Goal: Task Accomplishment & Management: Use online tool/utility

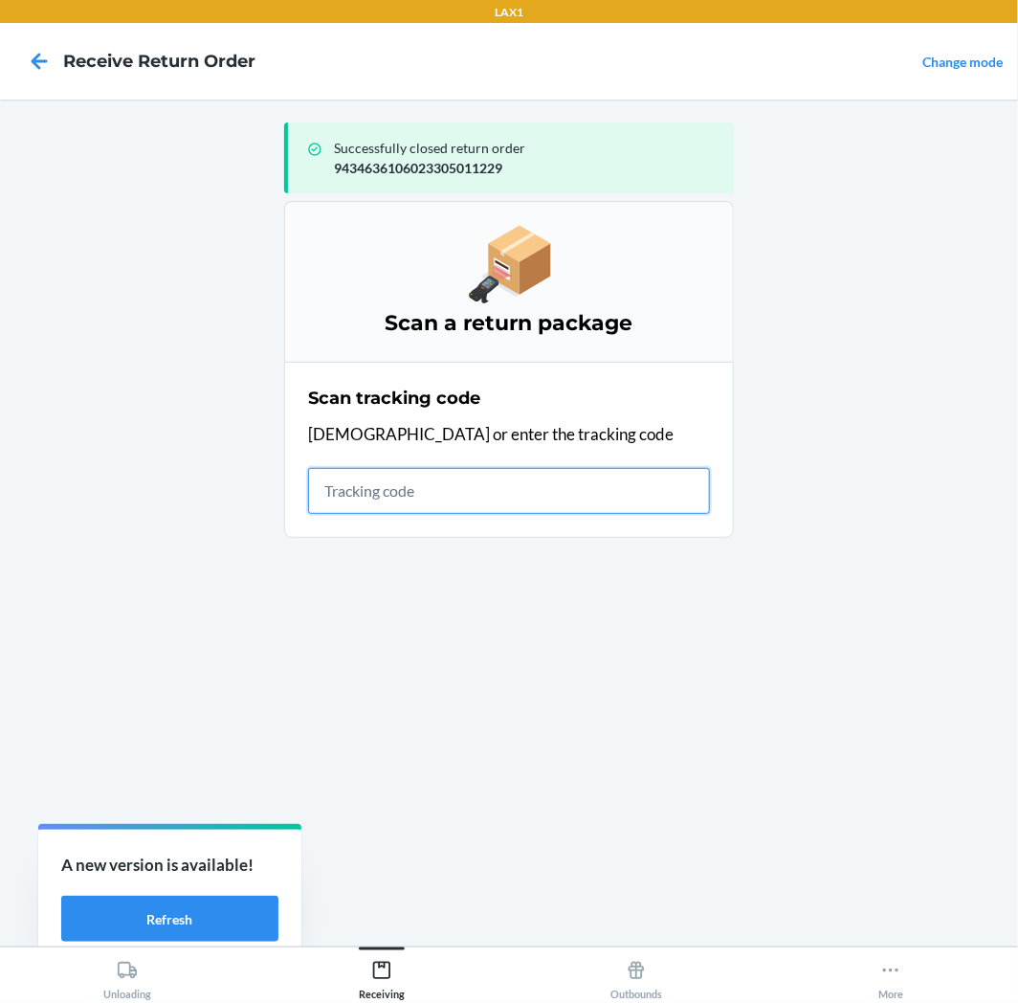
click at [447, 495] on input "text" at bounding box center [509, 491] width 402 height 46
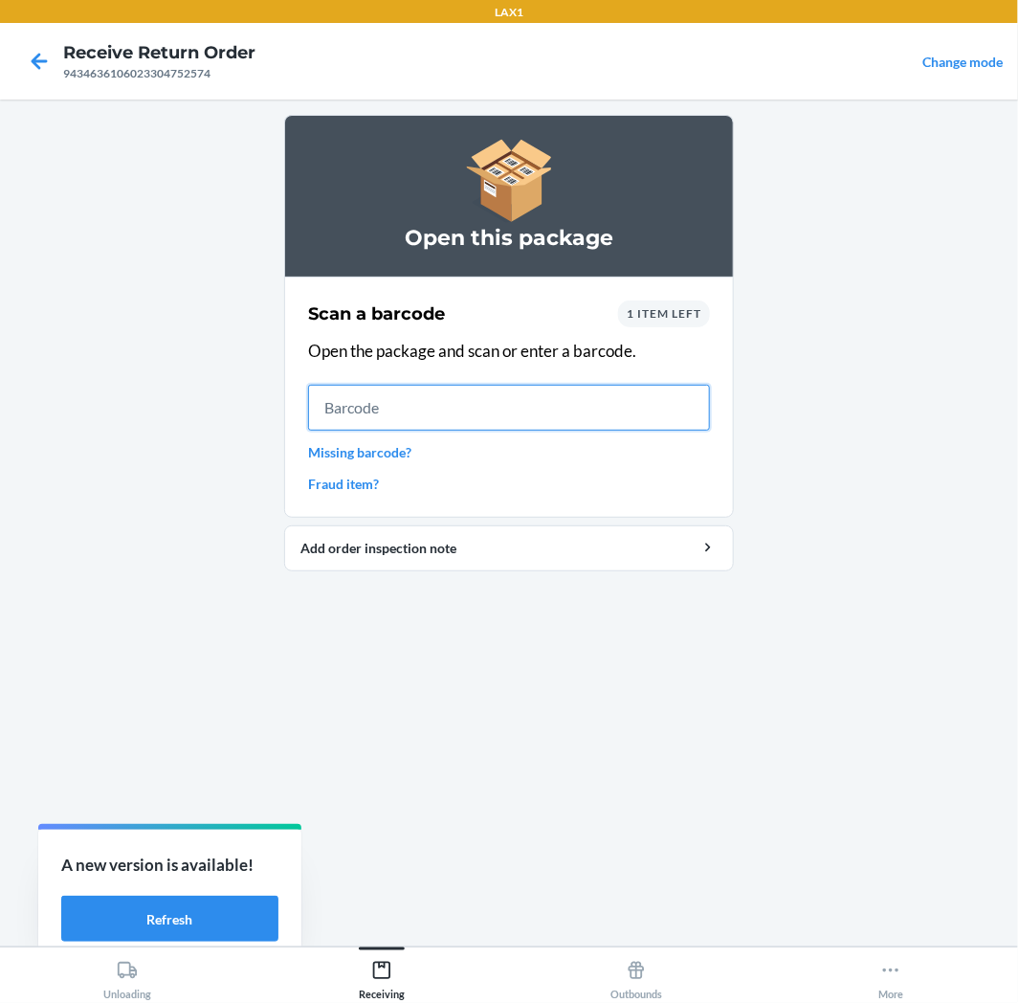
click at [647, 395] on input "text" at bounding box center [509, 408] width 402 height 46
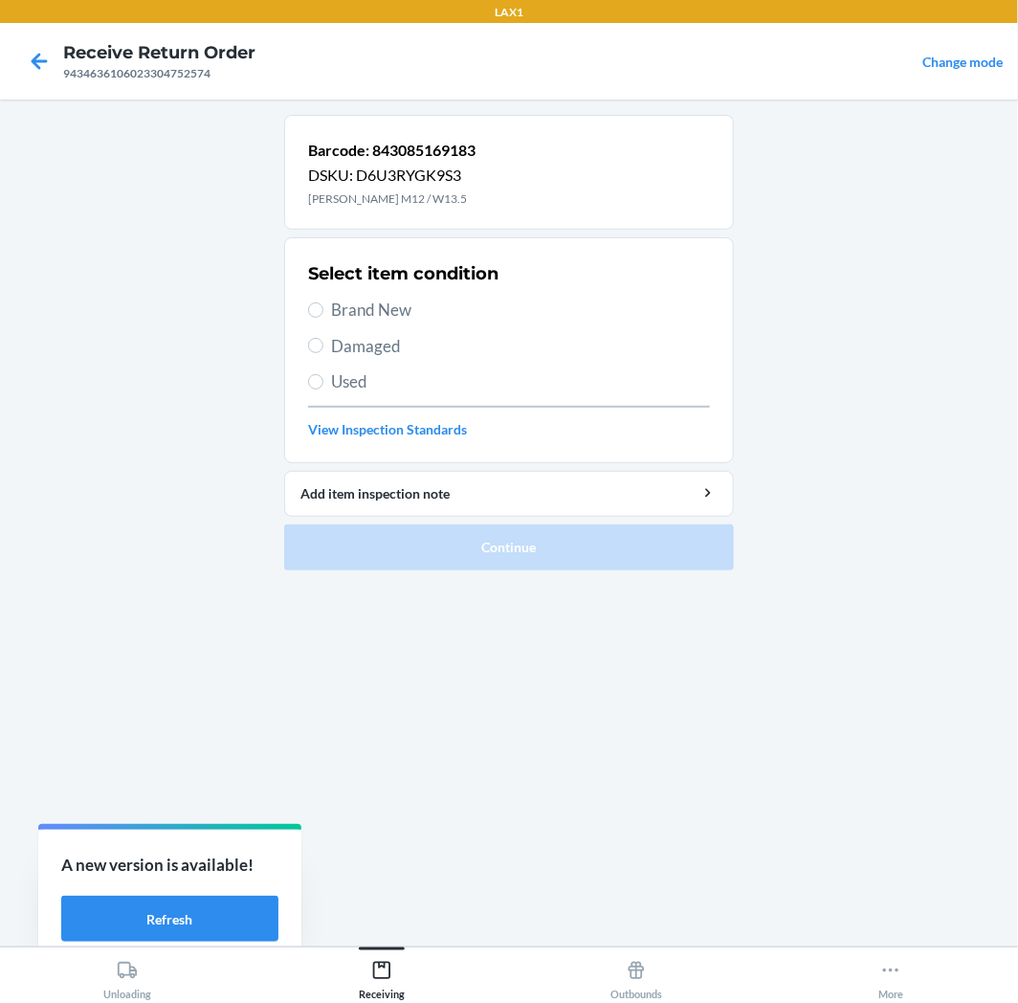
click at [343, 304] on span "Brand New" at bounding box center [520, 310] width 379 height 25
click at [323, 304] on input "Brand New" at bounding box center [315, 309] width 15 height 15
radio input "true"
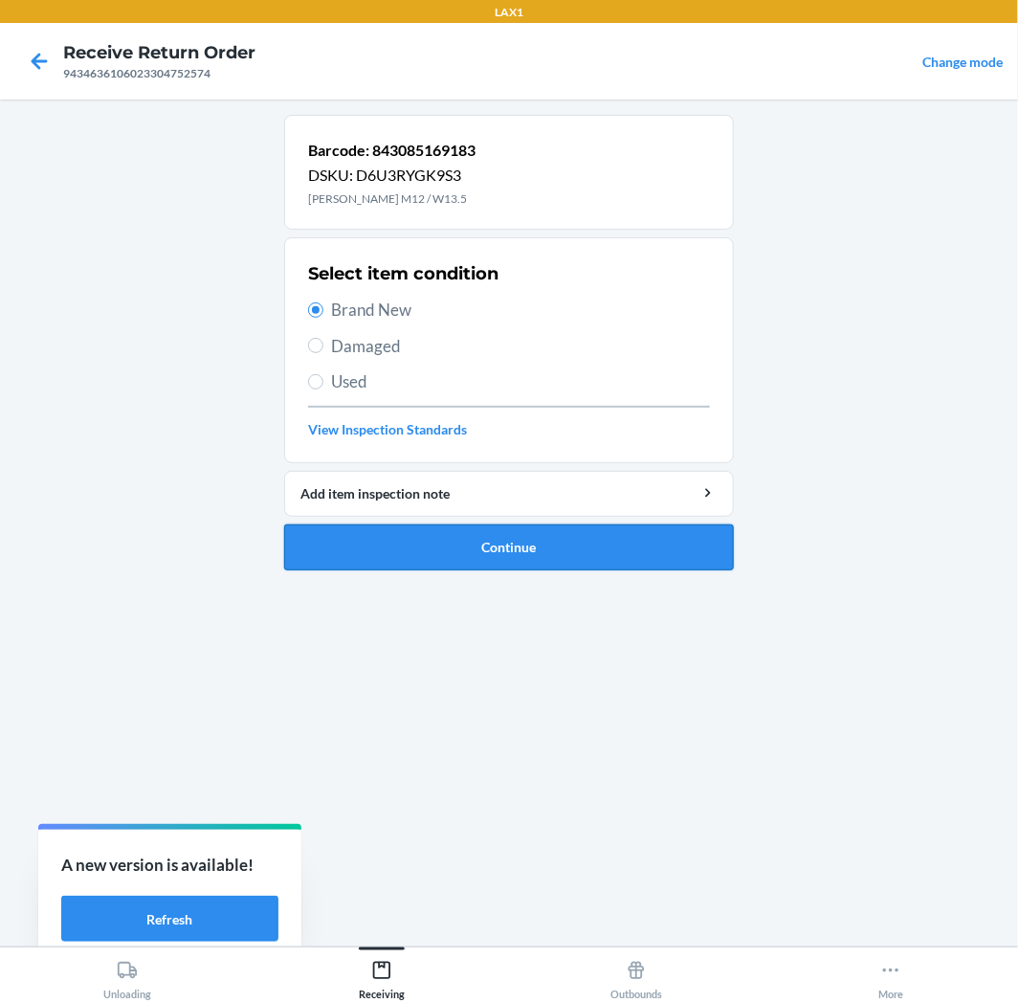
click at [441, 527] on li "Barcode: 843085169183 DSKU: D6U3RYGK9S3 MILAN TIDEPOOL M12 / W13.5 Select item …" at bounding box center [509, 343] width 450 height 456
click at [441, 538] on button "Continue" at bounding box center [509, 547] width 450 height 46
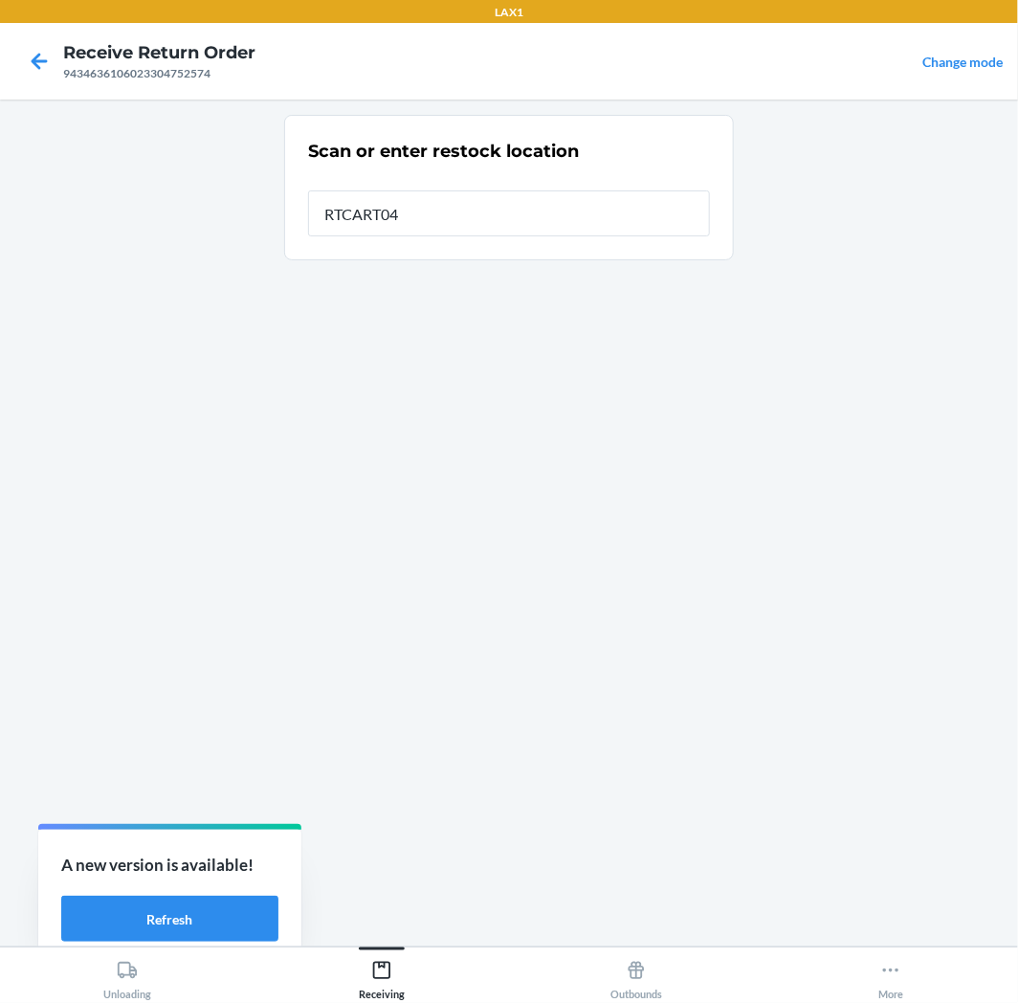
type input "RTCART042"
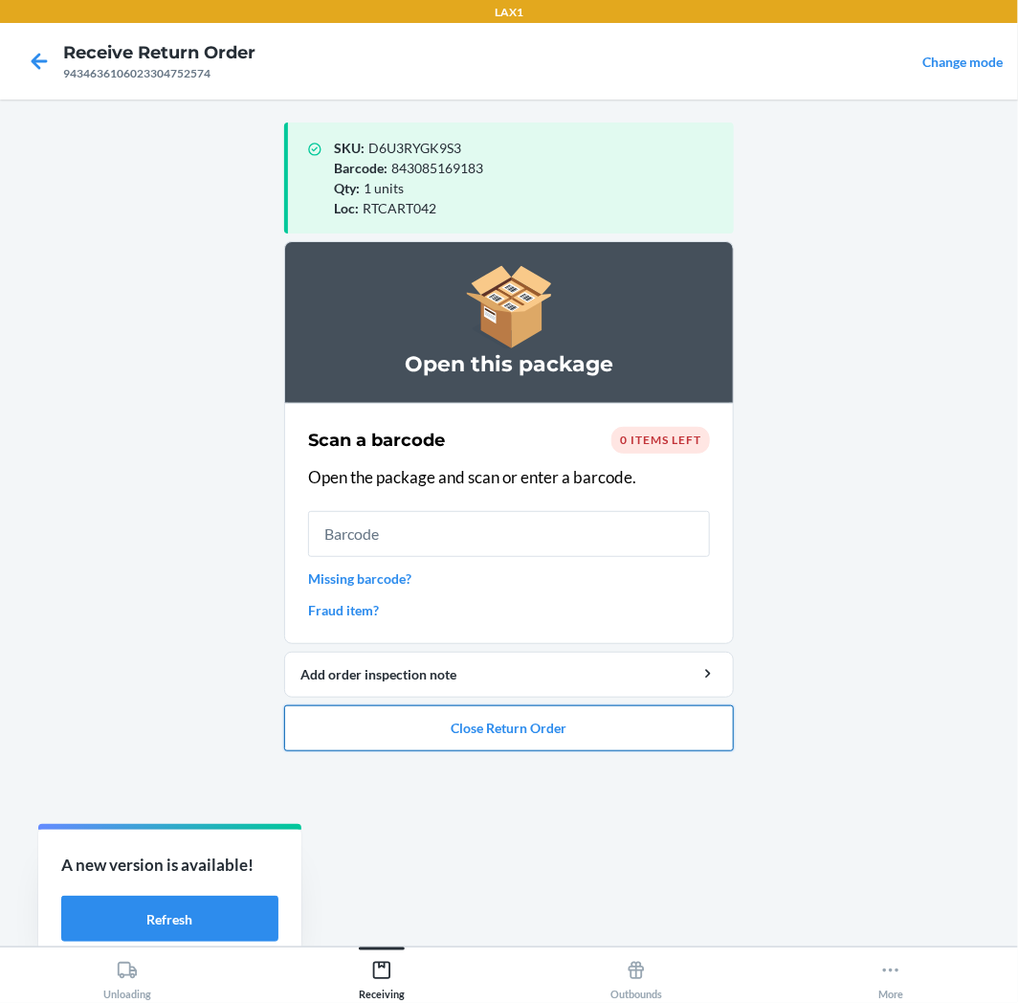
click at [368, 723] on button "Close Return Order" at bounding box center [509, 728] width 450 height 46
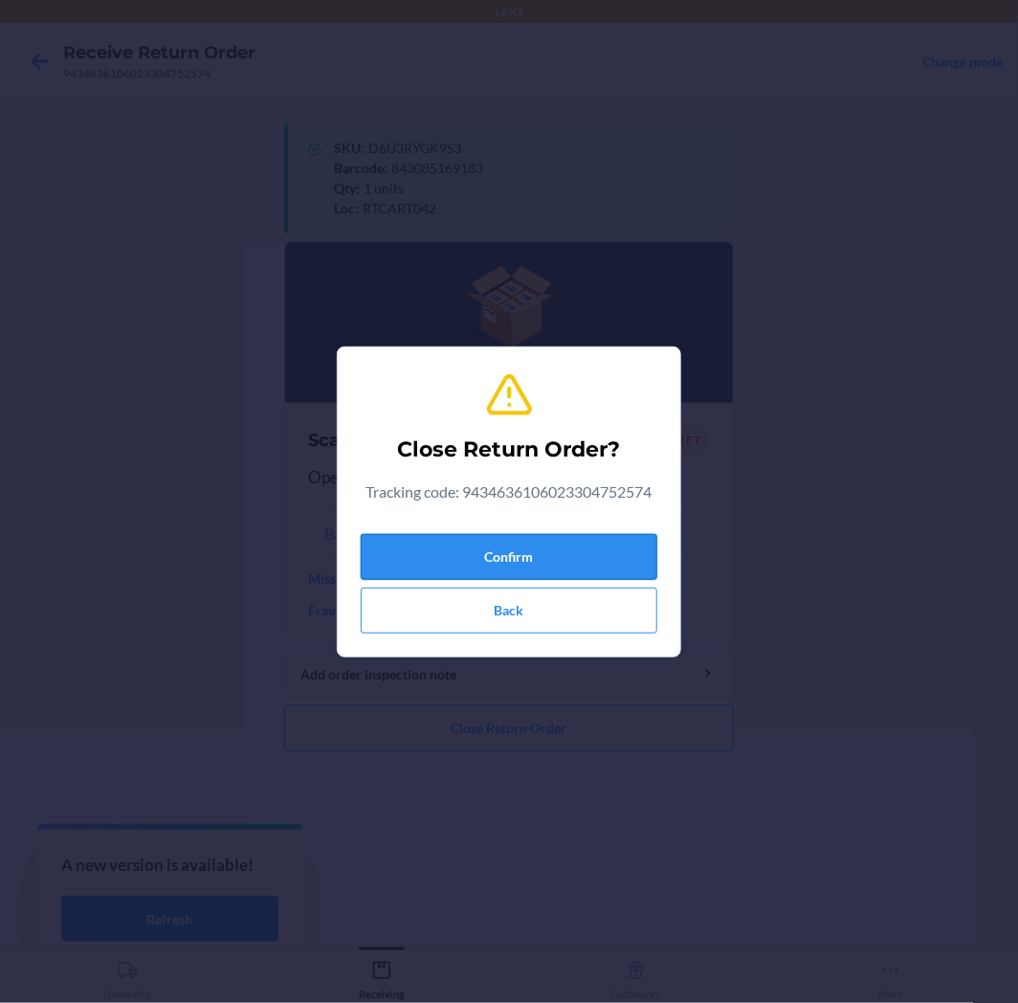
click at [542, 552] on button "Confirm" at bounding box center [509, 557] width 297 height 46
click at [585, 557] on button "Confirm" at bounding box center [509, 557] width 297 height 46
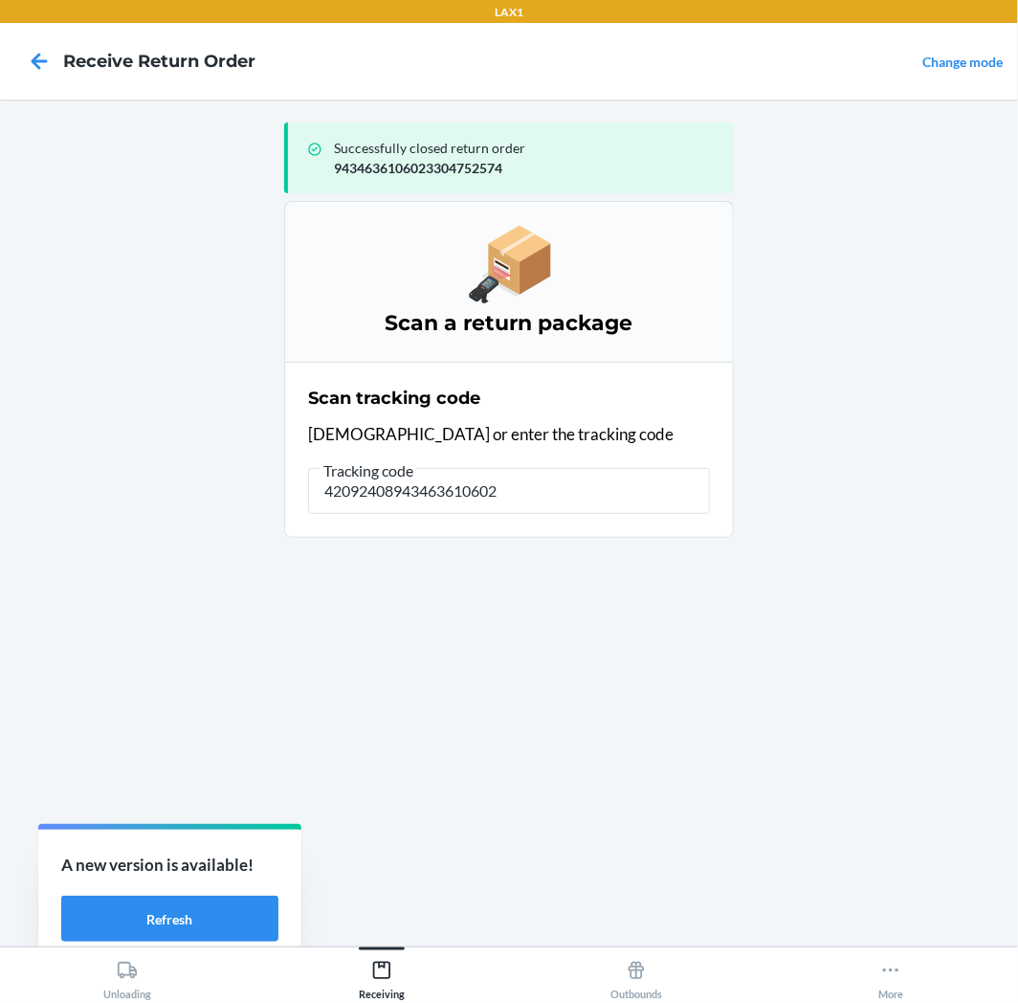
type input "420924089434636106023"
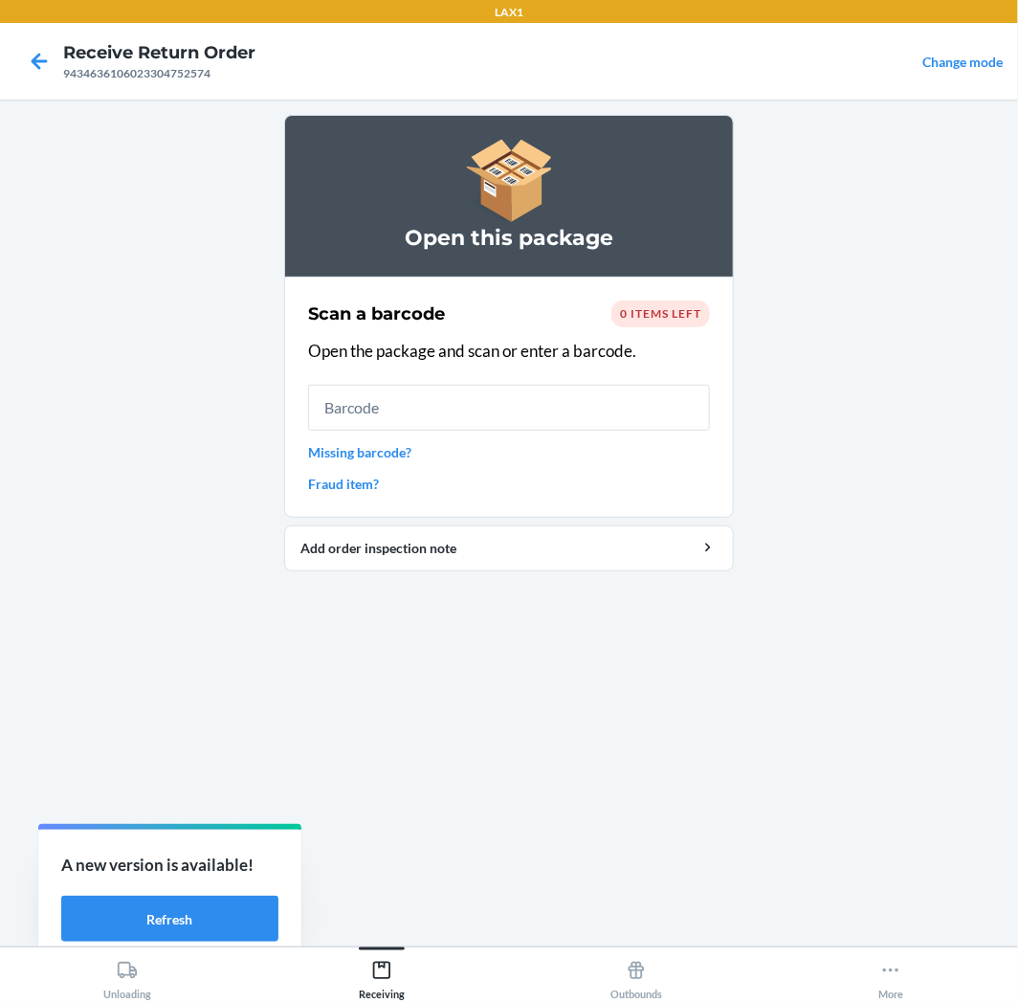
click at [15, 57] on div at bounding box center [39, 61] width 48 height 48
click at [33, 59] on icon at bounding box center [40, 61] width 16 height 16
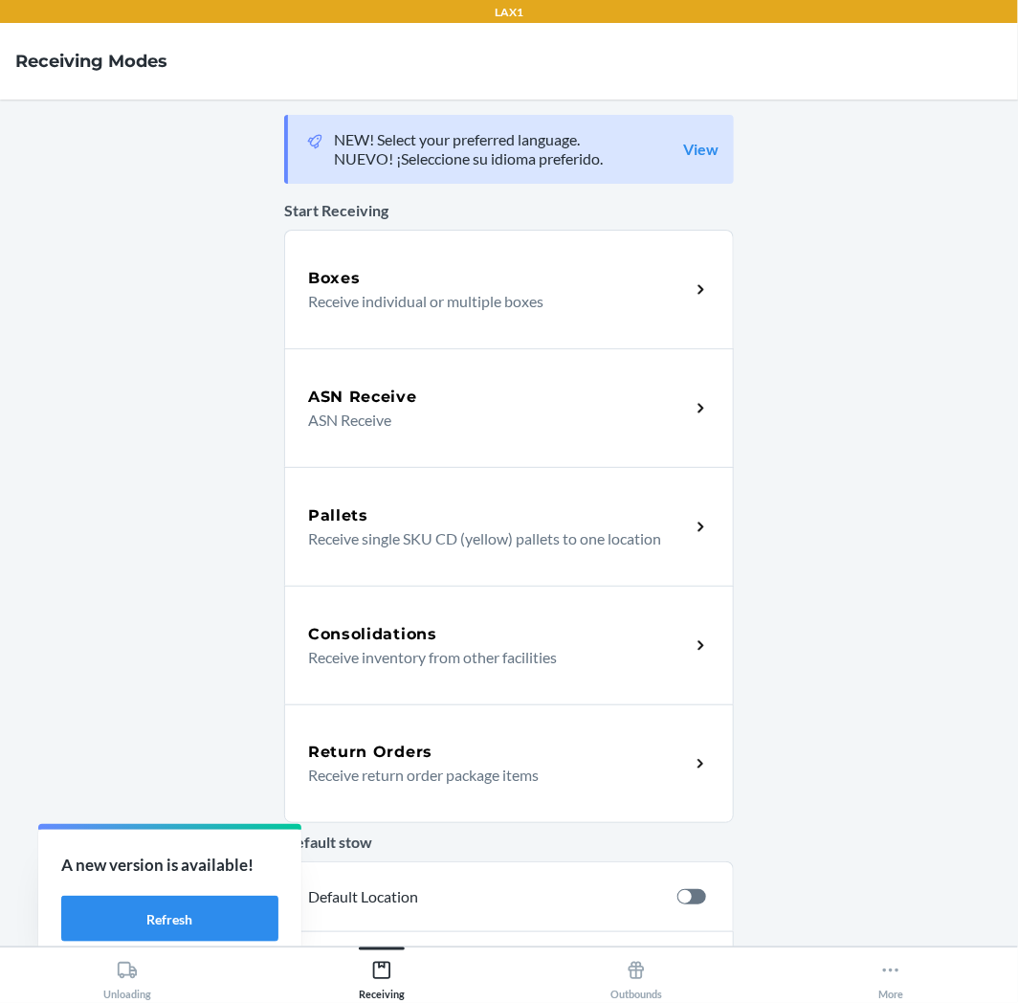
click at [396, 751] on h5 "Return Orders" at bounding box center [370, 752] width 124 height 23
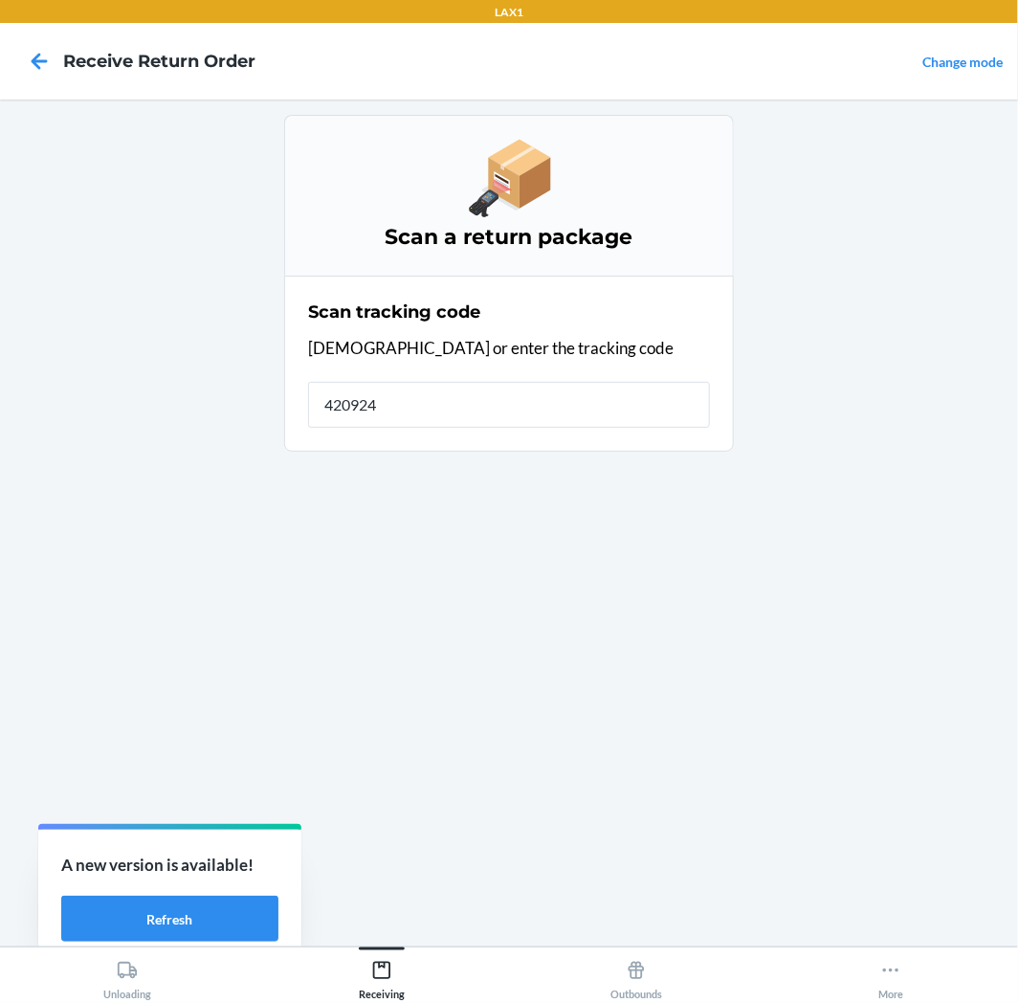
type input "4209240"
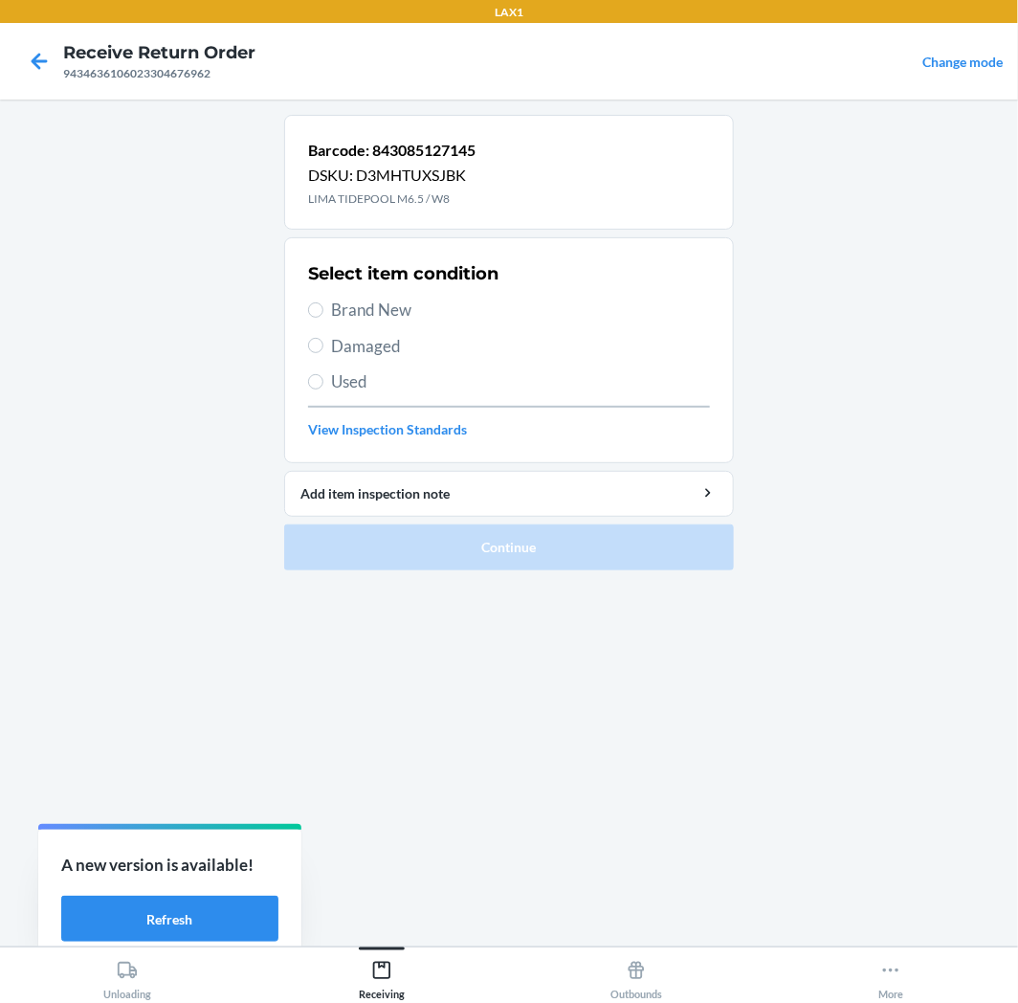
click at [331, 304] on span "Brand New" at bounding box center [520, 310] width 379 height 25
click at [323, 304] on input "Brand New" at bounding box center [315, 309] width 15 height 15
radio input "true"
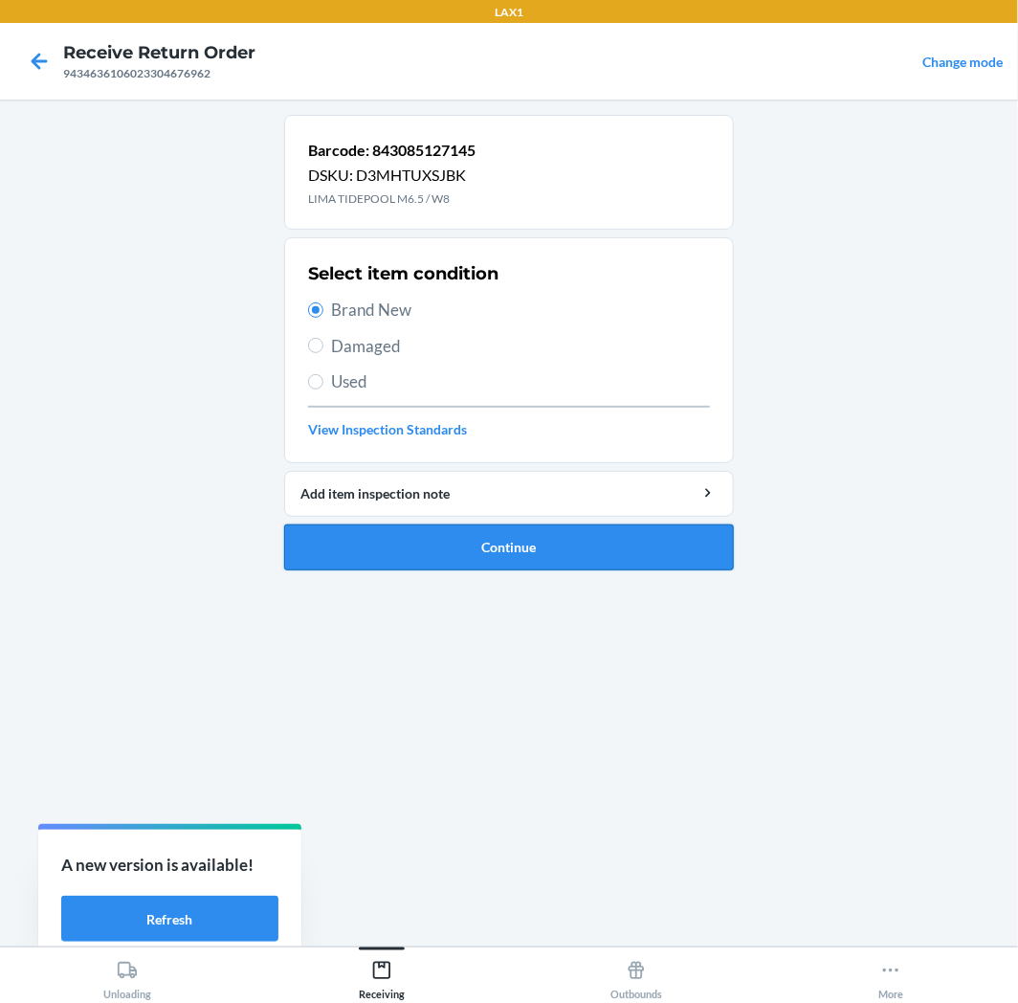
click at [523, 557] on button "Continue" at bounding box center [509, 547] width 450 height 46
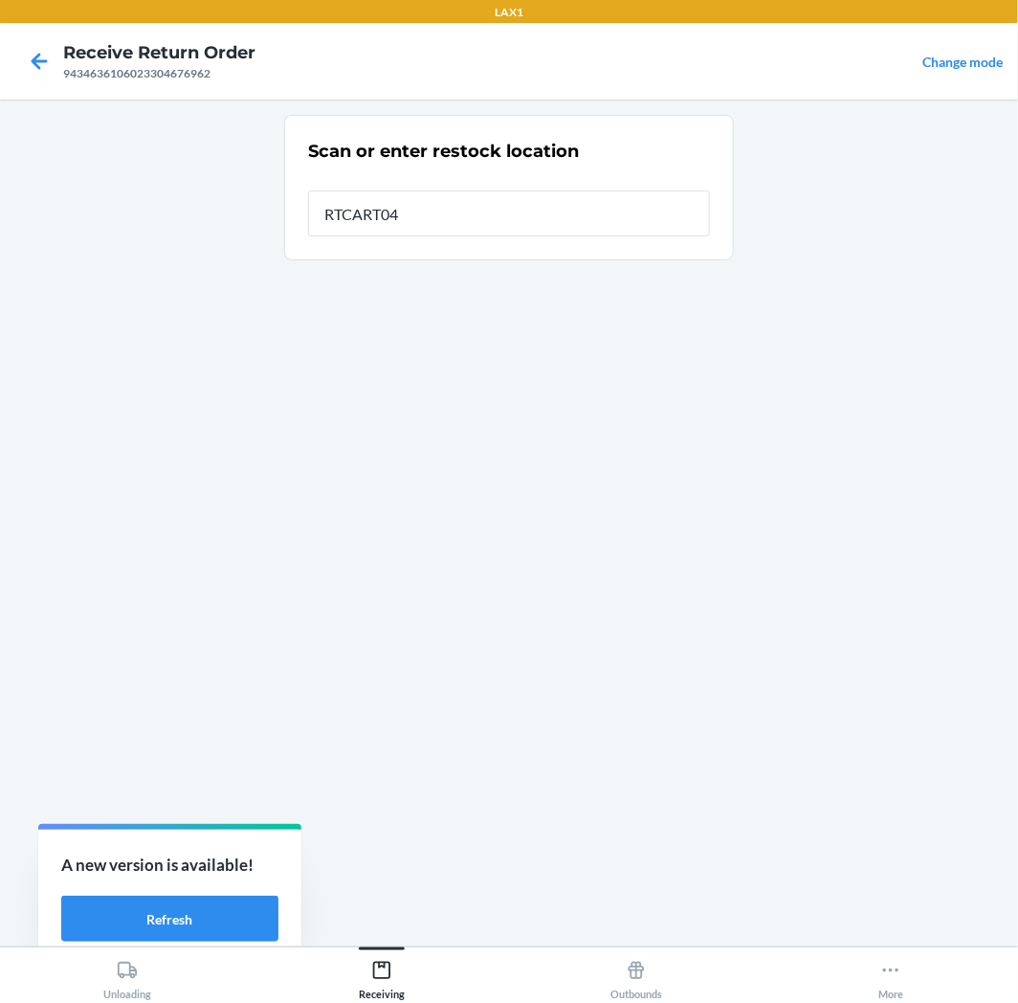
type input "RTCART042"
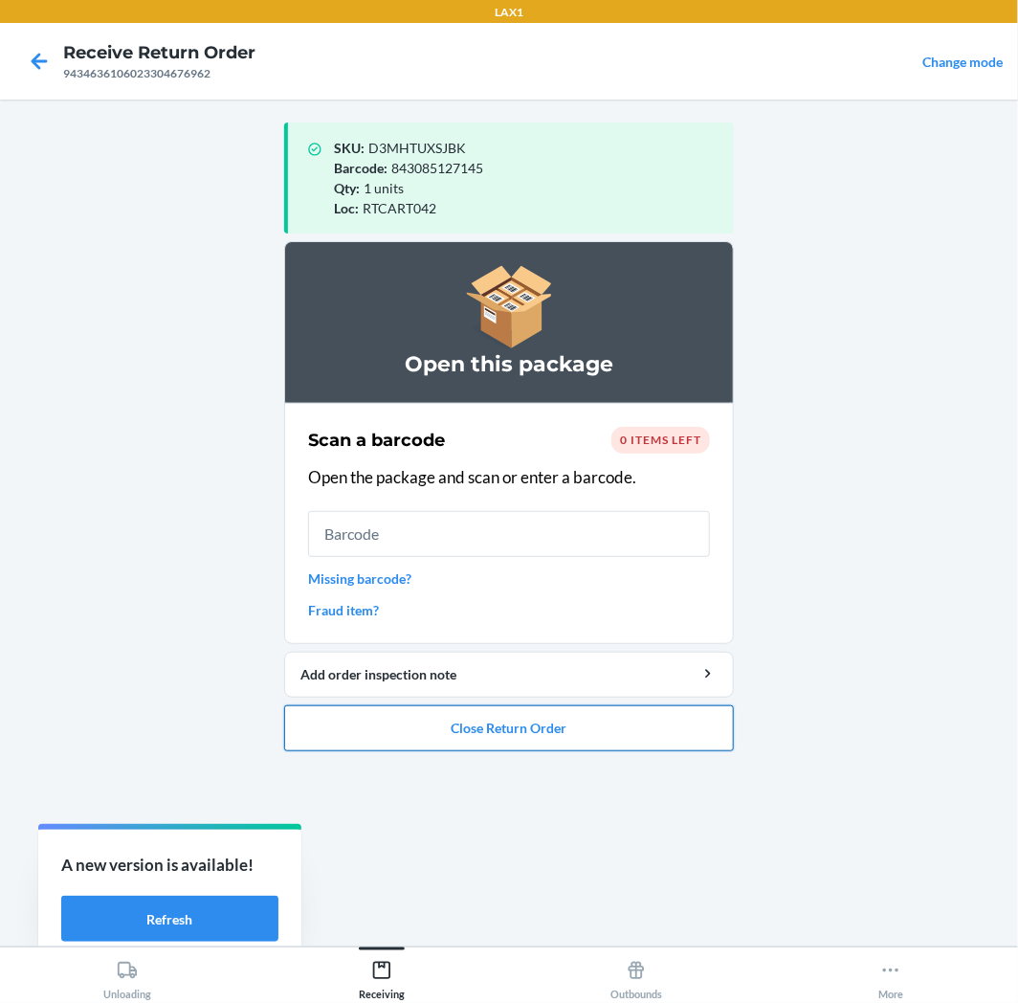
click at [502, 732] on button "Close Return Order" at bounding box center [509, 728] width 450 height 46
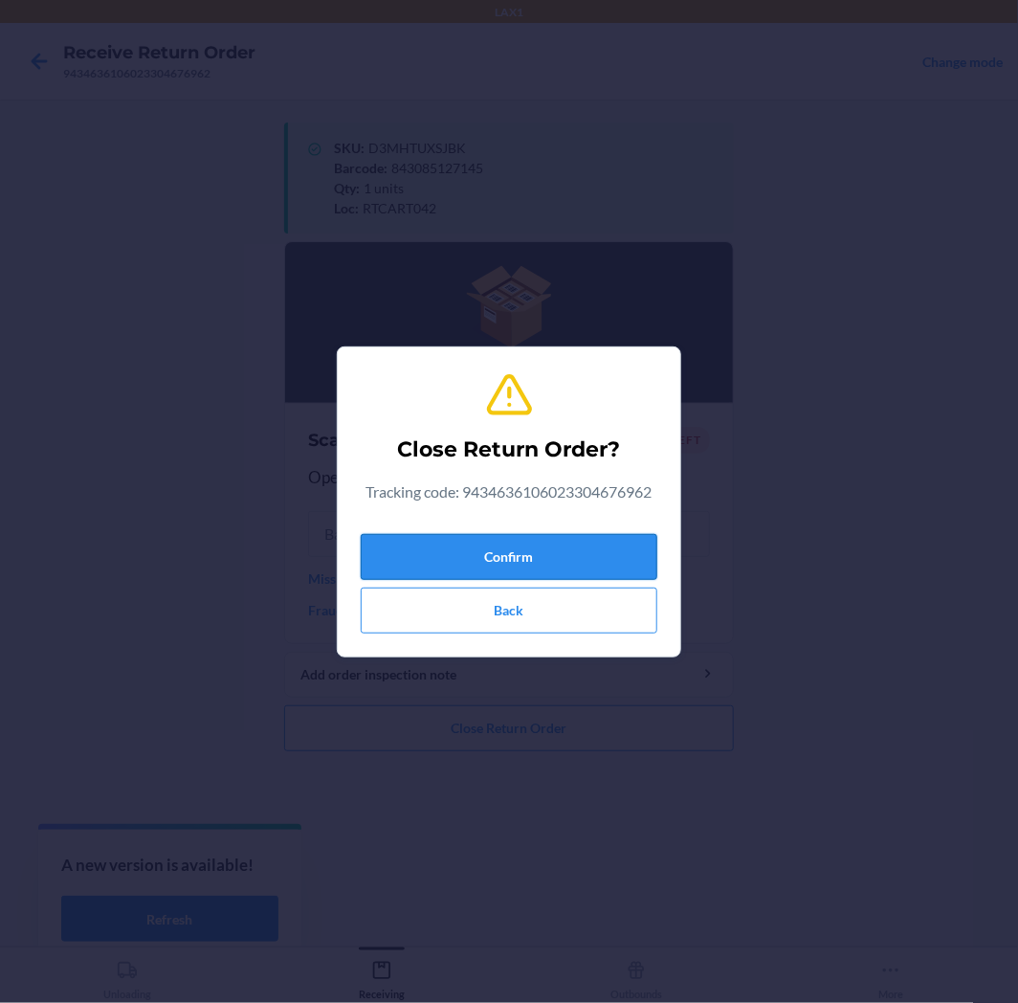
click at [455, 546] on button "Confirm" at bounding box center [509, 557] width 297 height 46
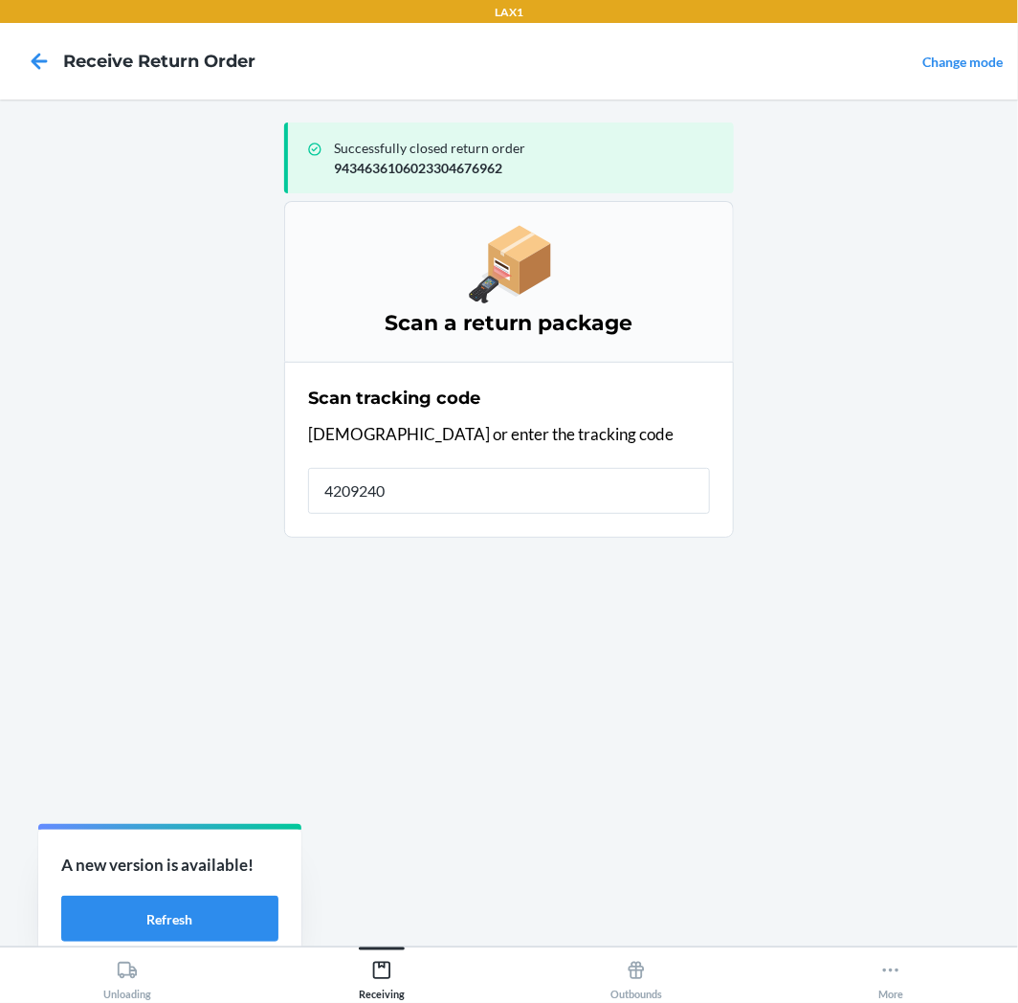
type input "42092408"
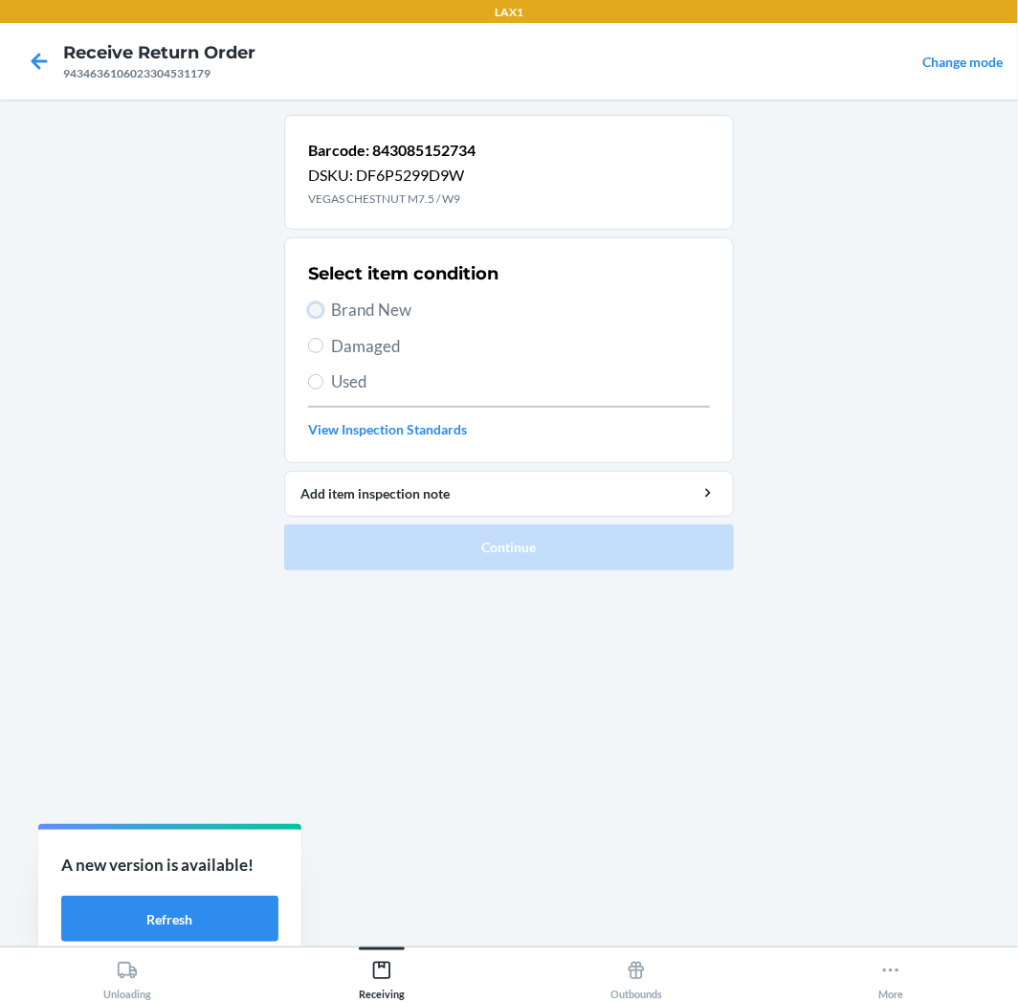
click at [308, 312] on input "Brand New" at bounding box center [315, 309] width 15 height 15
radio input "true"
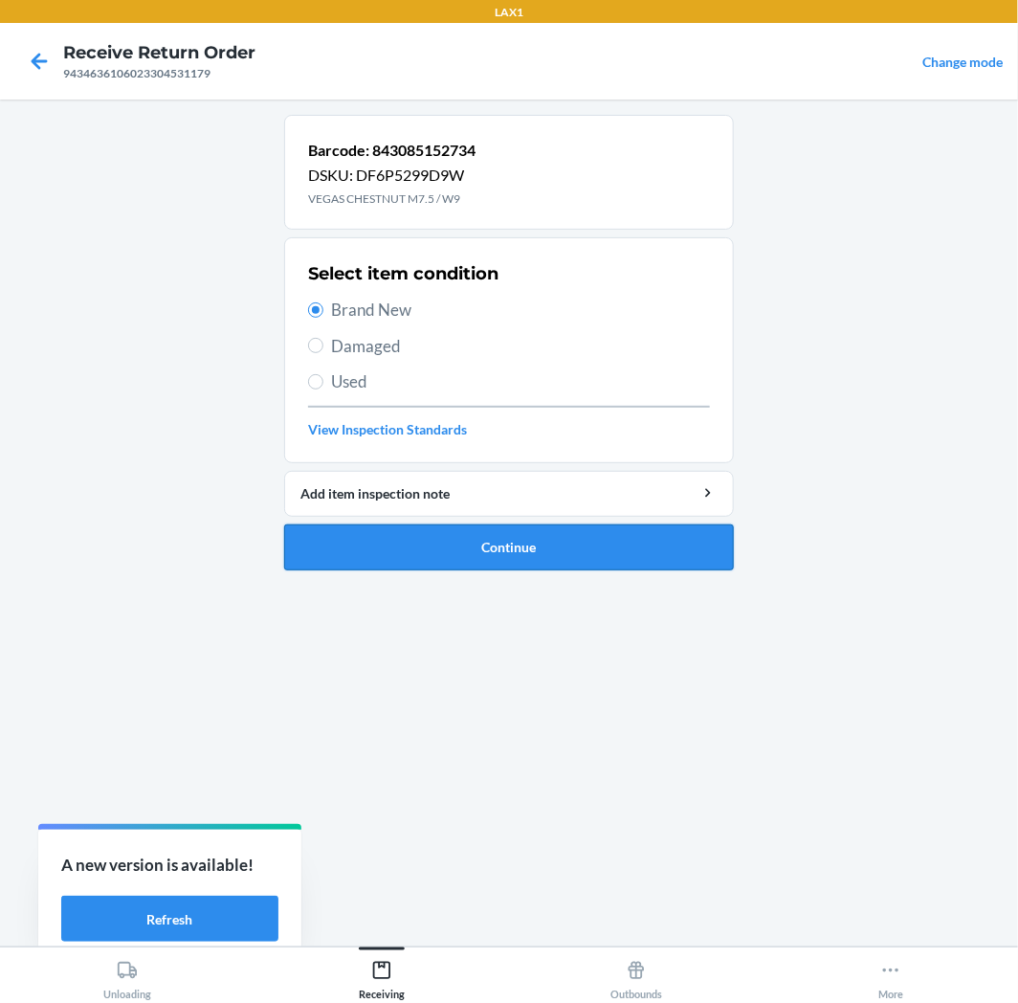
click at [450, 557] on button "Continue" at bounding box center [509, 547] width 450 height 46
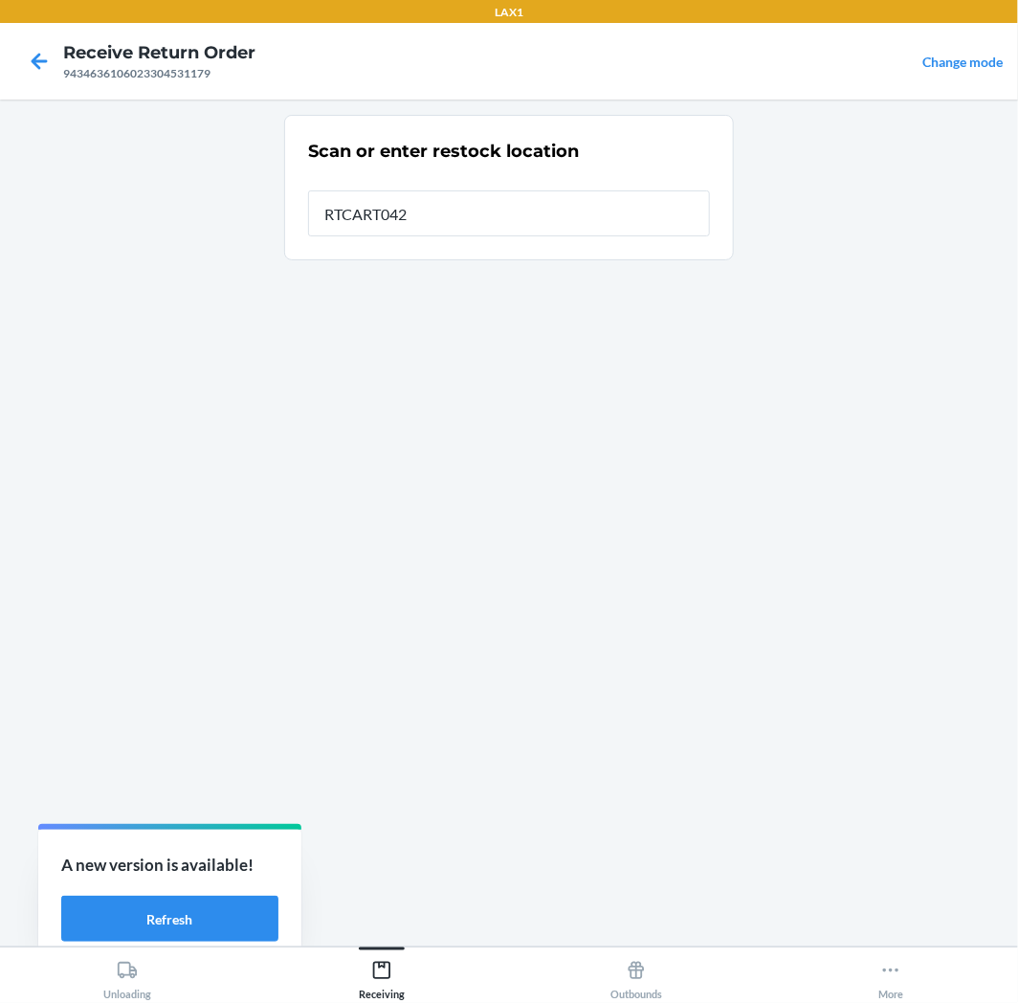
type input "RTCART042"
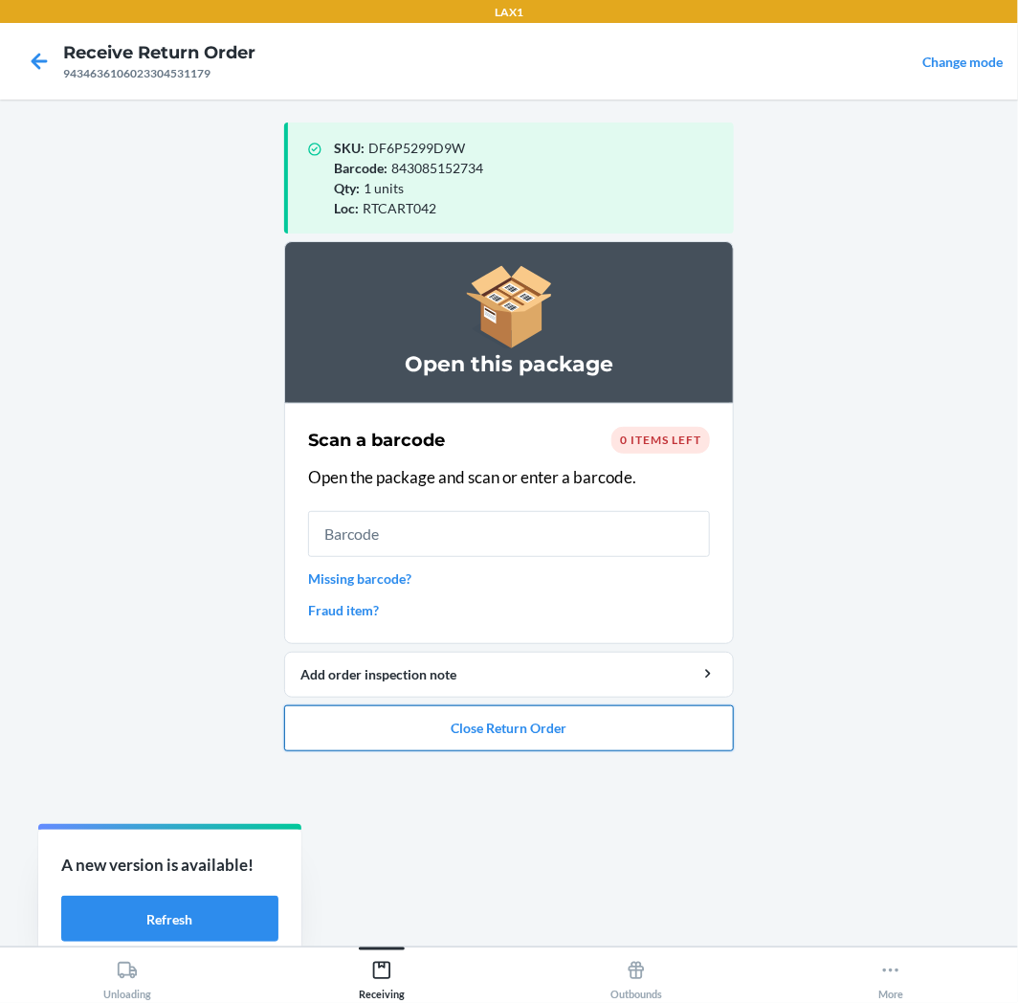
click at [326, 718] on button "Close Return Order" at bounding box center [509, 728] width 450 height 46
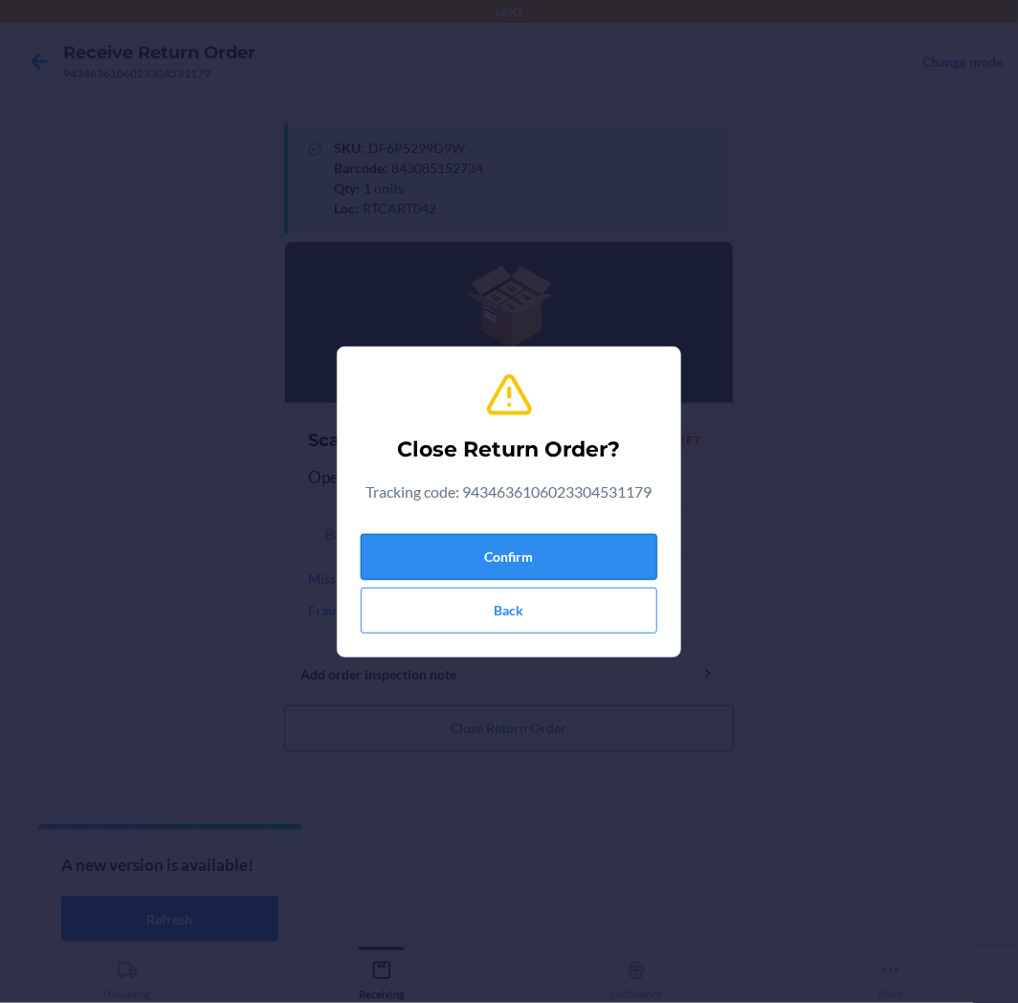
click at [408, 556] on button "Confirm" at bounding box center [509, 557] width 297 height 46
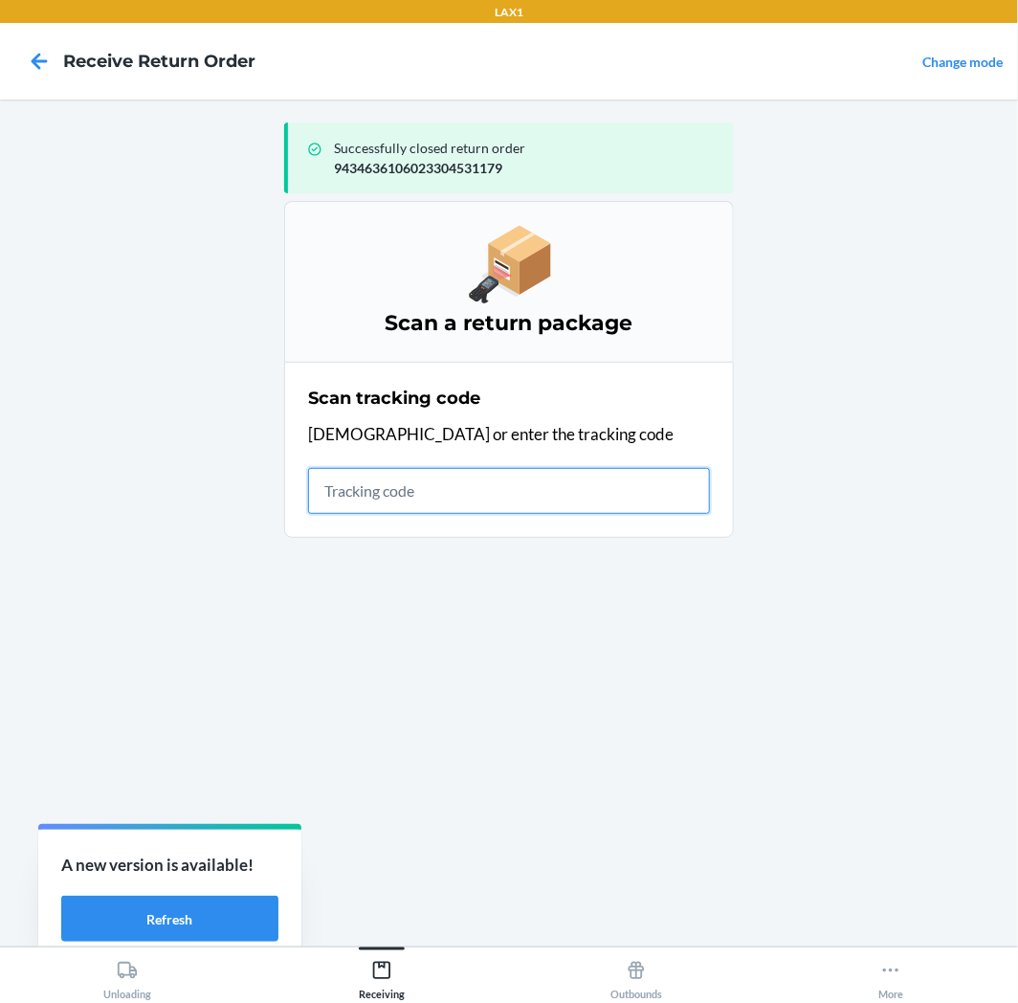
click at [469, 470] on input "text" at bounding box center [509, 491] width 402 height 46
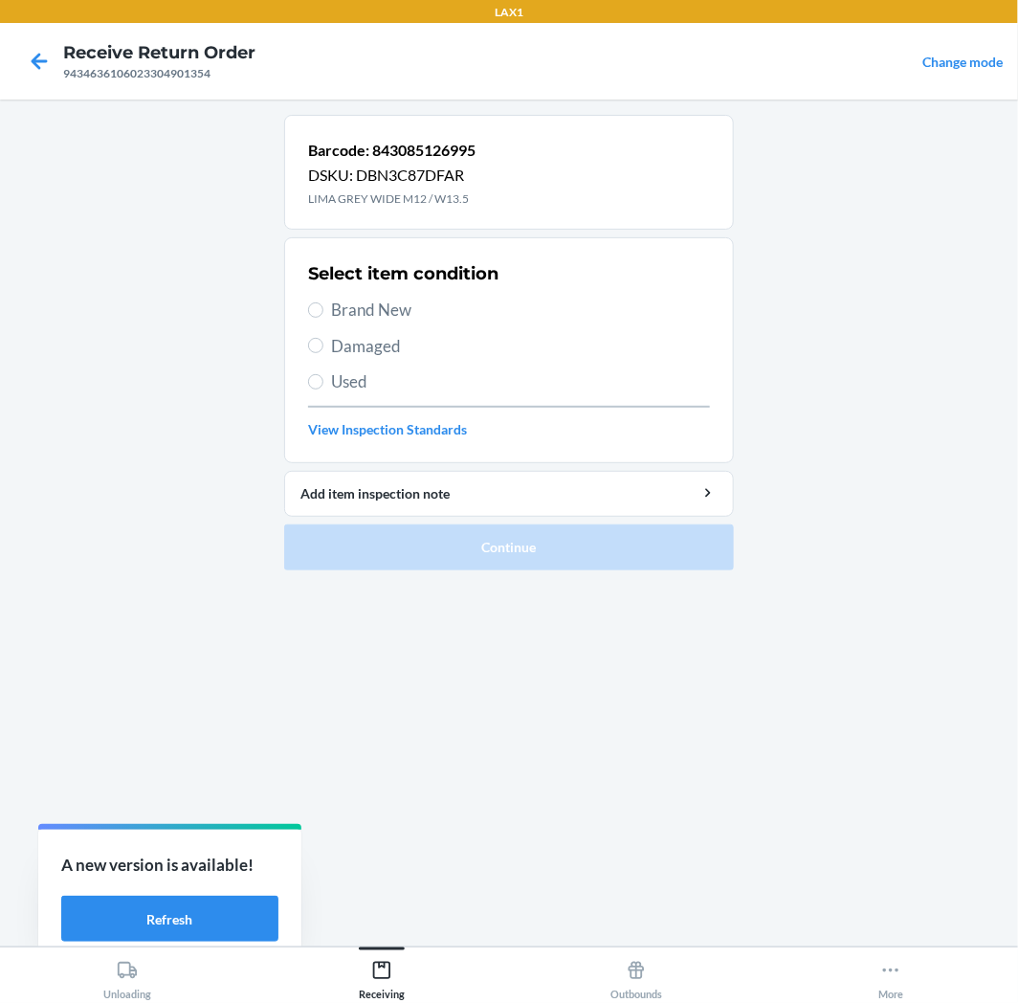
click at [348, 306] on span "Brand New" at bounding box center [520, 310] width 379 height 25
click at [323, 306] on input "Brand New" at bounding box center [315, 309] width 15 height 15
radio input "true"
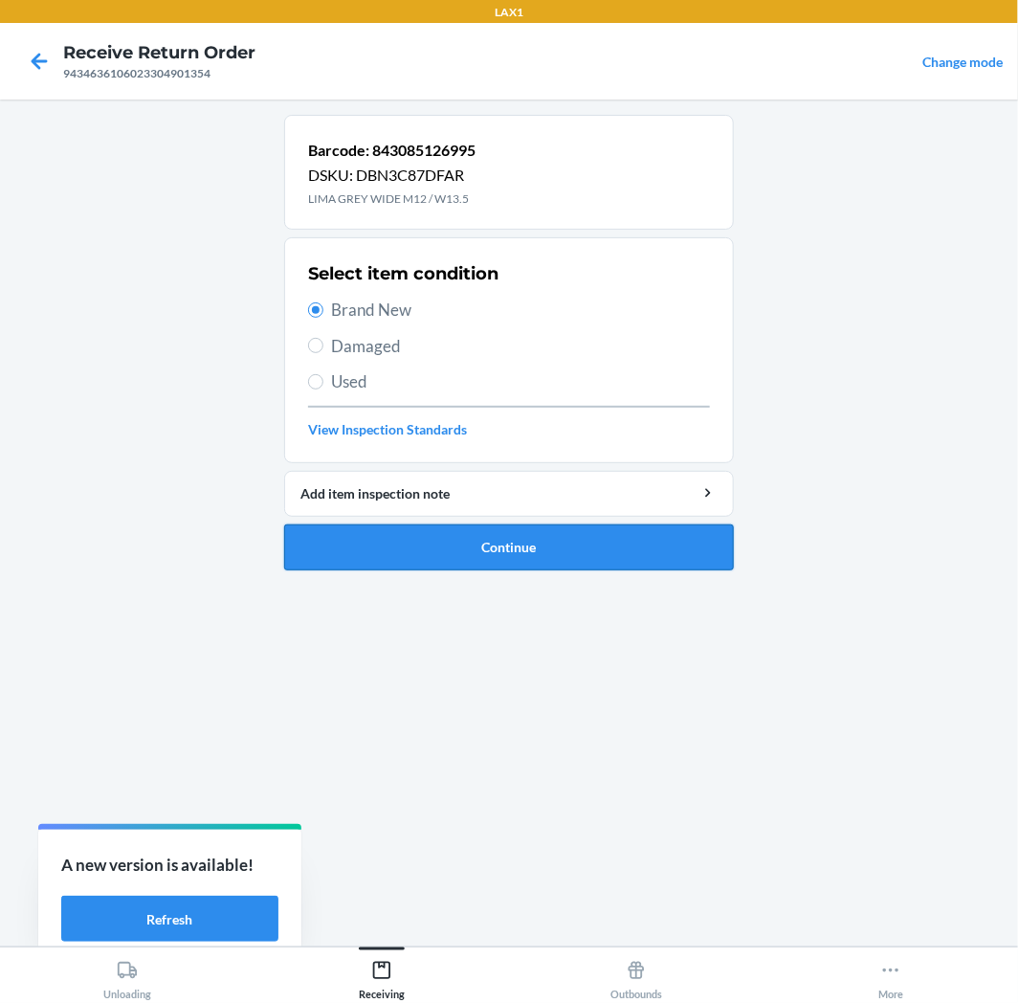
click at [511, 543] on button "Continue" at bounding box center [509, 547] width 450 height 46
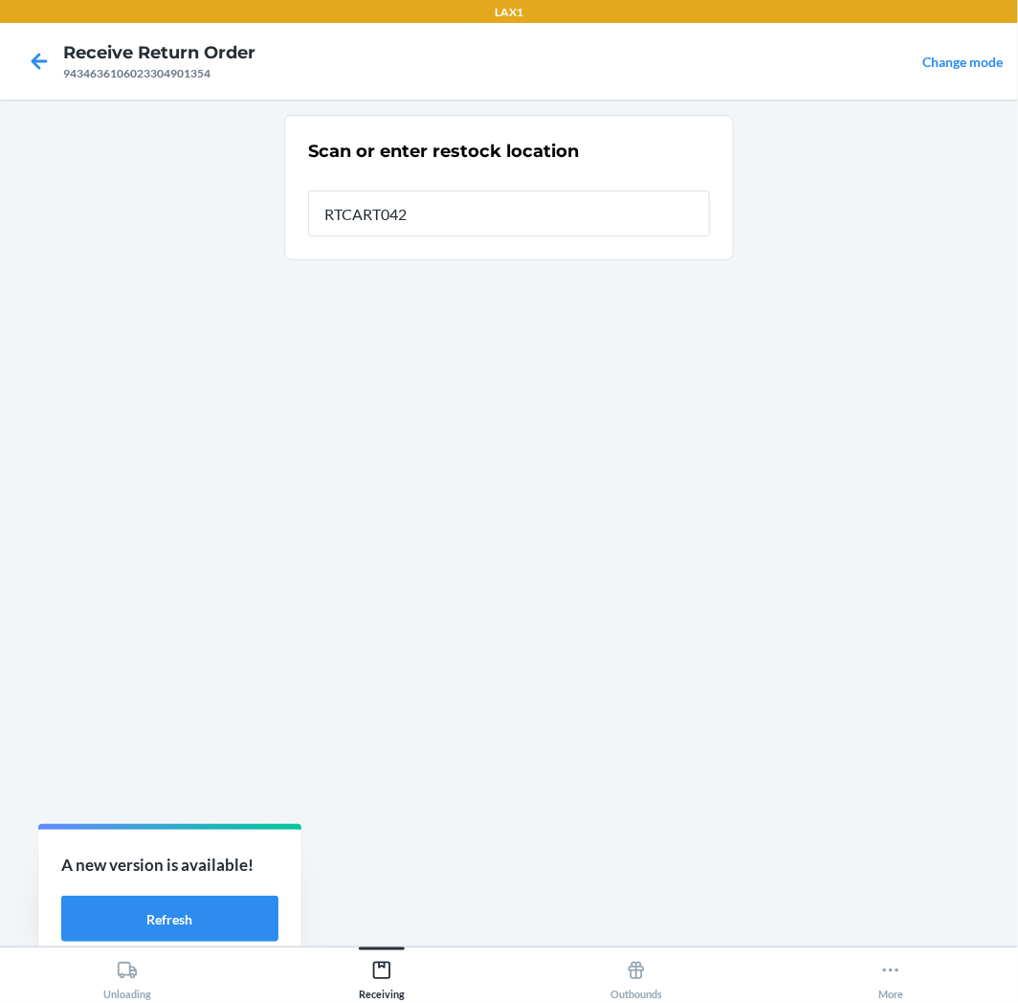
type input "RTCART042"
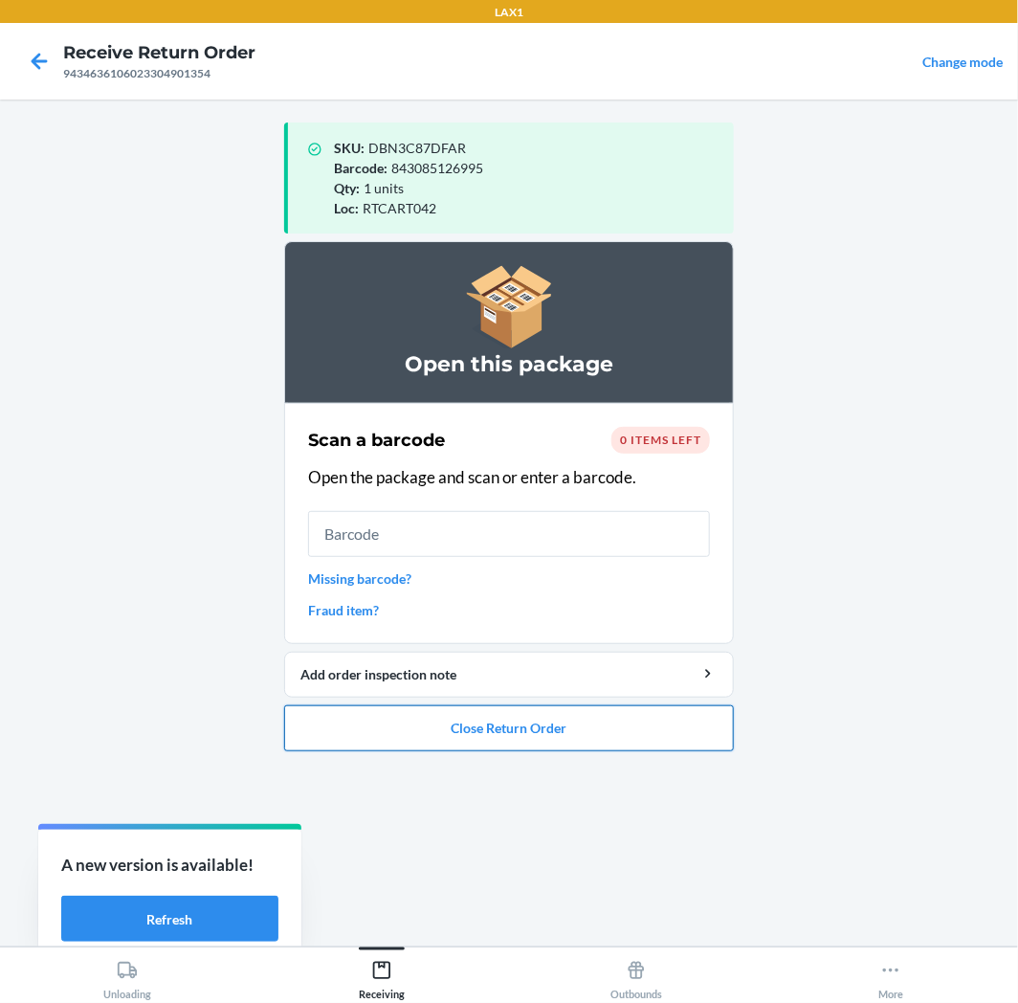
click at [555, 745] on button "Close Return Order" at bounding box center [509, 728] width 450 height 46
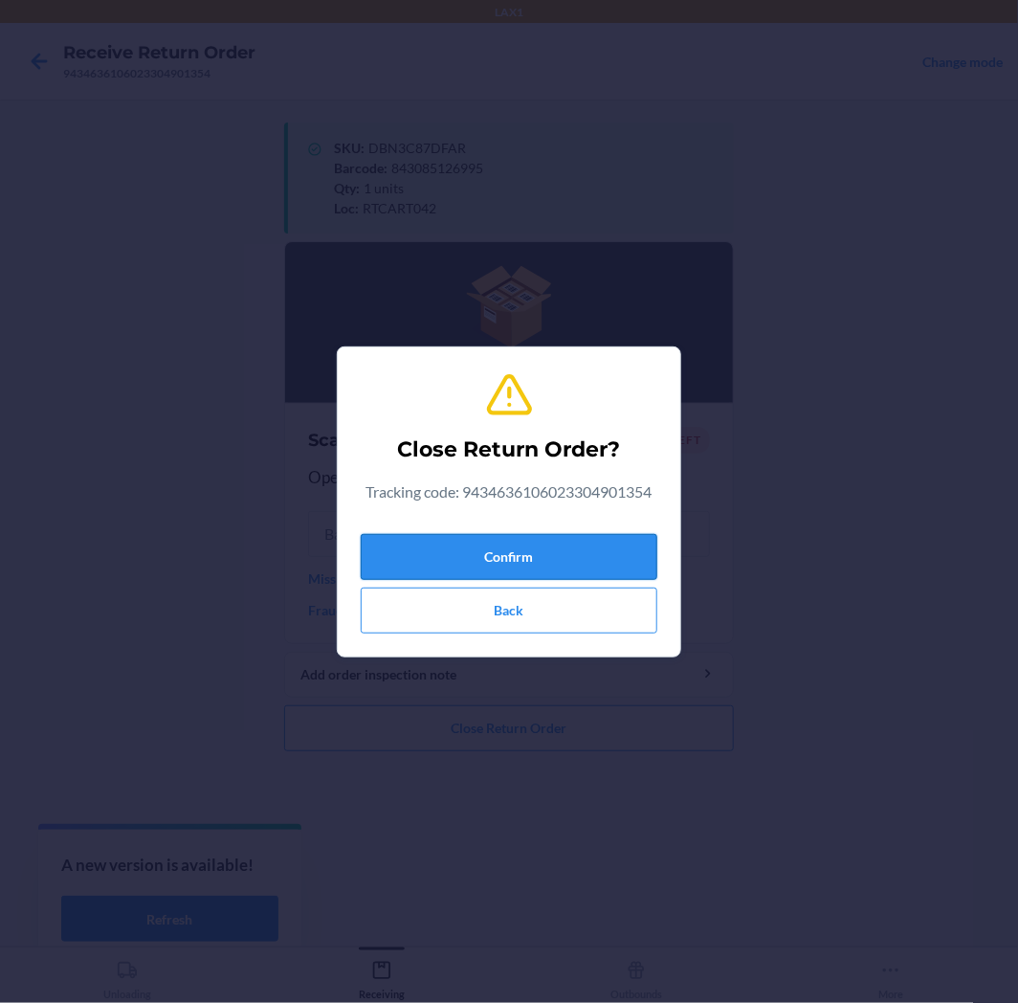
click at [523, 569] on button "Confirm" at bounding box center [509, 557] width 297 height 46
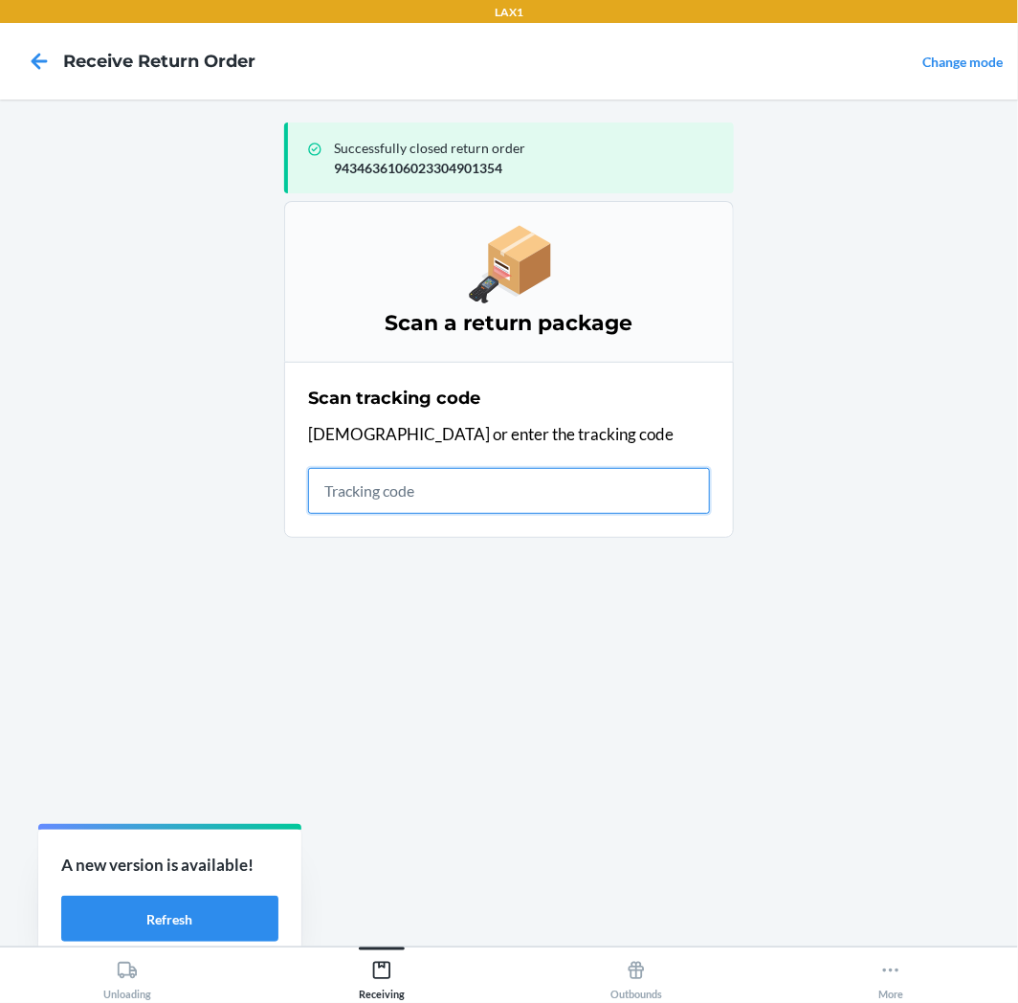
click at [572, 490] on input "text" at bounding box center [509, 491] width 402 height 46
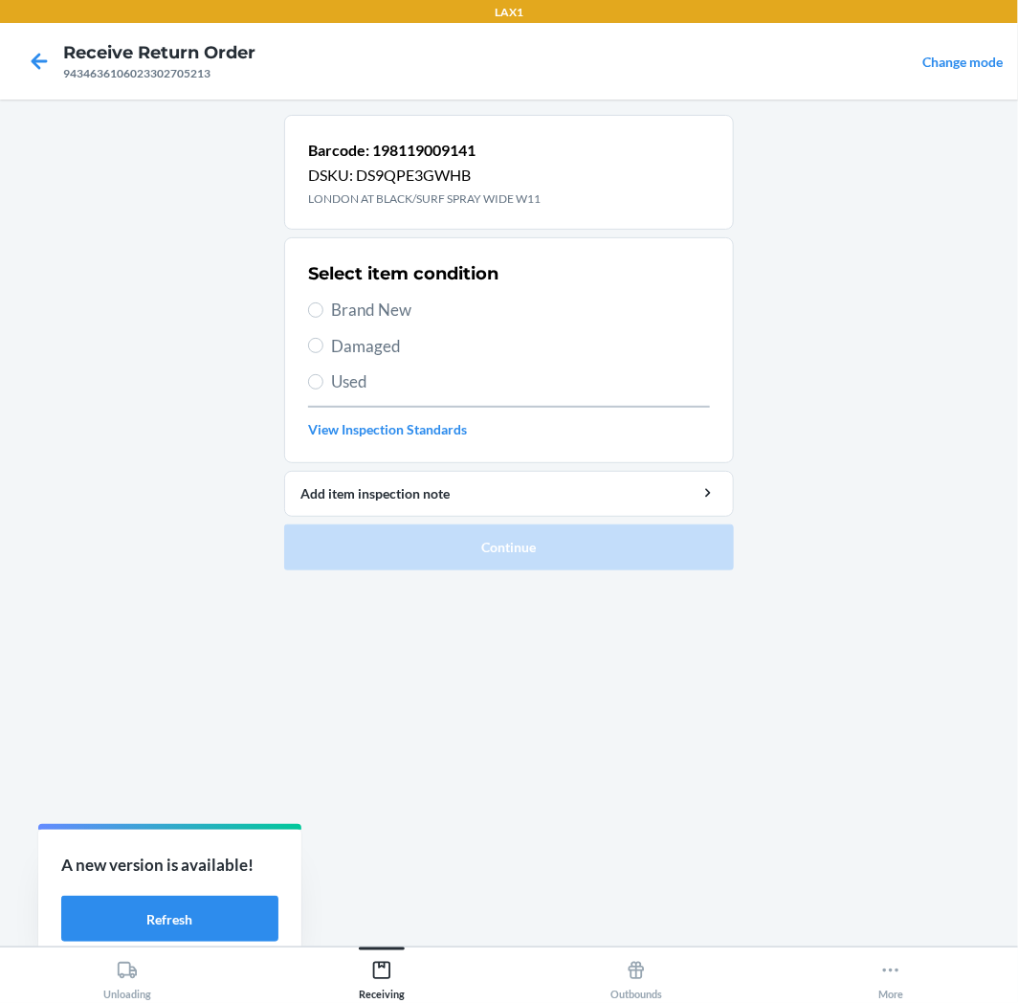
click at [340, 314] on span "Brand New" at bounding box center [520, 310] width 379 height 25
click at [323, 314] on input "Brand New" at bounding box center [315, 309] width 15 height 15
radio input "true"
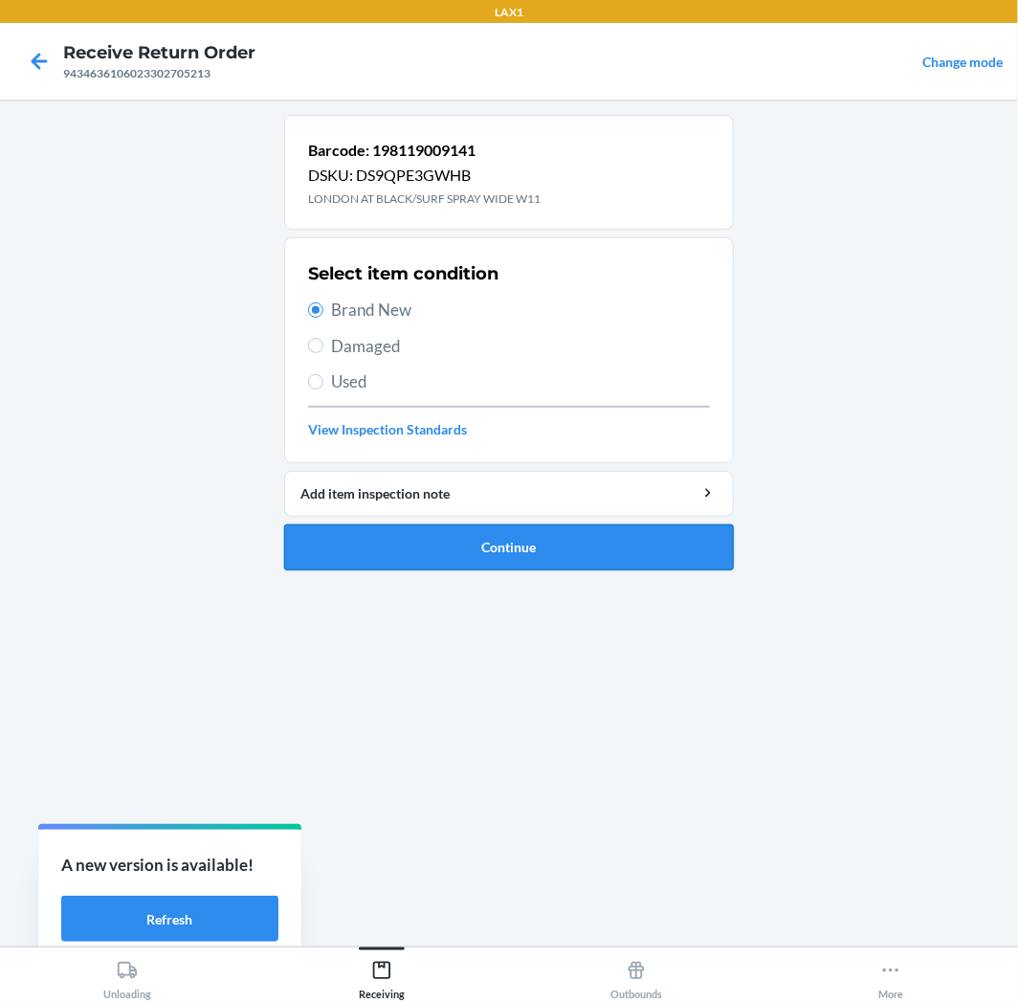
click at [543, 567] on button "Continue" at bounding box center [509, 547] width 450 height 46
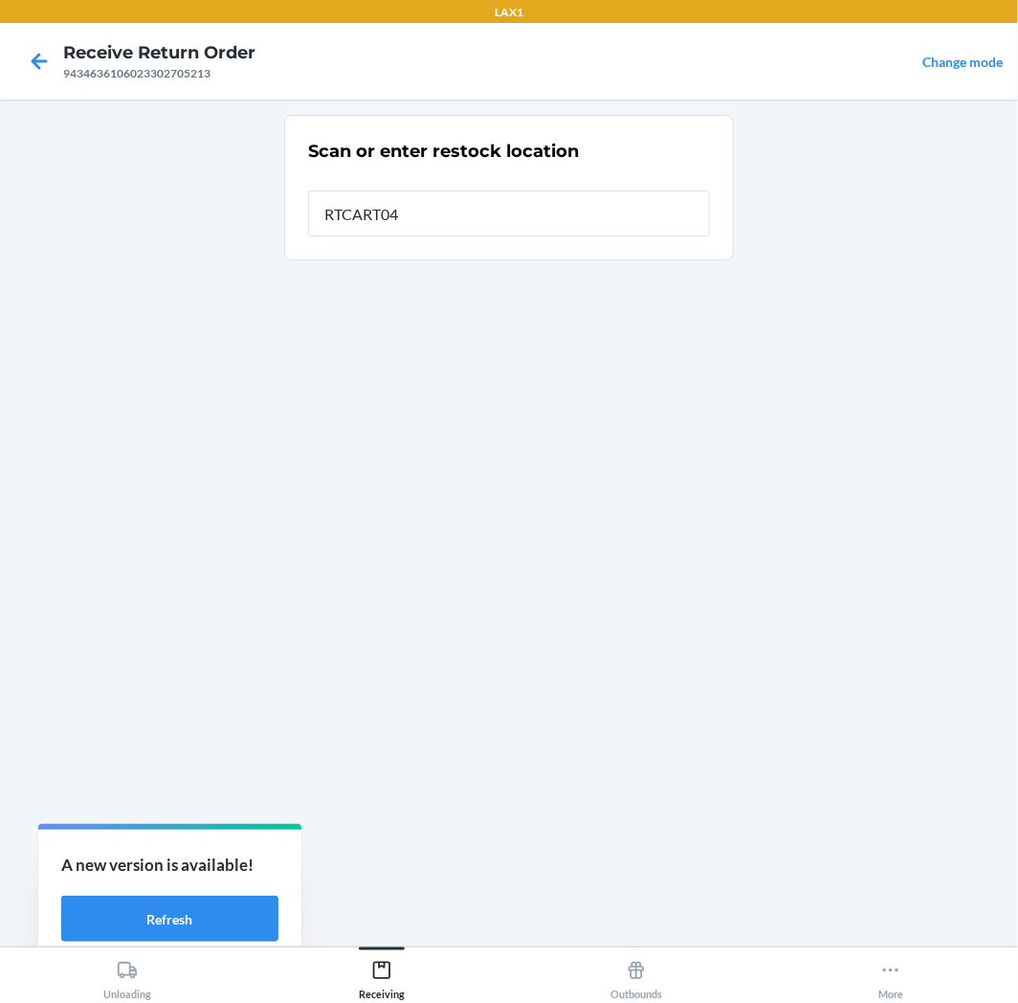
type input "RTCART042"
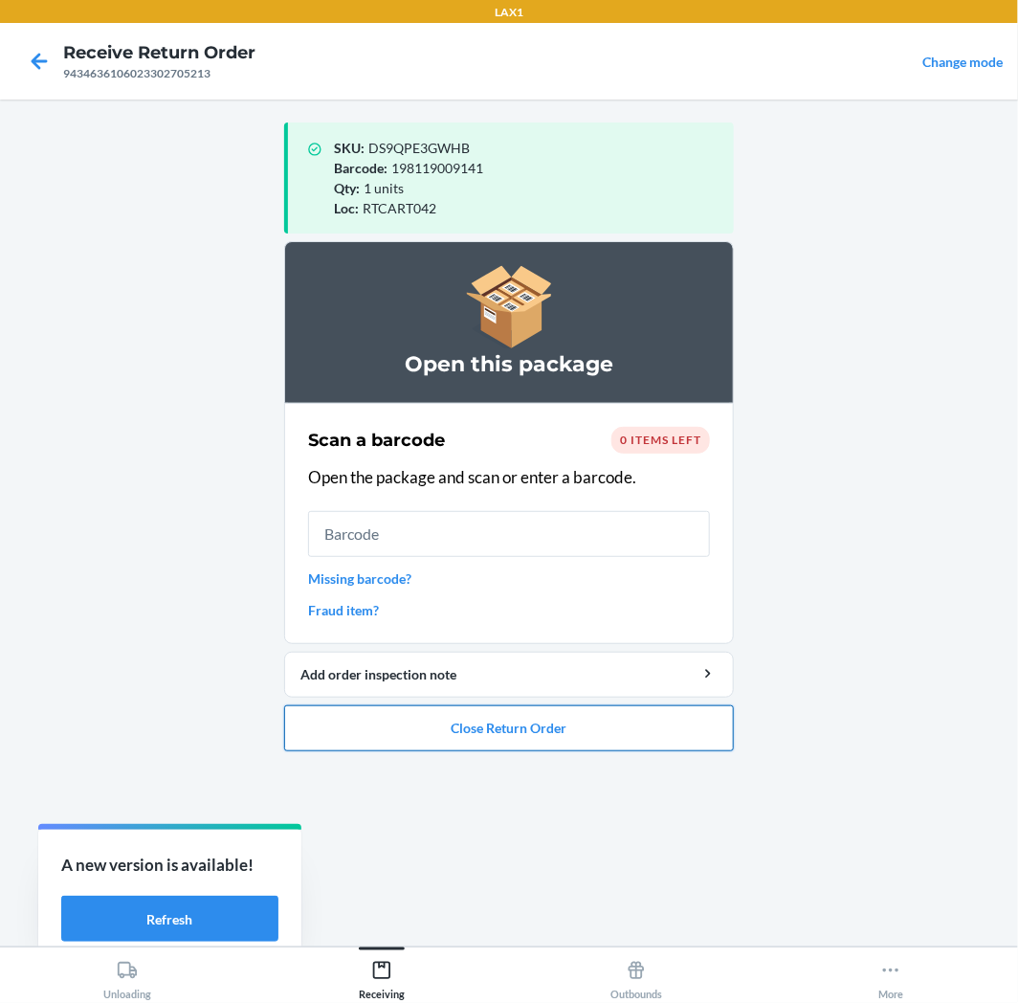
click at [581, 731] on button "Close Return Order" at bounding box center [509, 728] width 450 height 46
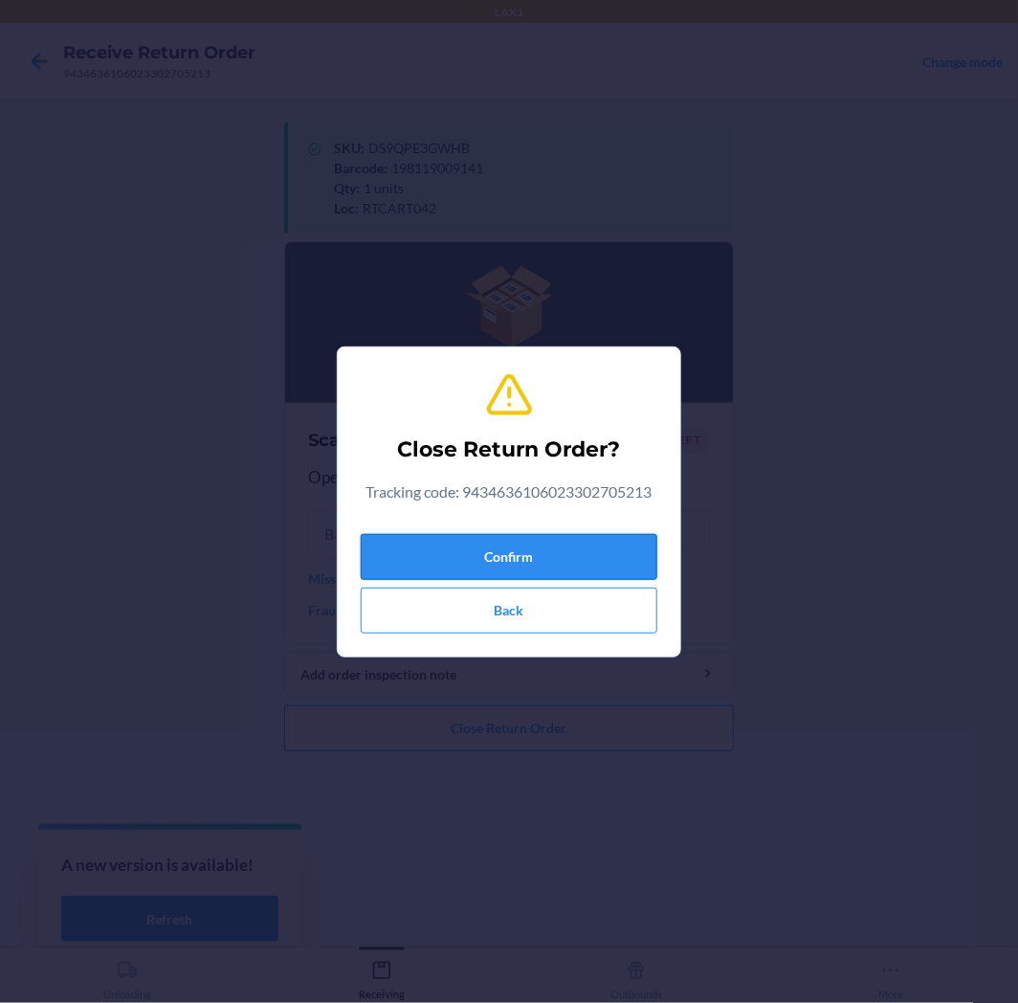
click at [551, 556] on button "Confirm" at bounding box center [509, 557] width 297 height 46
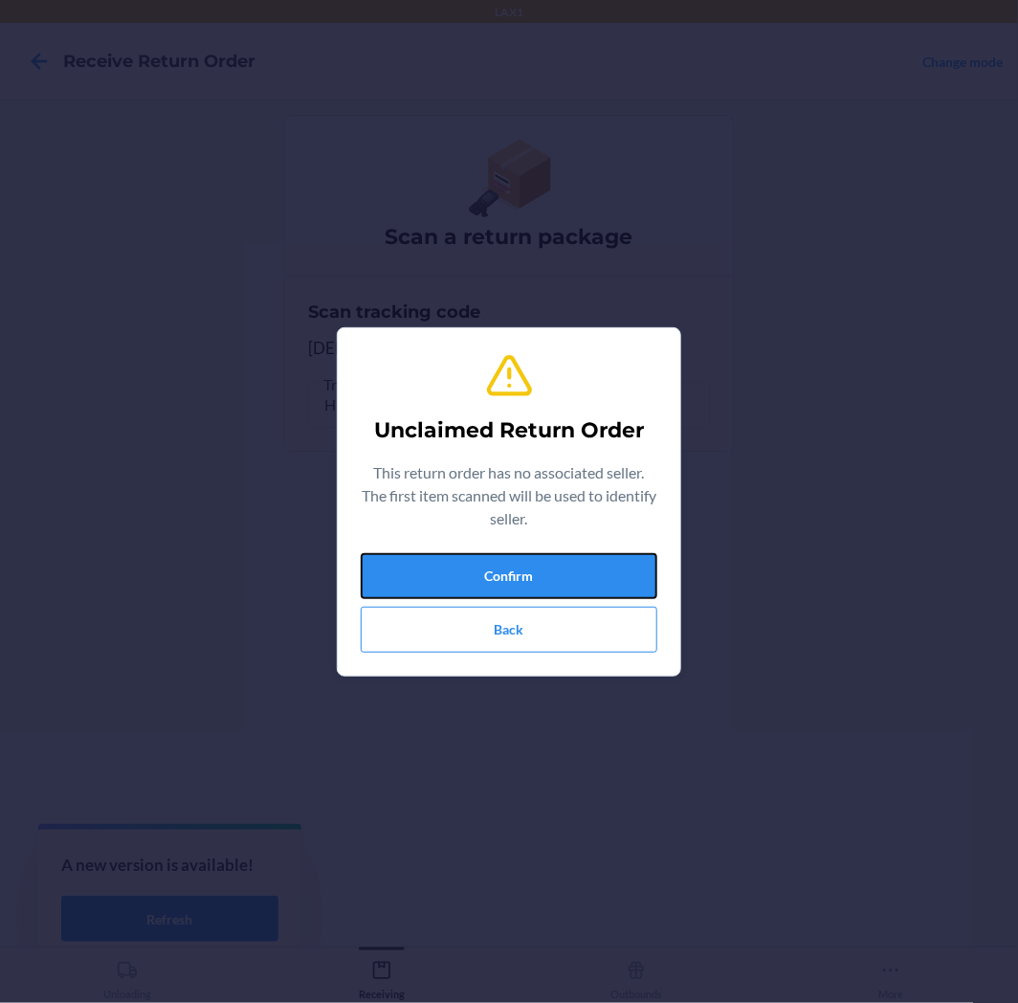
click at [551, 556] on button "Confirm" at bounding box center [509, 576] width 297 height 46
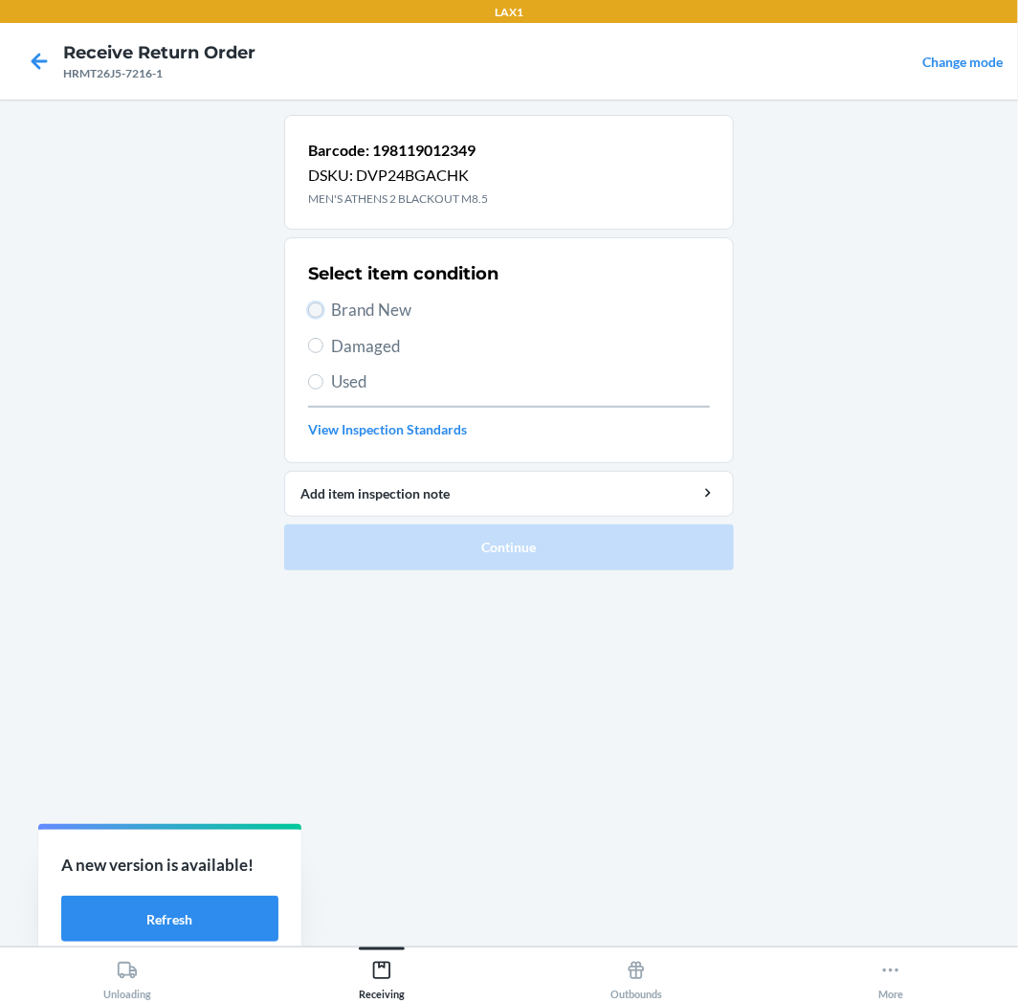
click at [316, 309] on input "Brand New" at bounding box center [315, 309] width 15 height 15
radio input "true"
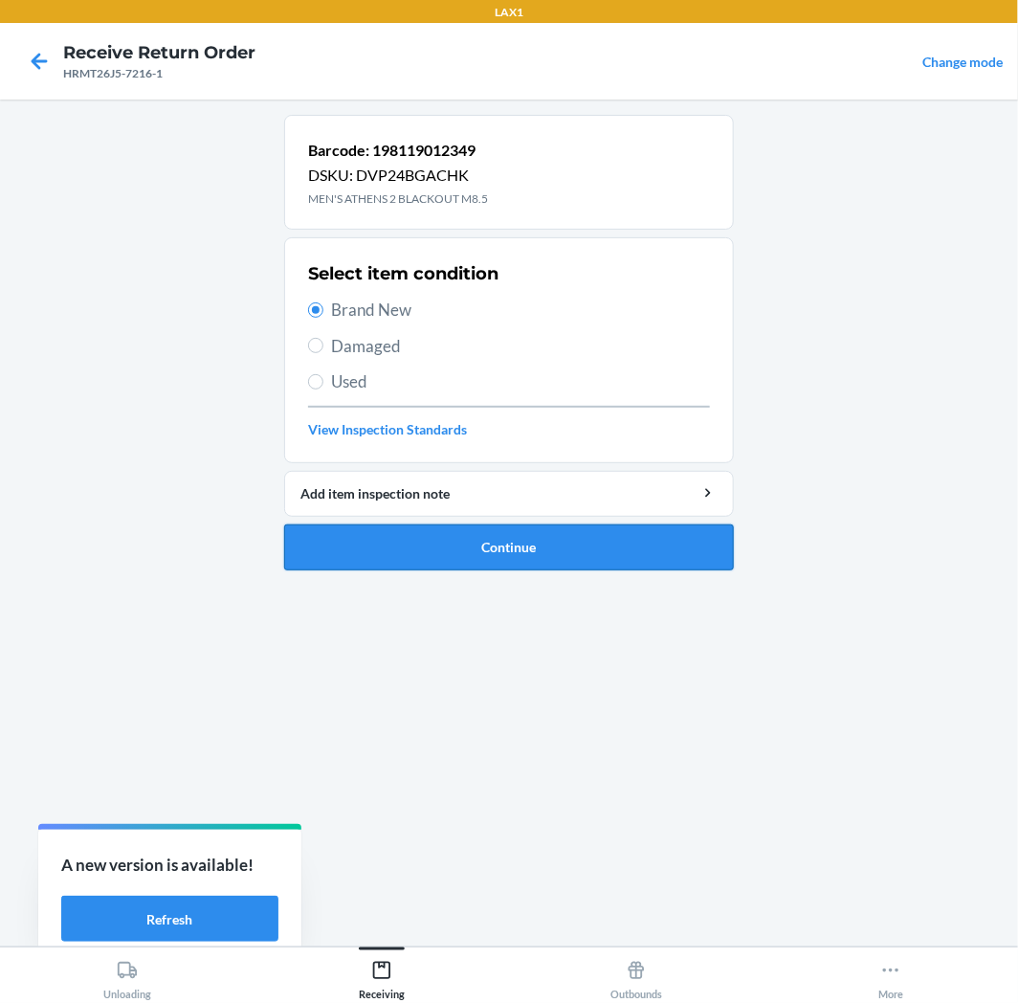
click at [433, 549] on button "Continue" at bounding box center [509, 547] width 450 height 46
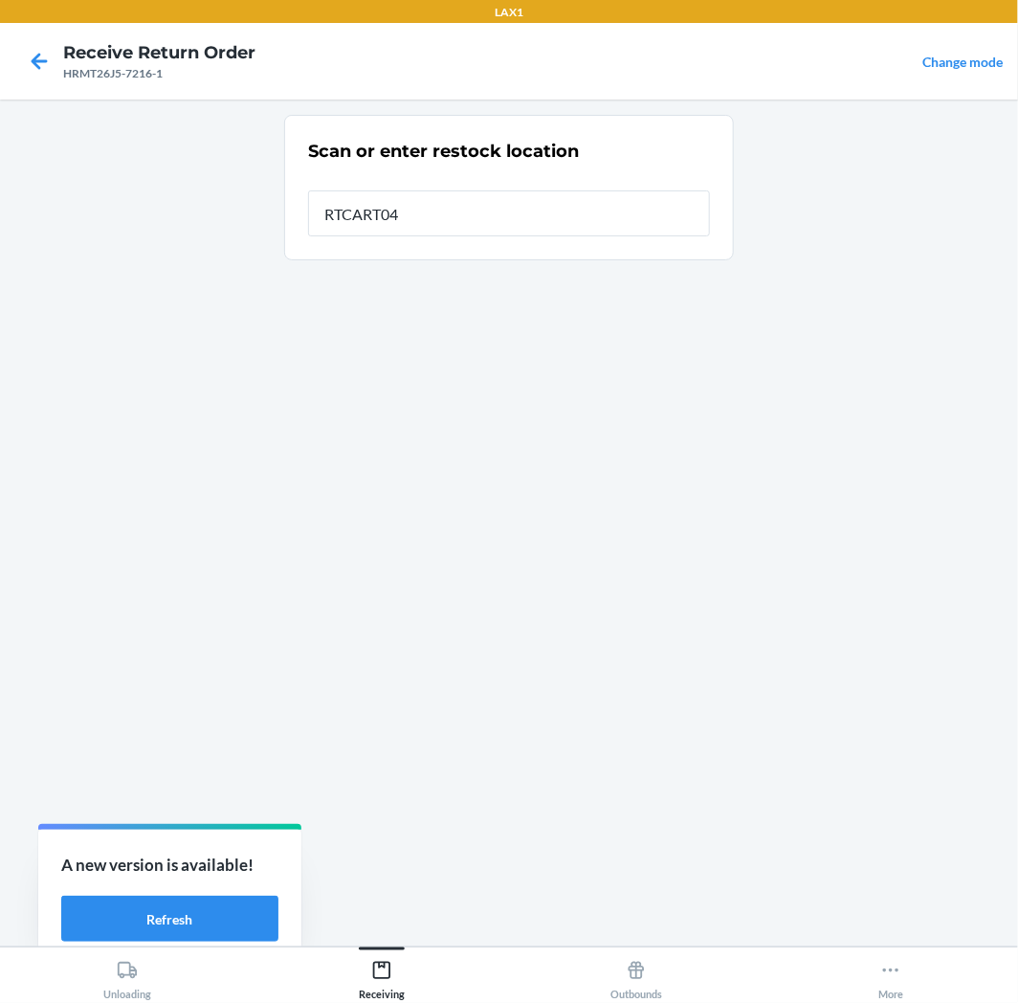
type input "RTCART042"
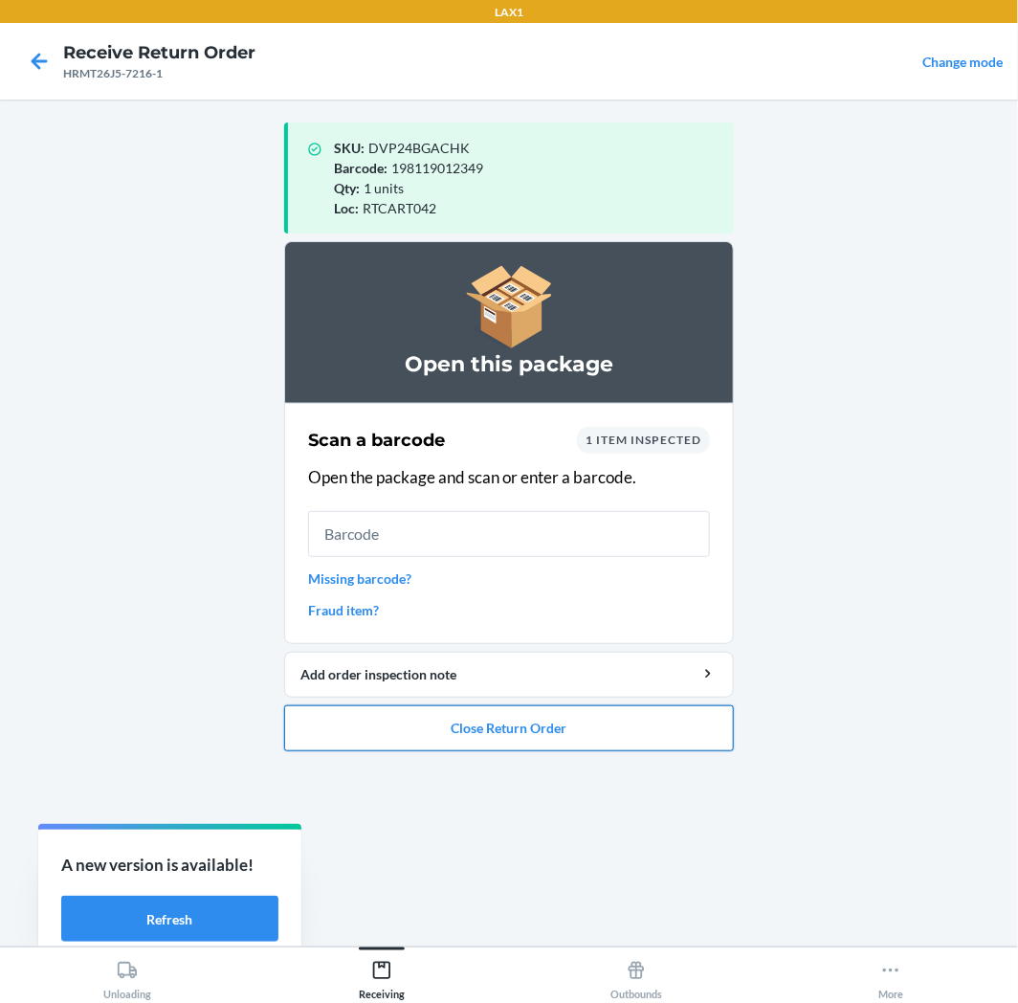
click at [445, 731] on button "Close Return Order" at bounding box center [509, 728] width 450 height 46
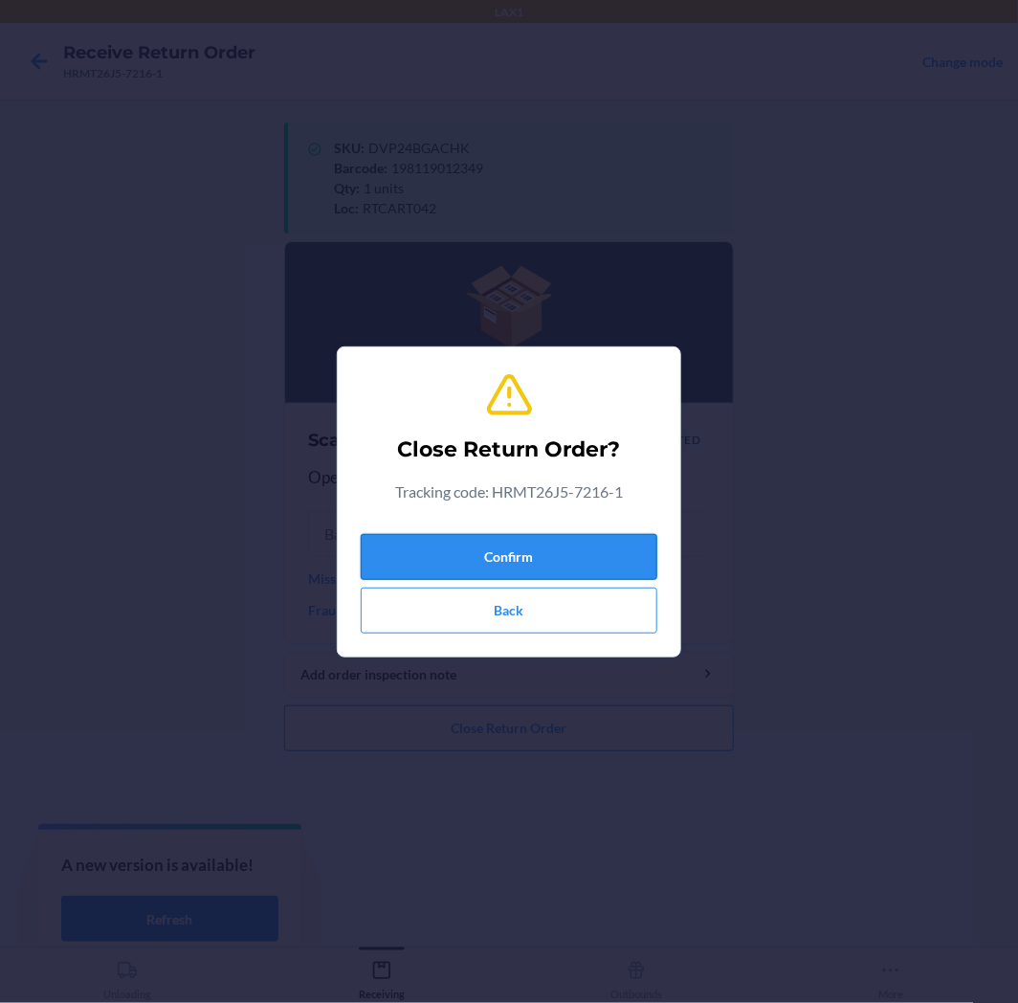
click at [457, 560] on button "Confirm" at bounding box center [509, 557] width 297 height 46
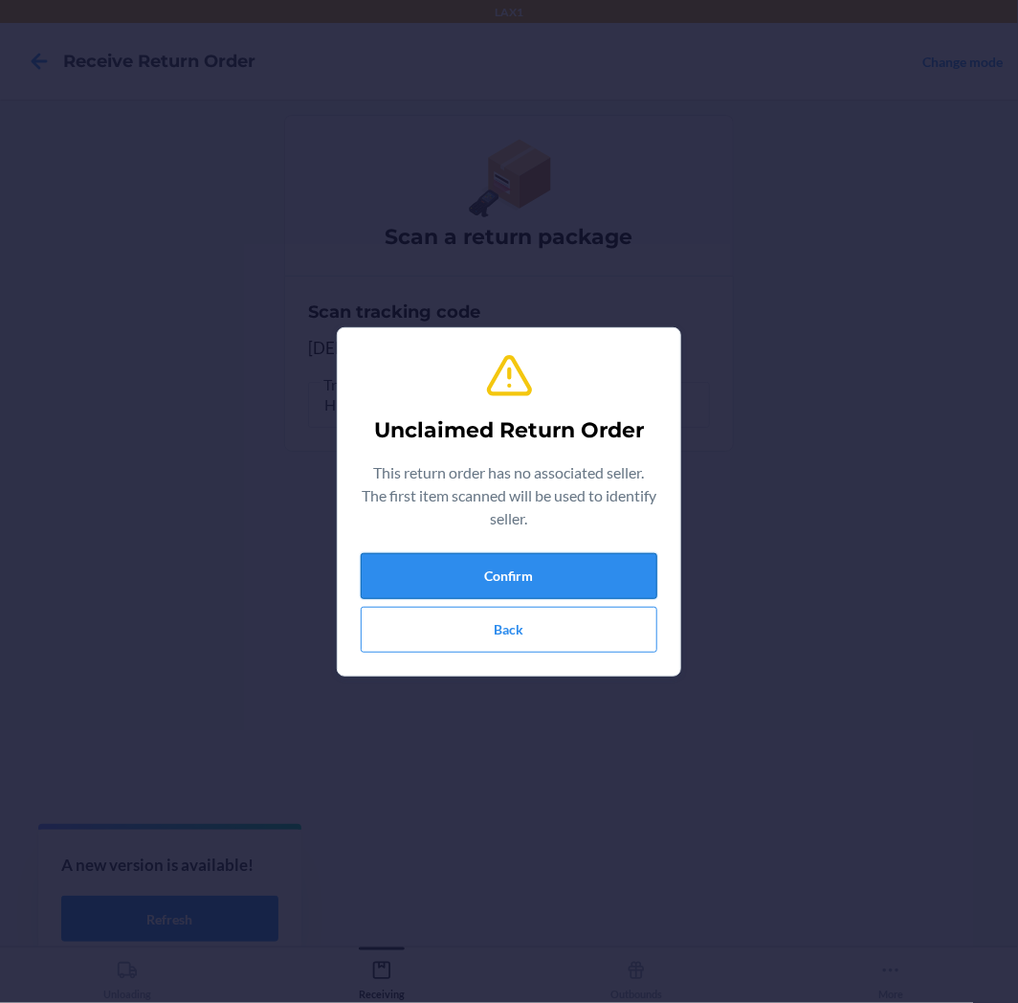
click at [496, 569] on button "Confirm" at bounding box center [509, 576] width 297 height 46
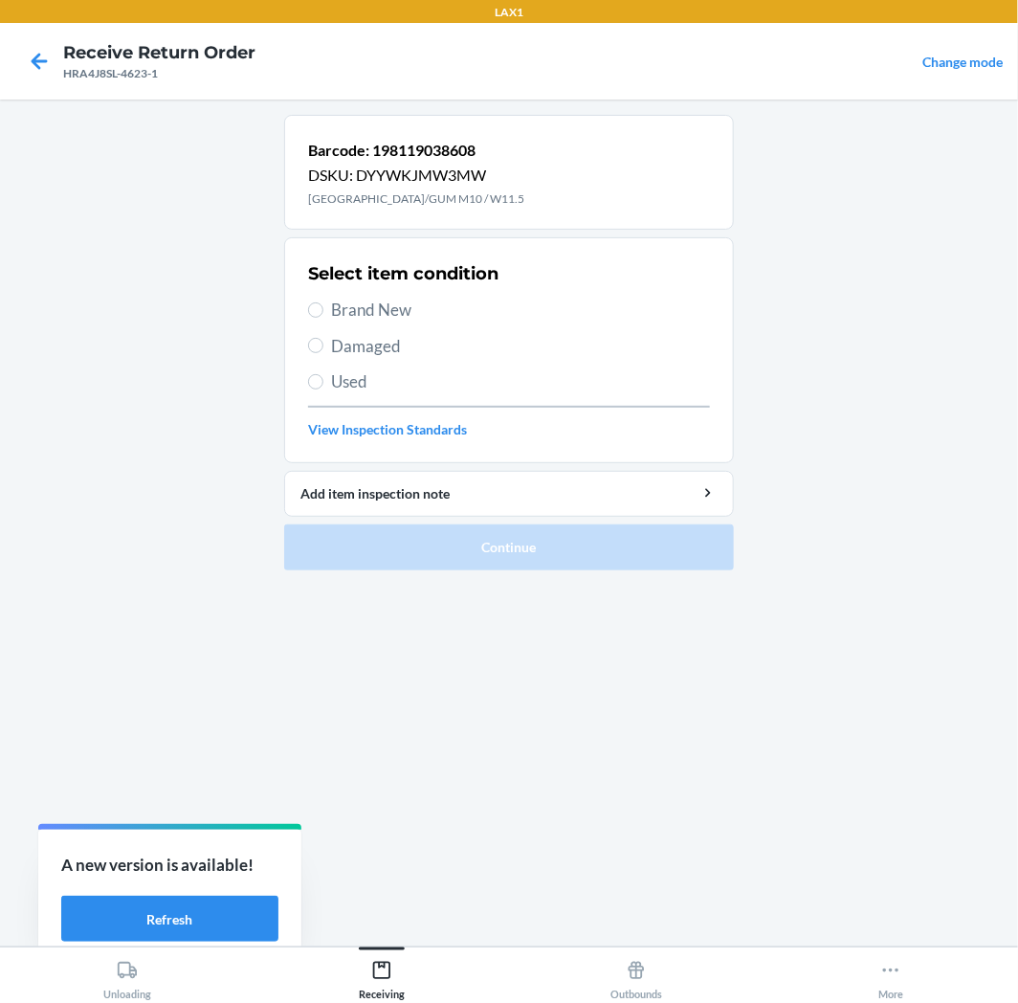
click at [345, 308] on span "Brand New" at bounding box center [520, 310] width 379 height 25
click at [323, 308] on input "Brand New" at bounding box center [315, 309] width 15 height 15
radio input "true"
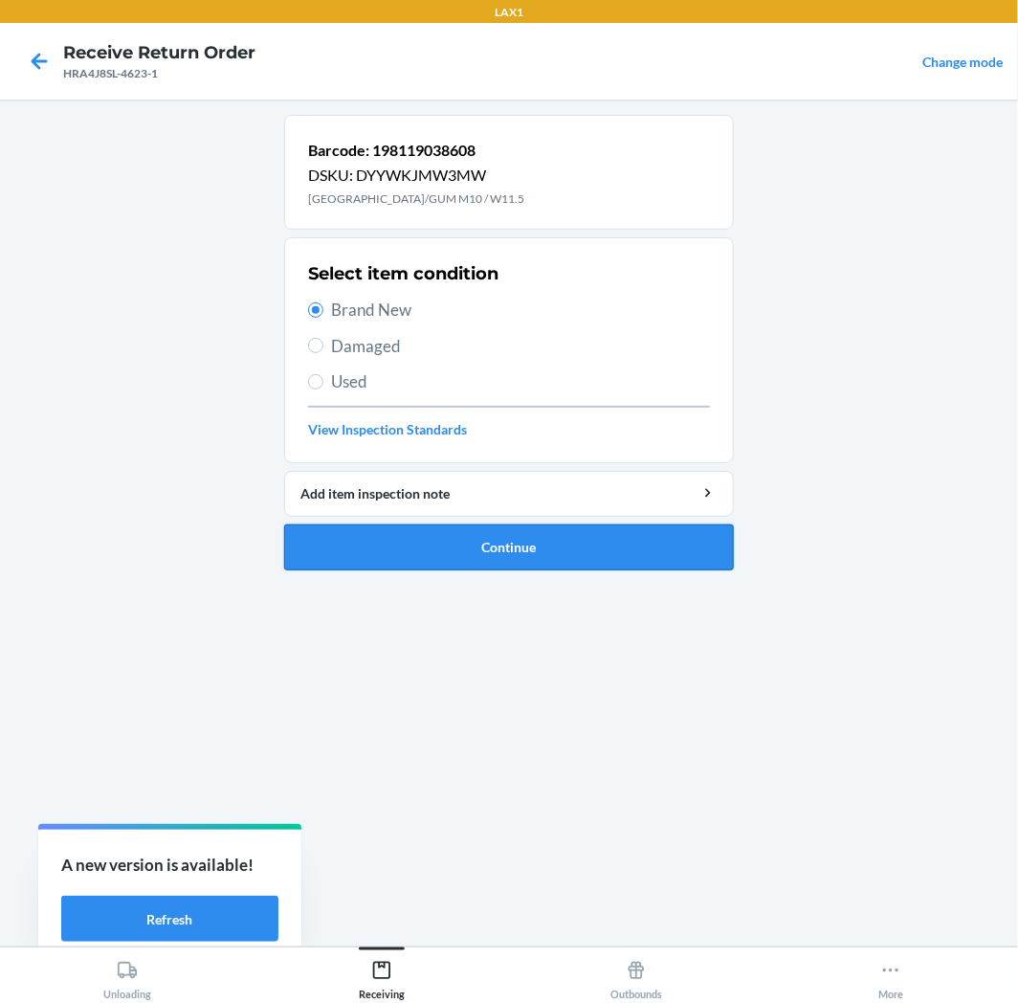
click at [474, 530] on button "Continue" at bounding box center [509, 547] width 450 height 46
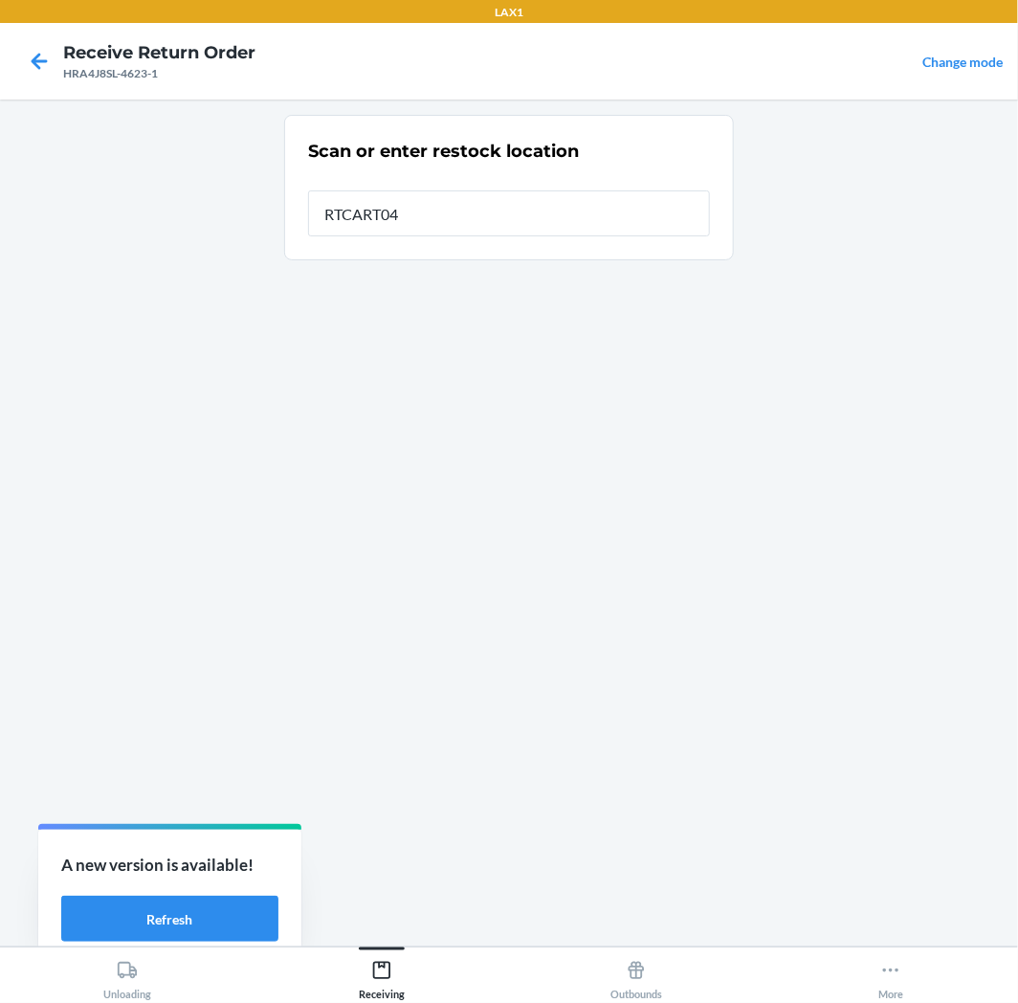
type input "RTCART042"
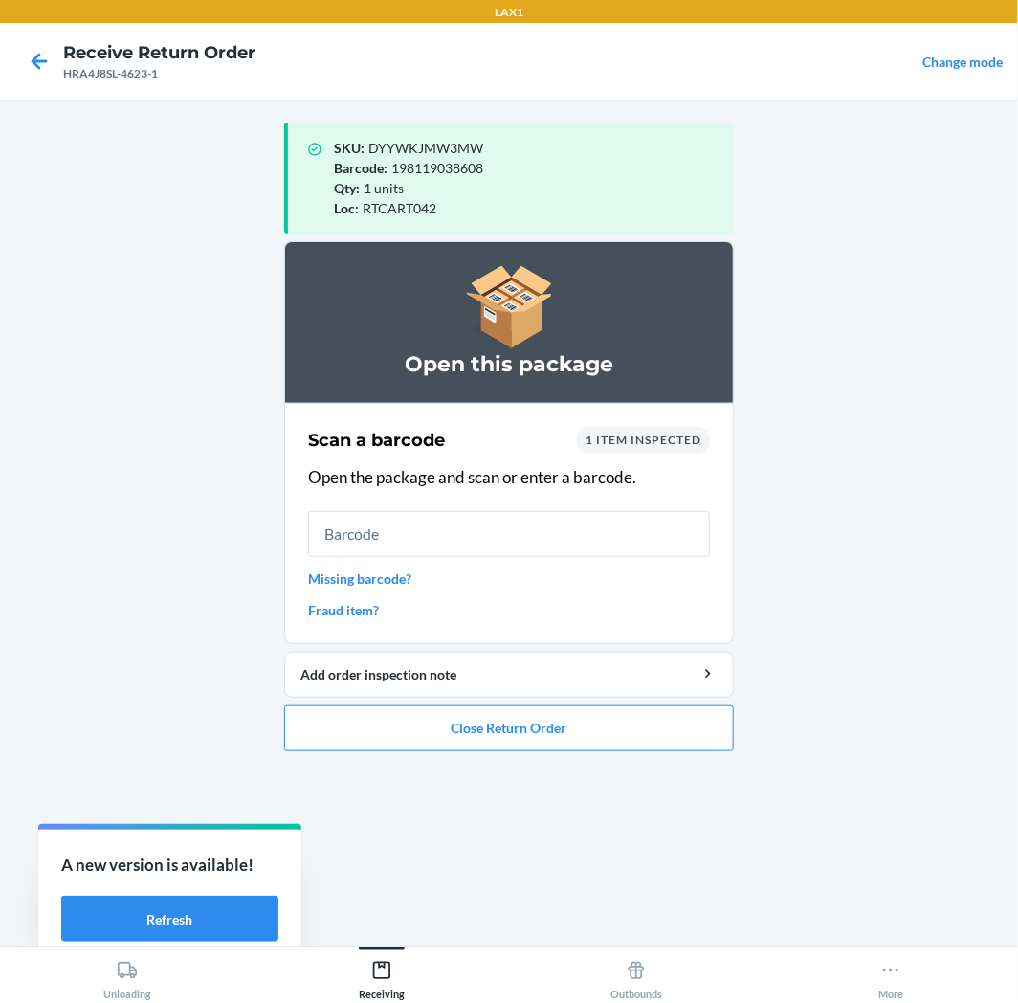
click at [635, 702] on li "Open this package Scan a barcode 1 item inspected Open the package and scan or …" at bounding box center [509, 496] width 450 height 510
click at [634, 723] on button "Close Return Order" at bounding box center [509, 728] width 450 height 46
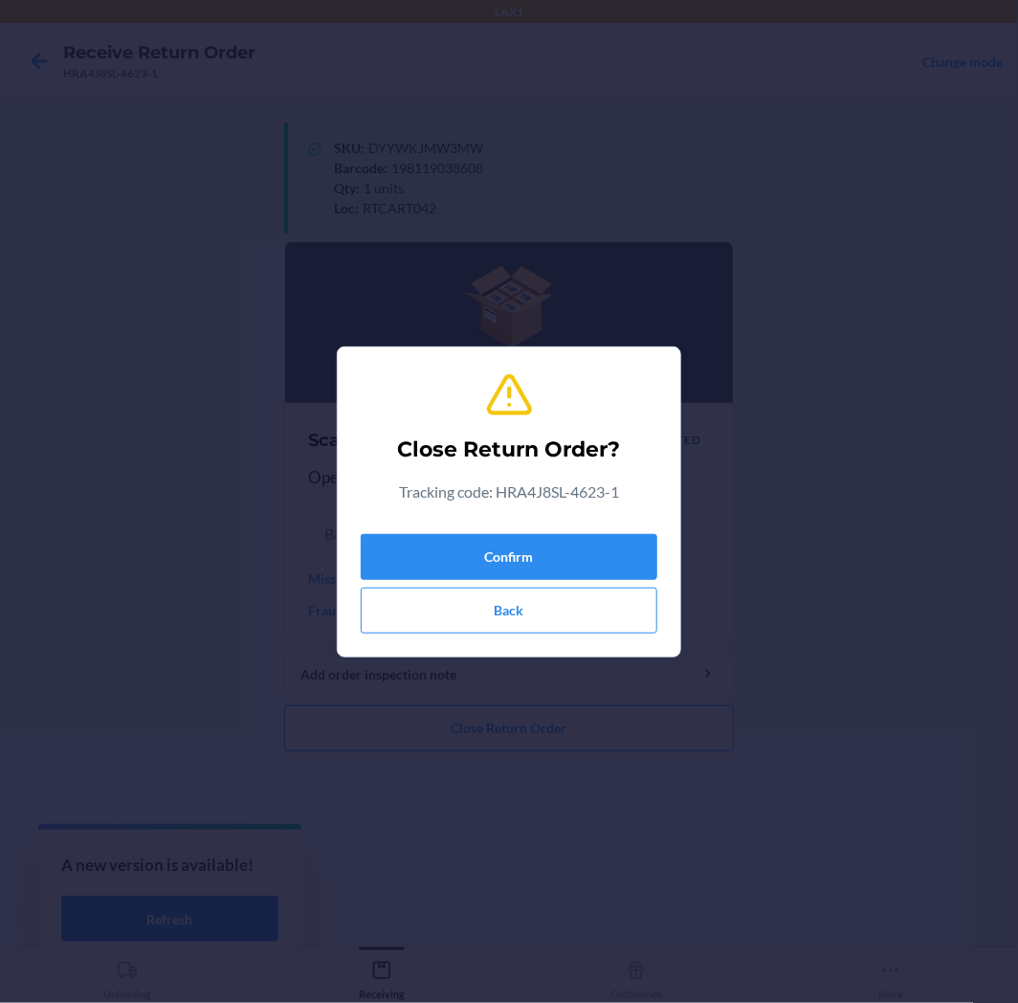
click at [462, 532] on div "Confirm Back" at bounding box center [509, 579] width 297 height 107
click at [462, 549] on button "Confirm" at bounding box center [509, 557] width 297 height 46
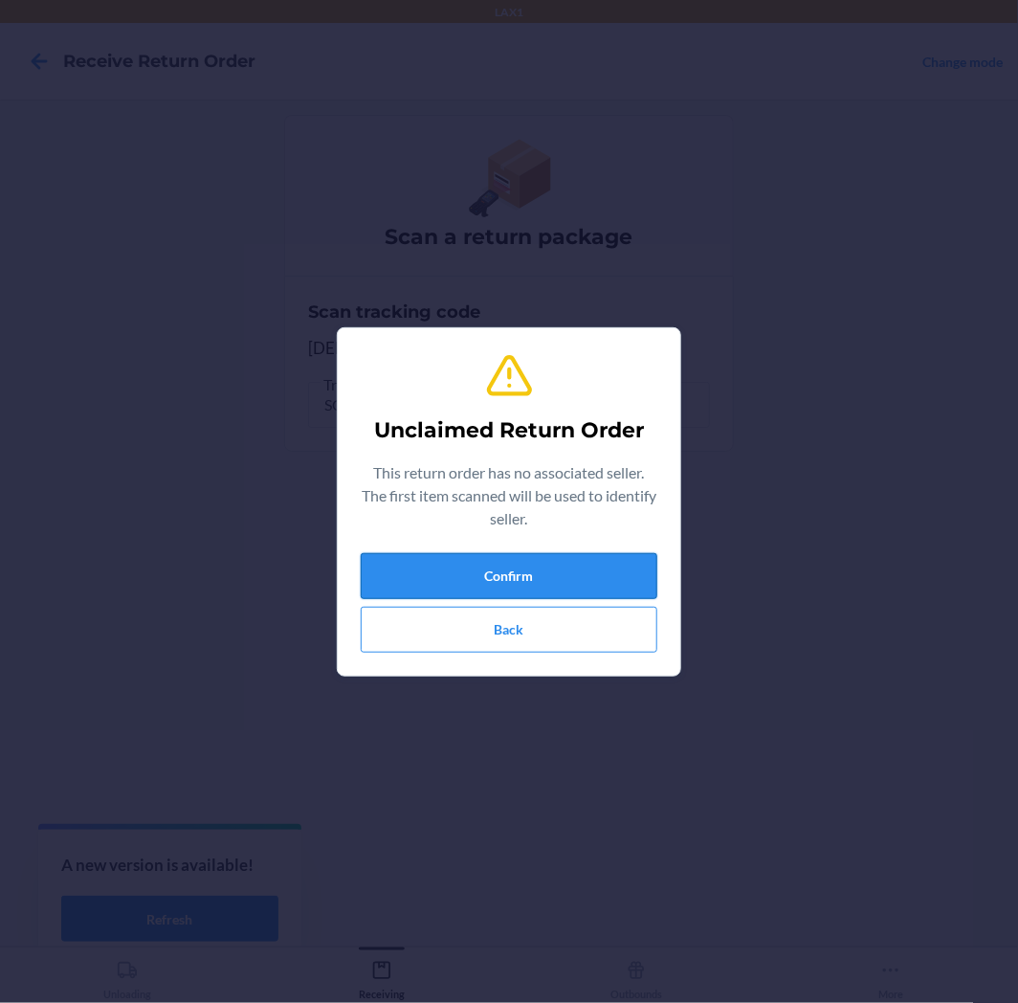
click at [565, 575] on button "Confirm" at bounding box center [509, 576] width 297 height 46
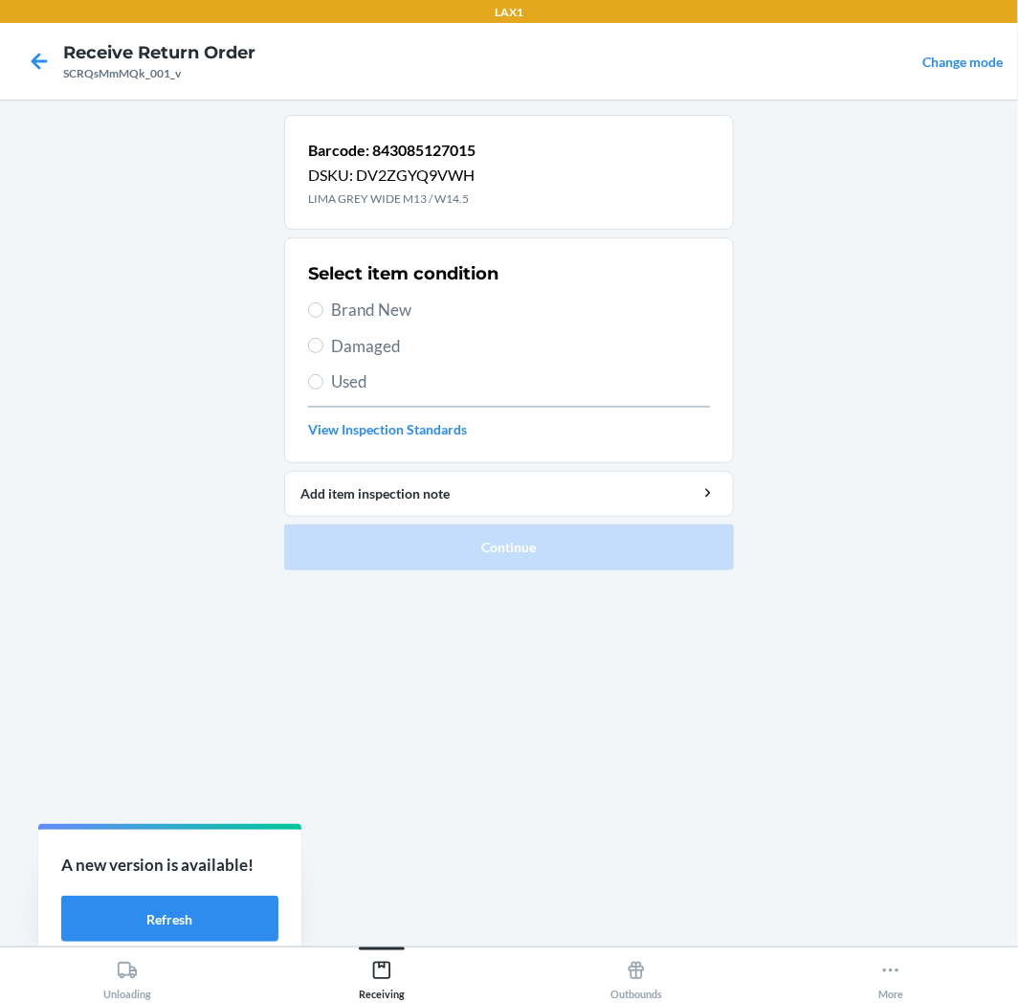
click at [378, 343] on span "Damaged" at bounding box center [520, 346] width 379 height 25
click at [323, 343] on input "Damaged" at bounding box center [315, 345] width 15 height 15
radio input "true"
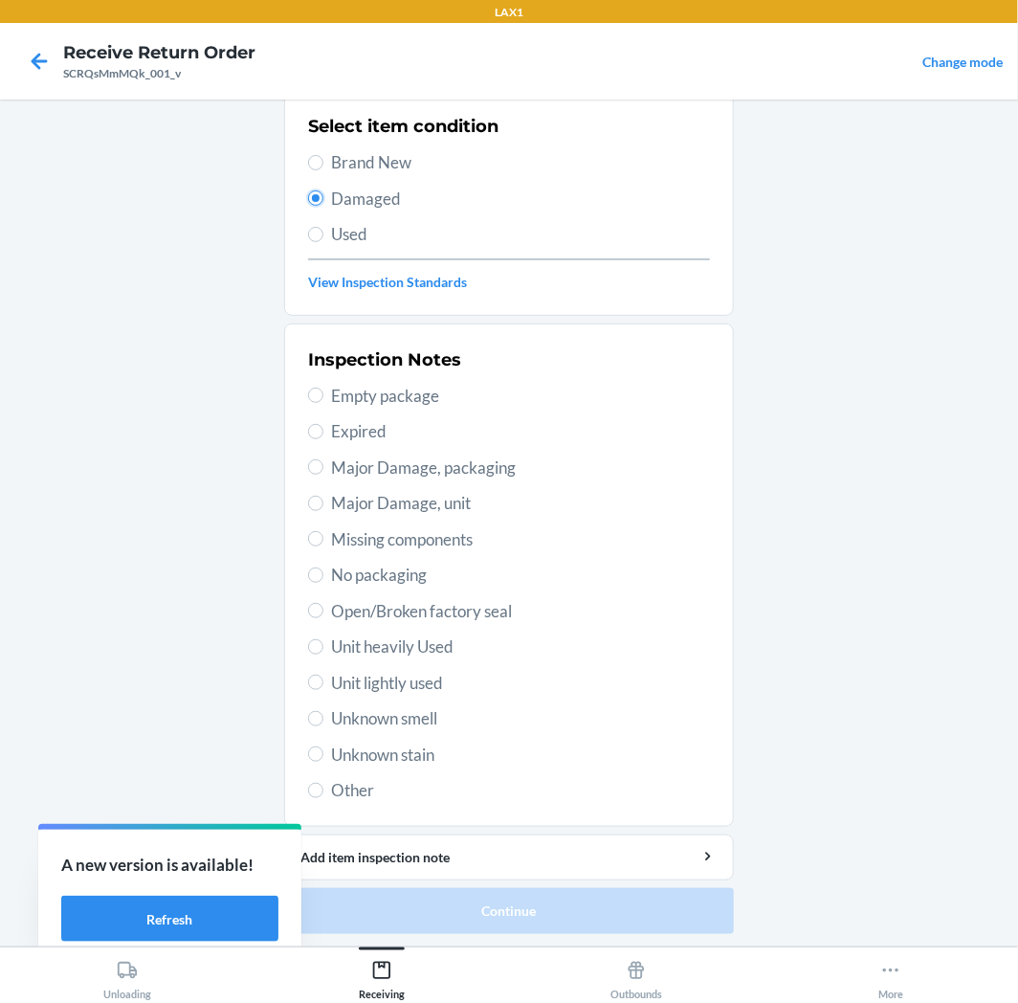
scroll to position [148, 0]
click at [368, 647] on span "Unit heavily Used" at bounding box center [520, 646] width 379 height 25
click at [323, 647] on input "Unit heavily Used" at bounding box center [315, 645] width 15 height 15
radio input "true"
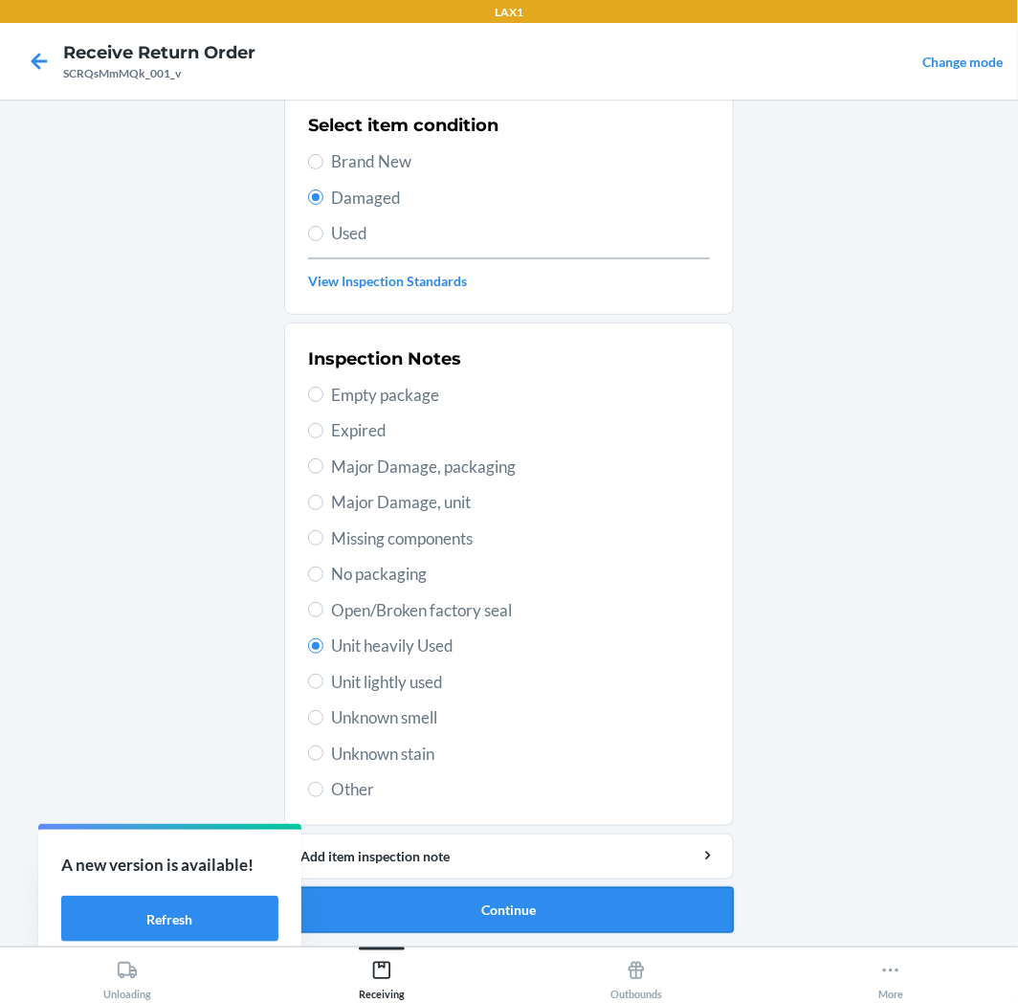
click at [479, 907] on button "Continue" at bounding box center [509, 910] width 450 height 46
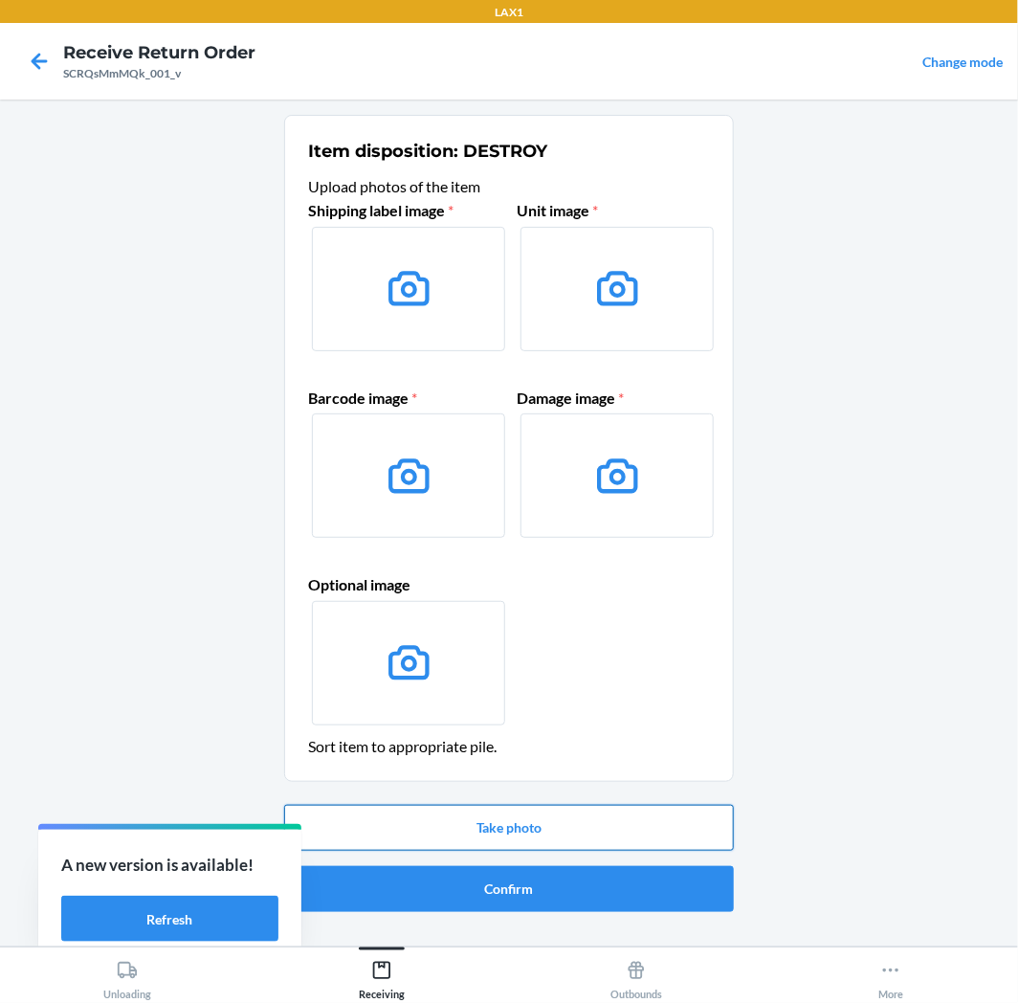
click at [557, 828] on button "Take photo" at bounding box center [509, 828] width 450 height 46
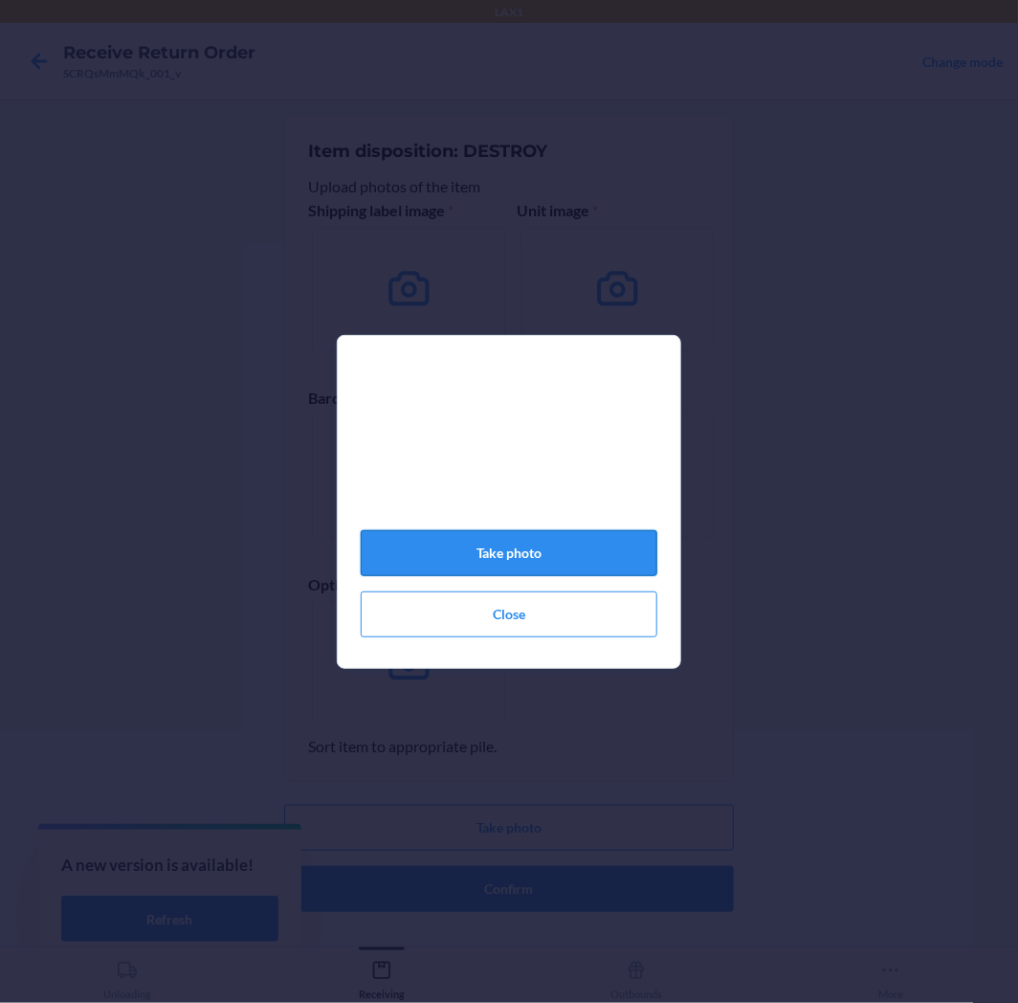
click at [534, 557] on button "Take photo" at bounding box center [509, 553] width 297 height 46
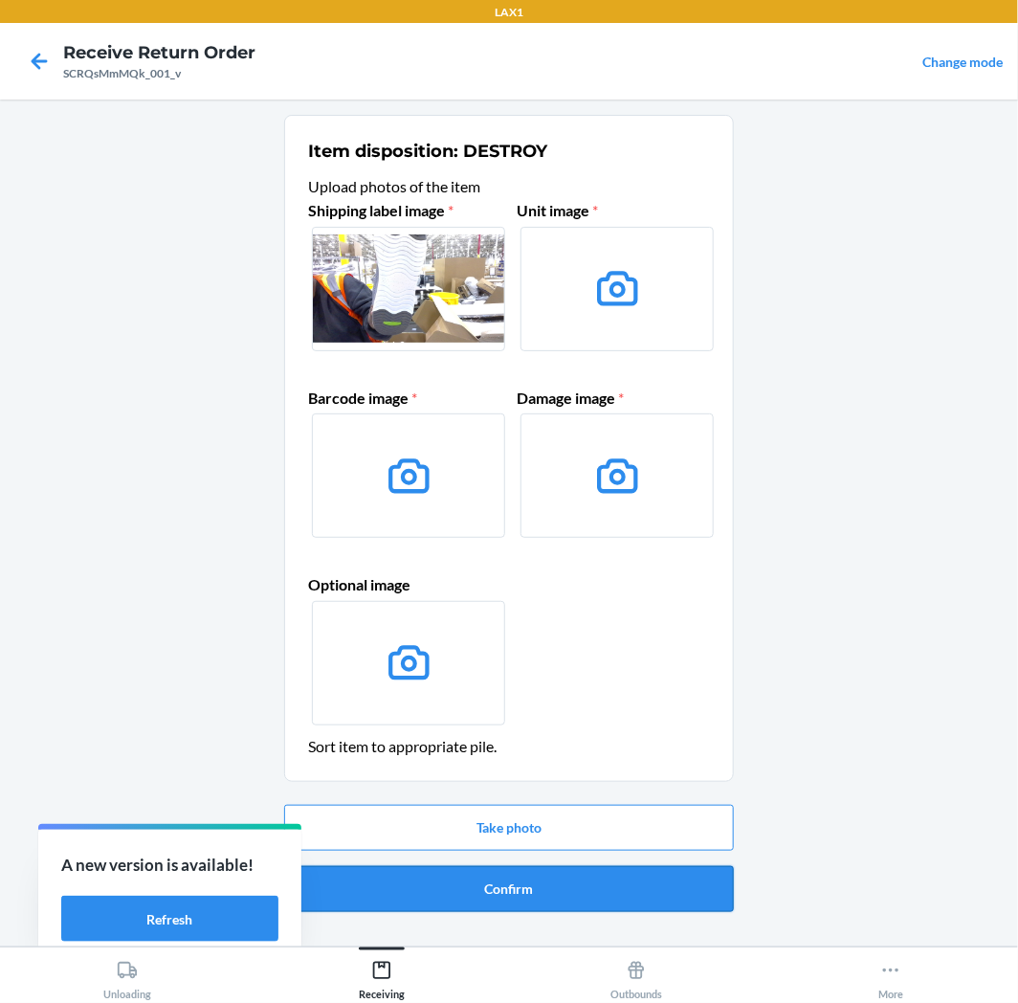
click at [418, 878] on button "Confirm" at bounding box center [509, 889] width 450 height 46
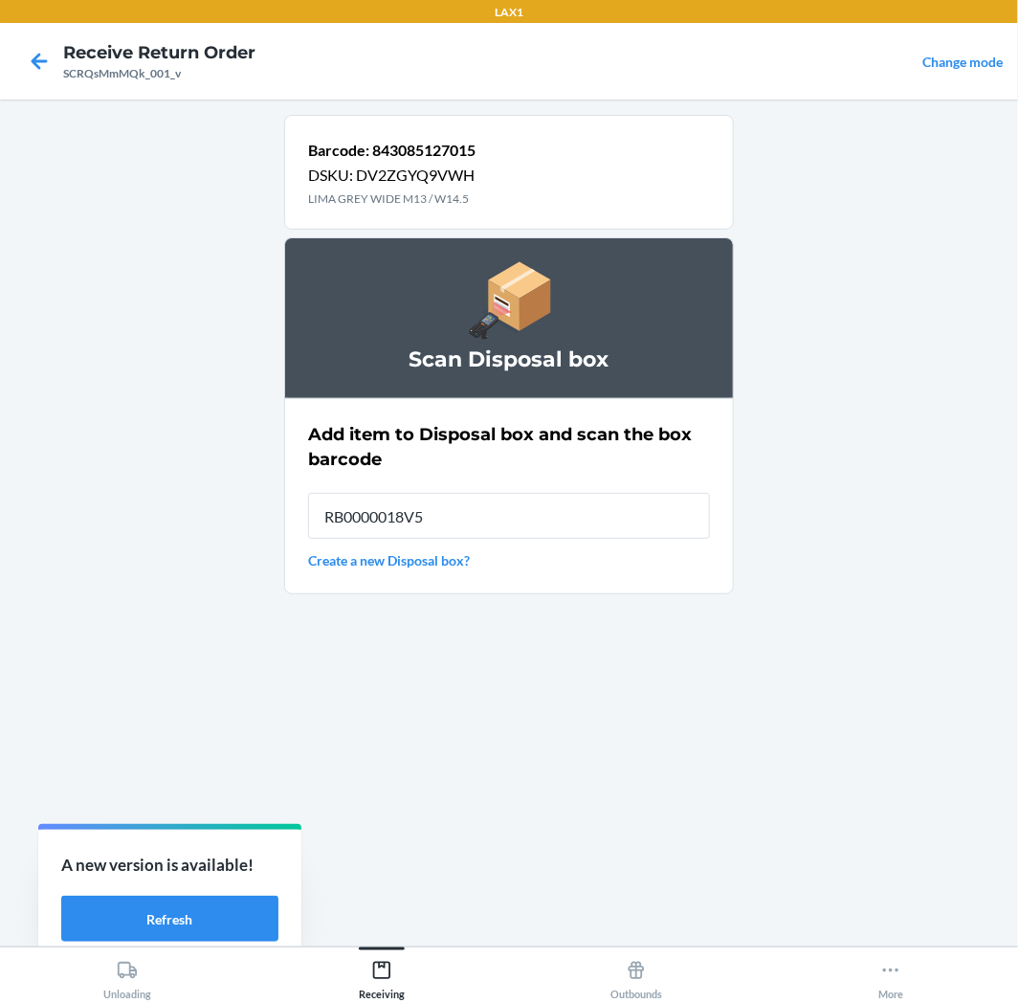
type input "RB0000018V5"
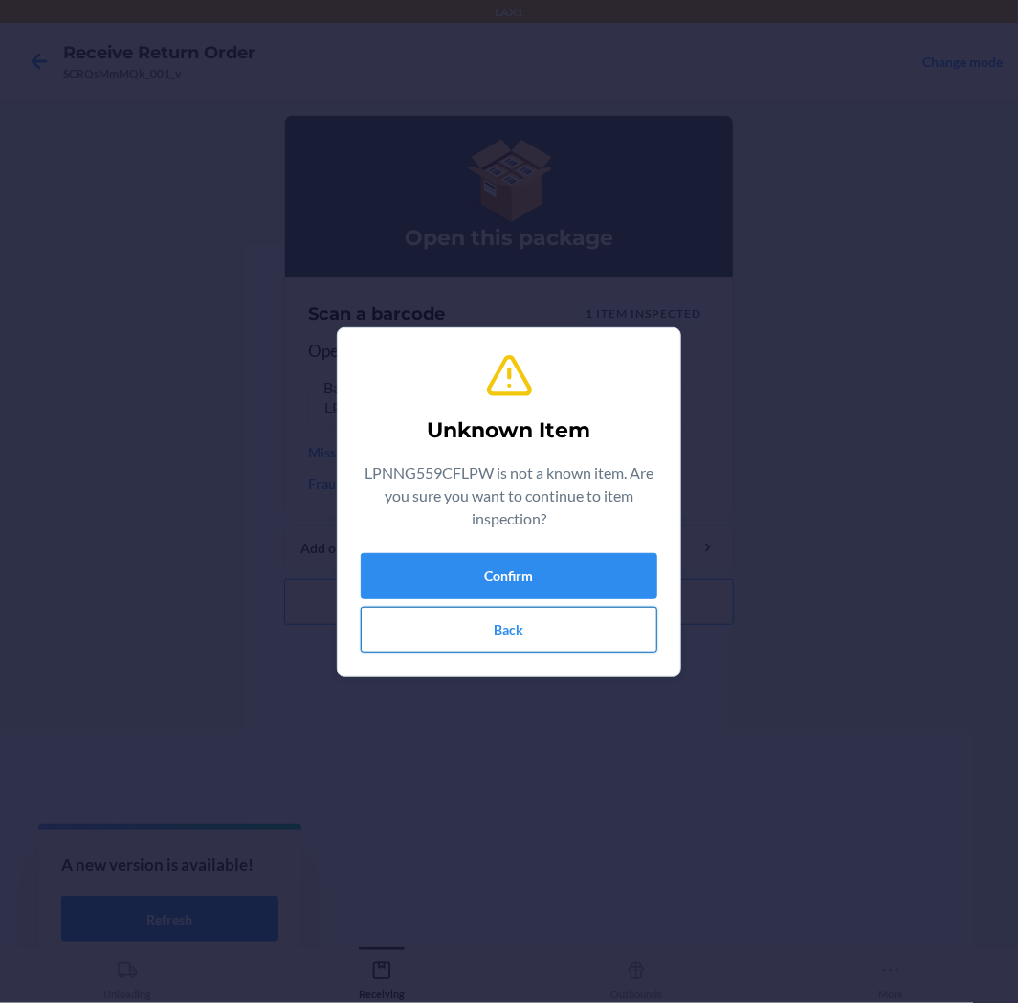
click at [471, 643] on button "Back" at bounding box center [509, 630] width 297 height 46
click at [457, 670] on section "Unknown Item LPNNG5G7SW9N6 is not a known item. Are you sure you want to contin…" at bounding box center [509, 501] width 345 height 349
click at [457, 641] on button "Back" at bounding box center [509, 630] width 297 height 46
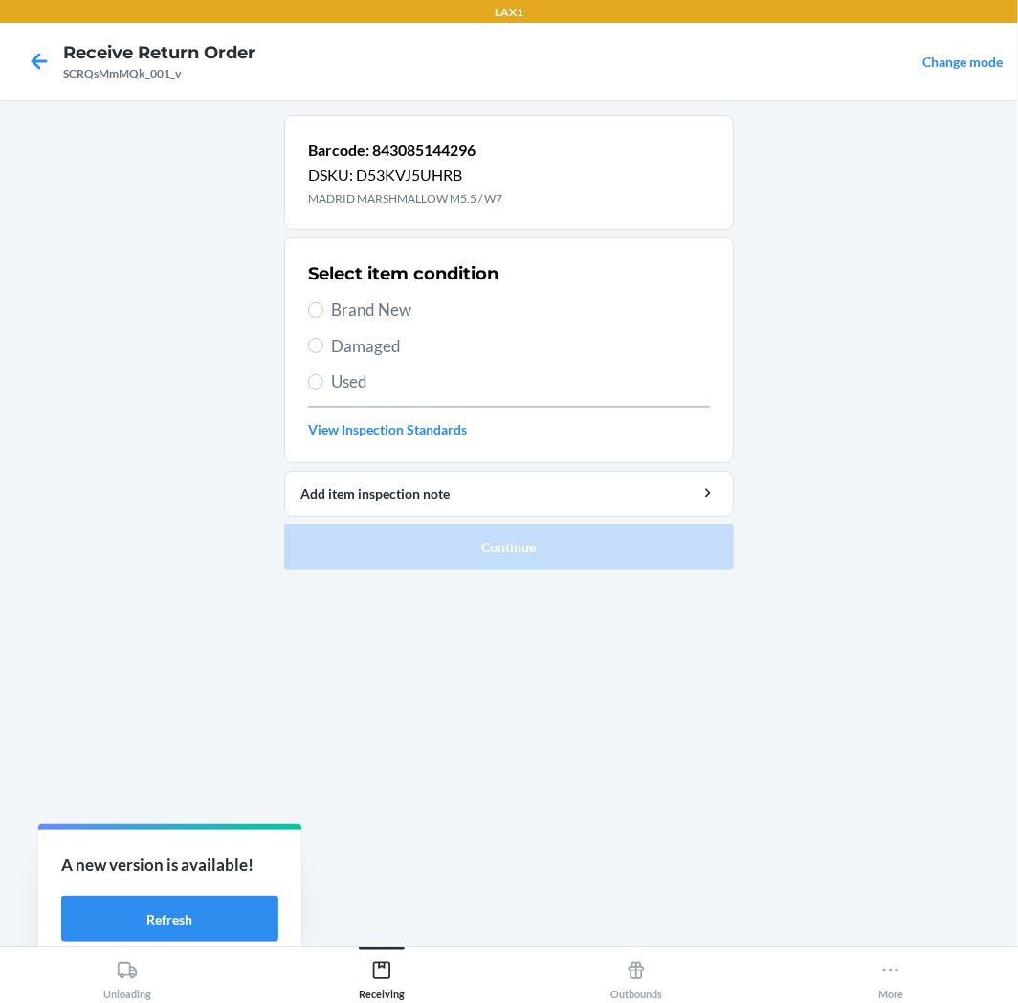
click at [328, 348] on label "Damaged" at bounding box center [509, 346] width 402 height 25
click at [323, 348] on input "Damaged" at bounding box center [315, 345] width 15 height 15
radio input "true"
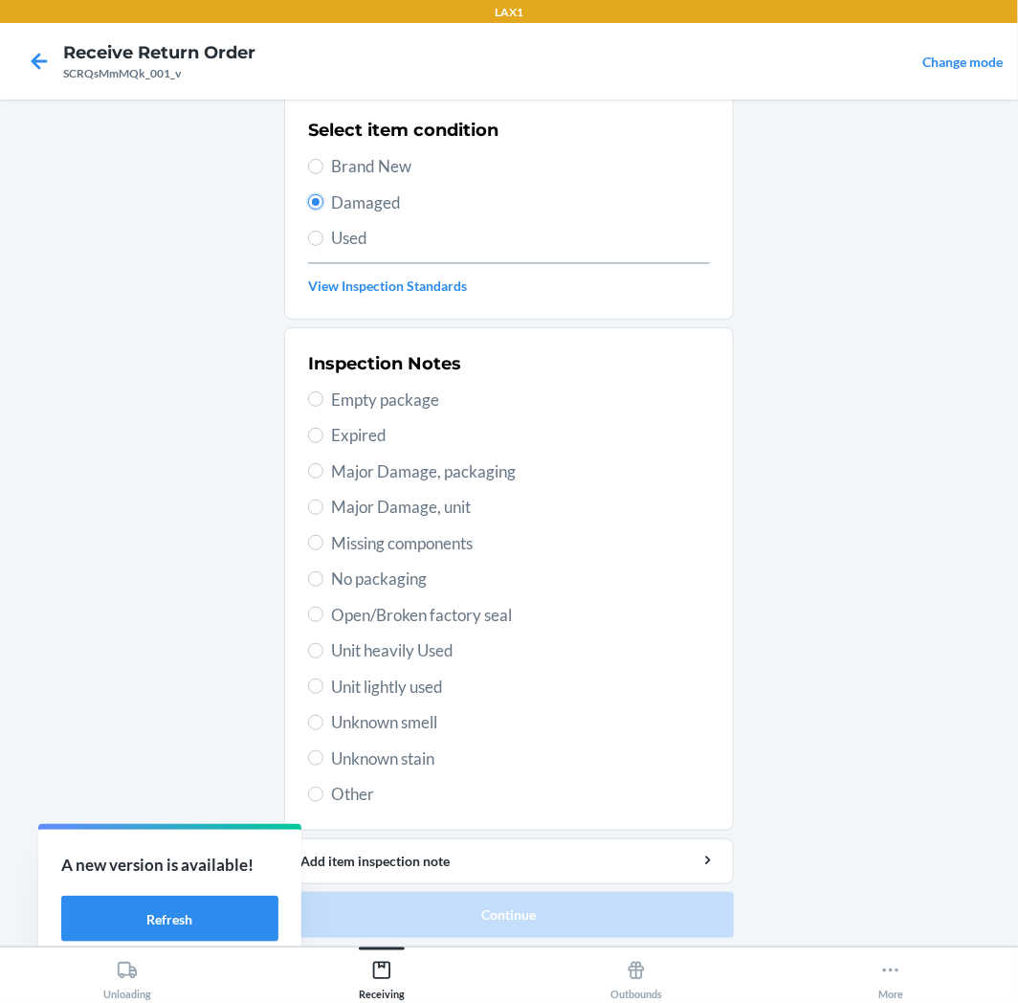
scroll to position [148, 0]
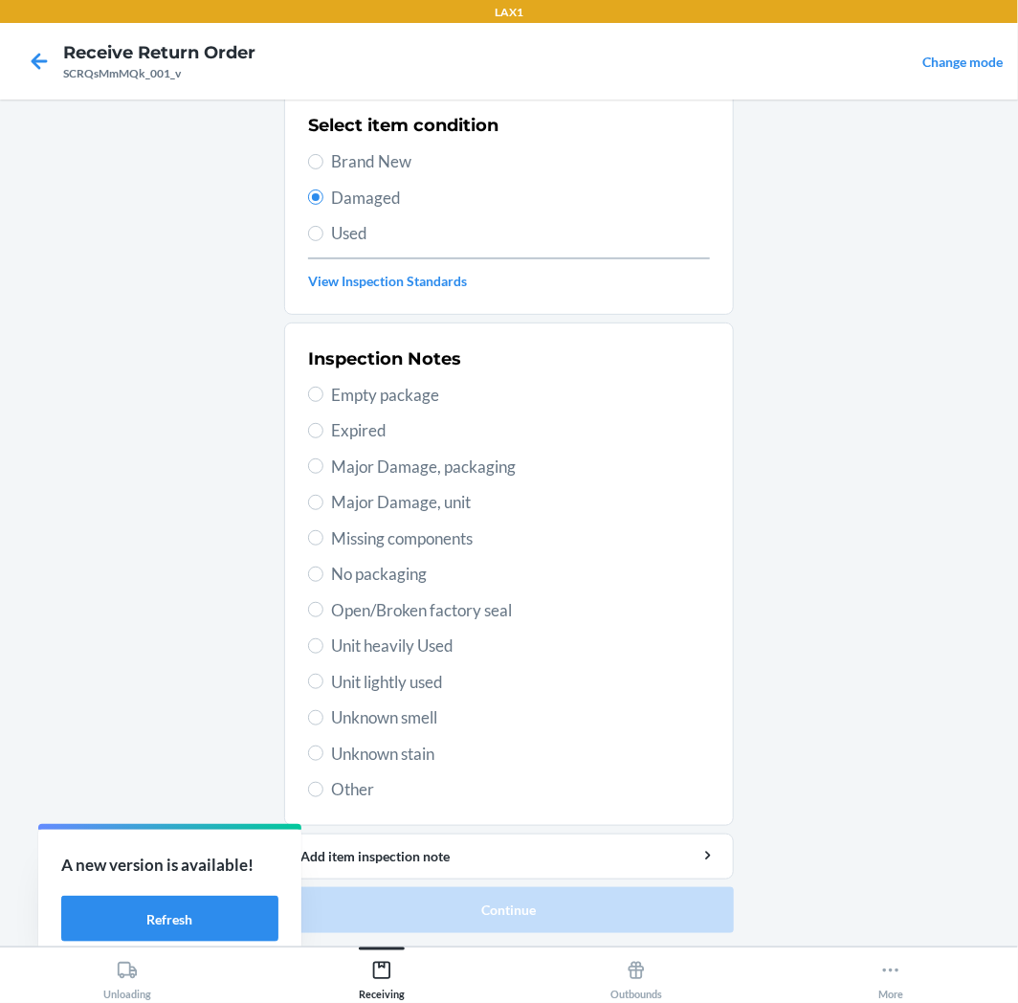
click at [442, 503] on span "Major Damage, unit" at bounding box center [520, 502] width 379 height 25
click at [323, 503] on input "Major Damage, unit" at bounding box center [315, 502] width 15 height 15
radio input "true"
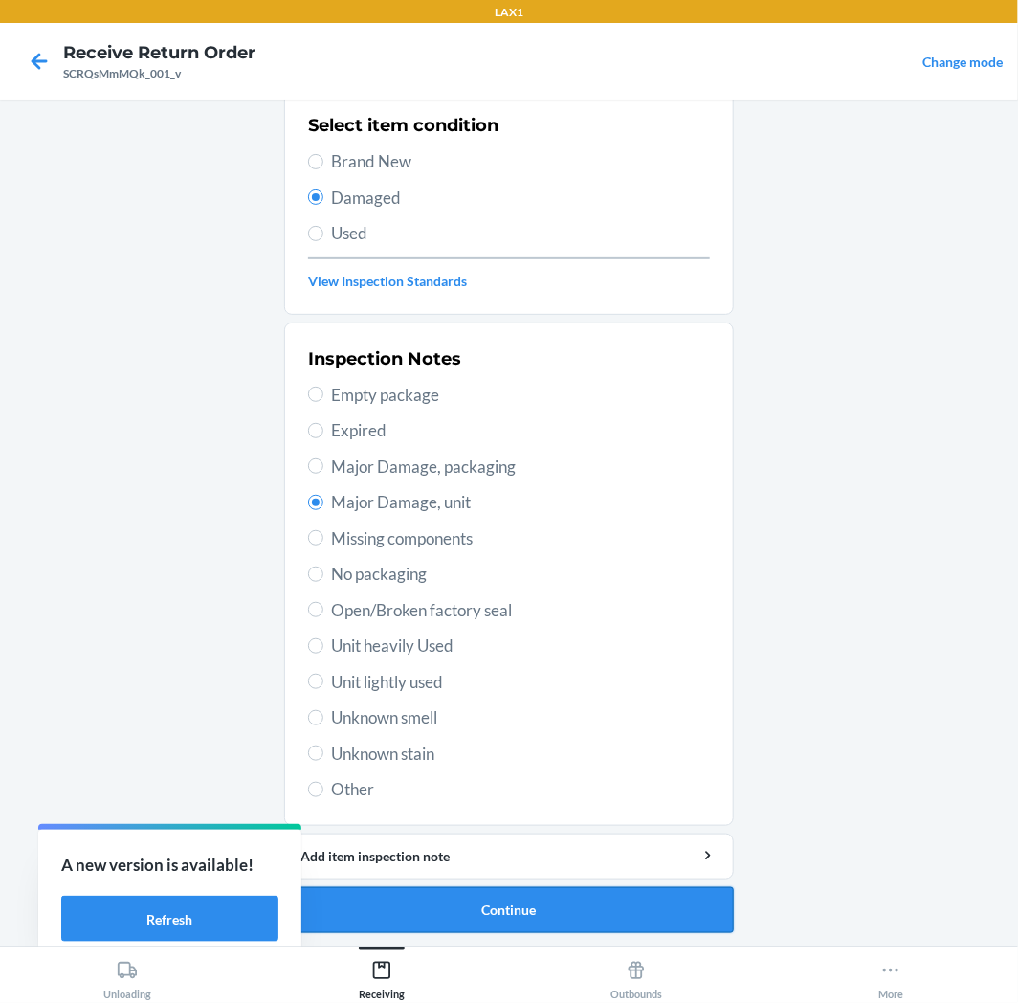
click at [571, 911] on button "Continue" at bounding box center [509, 910] width 450 height 46
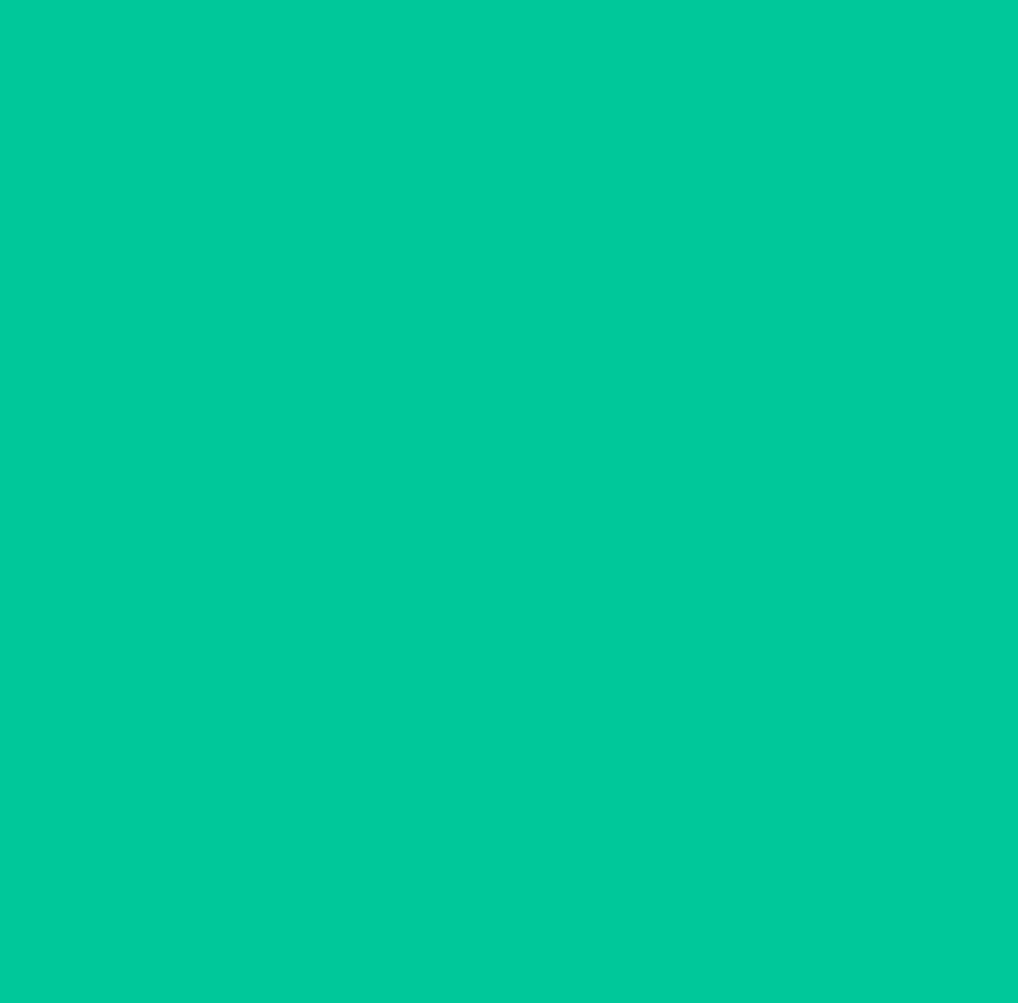
scroll to position [0, 0]
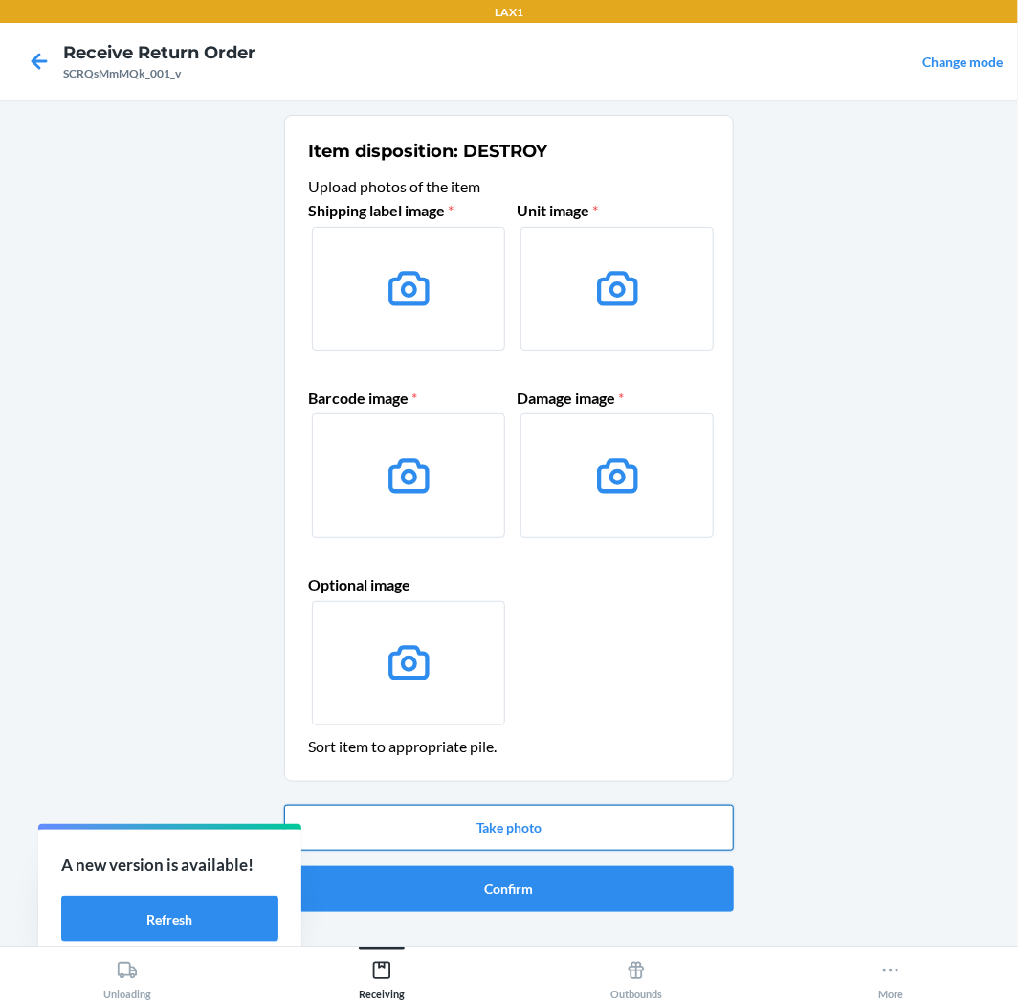
click at [558, 827] on button "Take photo" at bounding box center [509, 828] width 450 height 46
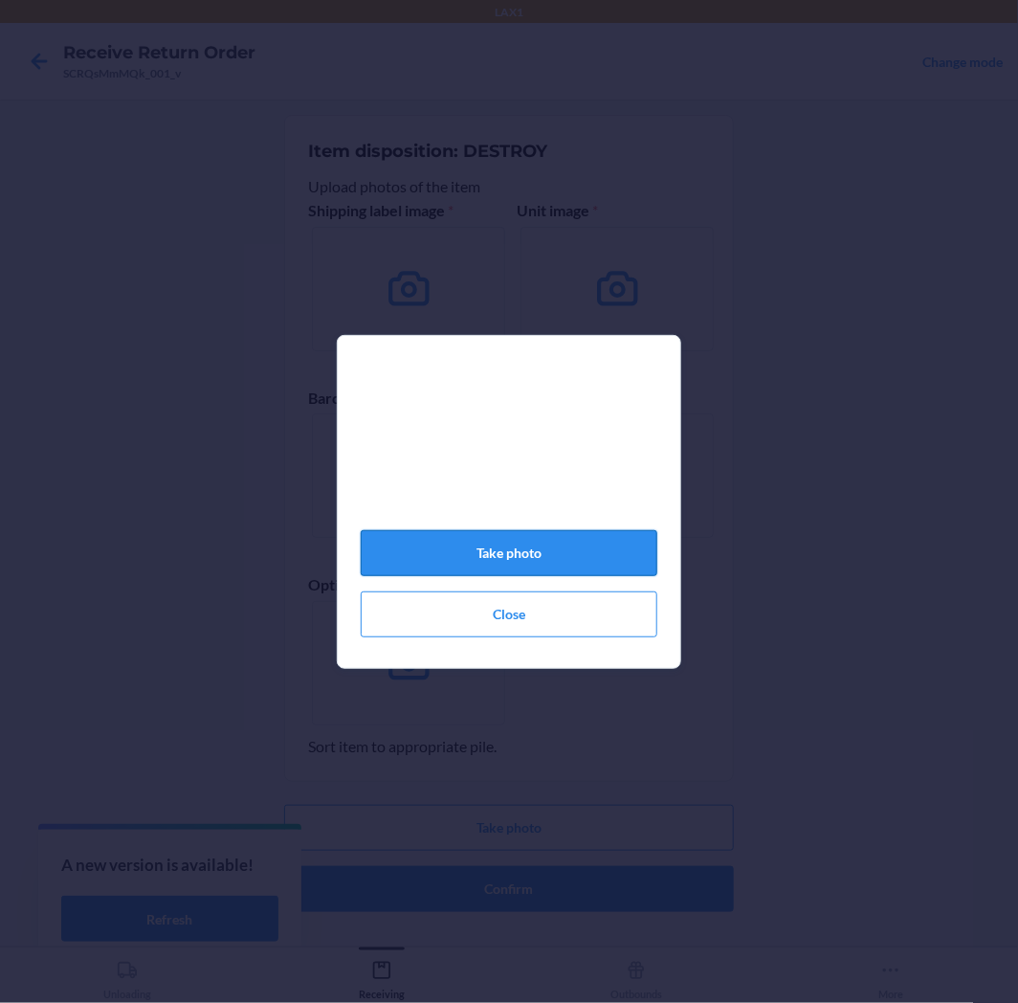
click at [519, 559] on button "Take photo" at bounding box center [509, 553] width 297 height 46
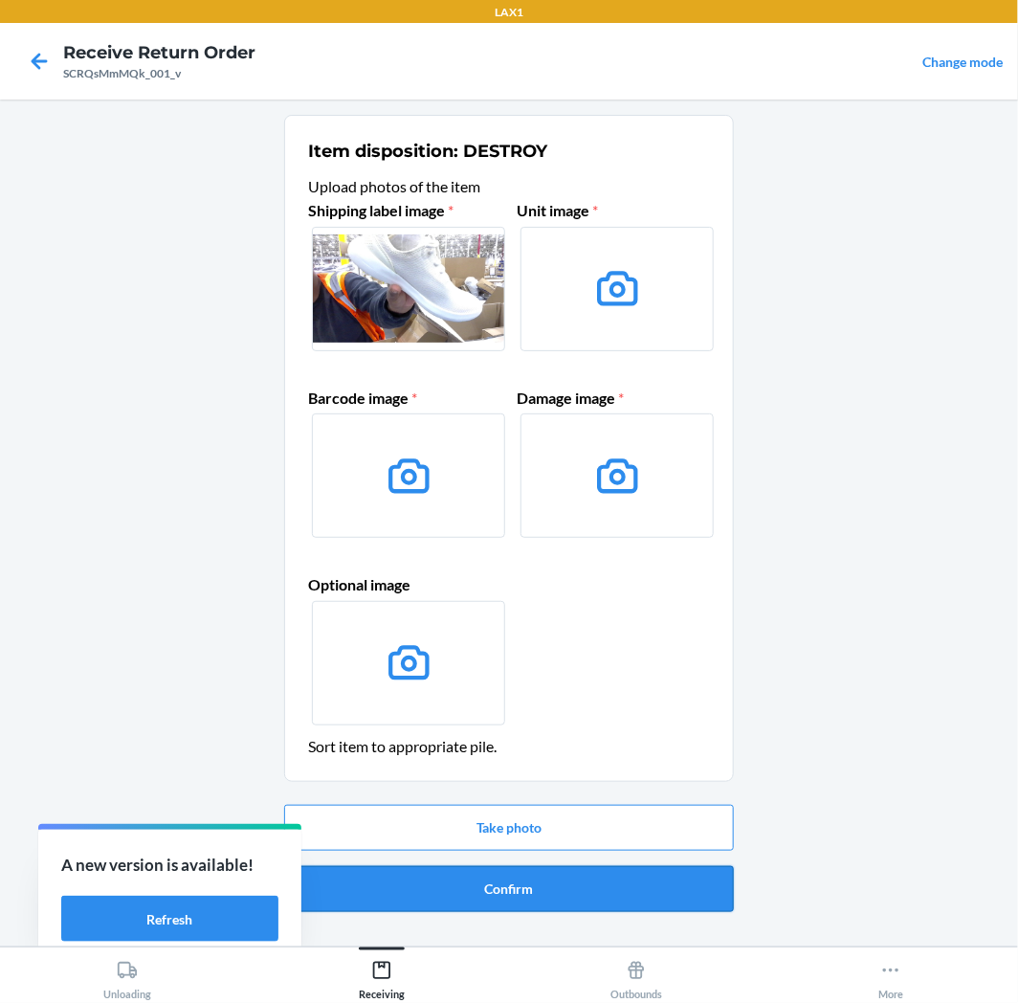
click at [622, 892] on button "Confirm" at bounding box center [509, 889] width 450 height 46
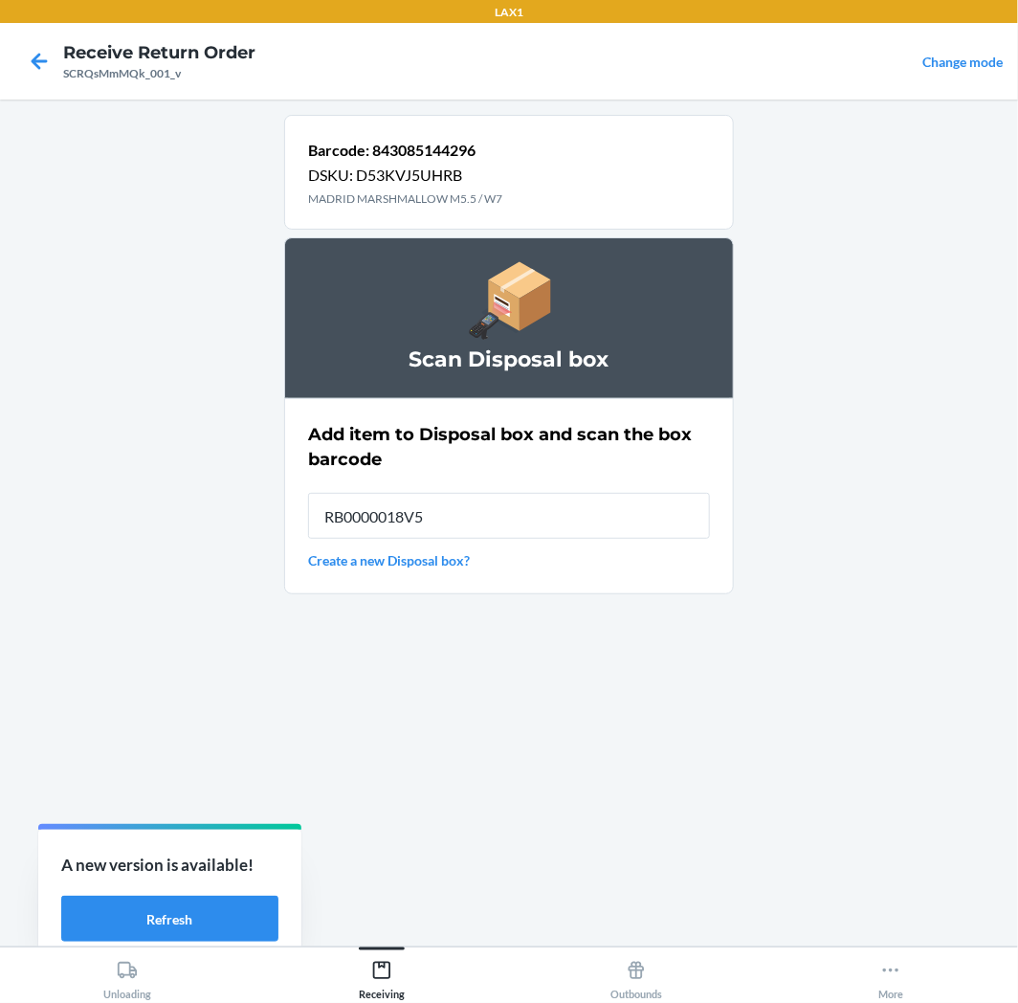
type input "RB0000018V5"
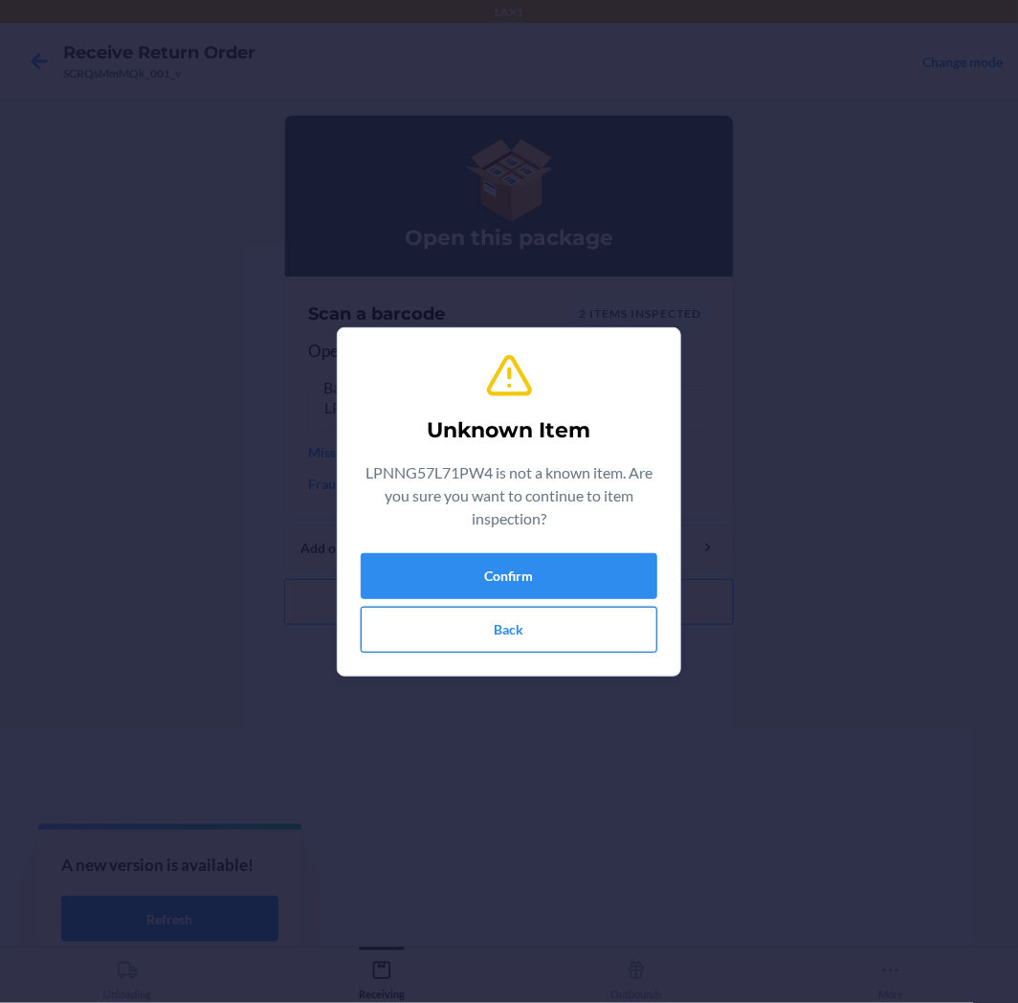
click at [472, 624] on button "Back" at bounding box center [509, 630] width 297 height 46
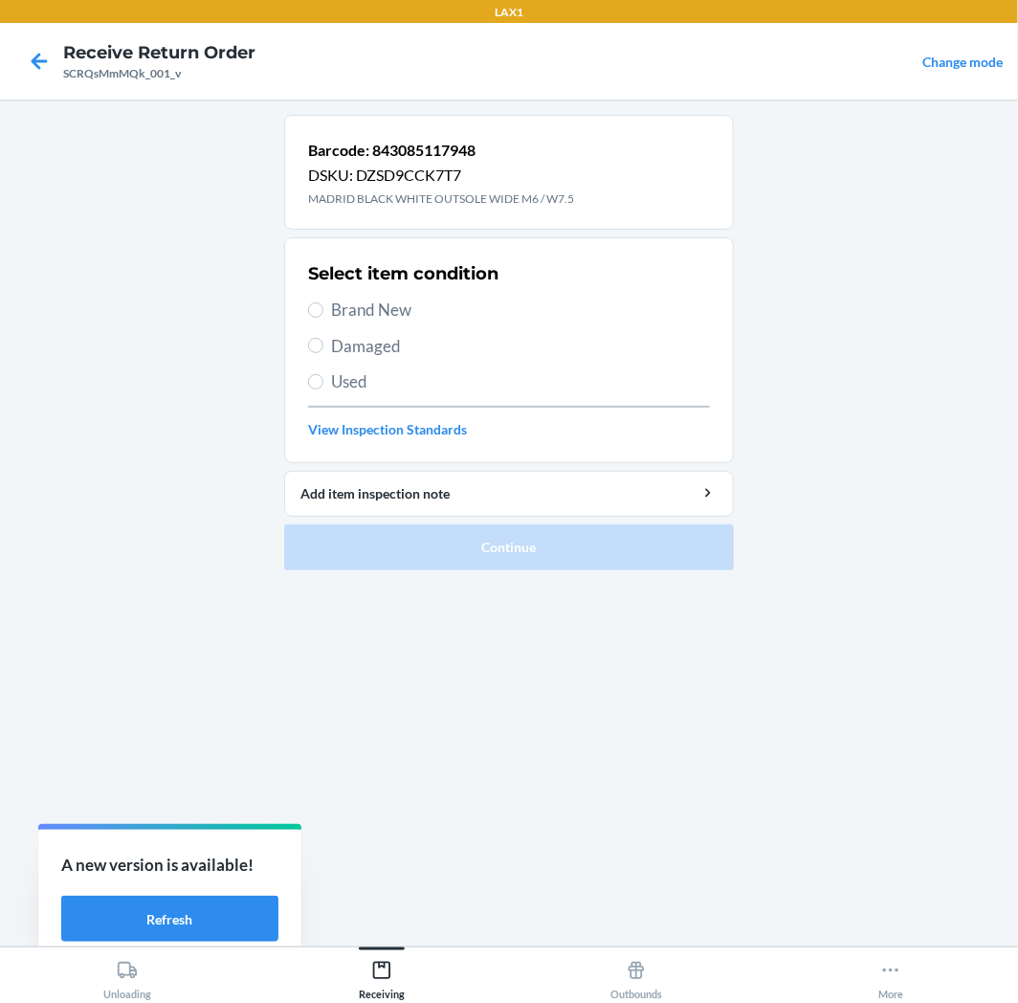
click at [369, 338] on span "Damaged" at bounding box center [520, 346] width 379 height 25
click at [323, 338] on input "Damaged" at bounding box center [315, 345] width 15 height 15
radio input "true"
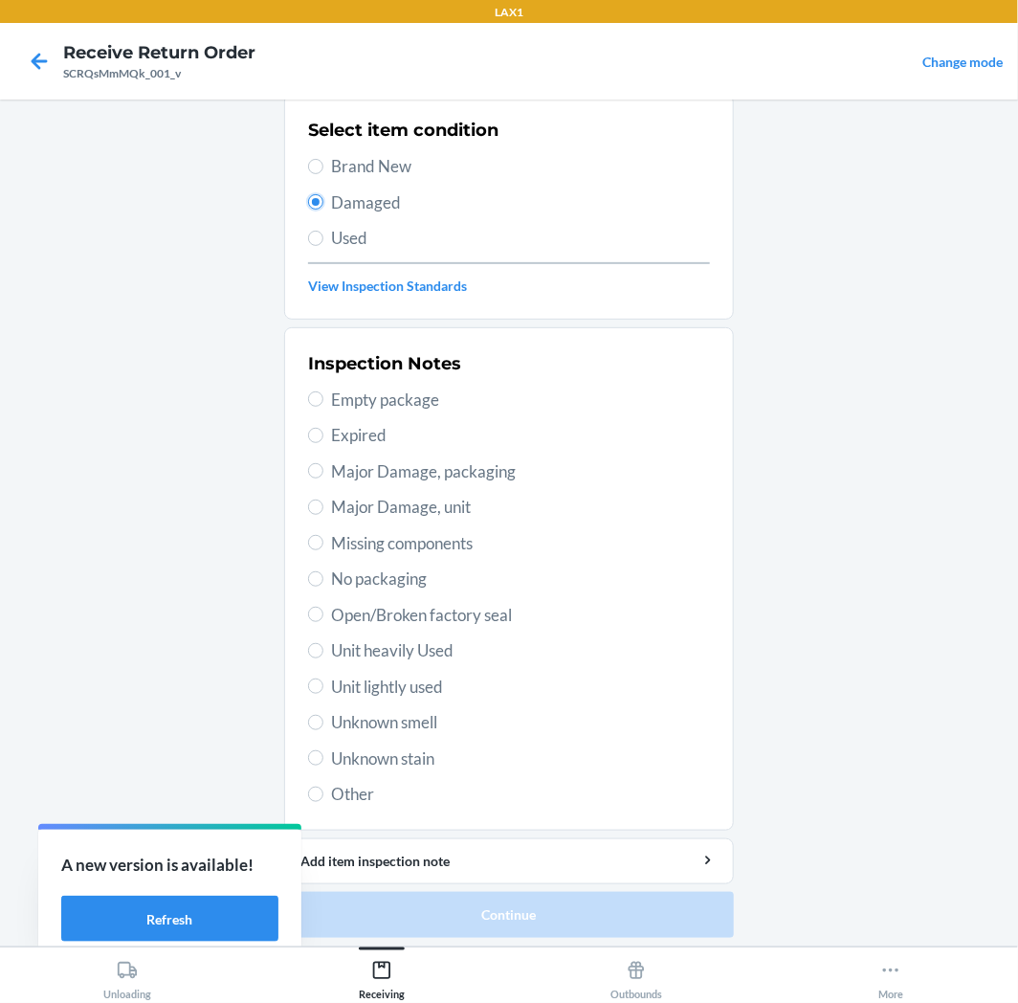
scroll to position [148, 0]
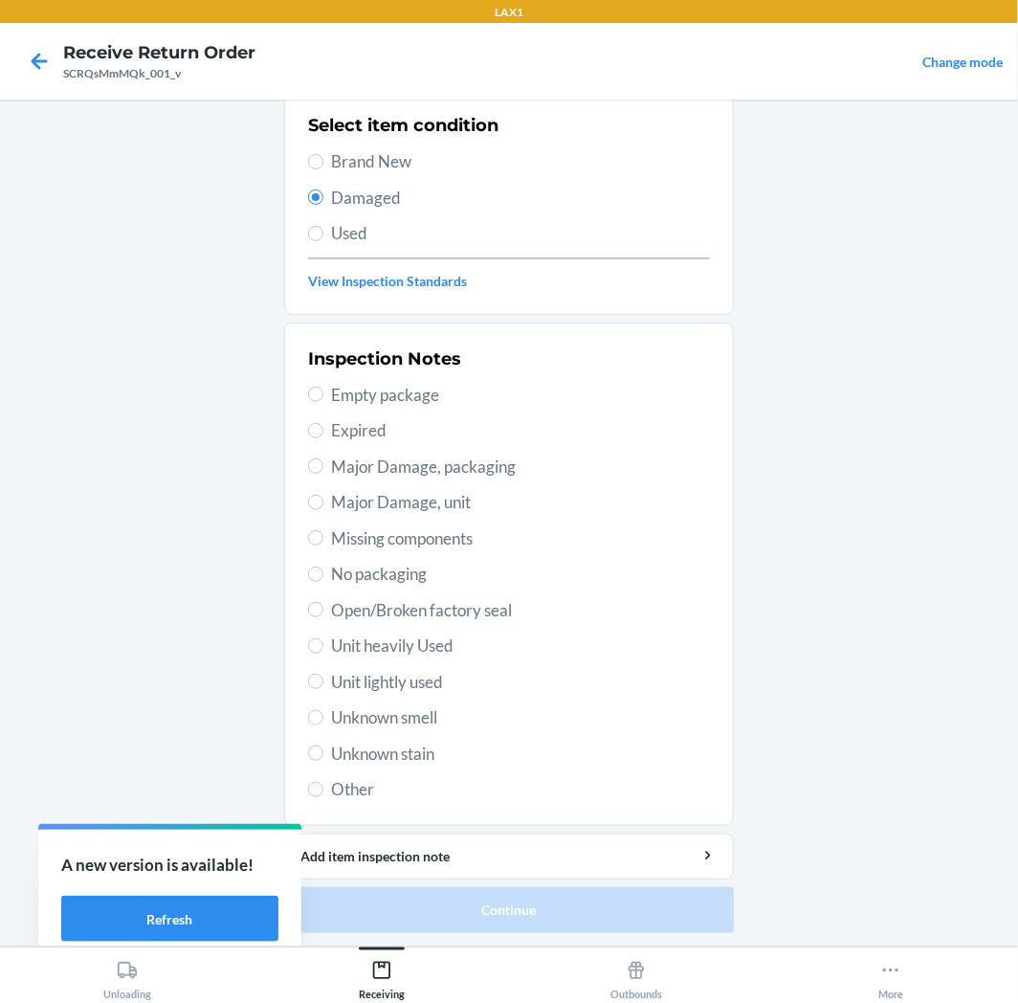
click at [408, 658] on div "Inspection Notes Empty package Expired Major Damage, packaging Major Damage, un…" at bounding box center [509, 574] width 402 height 467
click at [412, 652] on span "Unit heavily Used" at bounding box center [520, 646] width 379 height 25
click at [323, 652] on input "Unit heavily Used" at bounding box center [315, 645] width 15 height 15
radio input "true"
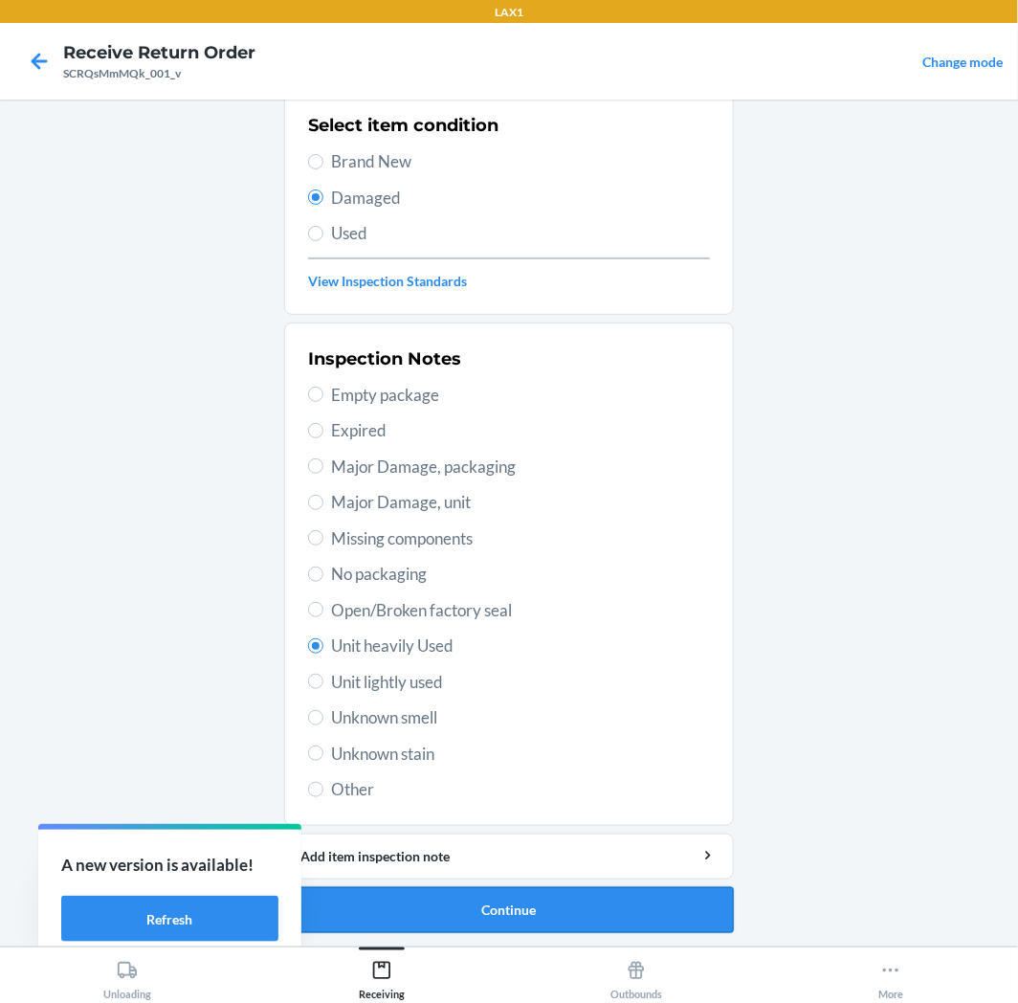
click at [510, 909] on button "Continue" at bounding box center [509, 910] width 450 height 46
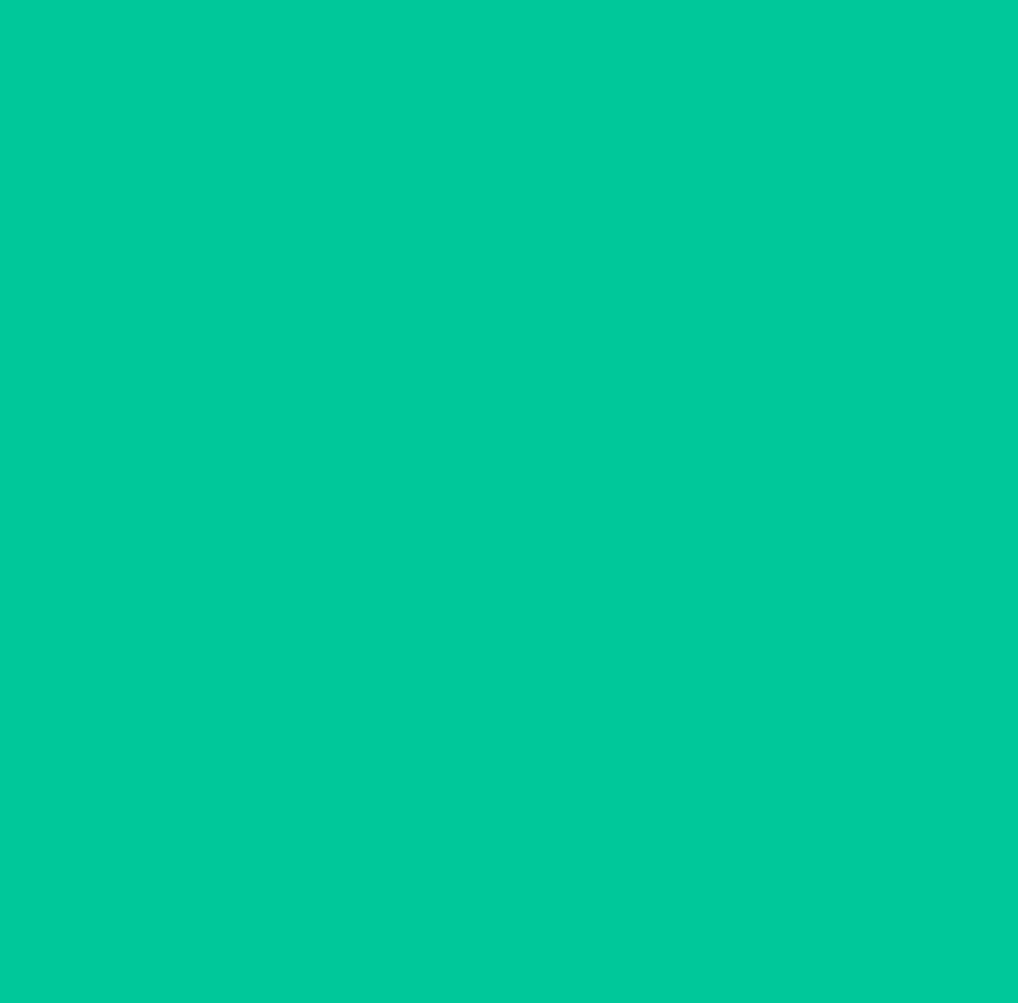
scroll to position [0, 0]
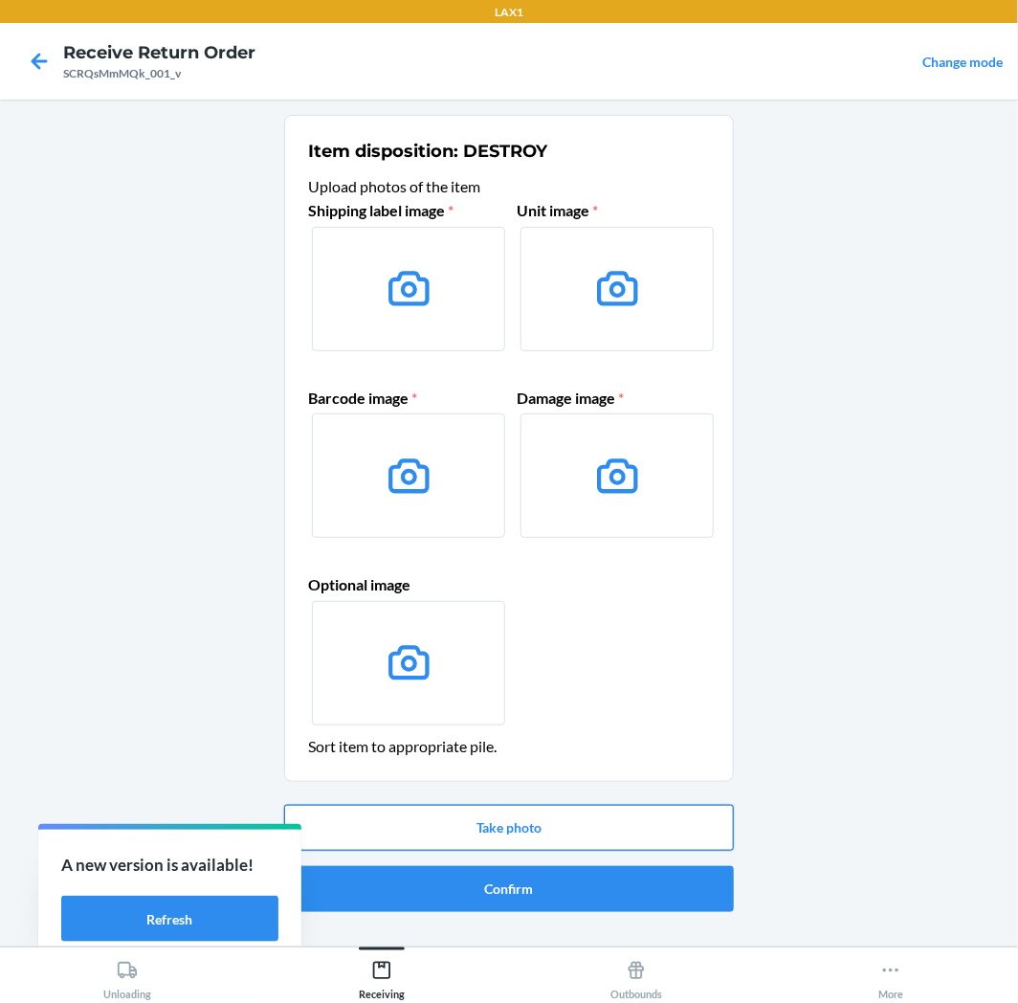
click at [560, 833] on button "Take photo" at bounding box center [509, 828] width 450 height 46
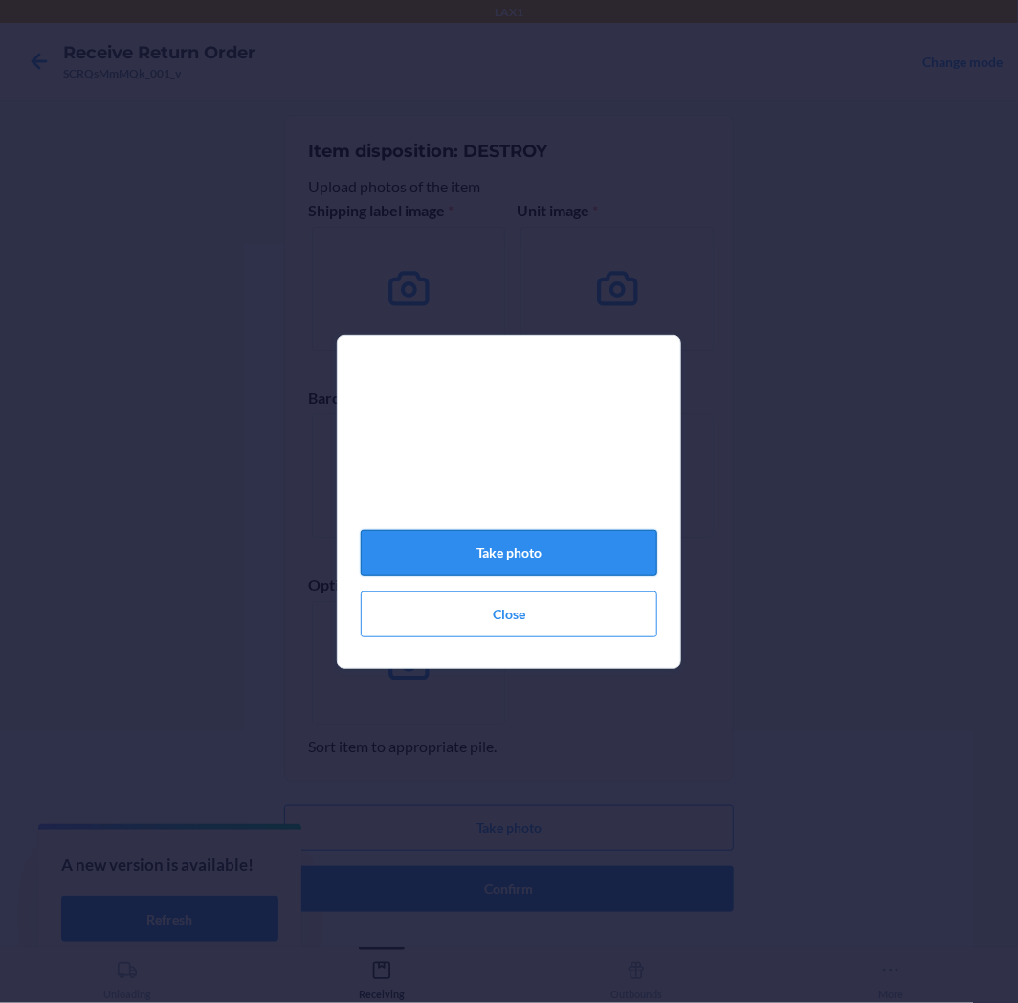
click at [546, 553] on button "Take photo" at bounding box center [509, 553] width 297 height 46
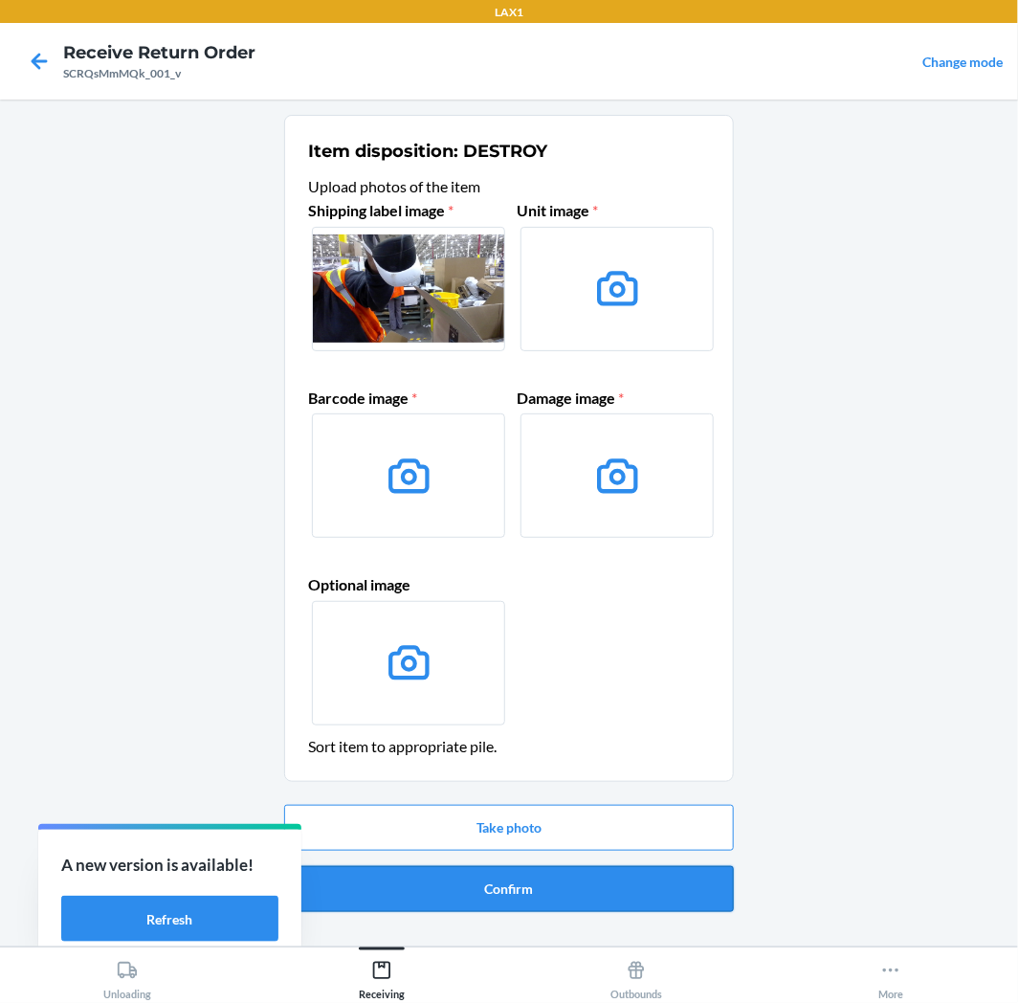
click at [508, 896] on button "Confirm" at bounding box center [509, 889] width 450 height 46
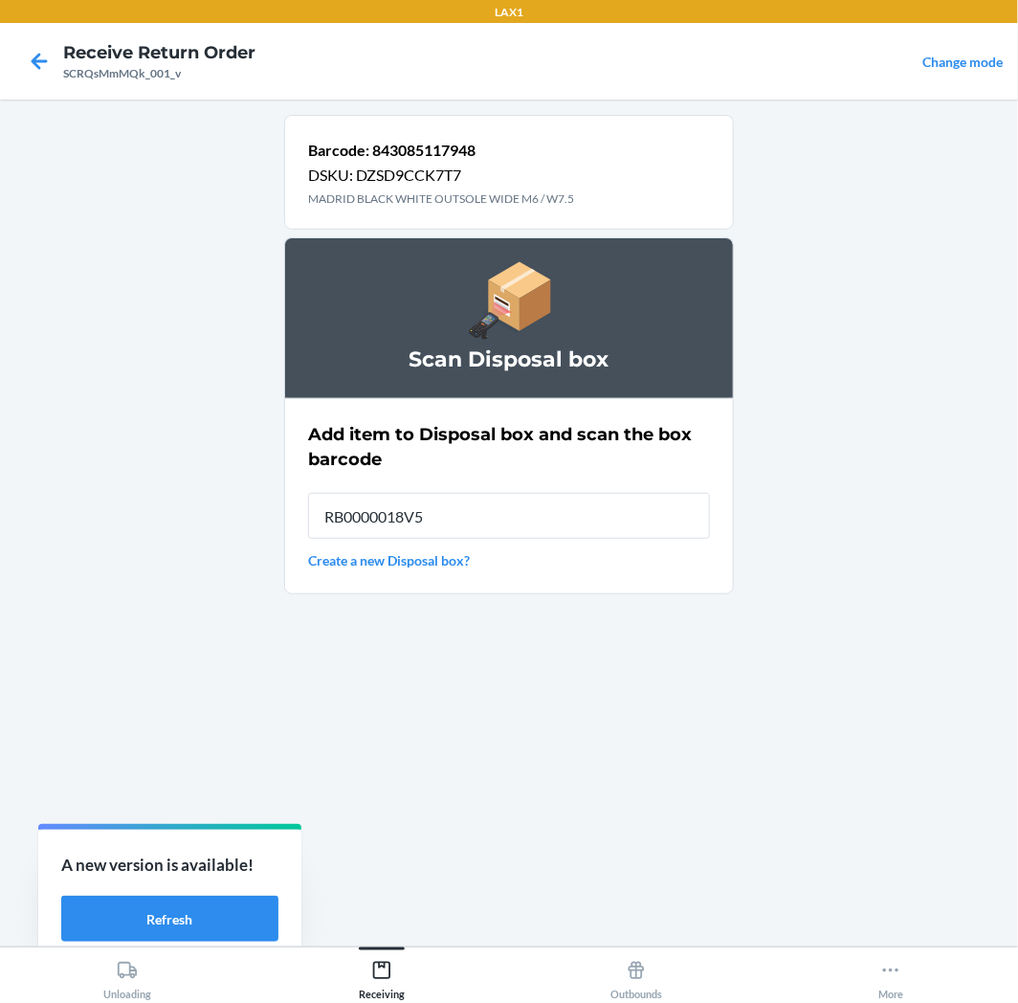
type input "RB0000018V5"
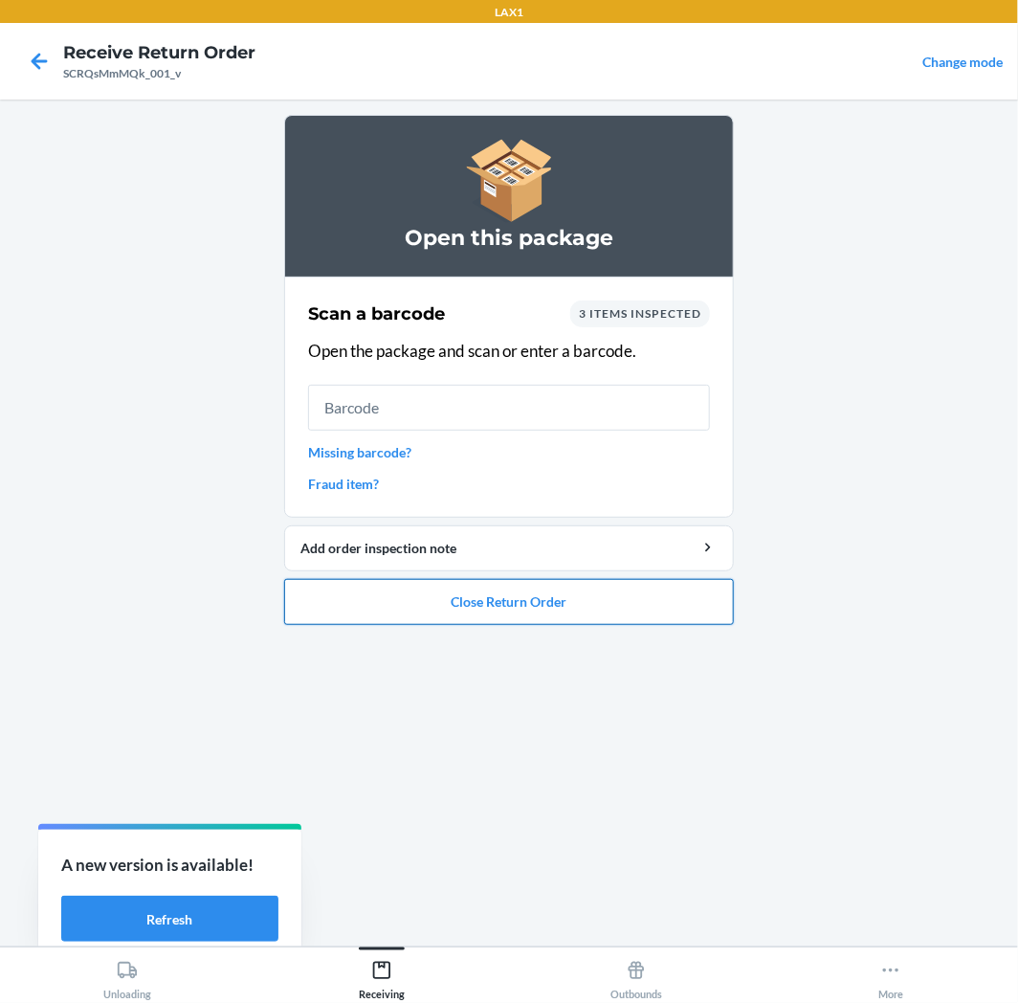
click at [526, 611] on button "Close Return Order" at bounding box center [509, 602] width 450 height 46
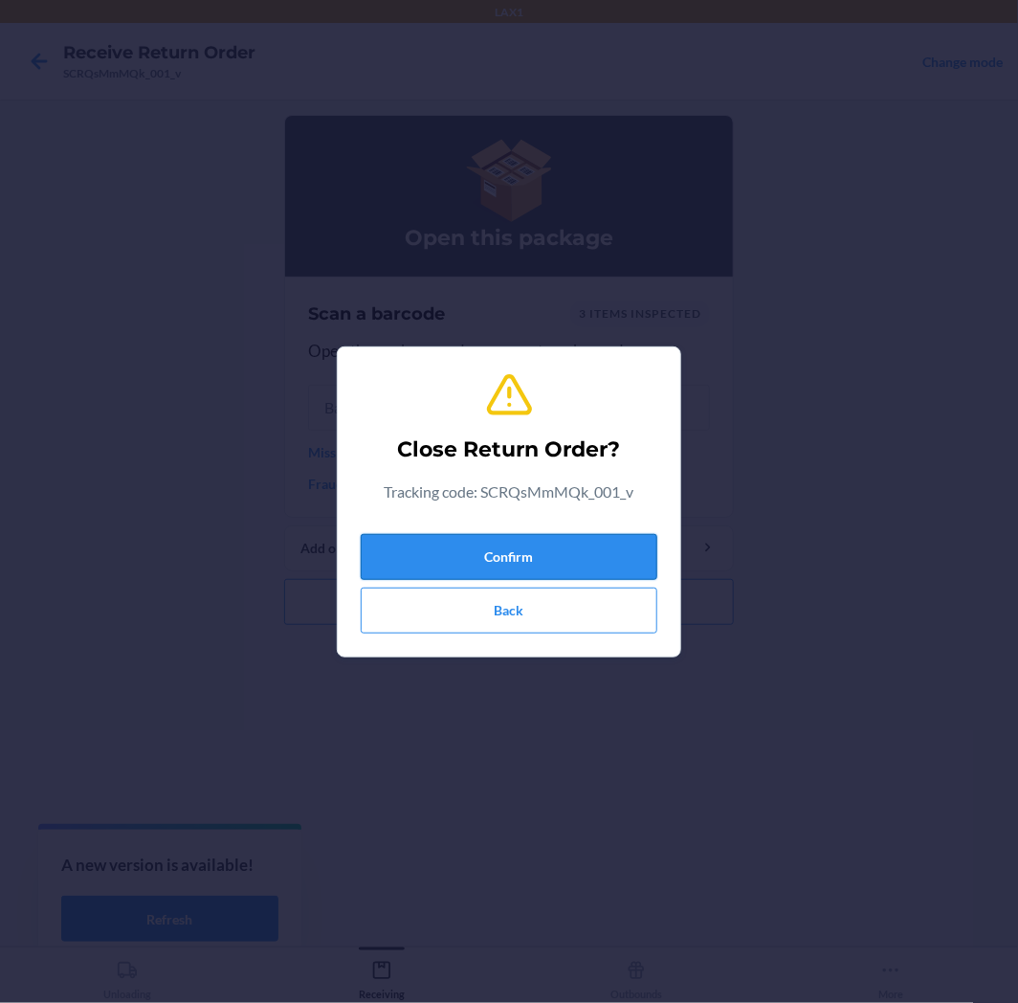
click at [495, 556] on button "Confirm" at bounding box center [509, 557] width 297 height 46
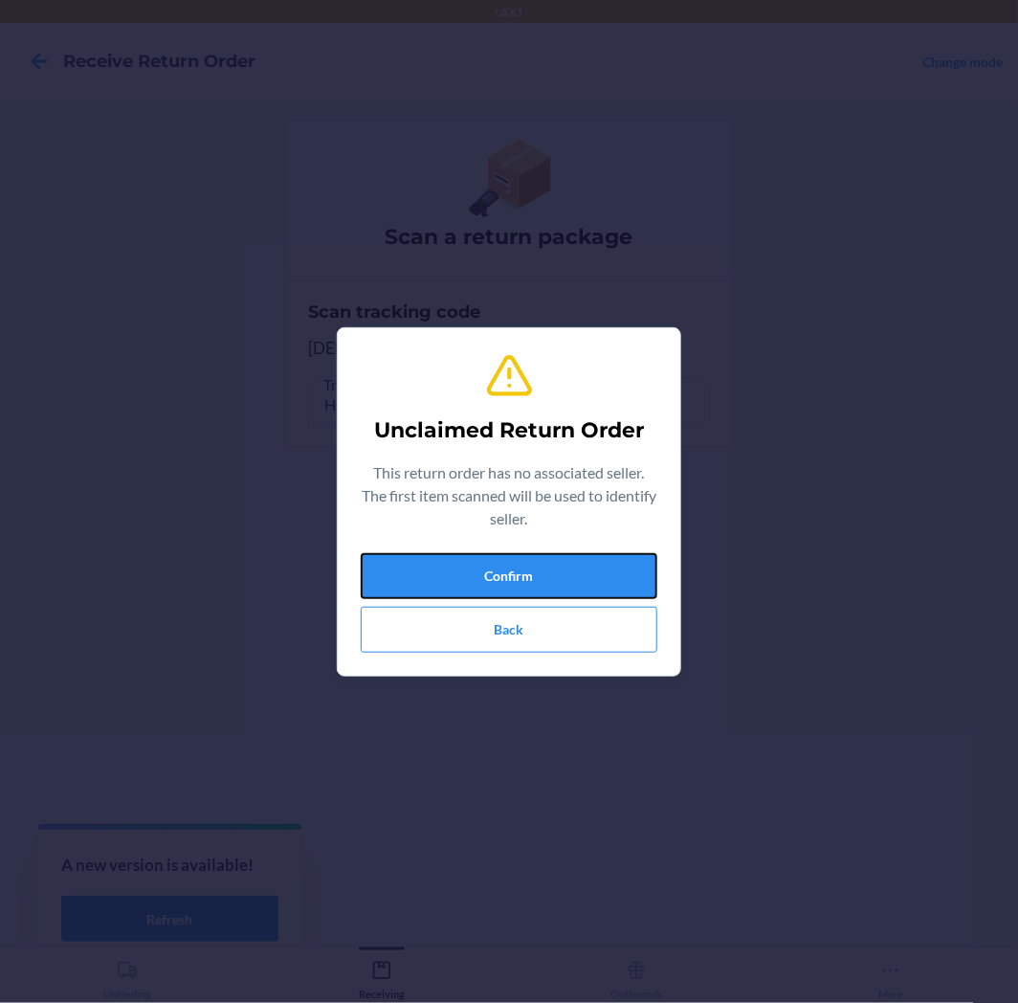
click at [495, 561] on button "Confirm" at bounding box center [509, 576] width 297 height 46
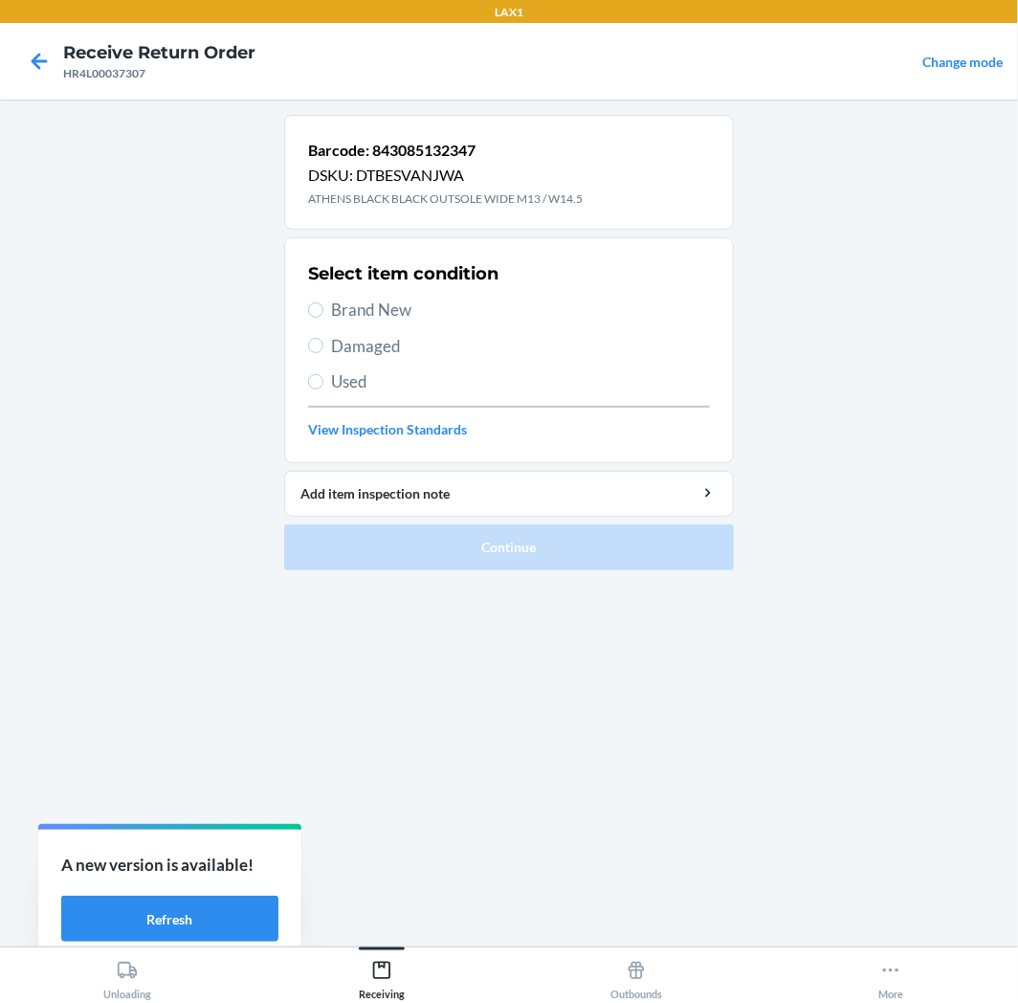
click at [349, 310] on span "Brand New" at bounding box center [520, 310] width 379 height 25
click at [323, 310] on input "Brand New" at bounding box center [315, 309] width 15 height 15
radio input "true"
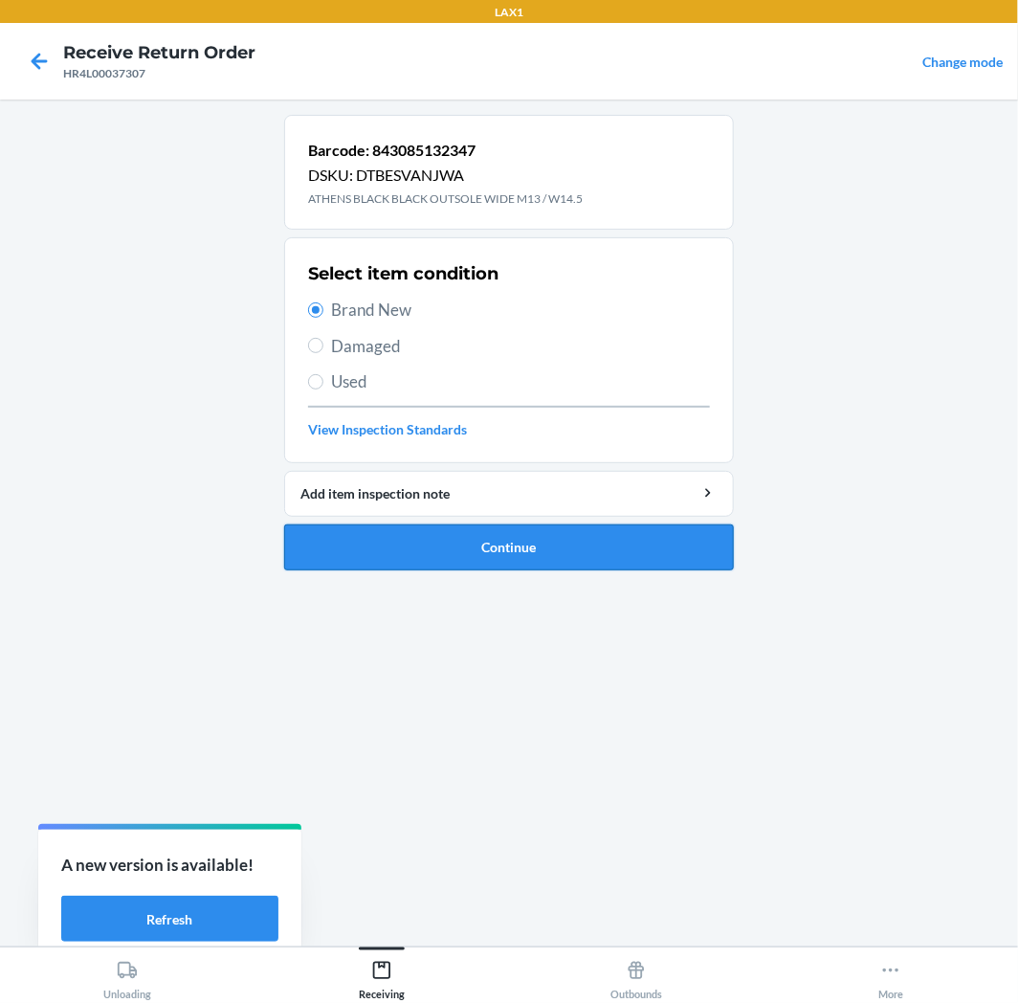
click at [409, 547] on button "Continue" at bounding box center [509, 547] width 450 height 46
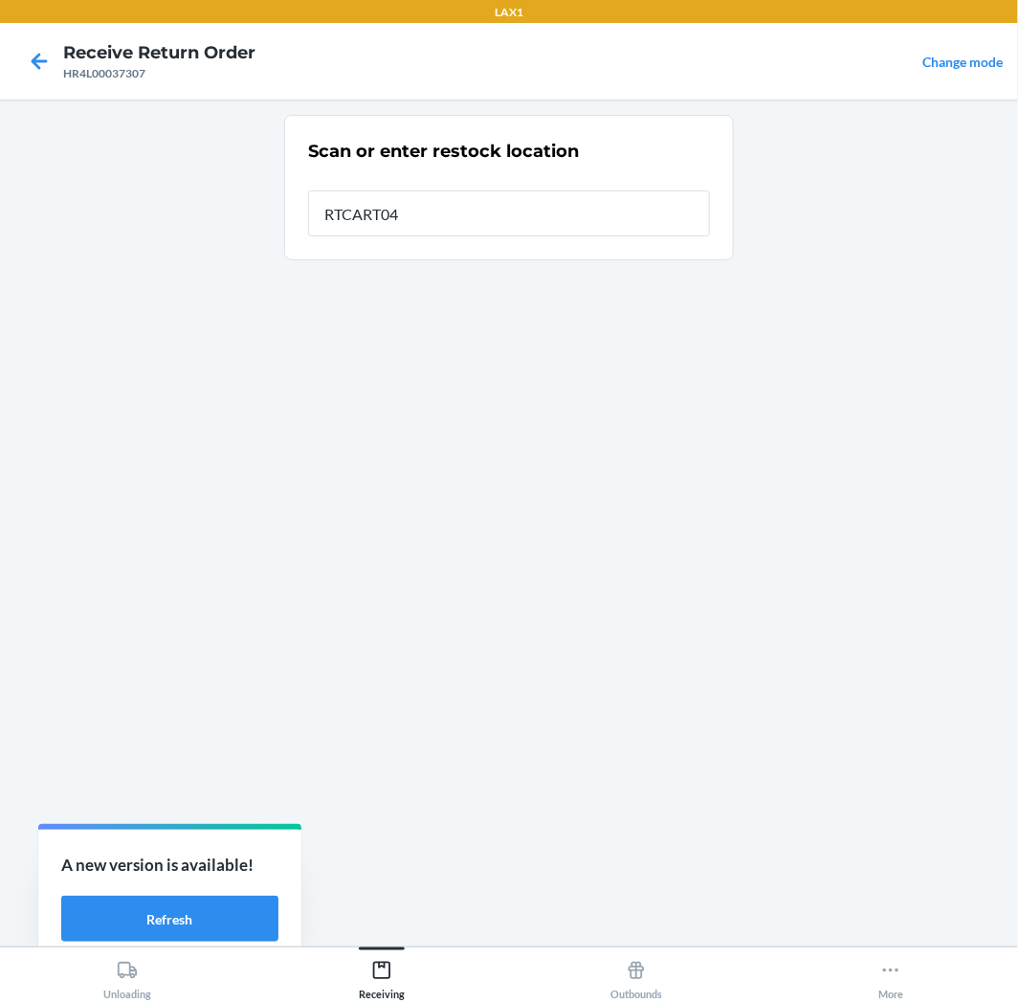
type input "RTCART042"
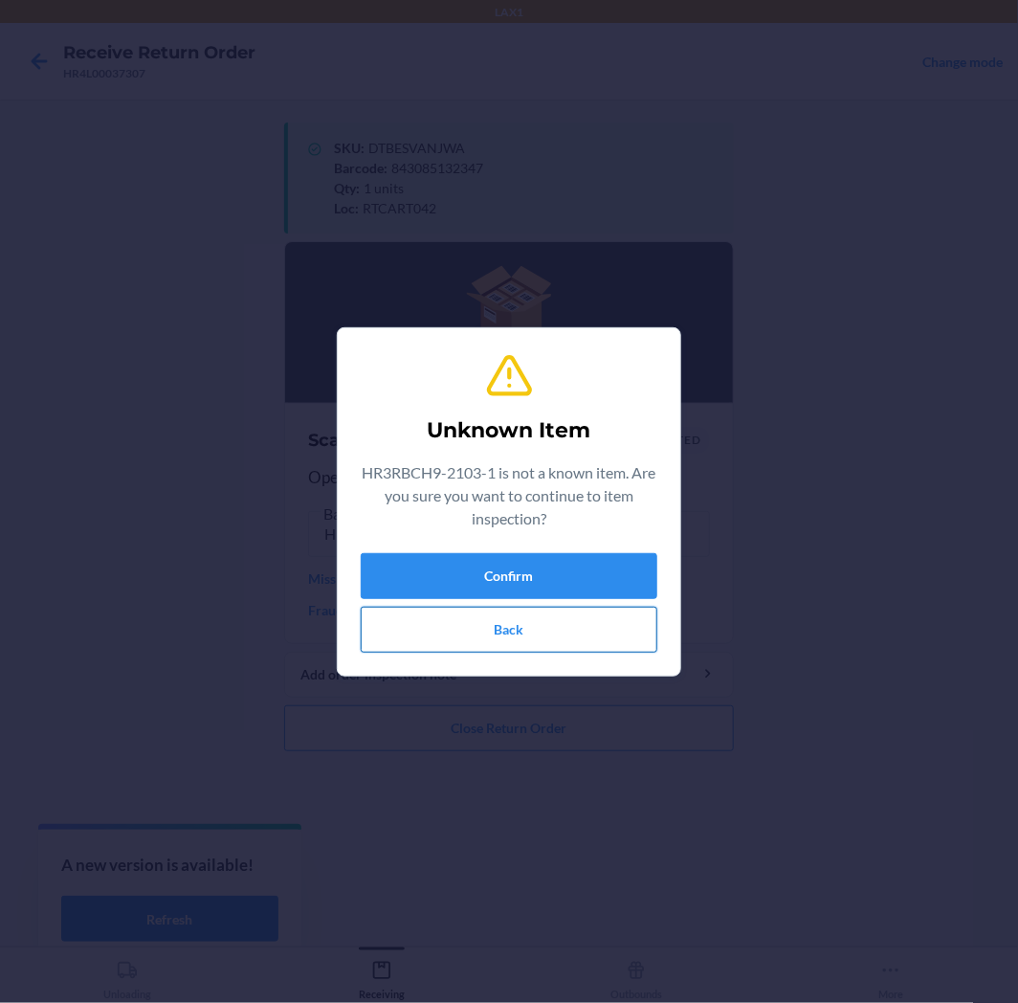
click at [441, 627] on button "Back" at bounding box center [509, 630] width 297 height 46
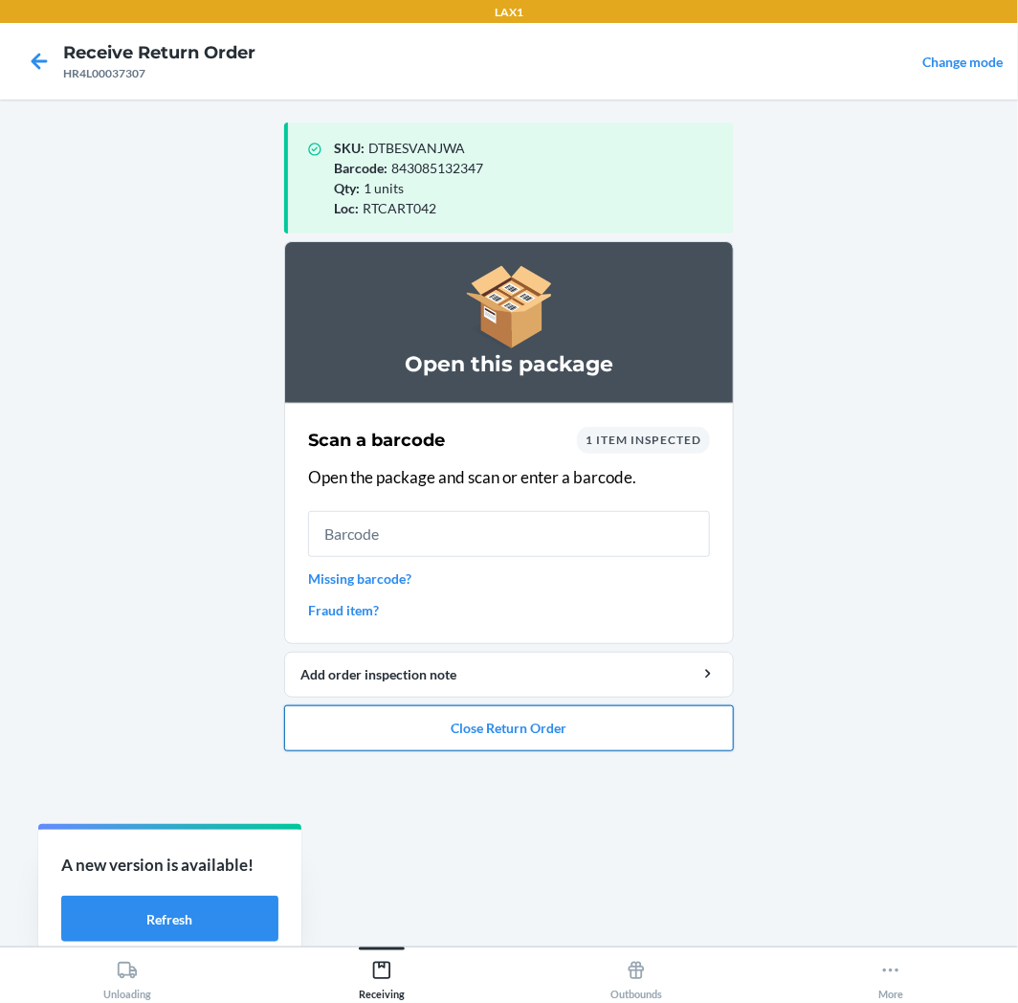
click at [493, 743] on button "Close Return Order" at bounding box center [509, 728] width 450 height 46
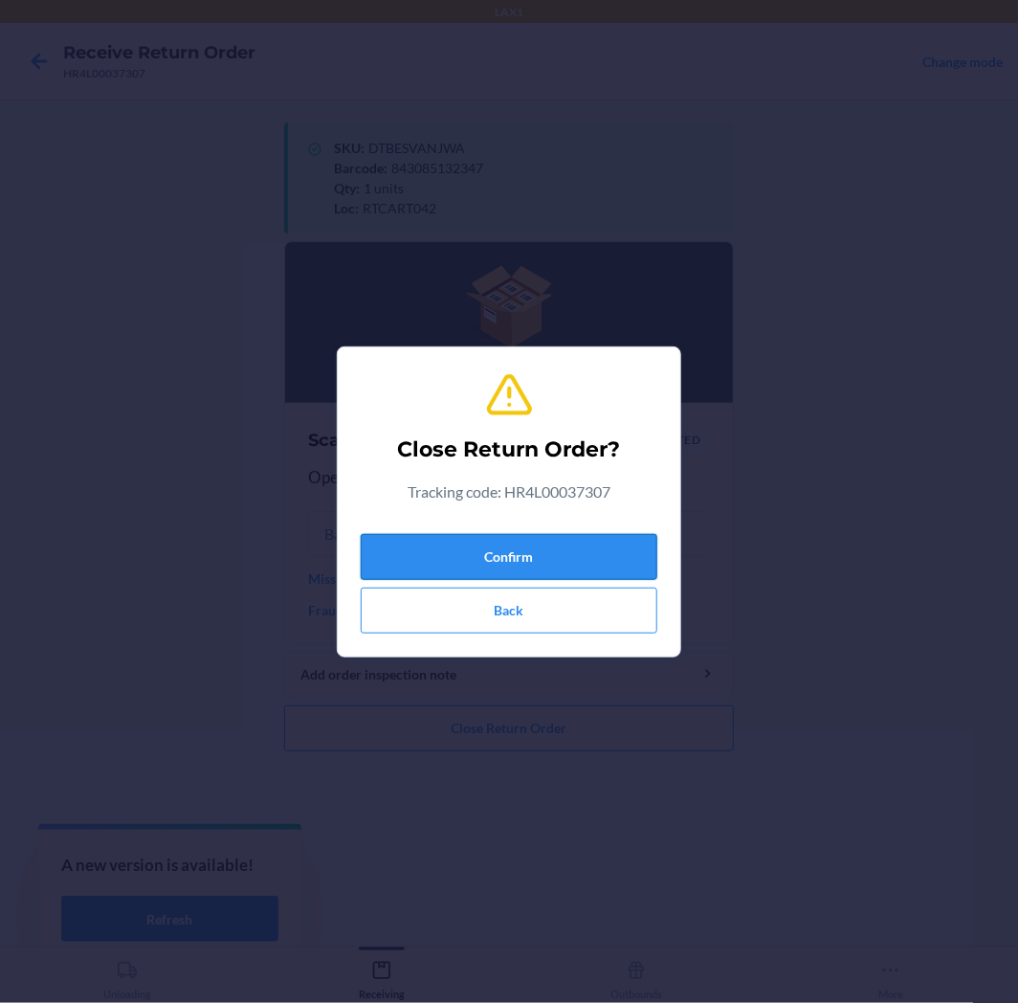
click at [512, 565] on button "Confirm" at bounding box center [509, 557] width 297 height 46
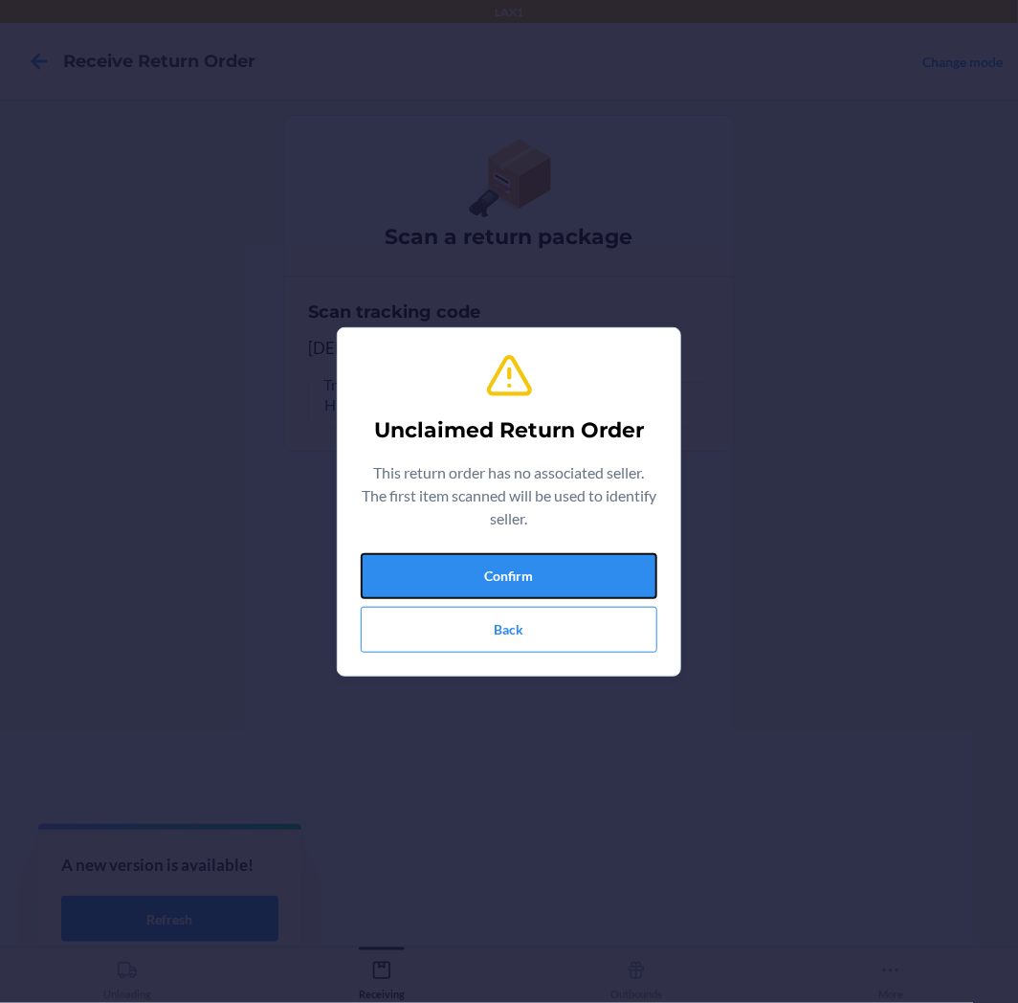
click at [512, 565] on button "Confirm" at bounding box center [509, 576] width 297 height 46
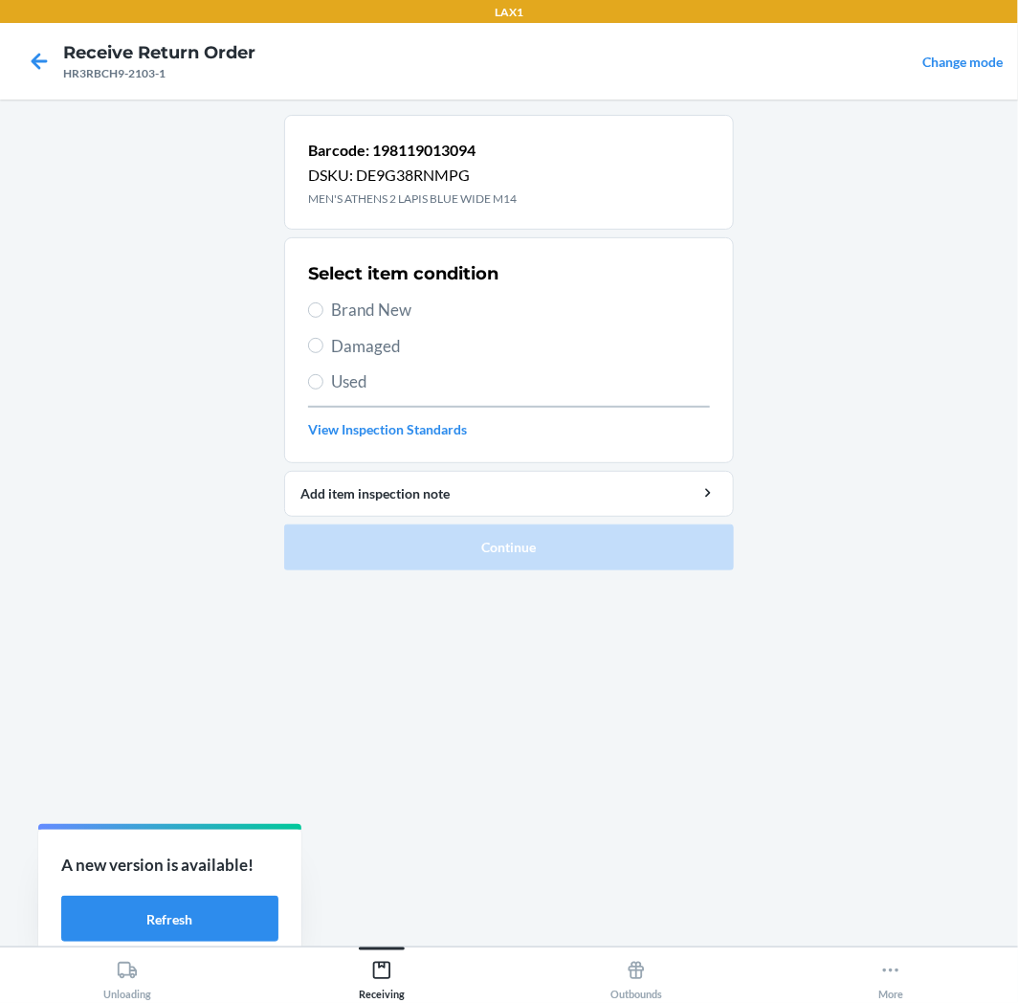
click at [356, 311] on span "Brand New" at bounding box center [520, 310] width 379 height 25
click at [323, 311] on input "Brand New" at bounding box center [315, 309] width 15 height 15
radio input "true"
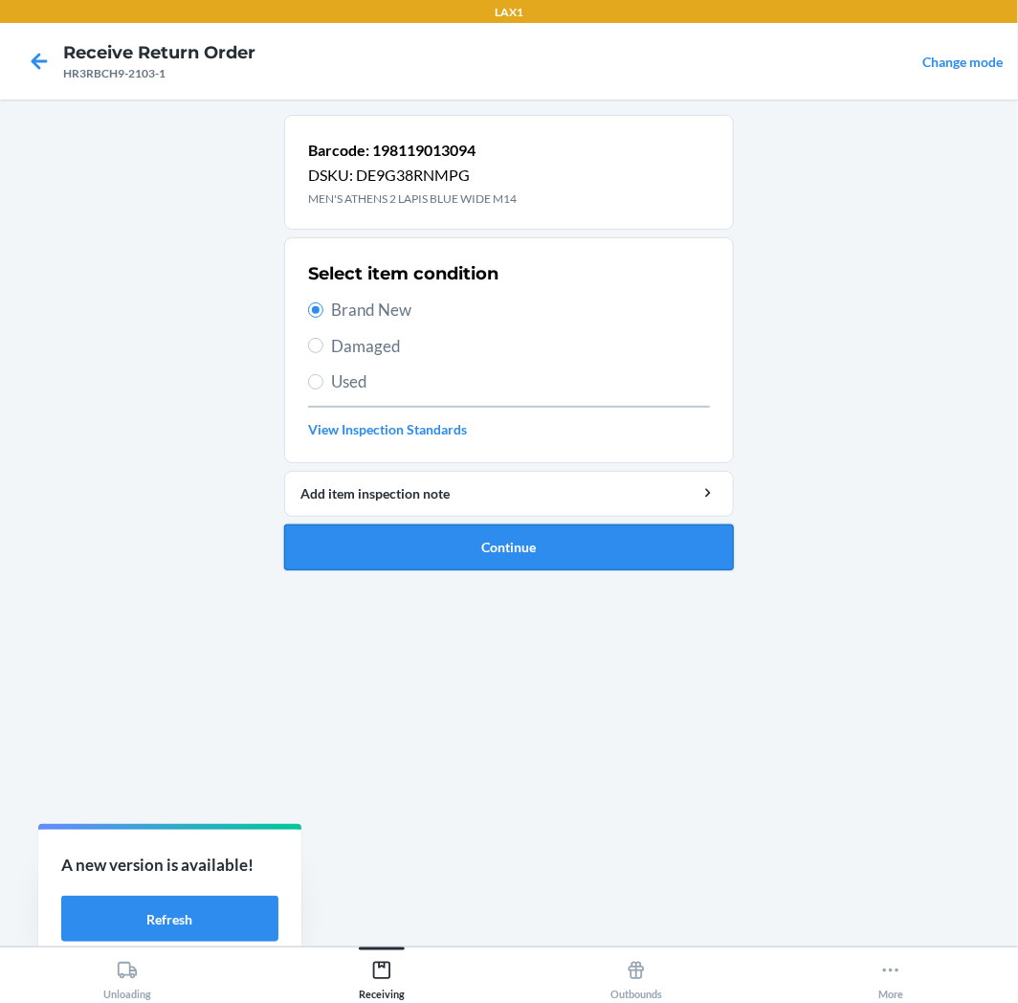
click at [422, 543] on button "Continue" at bounding box center [509, 547] width 450 height 46
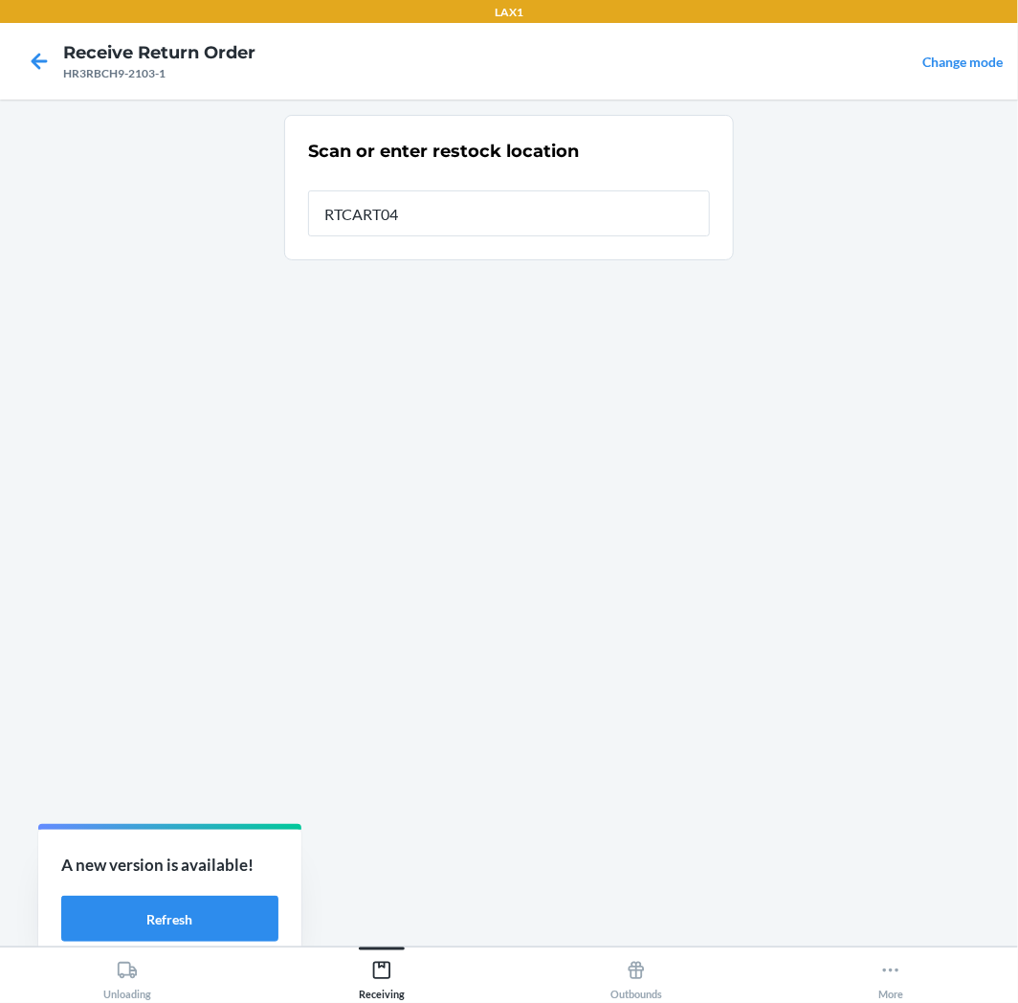
type input "RTCART042"
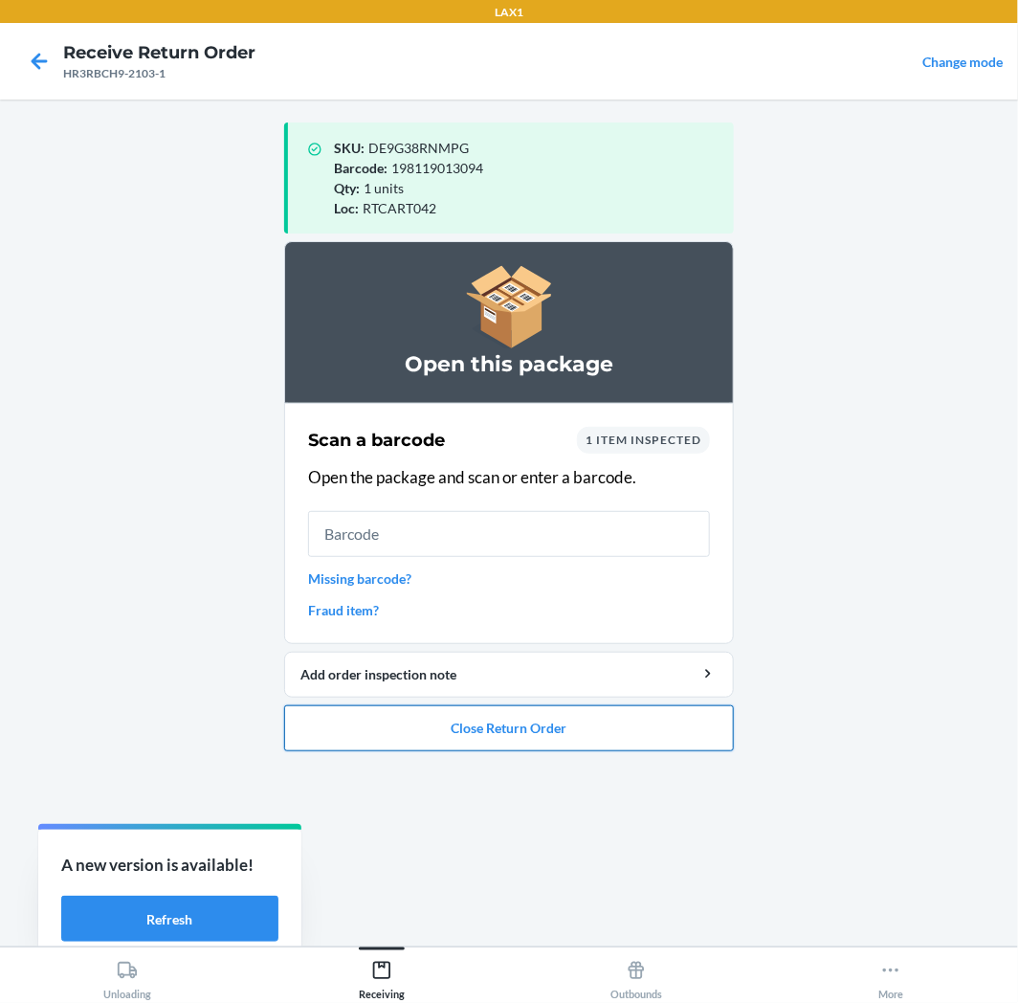
click at [511, 723] on button "Close Return Order" at bounding box center [509, 728] width 450 height 46
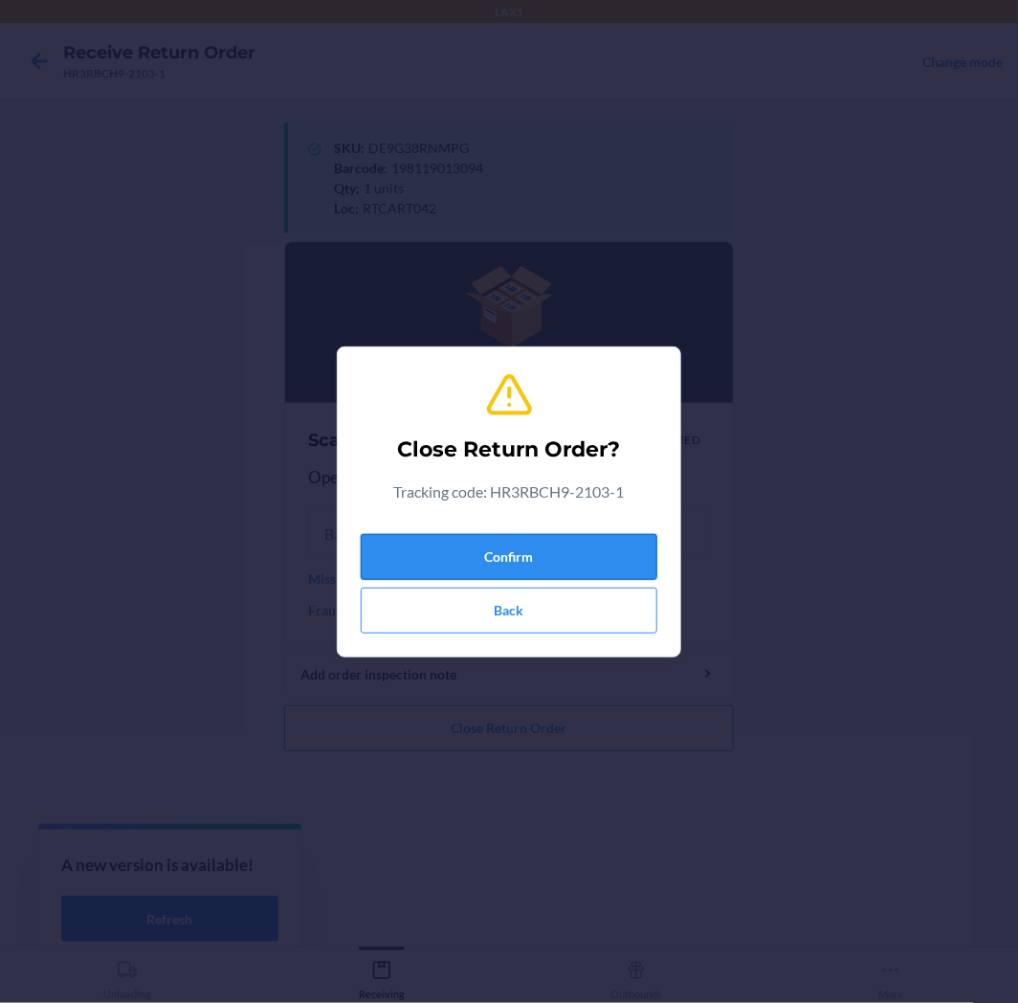
click at [568, 552] on button "Confirm" at bounding box center [509, 557] width 297 height 46
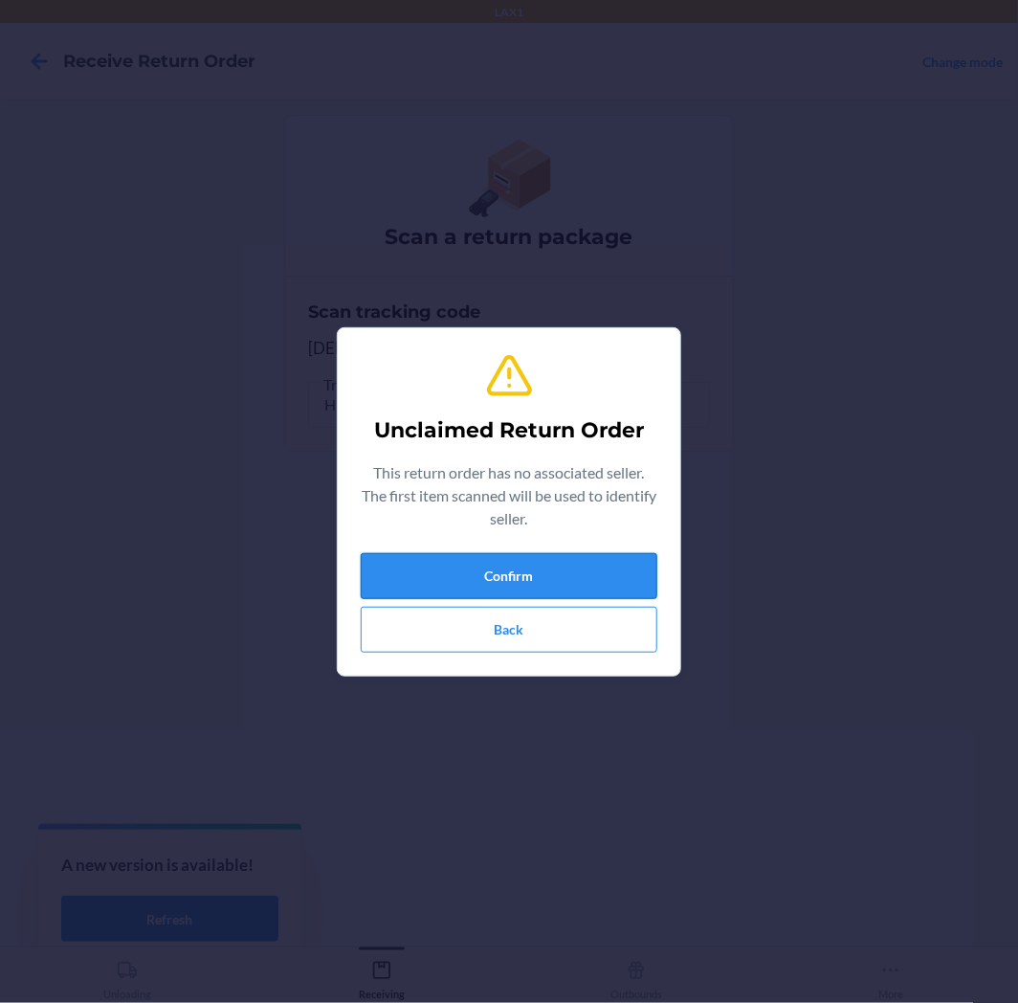
drag, startPoint x: 568, startPoint y: 552, endPoint x: 575, endPoint y: 587, distance: 35.3
click at [575, 587] on button "Confirm" at bounding box center [509, 576] width 297 height 46
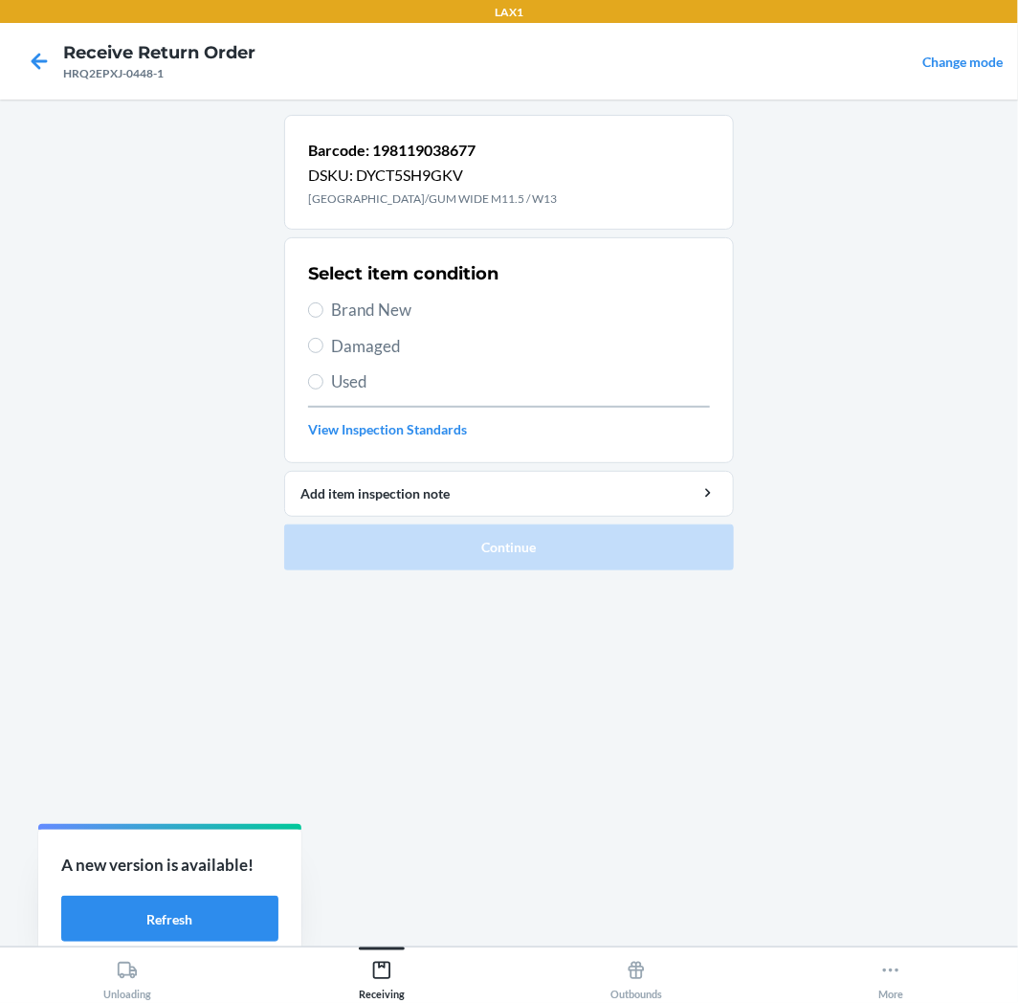
click at [396, 310] on span "Brand New" at bounding box center [520, 310] width 379 height 25
click at [323, 310] on input "Brand New" at bounding box center [315, 309] width 15 height 15
radio input "true"
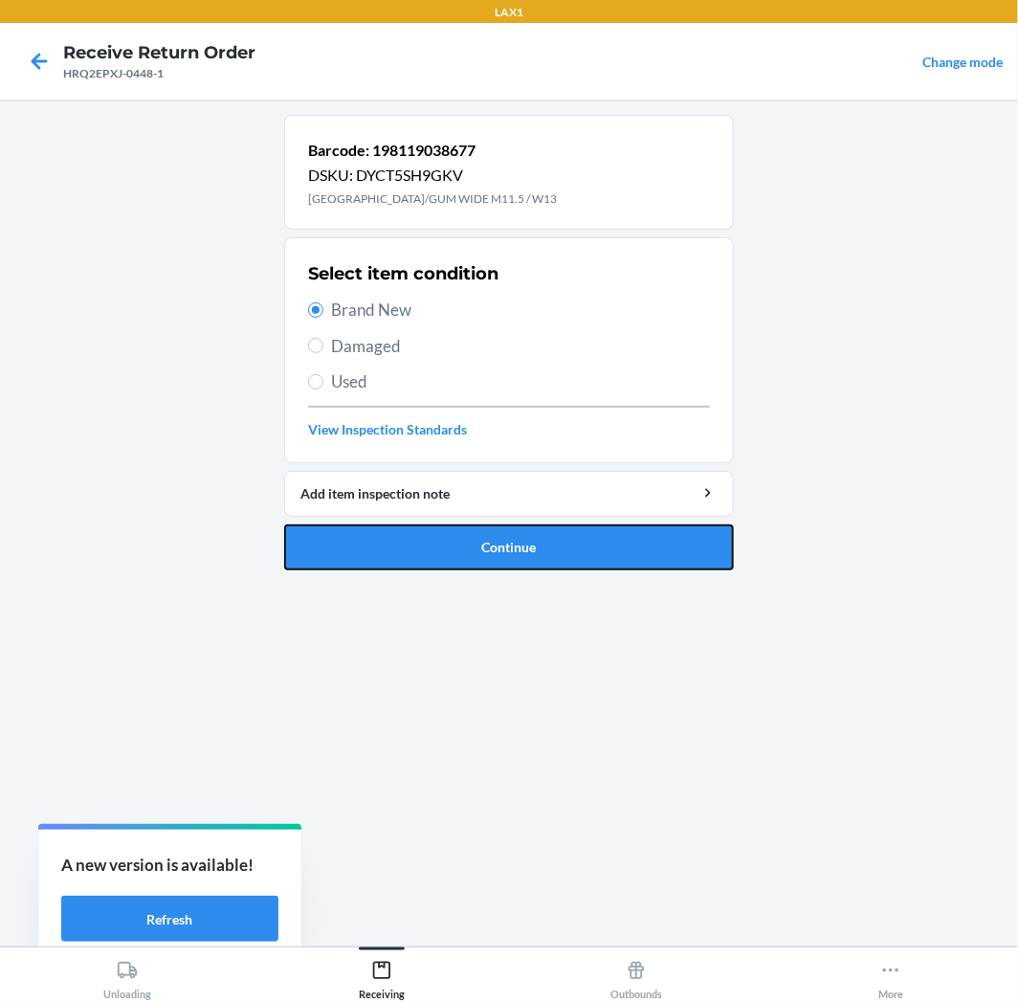
drag, startPoint x: 498, startPoint y: 542, endPoint x: 485, endPoint y: 552, distance: 16.3
click at [498, 541] on button "Continue" at bounding box center [509, 547] width 450 height 46
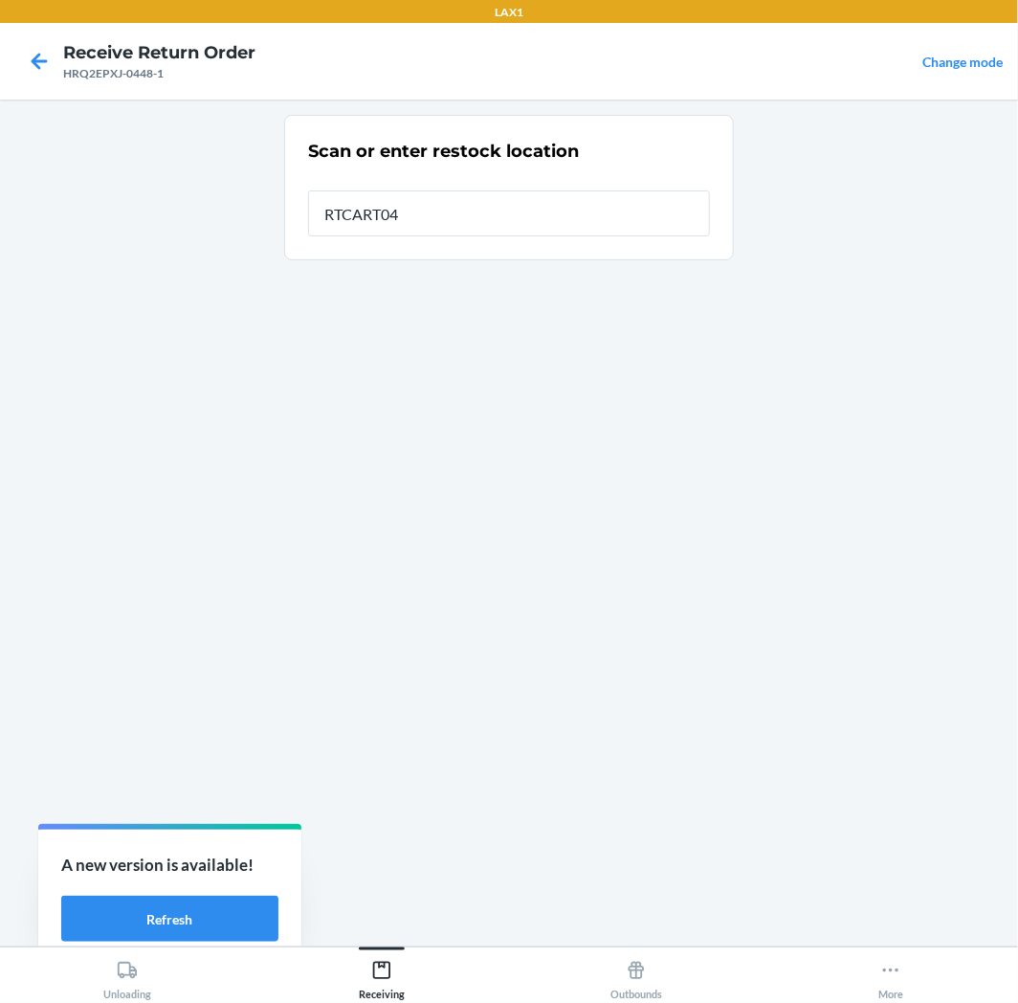
type input "RTCART042"
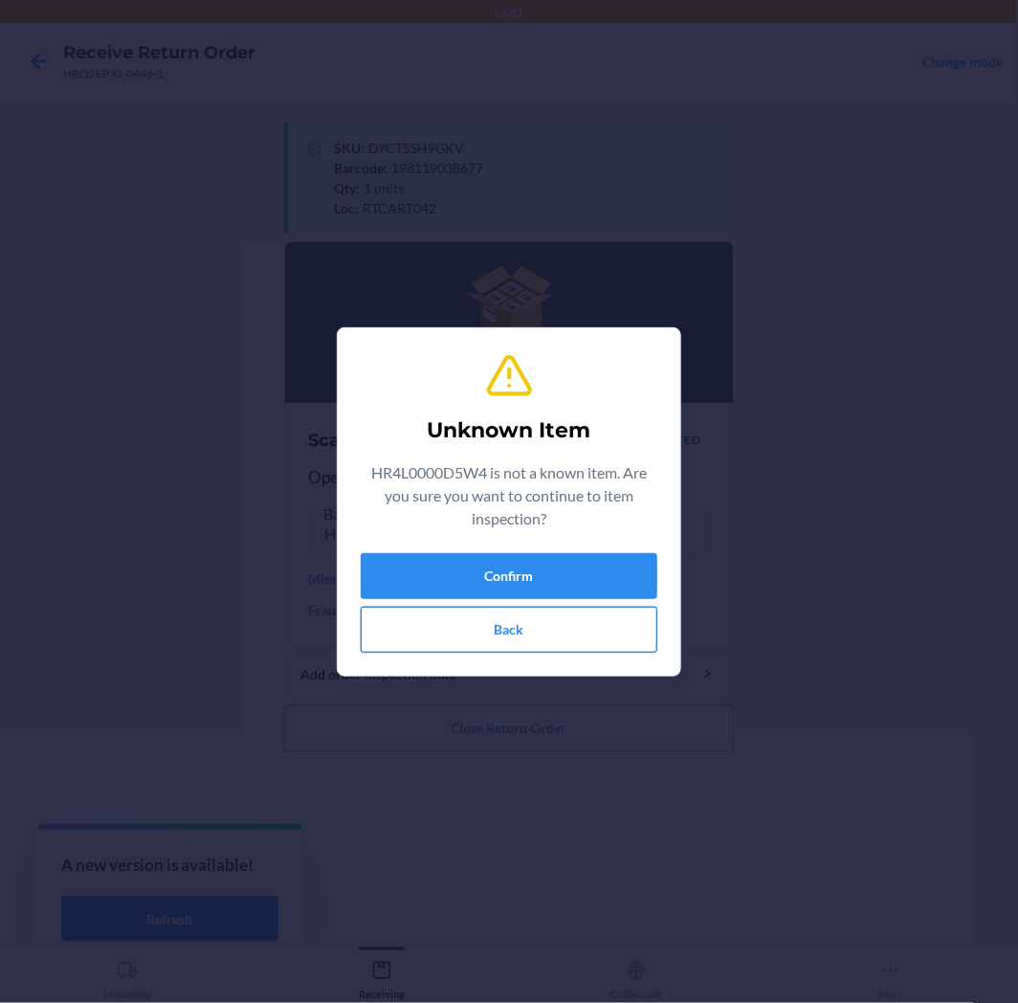
click at [553, 616] on button "Back" at bounding box center [509, 630] width 297 height 46
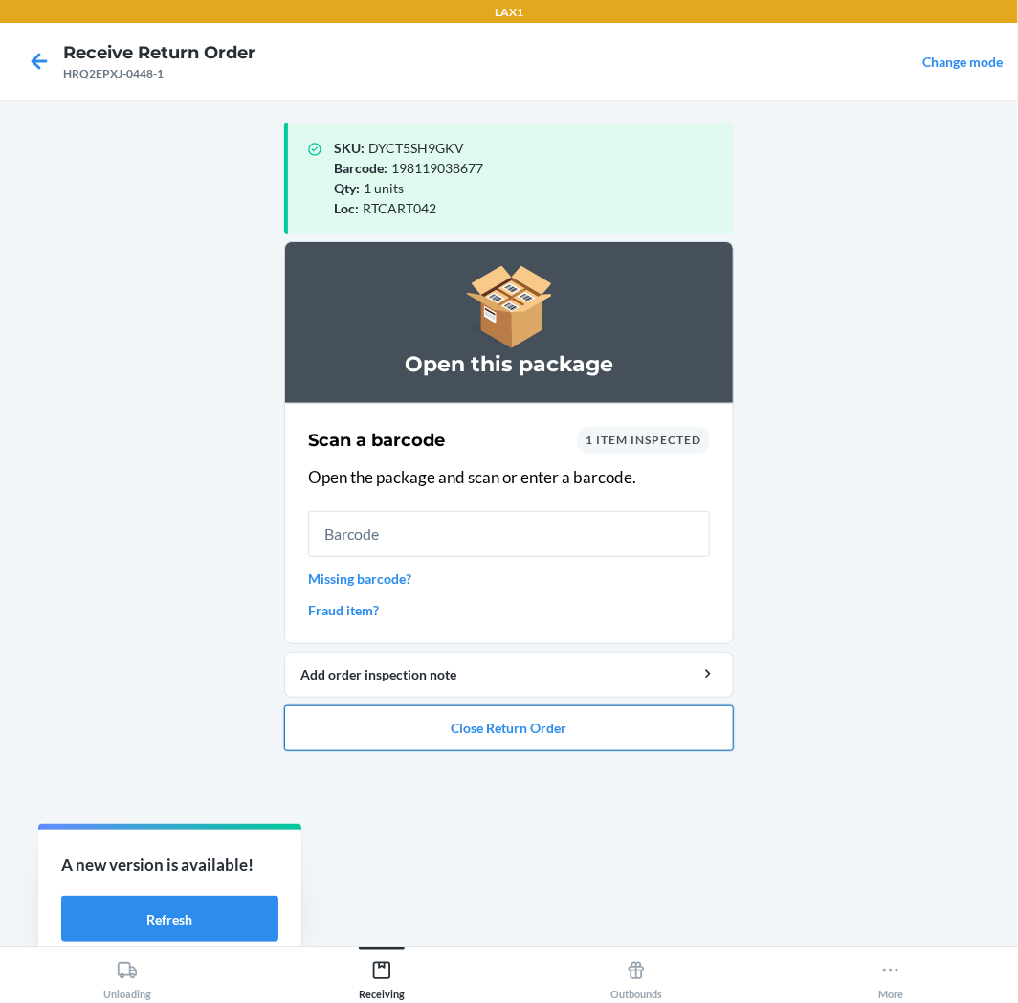
click at [543, 733] on button "Close Return Order" at bounding box center [509, 728] width 450 height 46
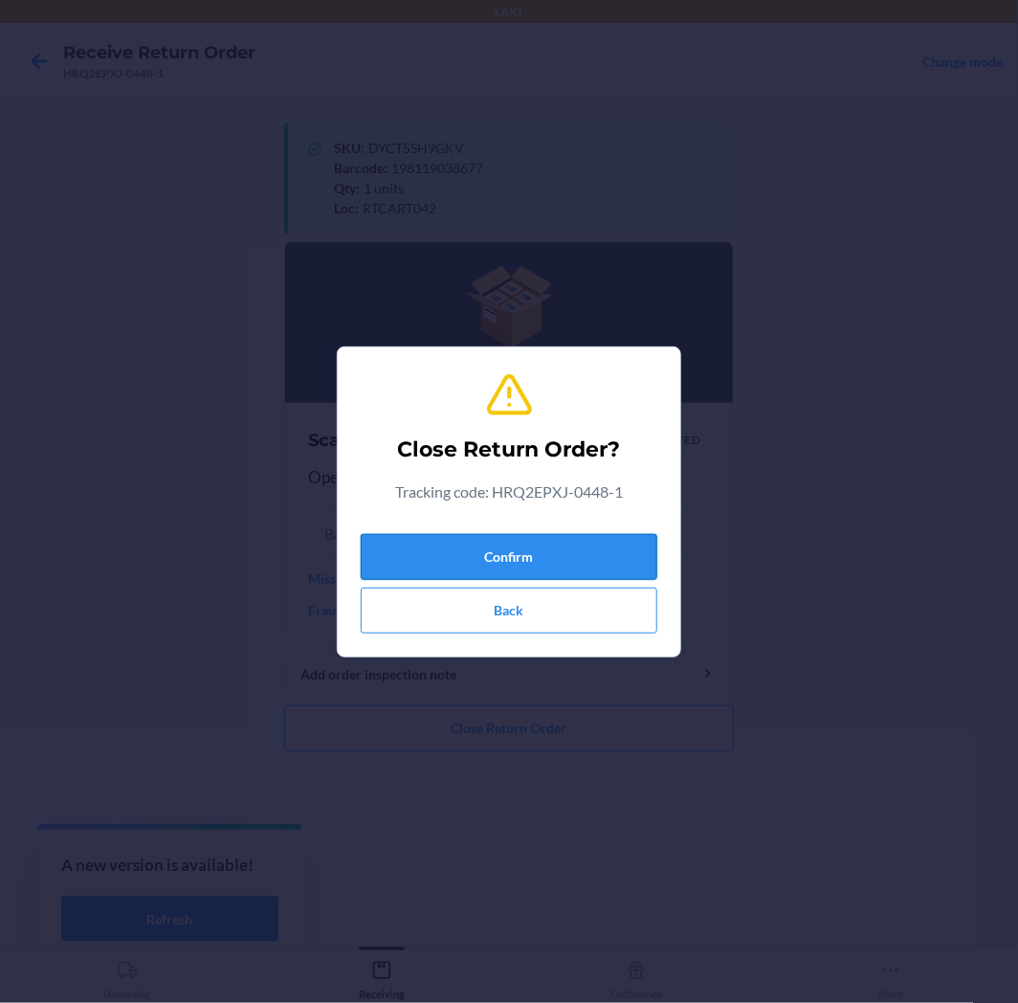
click at [524, 543] on button "Confirm" at bounding box center [509, 557] width 297 height 46
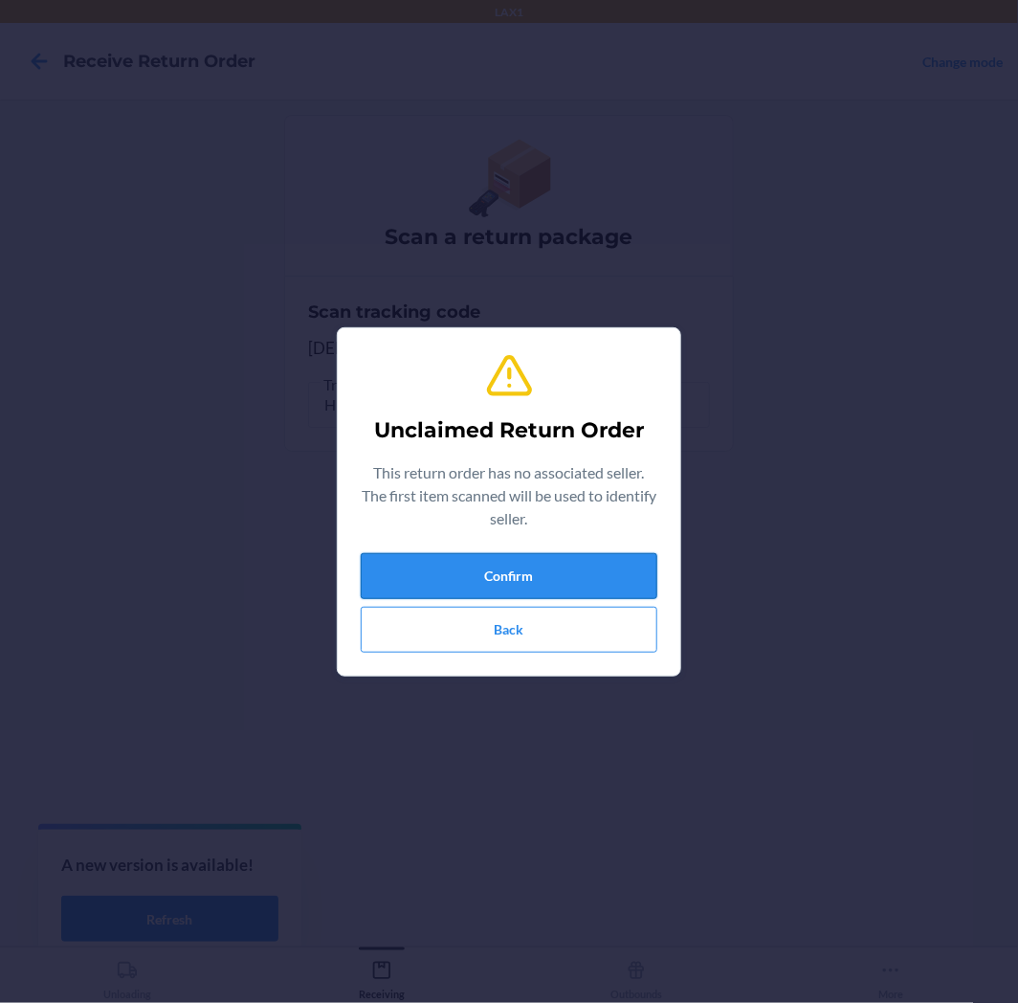
click at [616, 562] on button "Confirm" at bounding box center [509, 576] width 297 height 46
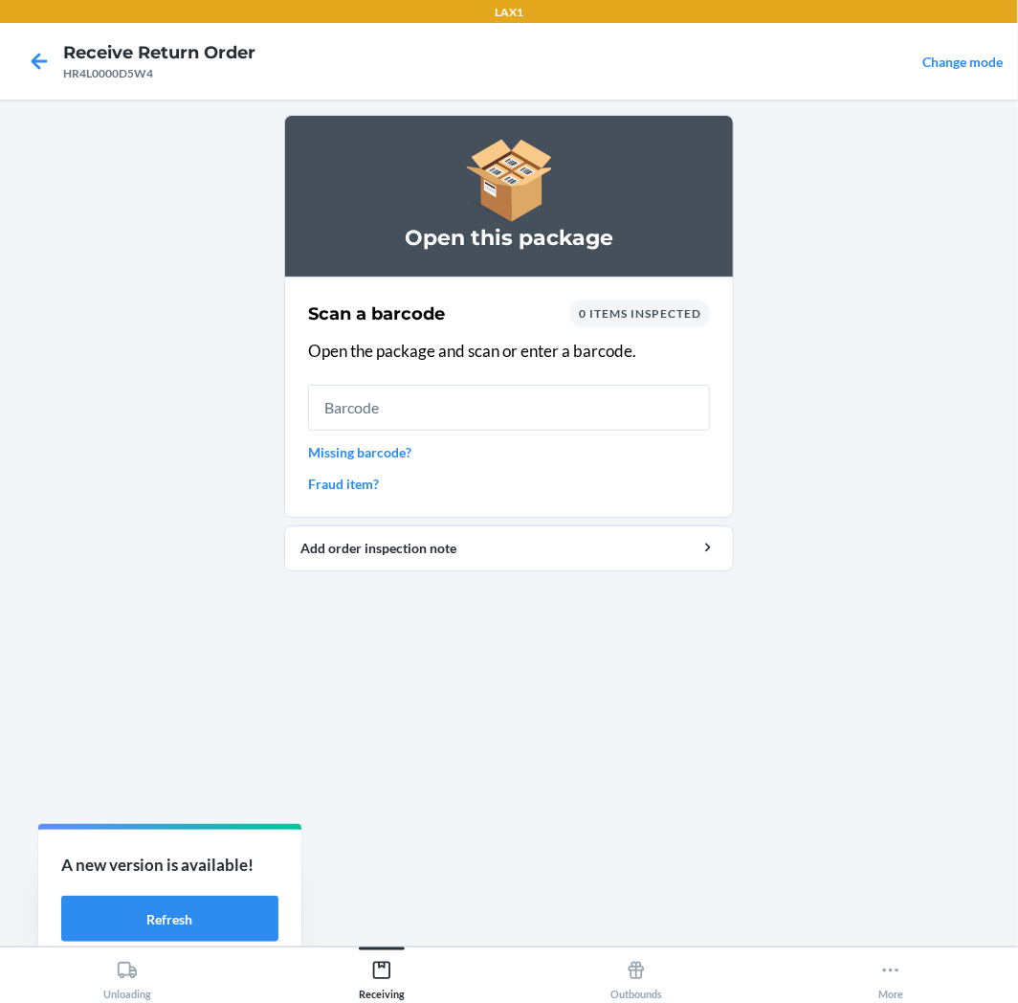
click at [394, 450] on link "Missing barcode?" at bounding box center [509, 452] width 402 height 20
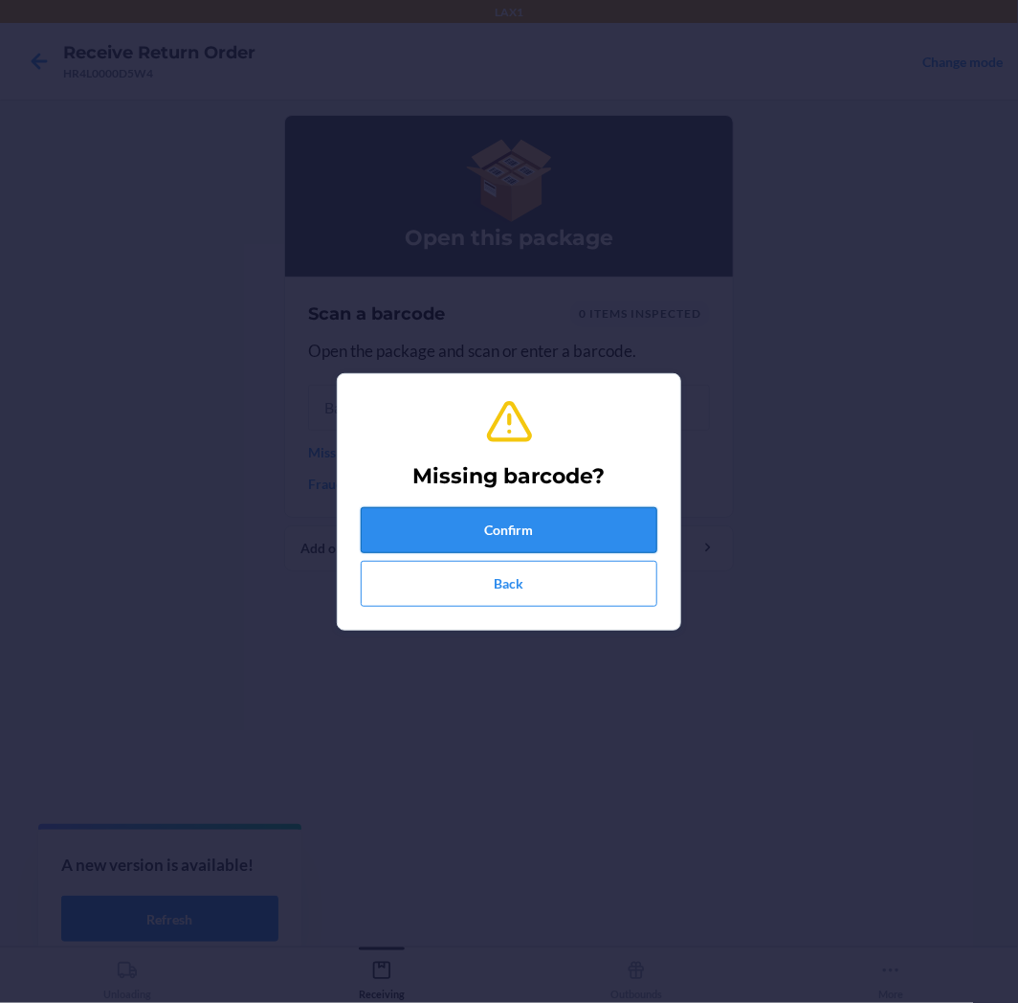
click at [453, 539] on button "Confirm" at bounding box center [509, 530] width 297 height 46
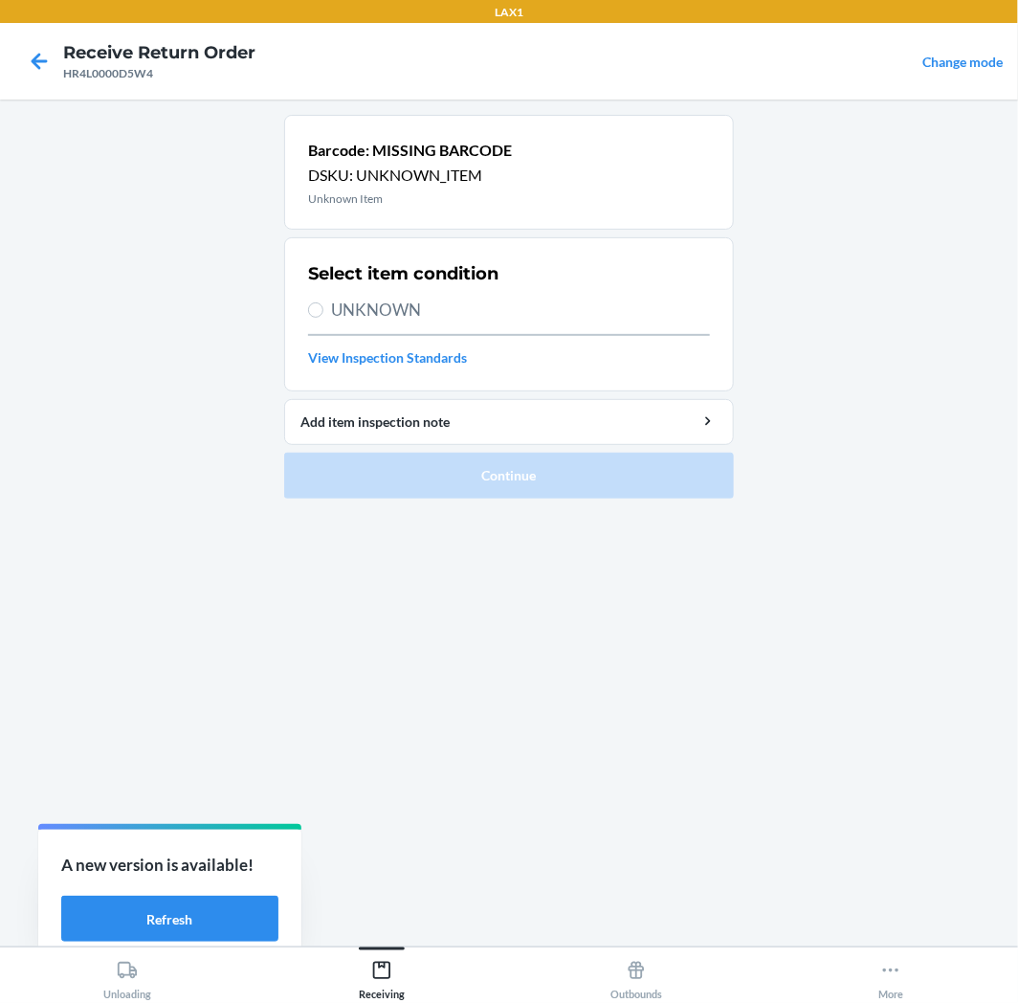
click at [394, 298] on span "UNKNOWN" at bounding box center [520, 310] width 379 height 25
click at [323, 302] on input "UNKNOWN" at bounding box center [315, 309] width 15 height 15
radio input "true"
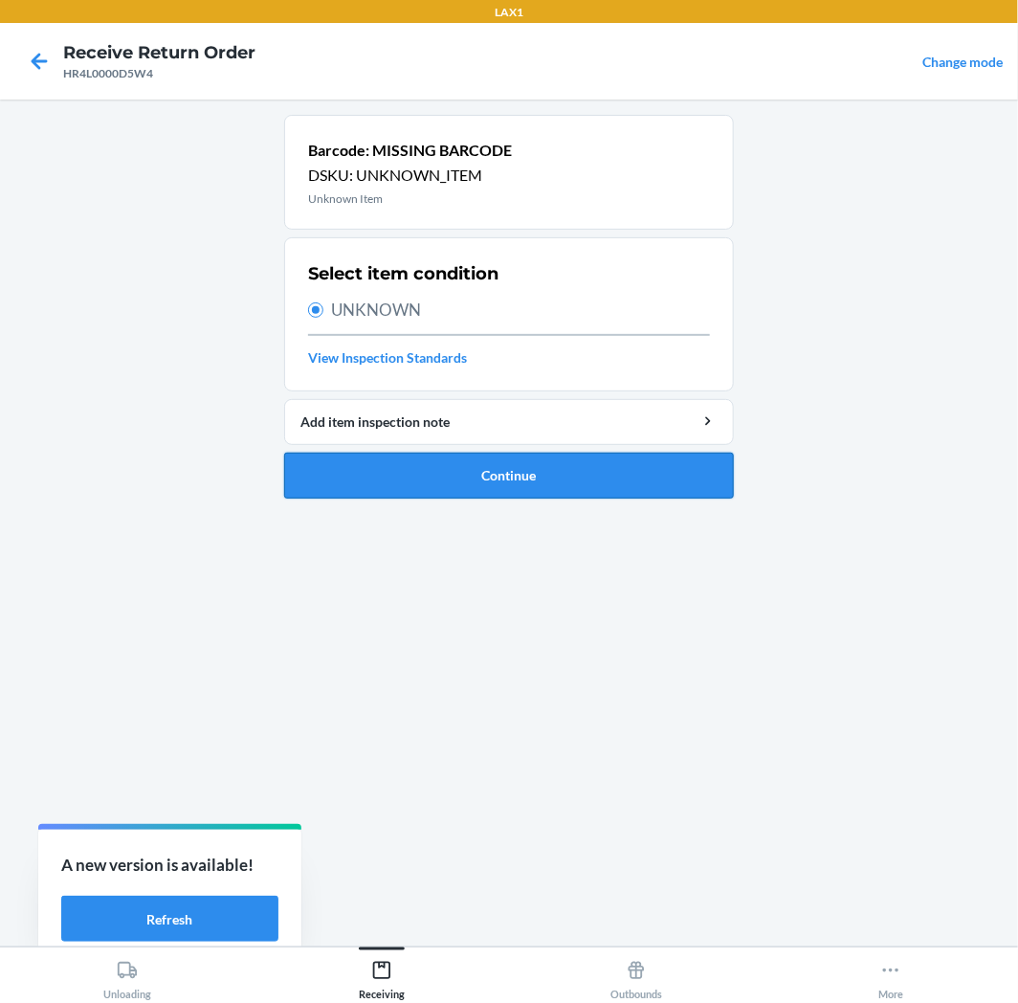
click at [440, 479] on button "Continue" at bounding box center [509, 476] width 450 height 46
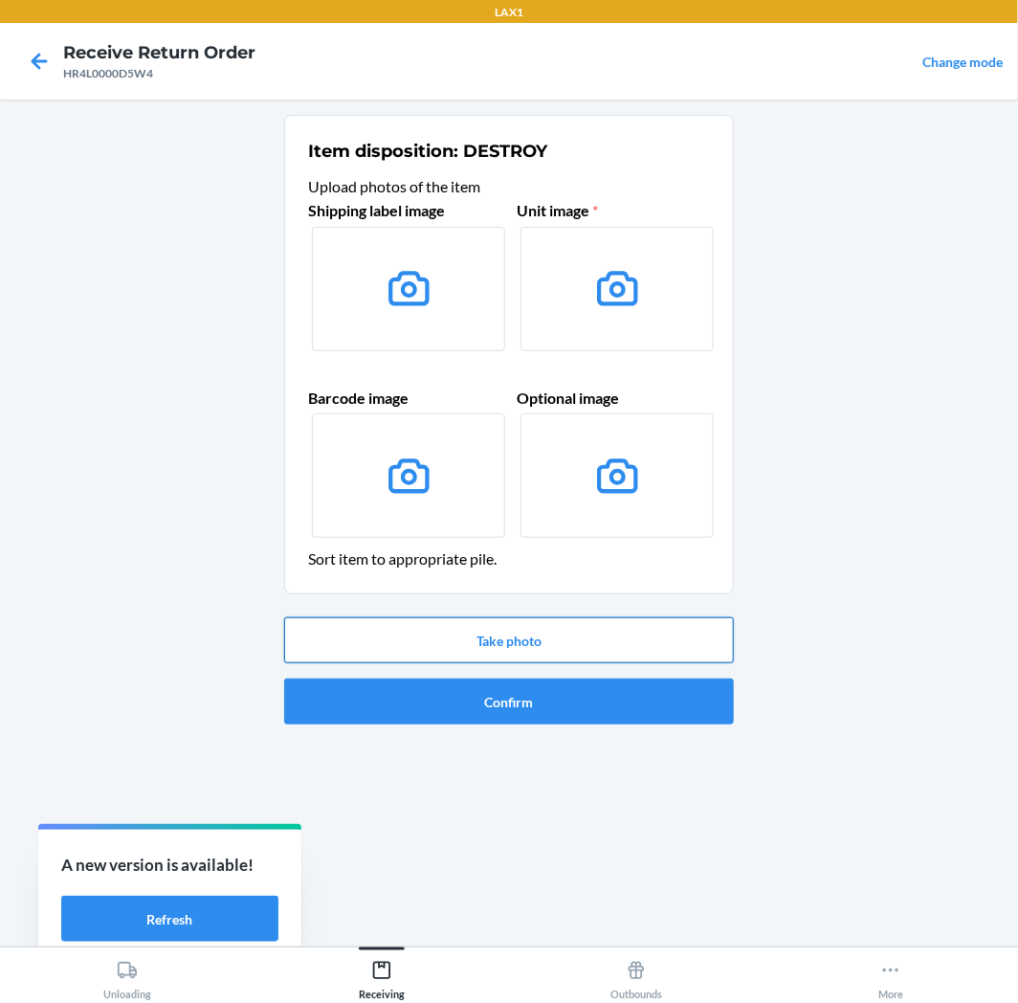
click at [540, 652] on button "Take photo" at bounding box center [509, 640] width 450 height 46
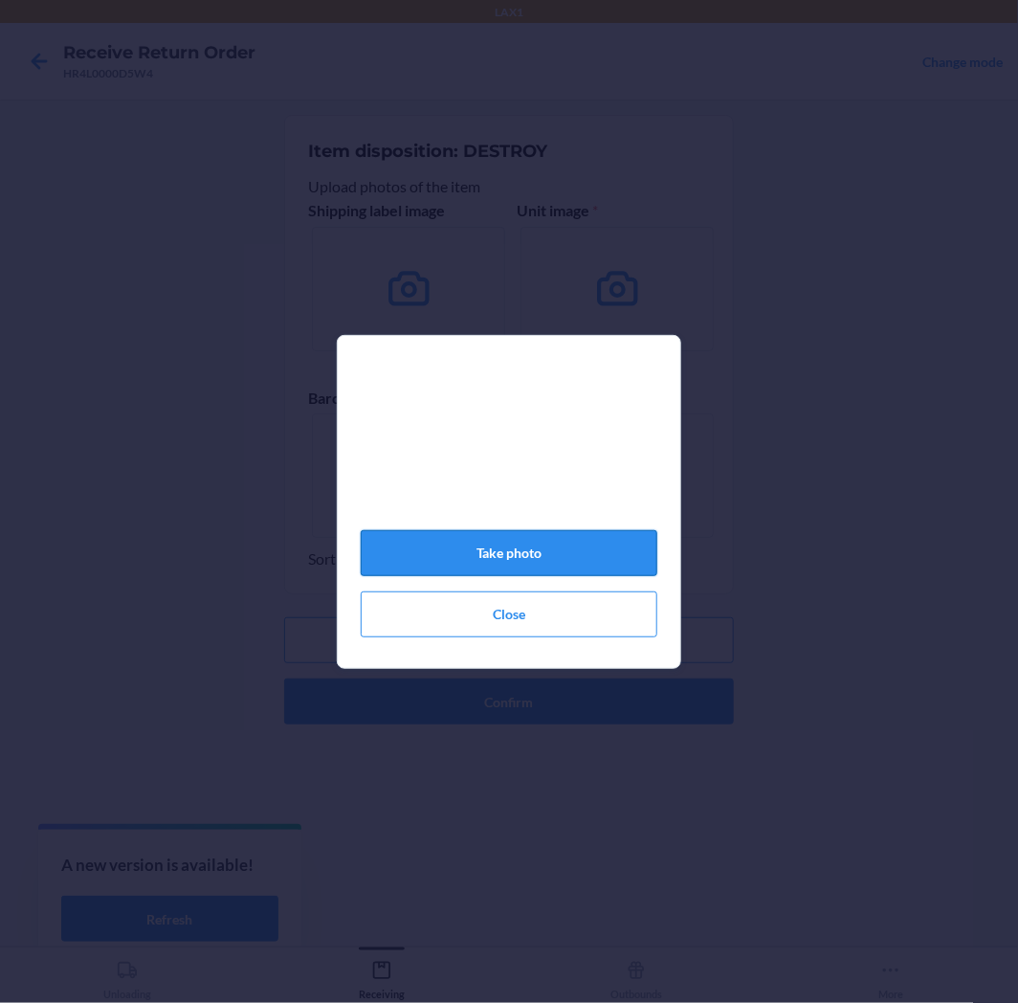
click at [507, 547] on button "Take photo" at bounding box center [509, 553] width 297 height 46
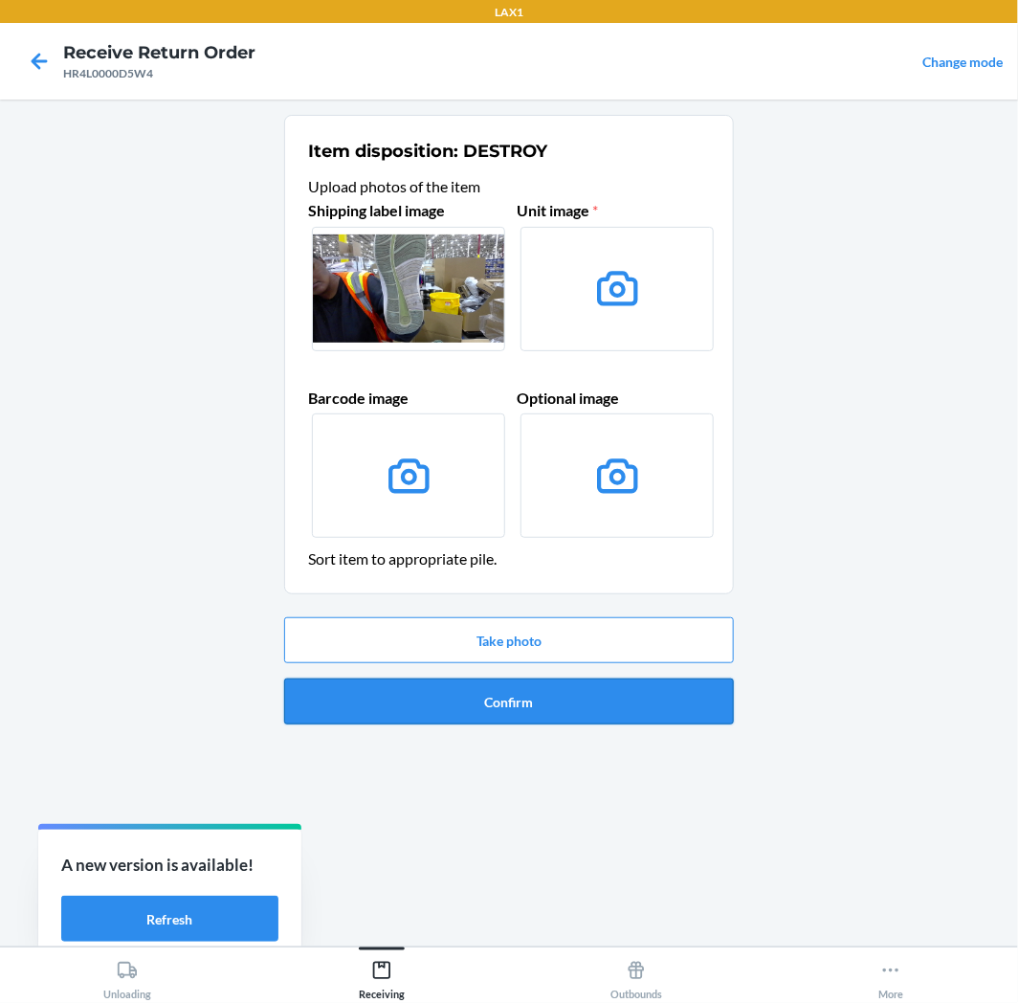
click at [546, 711] on button "Confirm" at bounding box center [509, 702] width 450 height 46
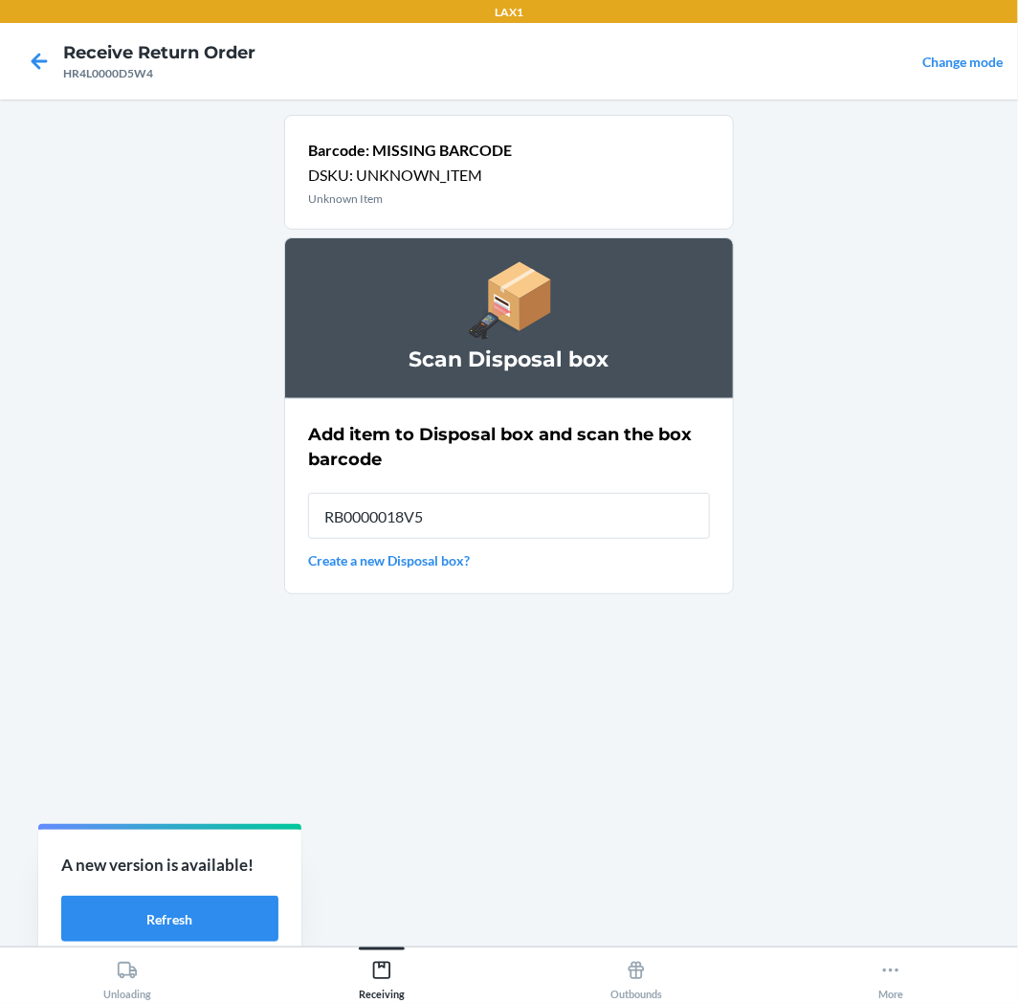
type input "RB0000018V5"
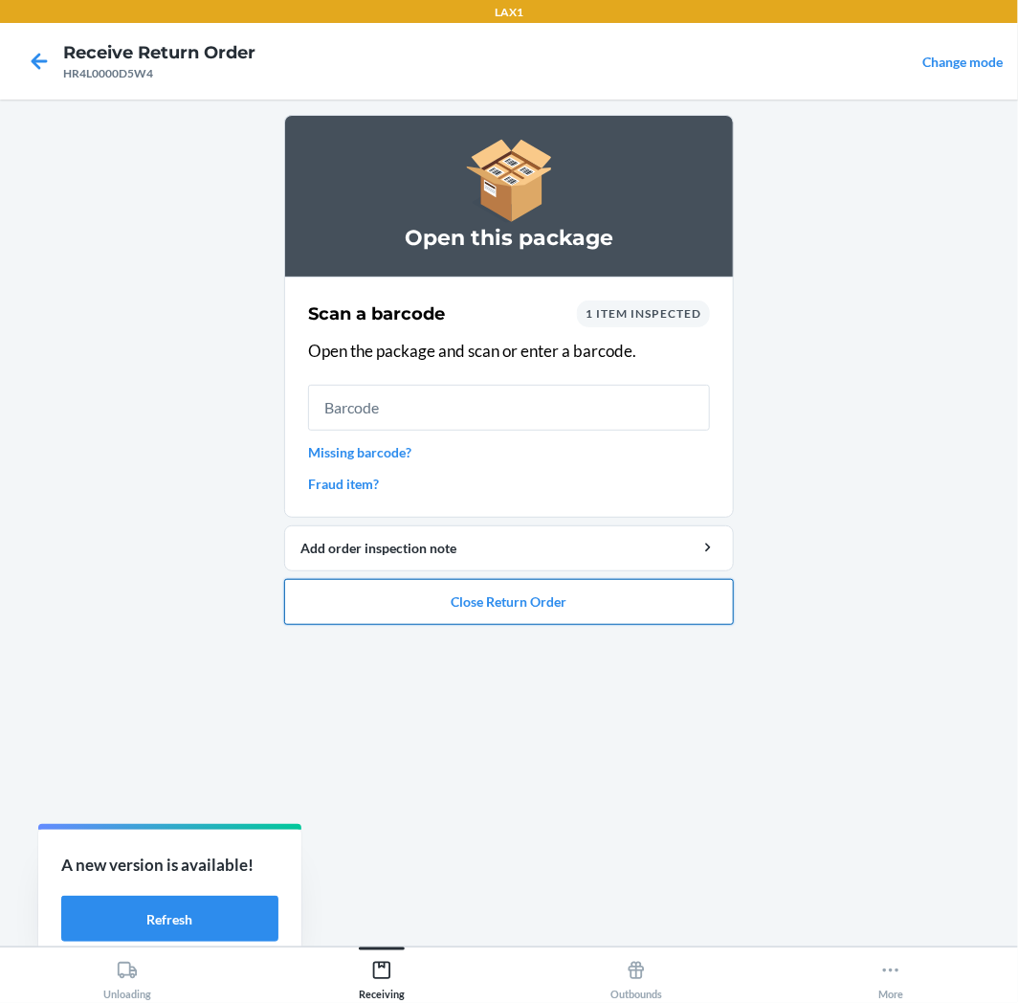
click at [542, 597] on button "Close Return Order" at bounding box center [509, 602] width 450 height 46
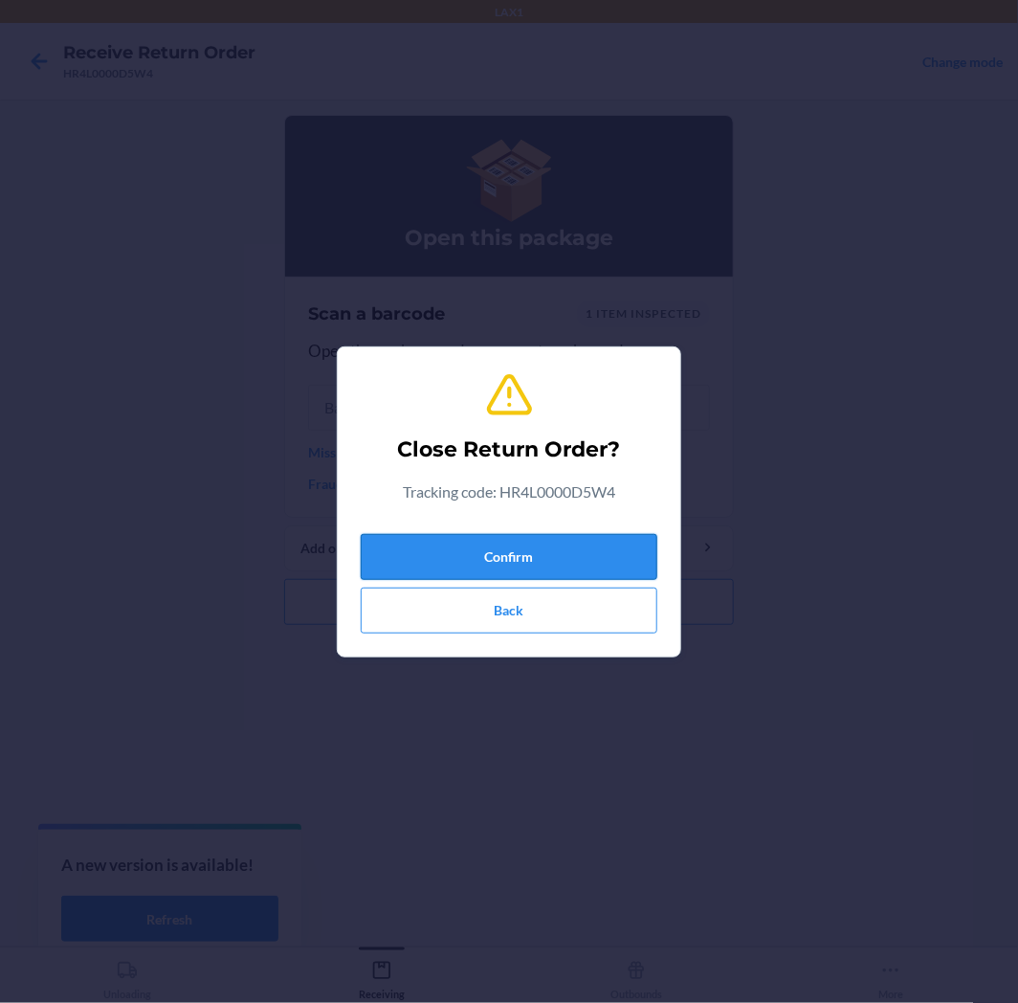
click at [473, 559] on button "Confirm" at bounding box center [509, 557] width 297 height 46
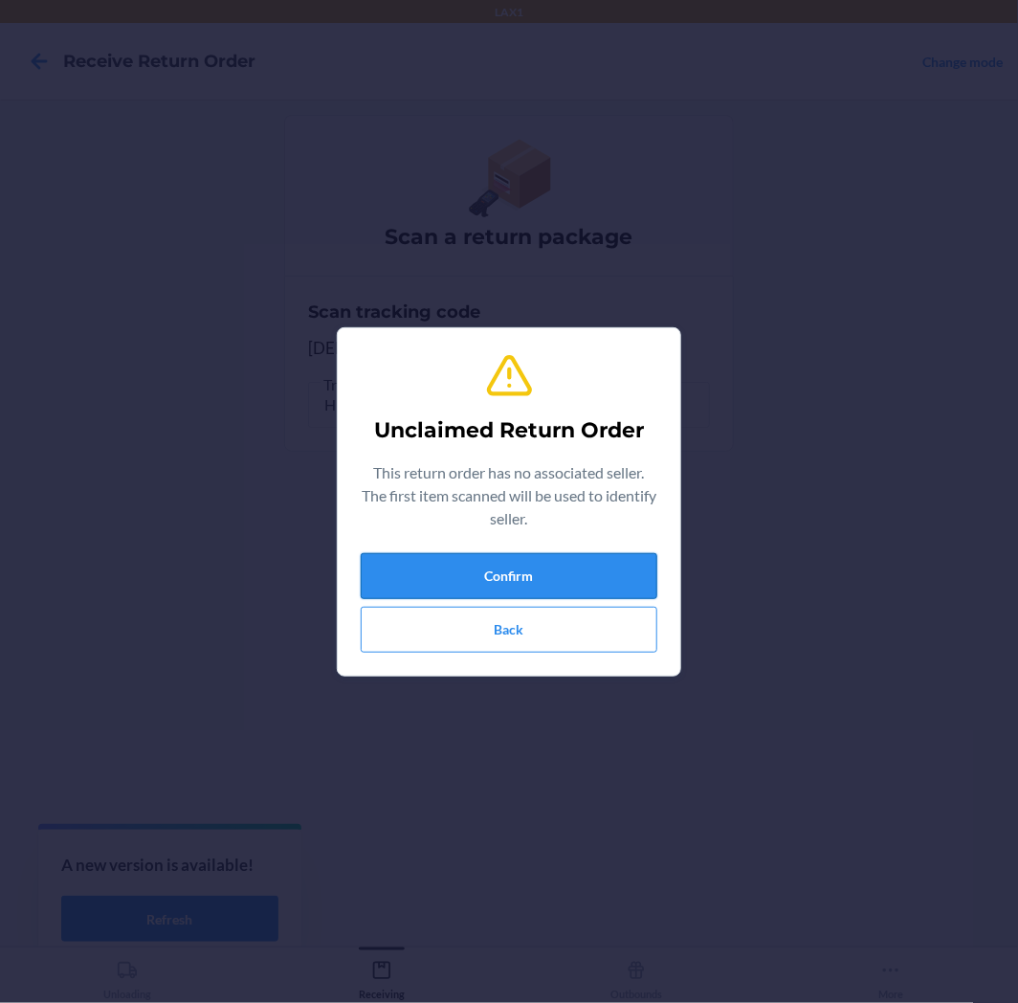
click at [451, 580] on button "Confirm" at bounding box center [509, 576] width 297 height 46
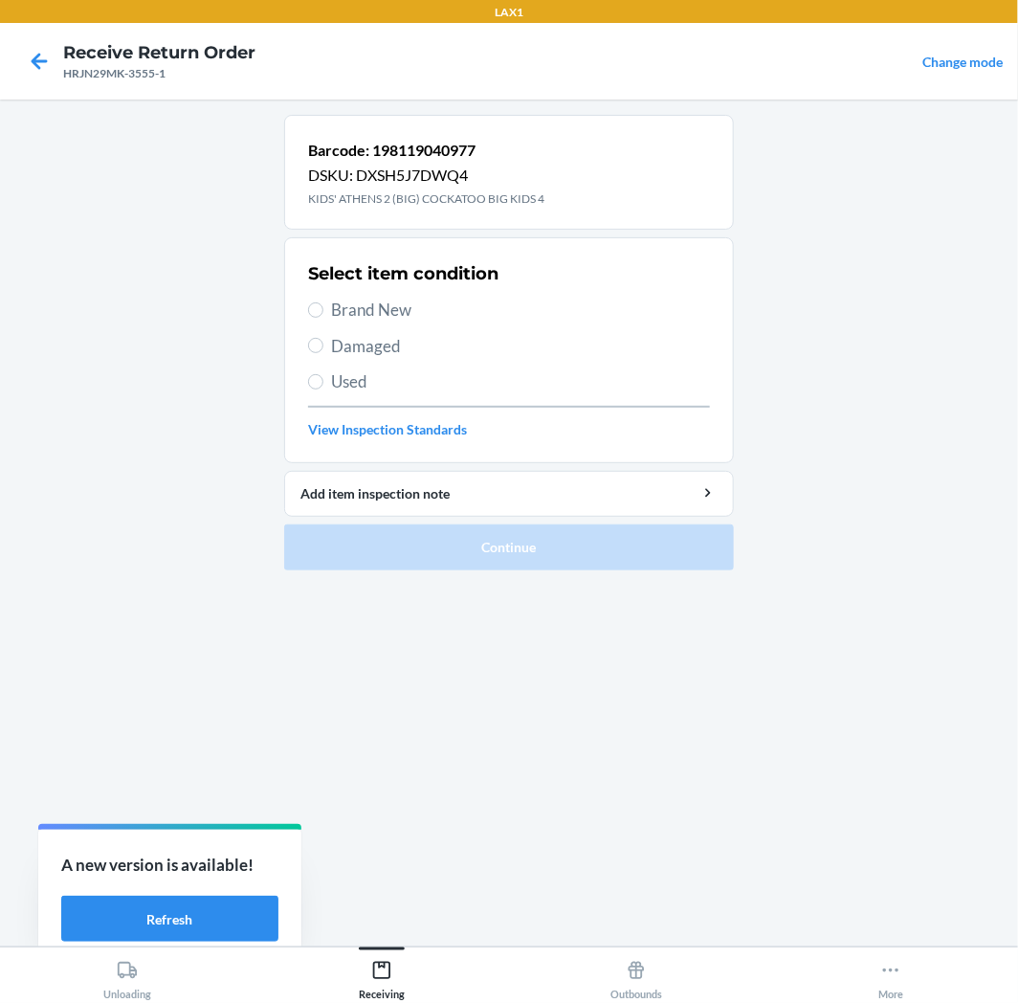
drag, startPoint x: 357, startPoint y: 306, endPoint x: 422, endPoint y: 373, distance: 93.4
click at [360, 304] on span "Brand New" at bounding box center [520, 310] width 379 height 25
click at [323, 304] on input "Brand New" at bounding box center [315, 309] width 15 height 15
radio input "true"
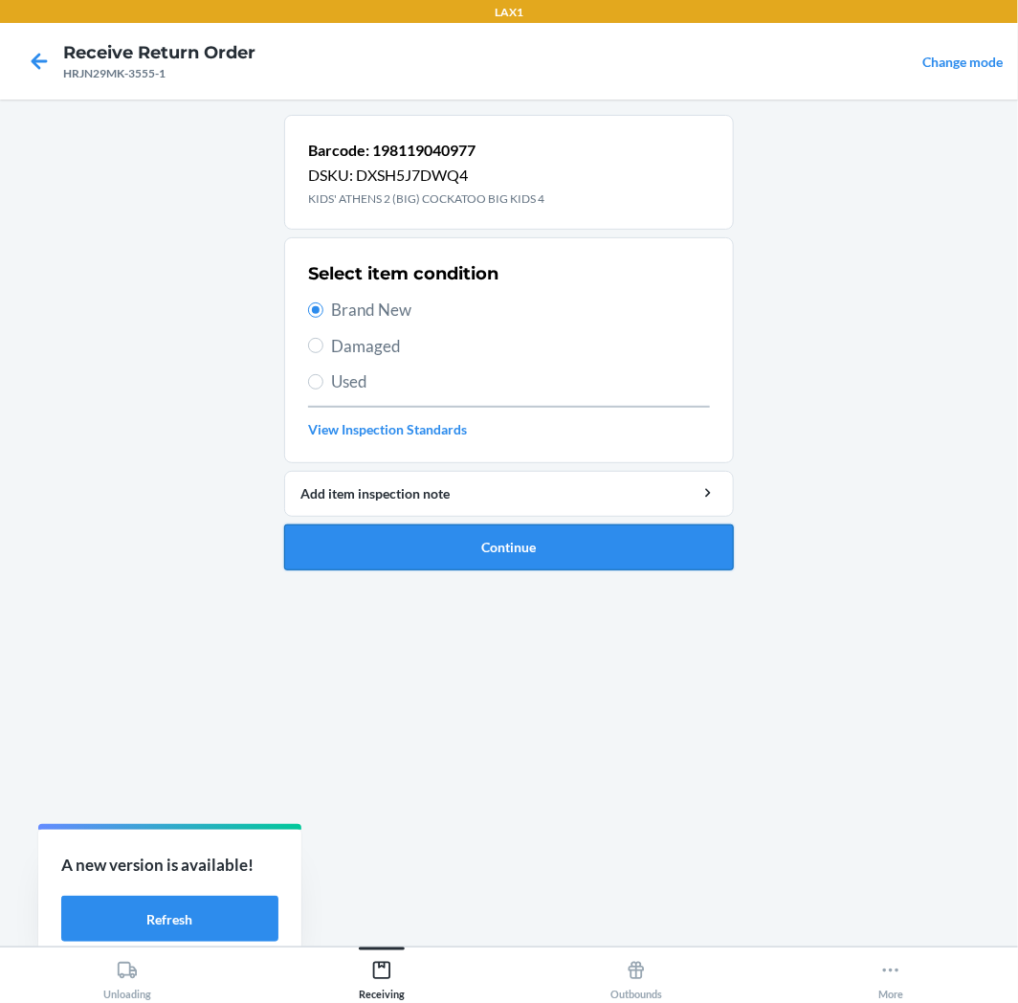
click at [568, 562] on button "Continue" at bounding box center [509, 547] width 450 height 46
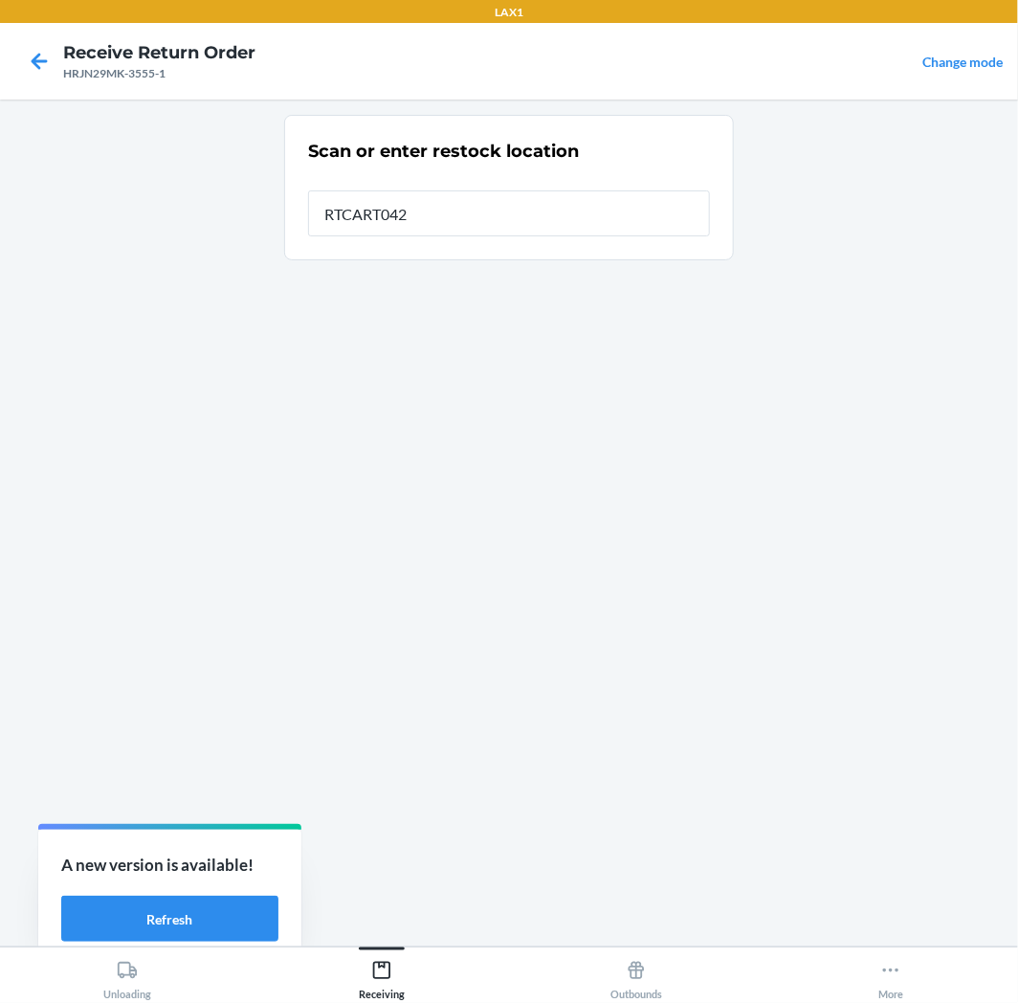
type input "RTCART042"
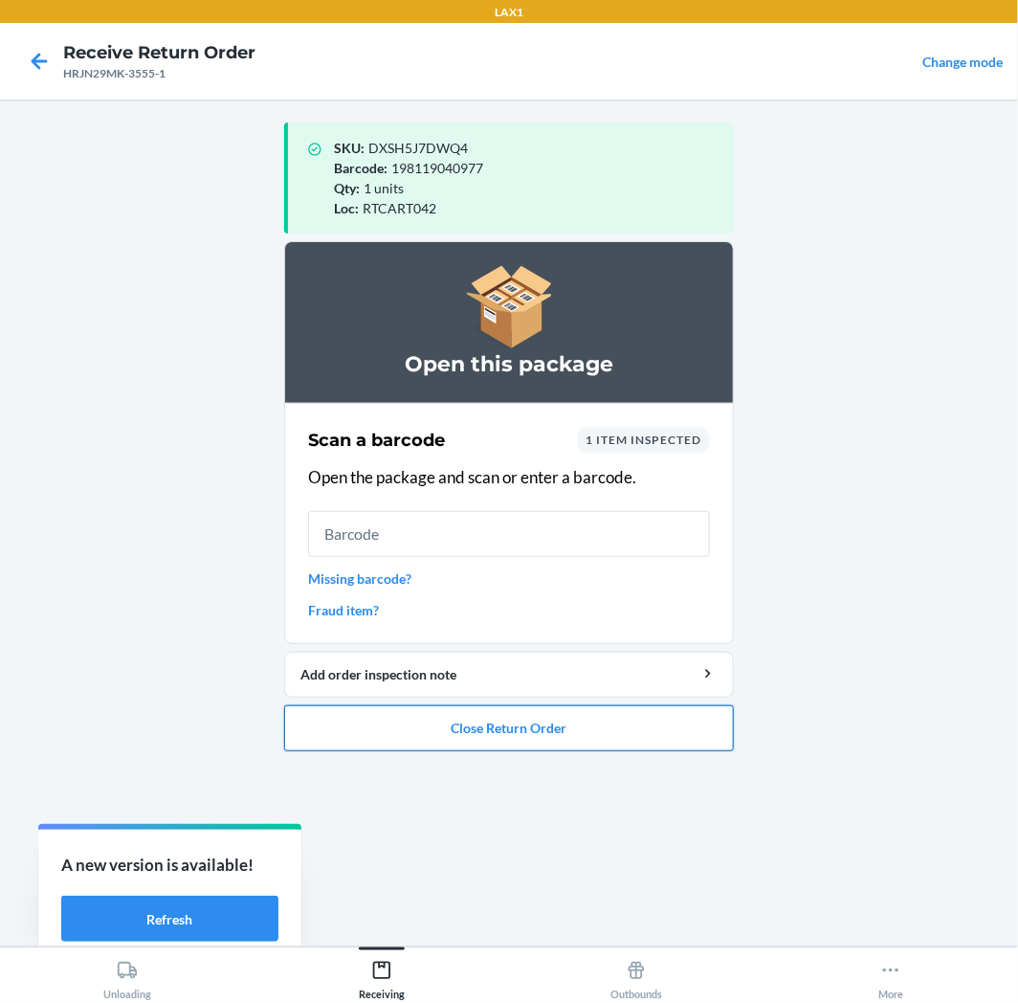
click at [611, 735] on button "Close Return Order" at bounding box center [509, 728] width 450 height 46
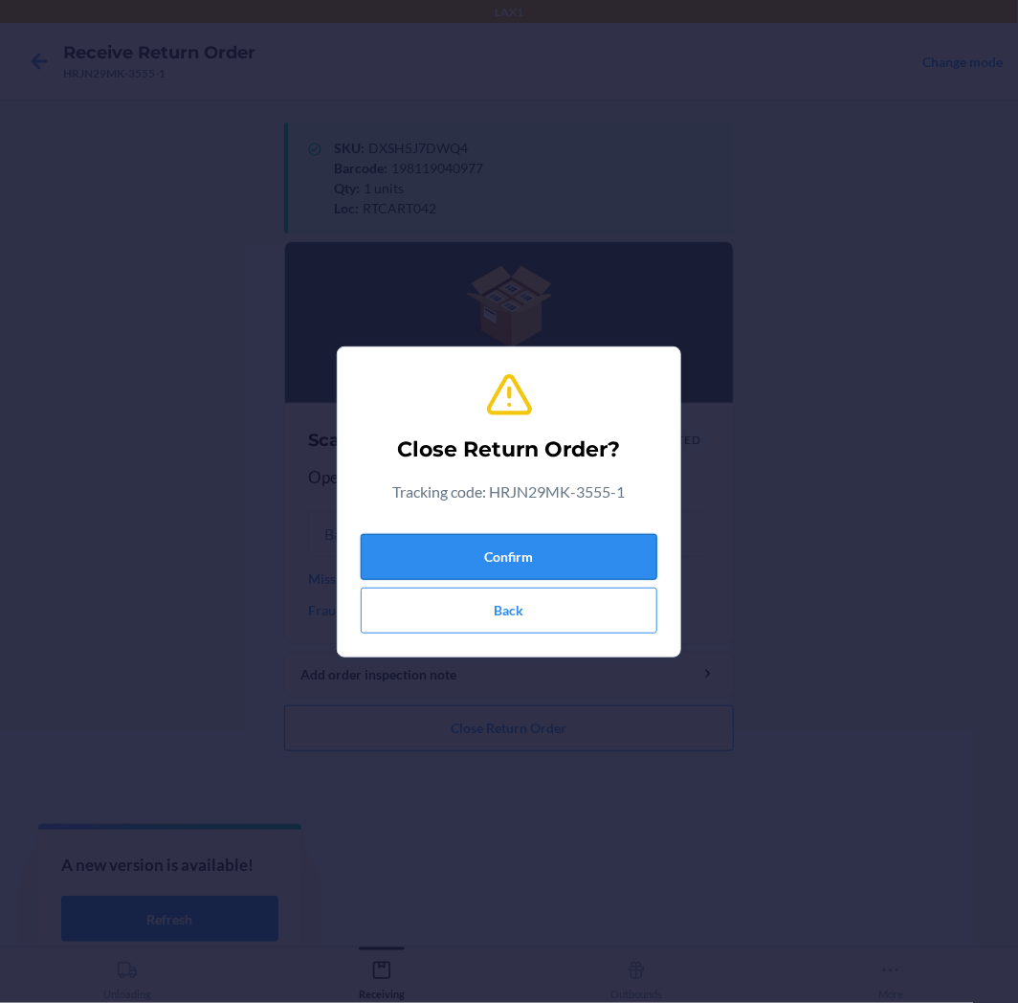
click at [591, 553] on button "Confirm" at bounding box center [509, 557] width 297 height 46
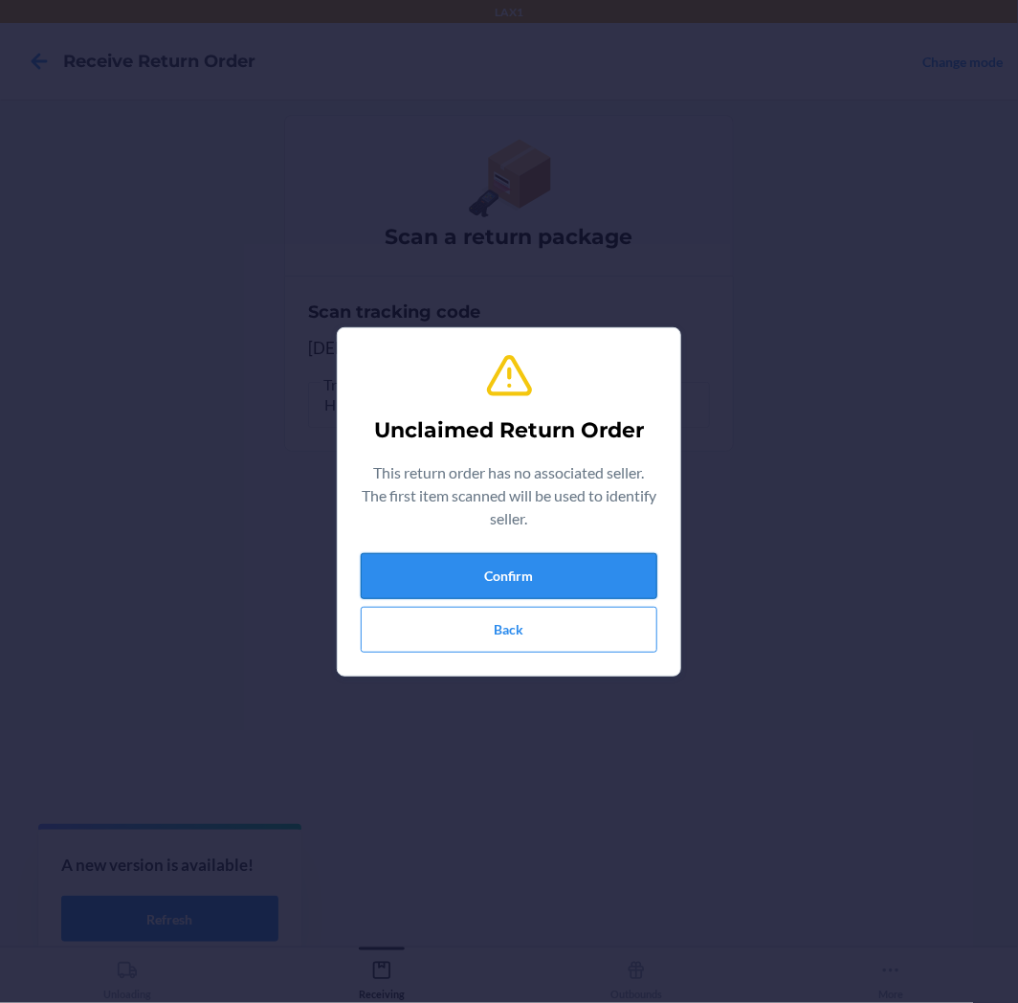
click at [591, 556] on button "Confirm" at bounding box center [509, 576] width 297 height 46
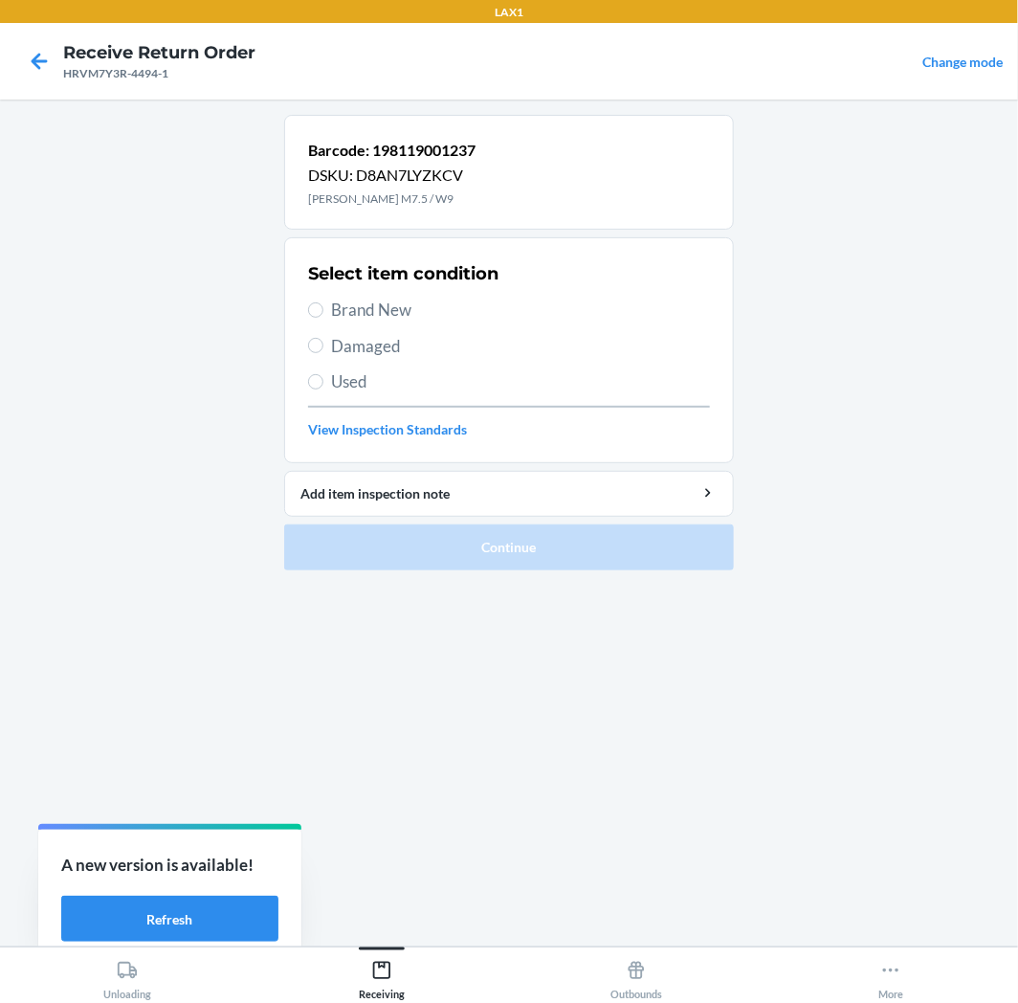
click at [333, 317] on span "Brand New" at bounding box center [520, 310] width 379 height 25
click at [323, 317] on input "Brand New" at bounding box center [315, 309] width 15 height 15
radio input "true"
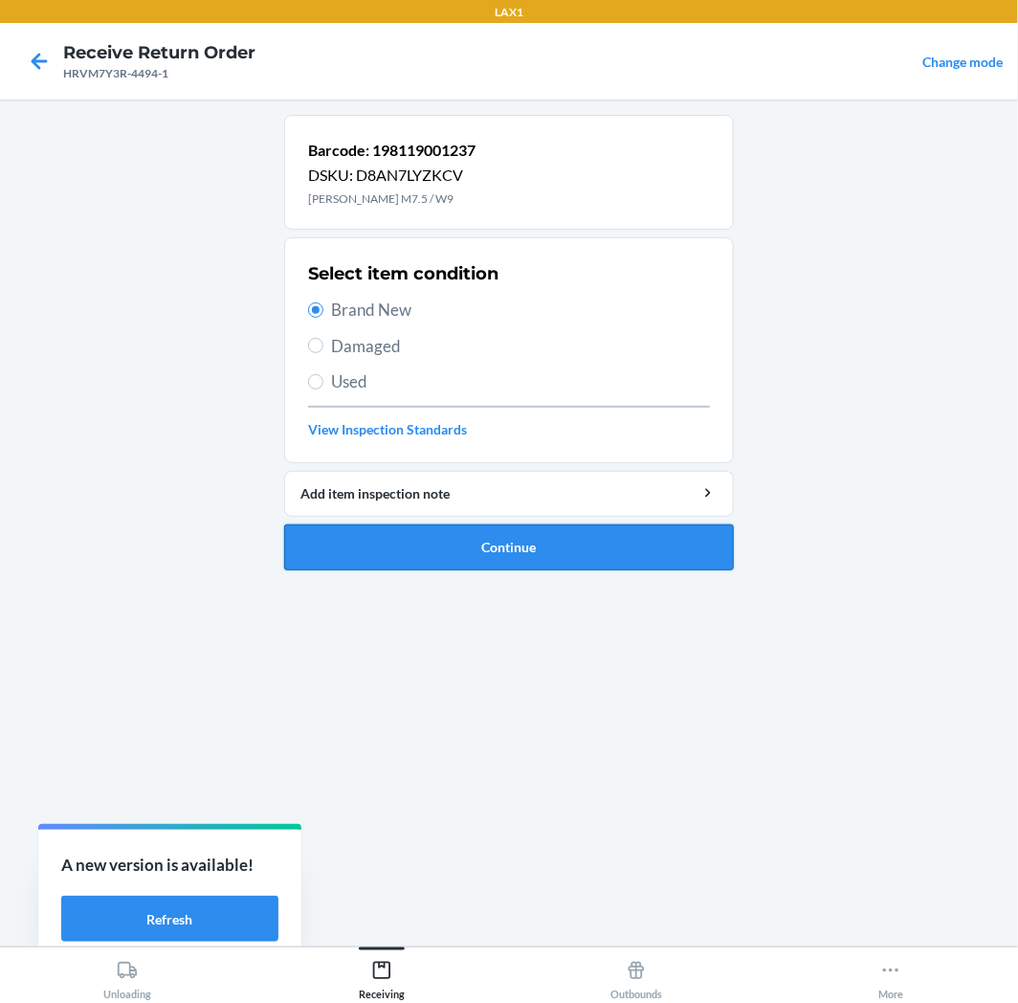
click at [418, 547] on button "Continue" at bounding box center [509, 547] width 450 height 46
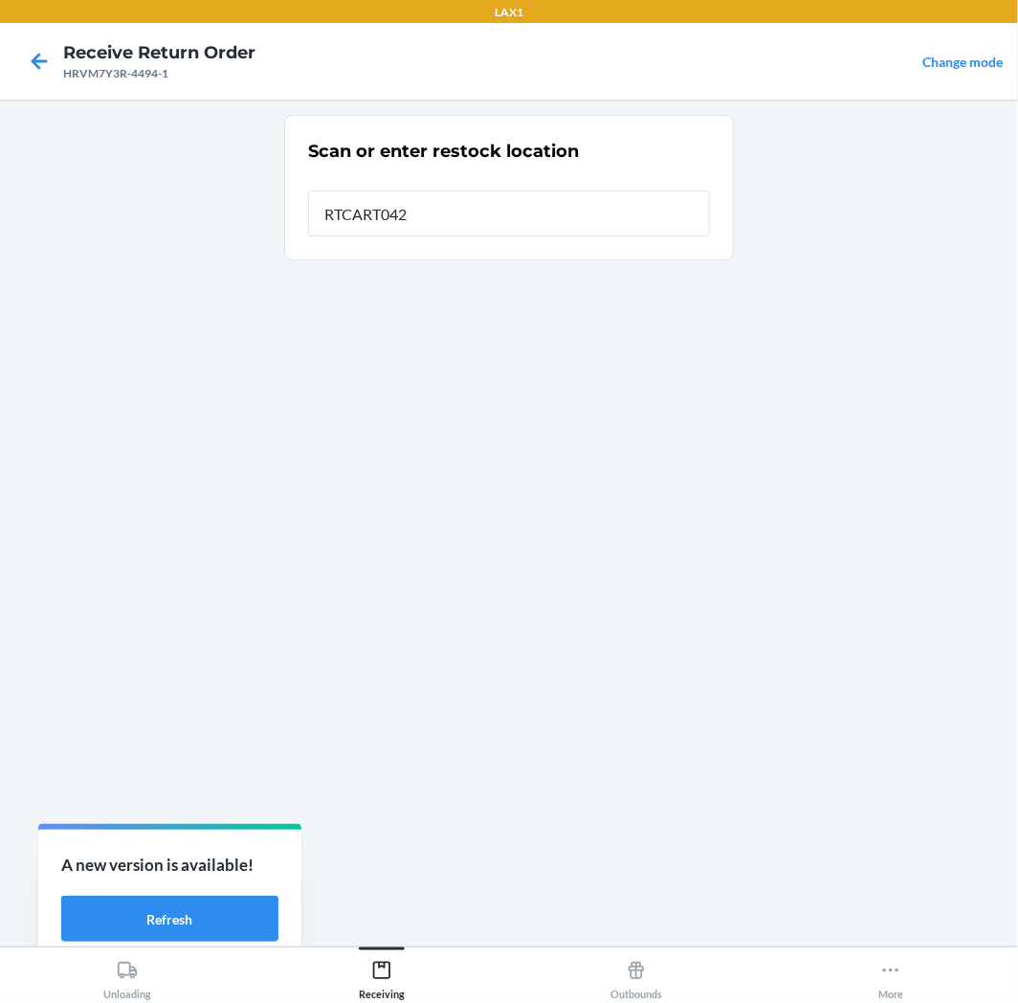
type input "RTCART042"
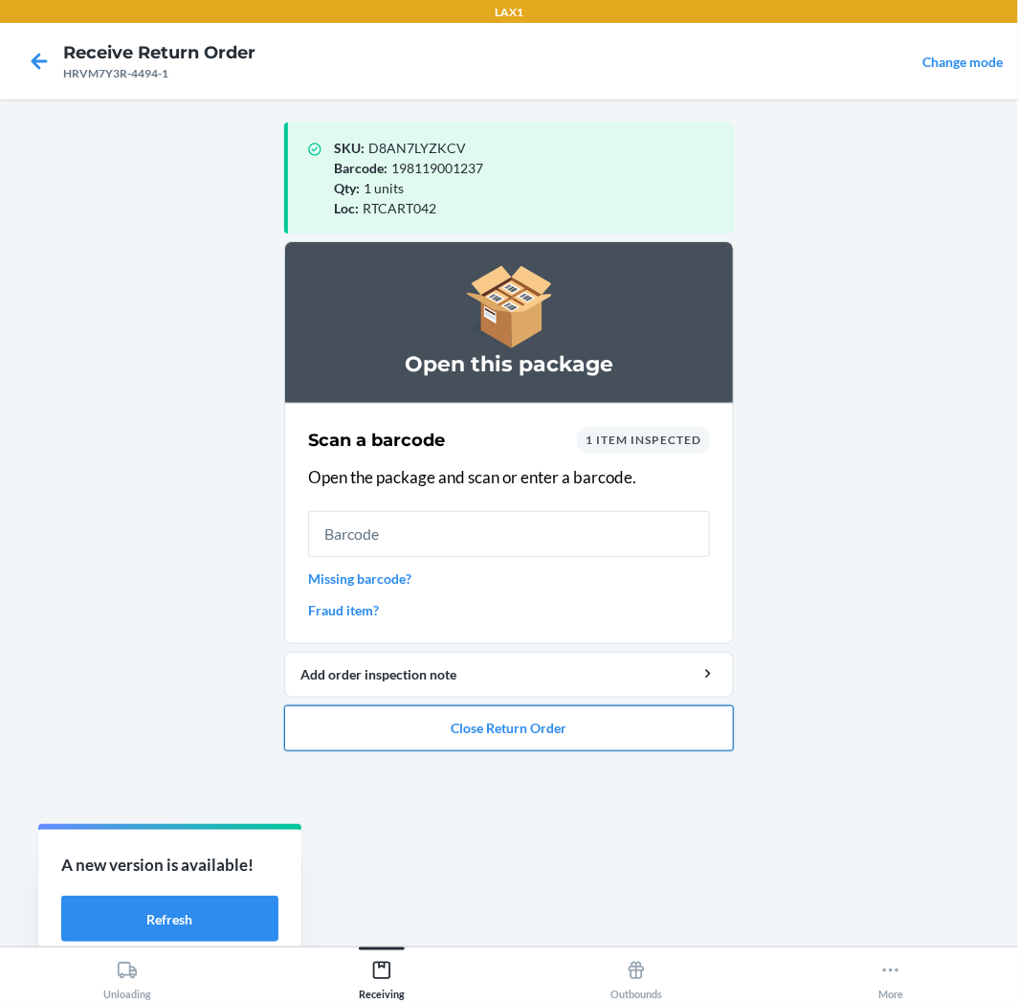
click at [539, 714] on button "Close Return Order" at bounding box center [509, 728] width 450 height 46
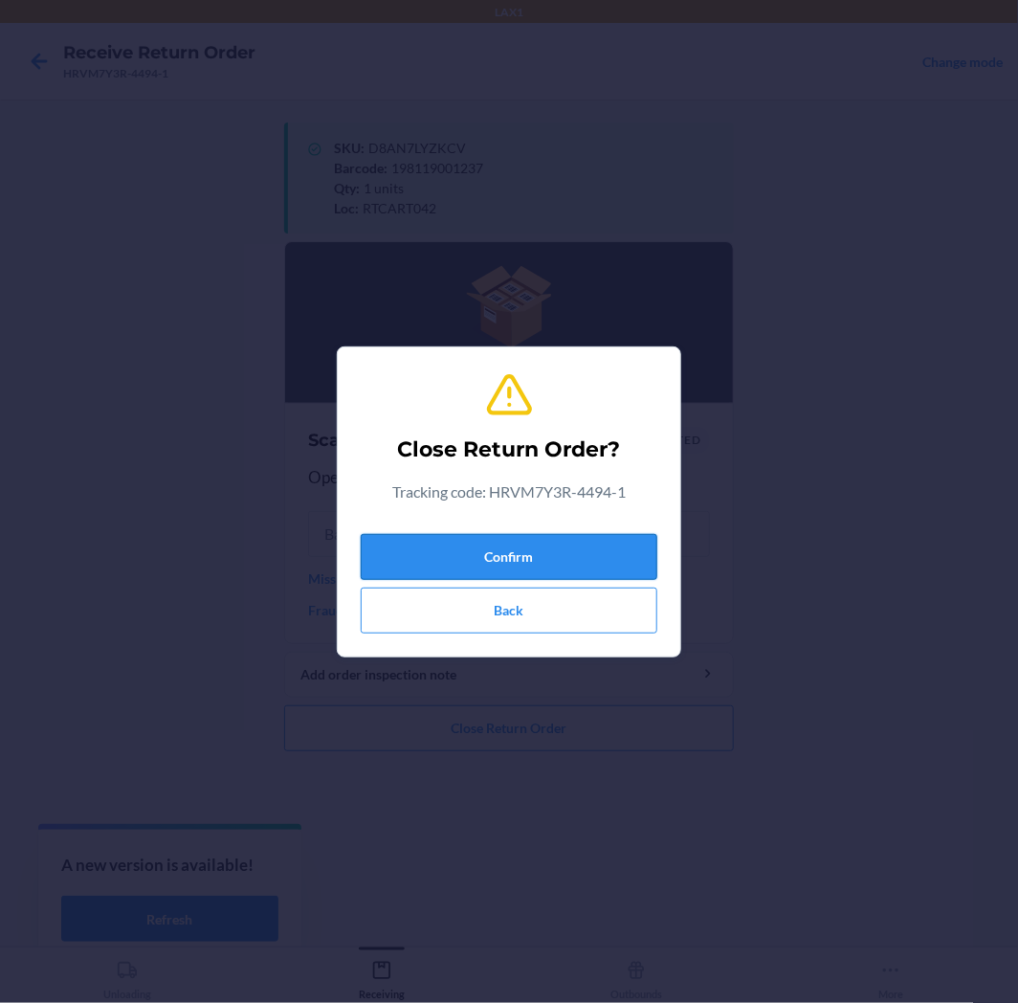
click at [566, 561] on button "Confirm" at bounding box center [509, 557] width 297 height 46
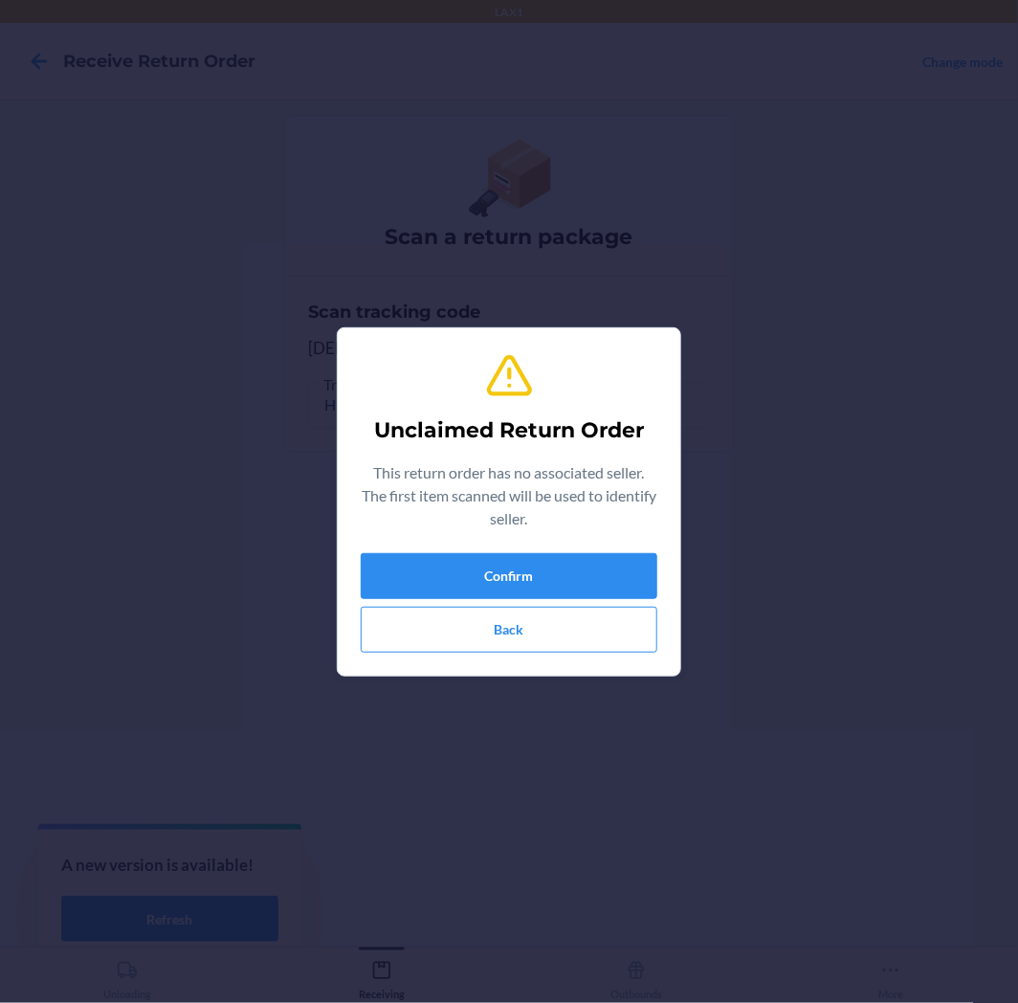
type input "843085164966"
click at [501, 560] on button "Confirm" at bounding box center [509, 576] width 297 height 46
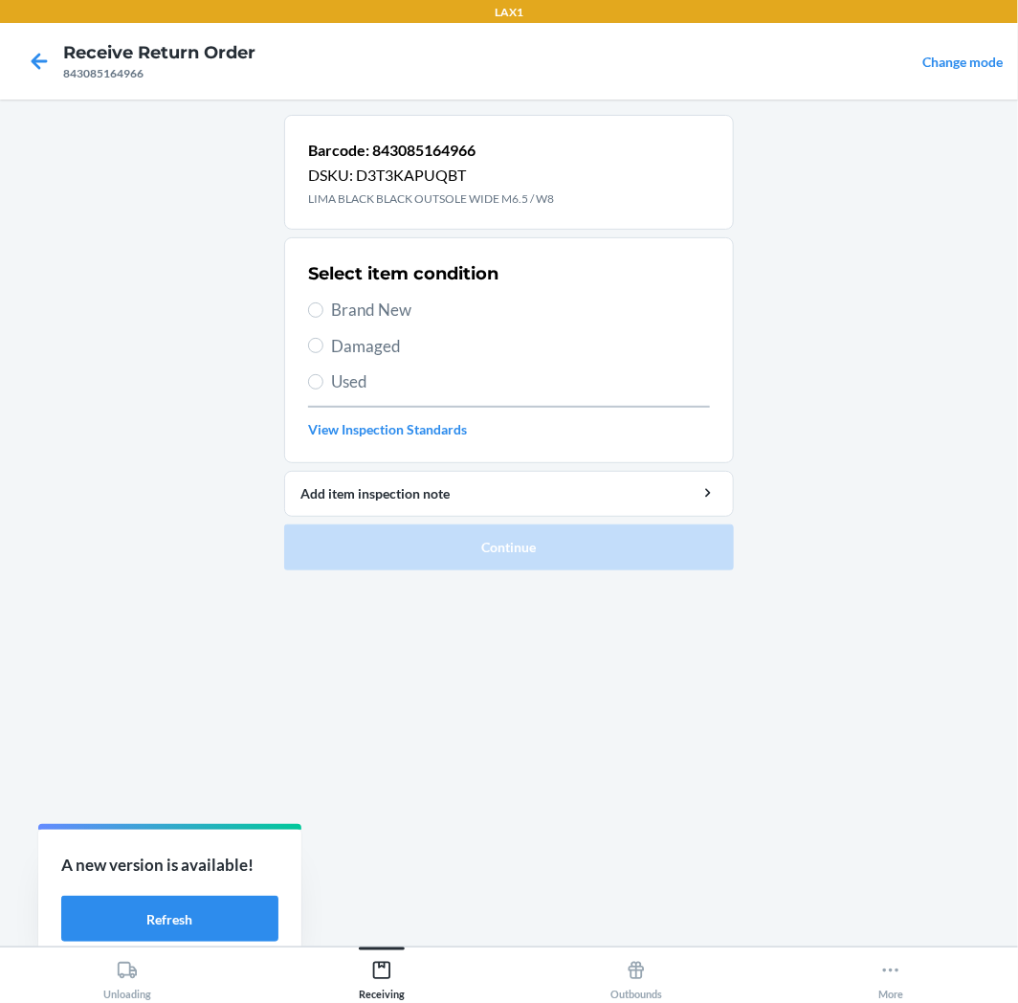
click at [360, 306] on span "Brand New" at bounding box center [520, 310] width 379 height 25
click at [323, 306] on input "Brand New" at bounding box center [315, 309] width 15 height 15
radio input "true"
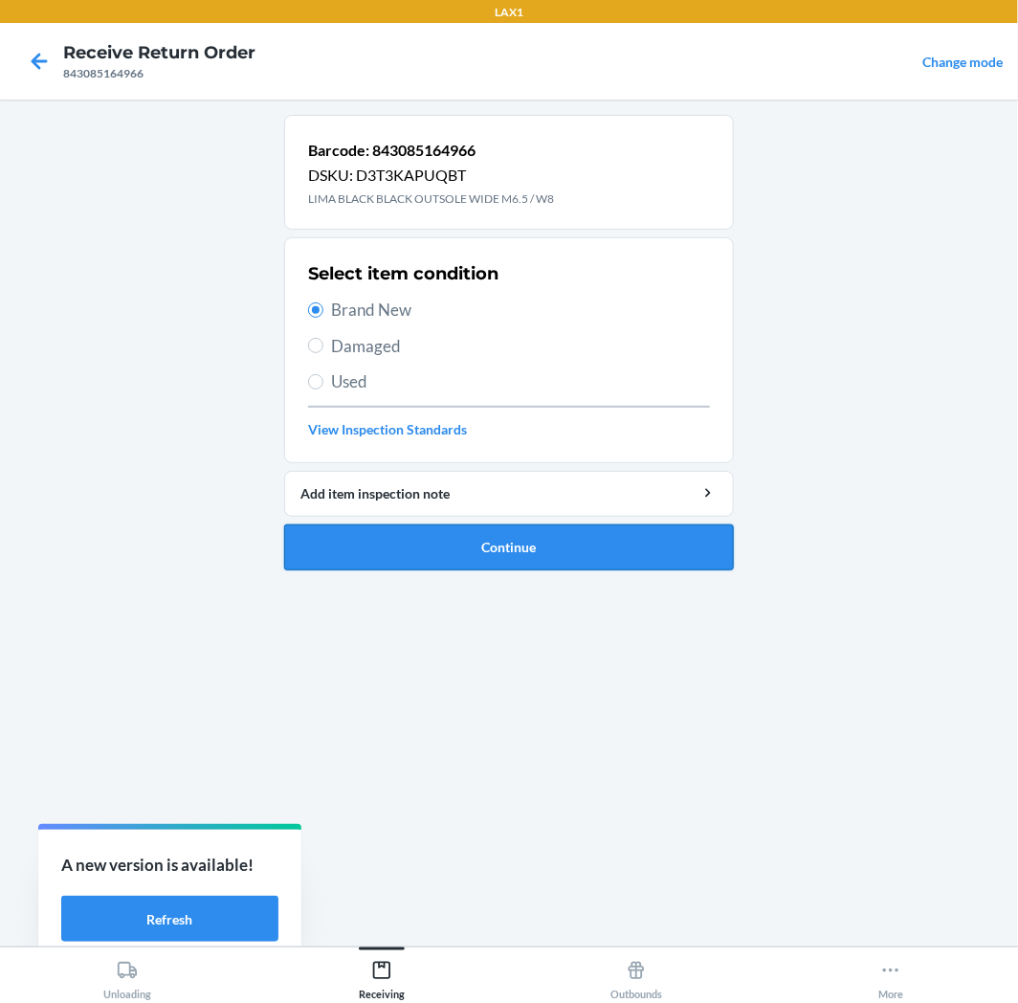
click at [526, 538] on button "Continue" at bounding box center [509, 547] width 450 height 46
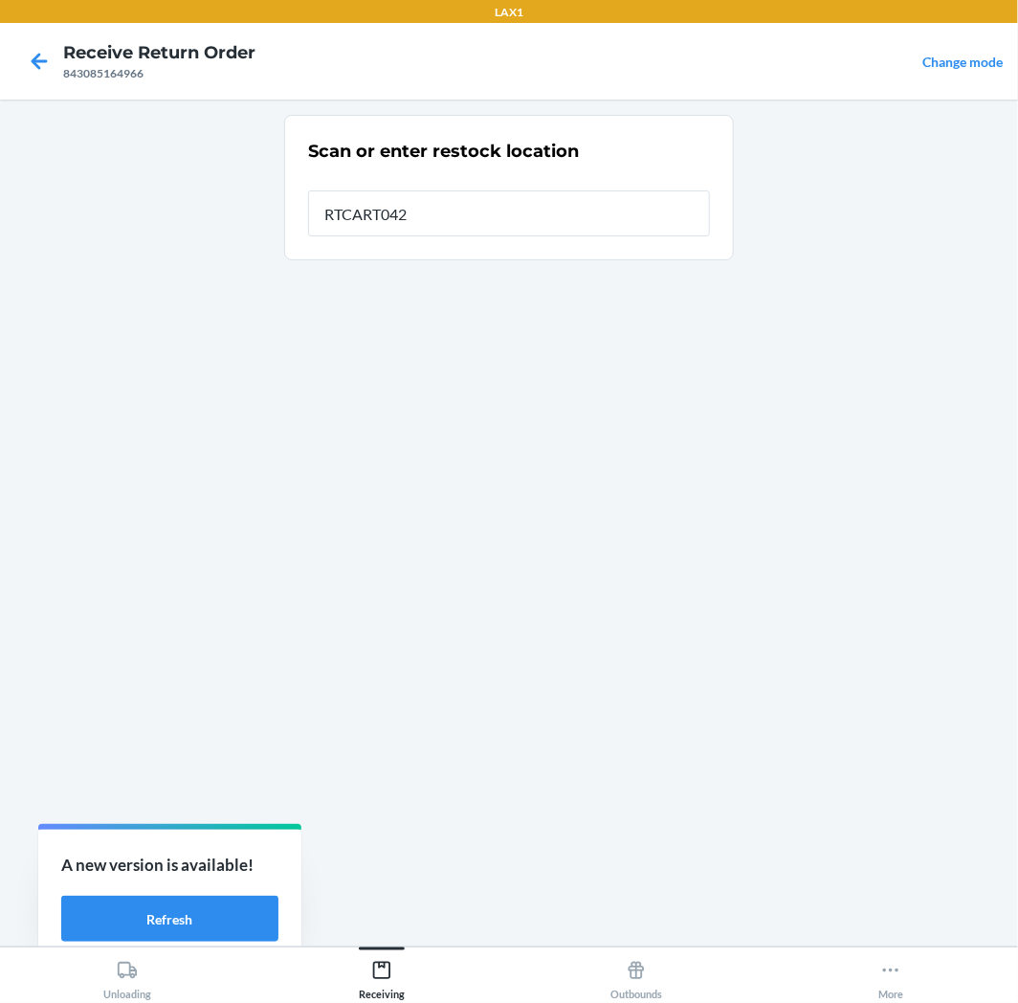
type input "RTCART042"
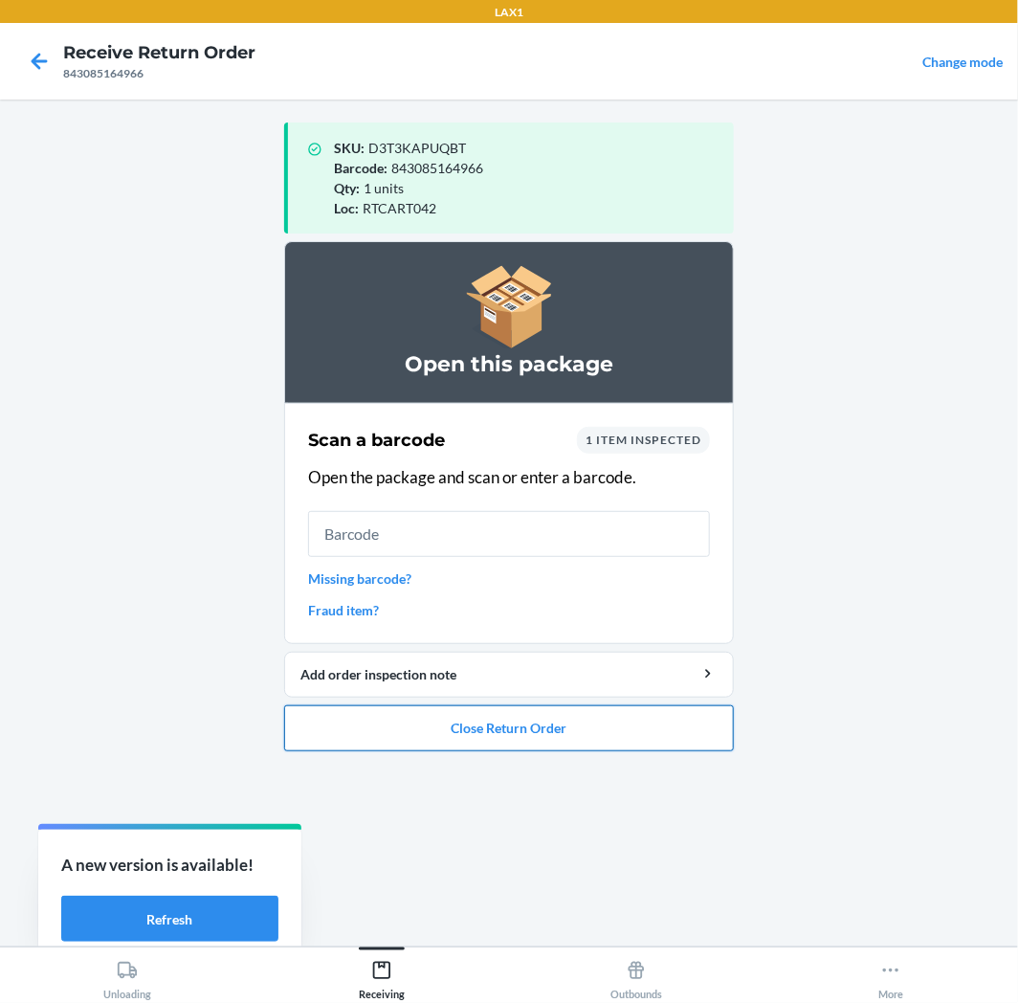
click at [505, 741] on button "Close Return Order" at bounding box center [509, 728] width 450 height 46
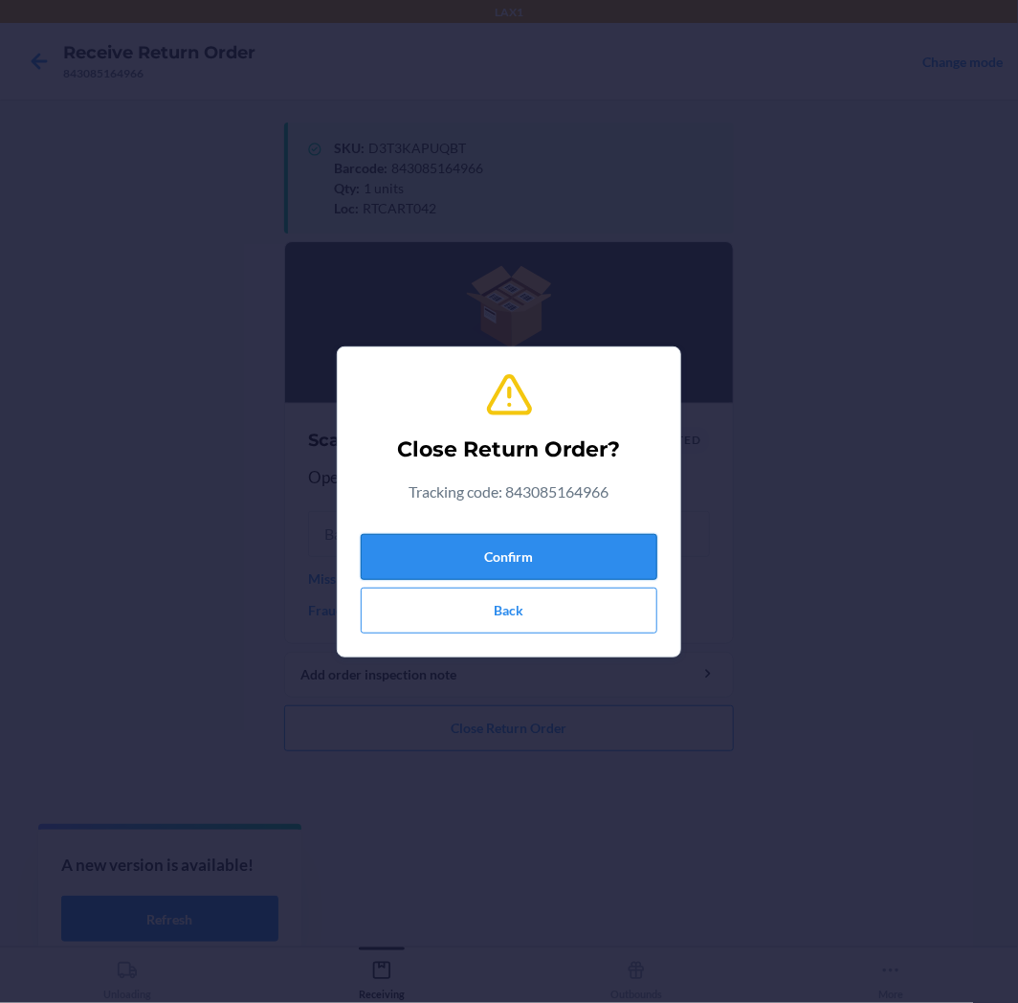
click at [511, 566] on button "Confirm" at bounding box center [509, 557] width 297 height 46
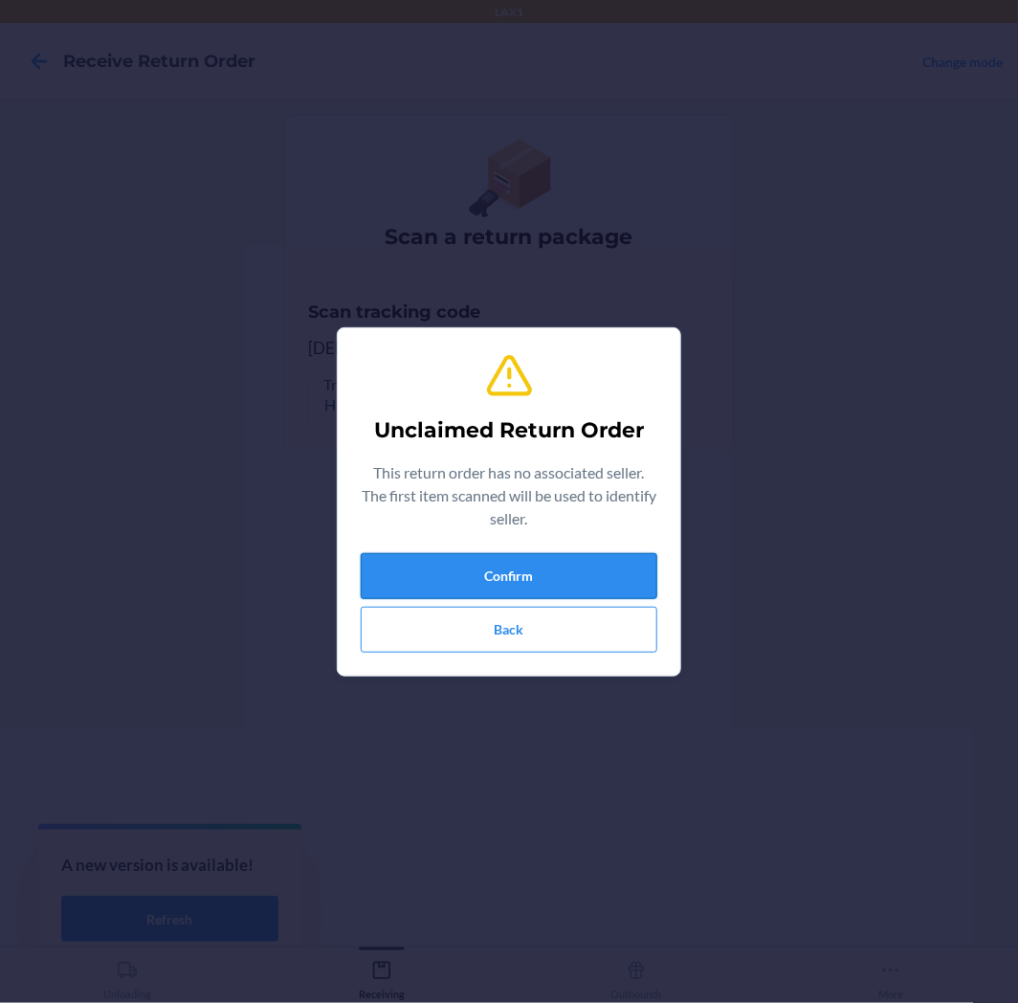
click at [503, 581] on button "Confirm" at bounding box center [509, 576] width 297 height 46
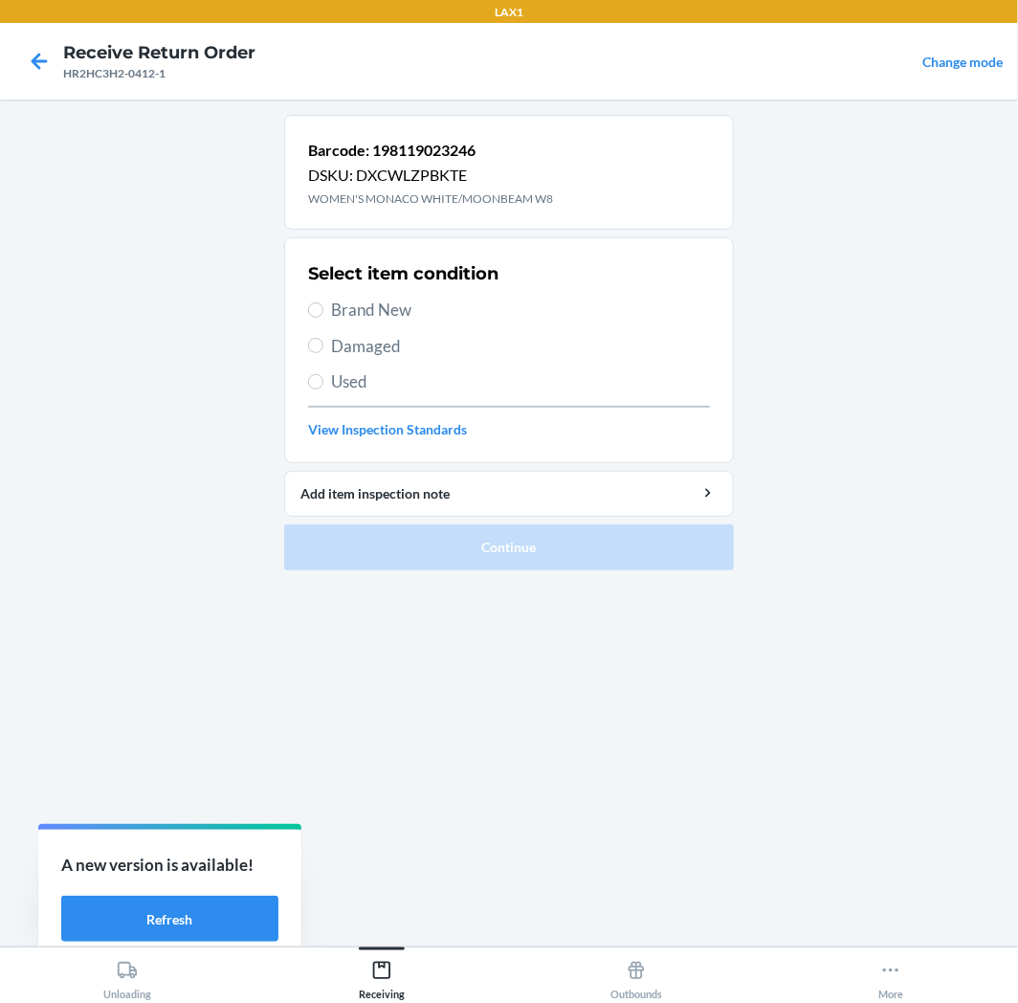
click at [348, 298] on span "Brand New" at bounding box center [520, 310] width 379 height 25
click at [323, 302] on input "Brand New" at bounding box center [315, 309] width 15 height 15
radio input "true"
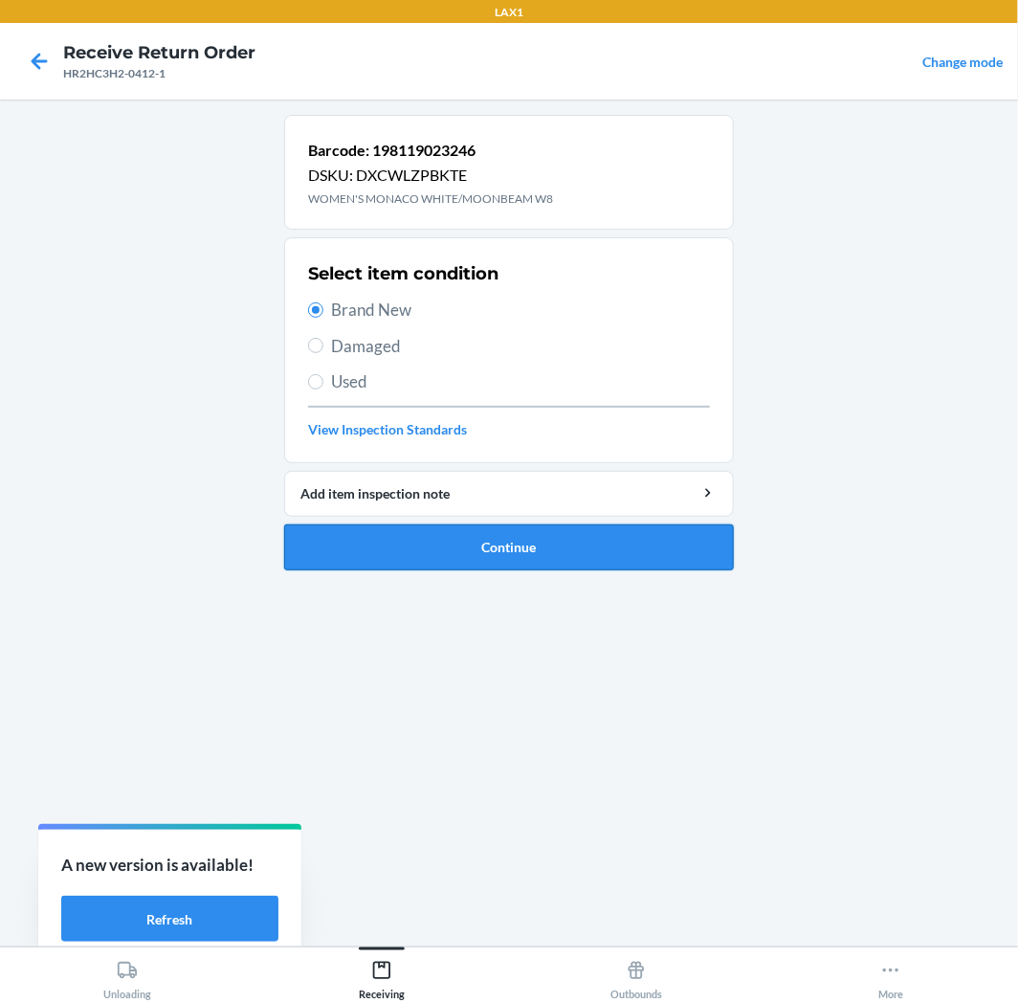
click at [549, 555] on button "Continue" at bounding box center [509, 547] width 450 height 46
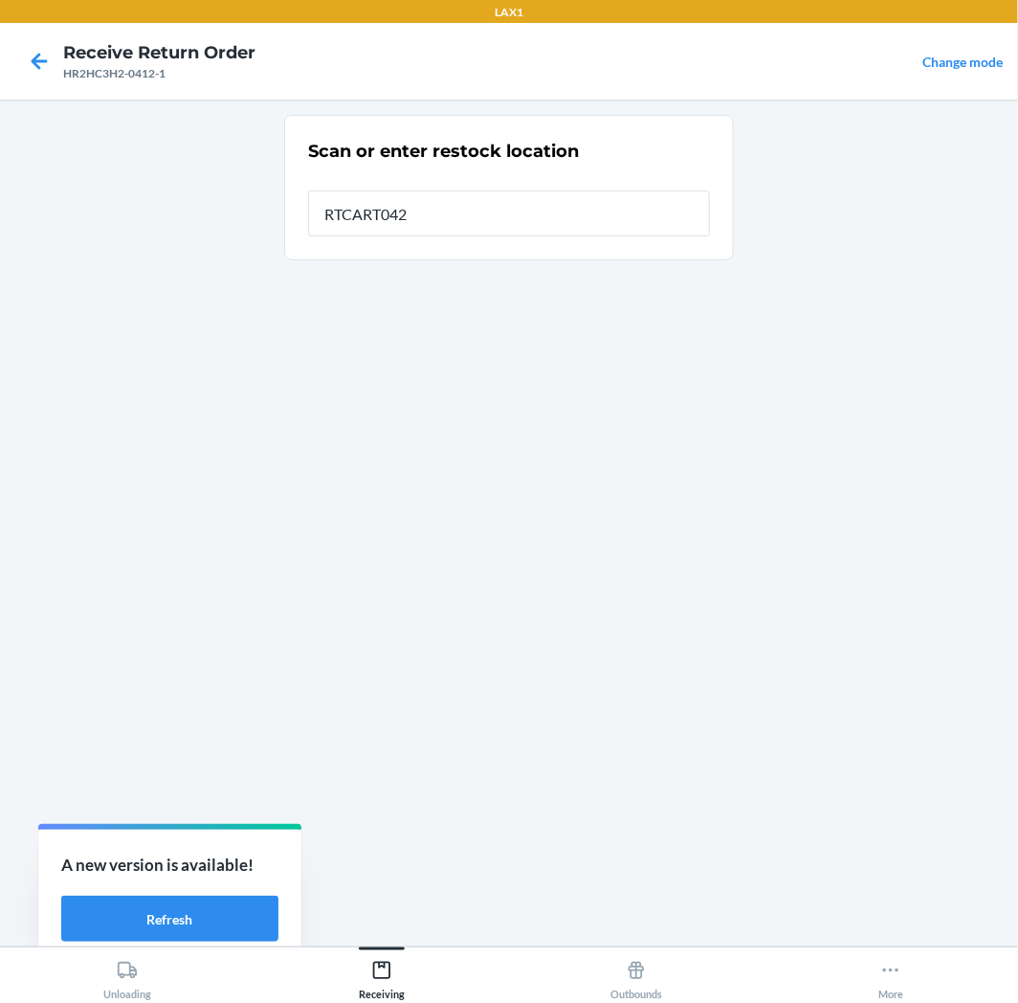
type input "RTCART042"
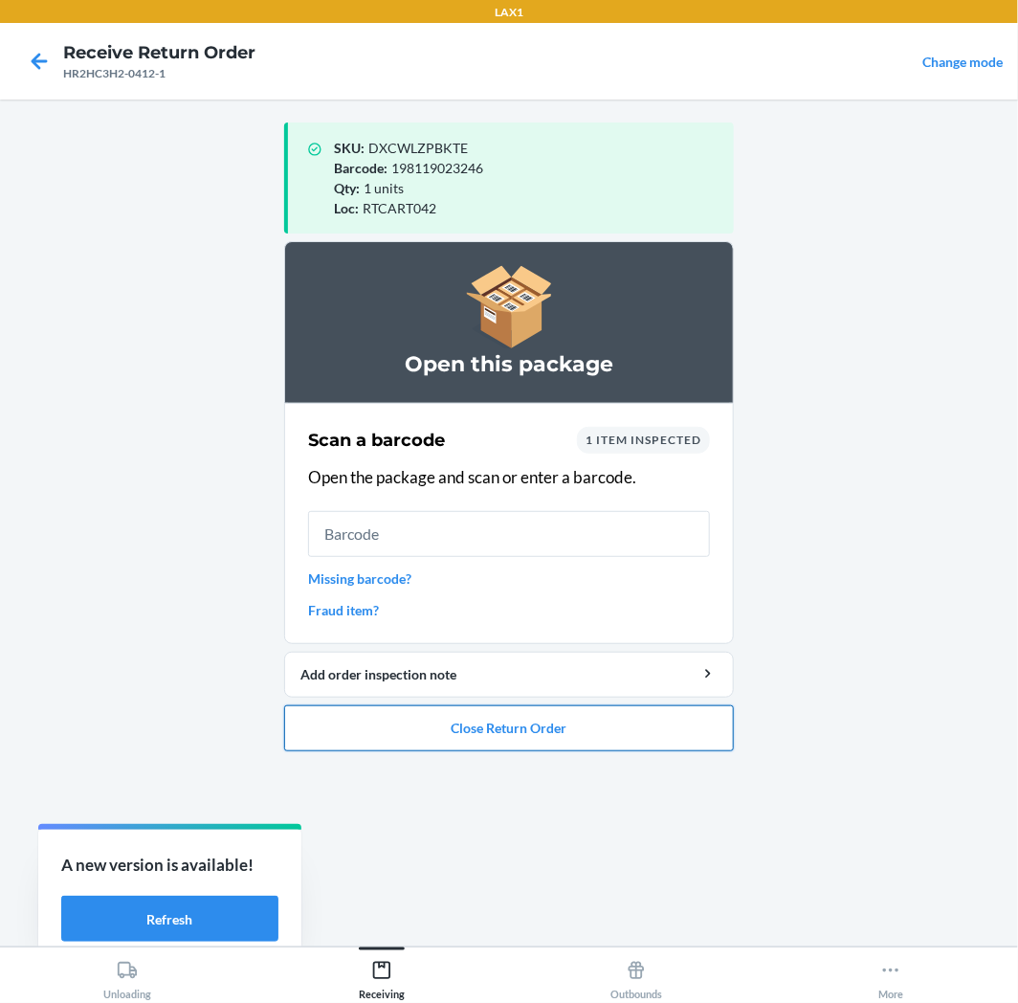
click at [568, 727] on button "Close Return Order" at bounding box center [509, 728] width 450 height 46
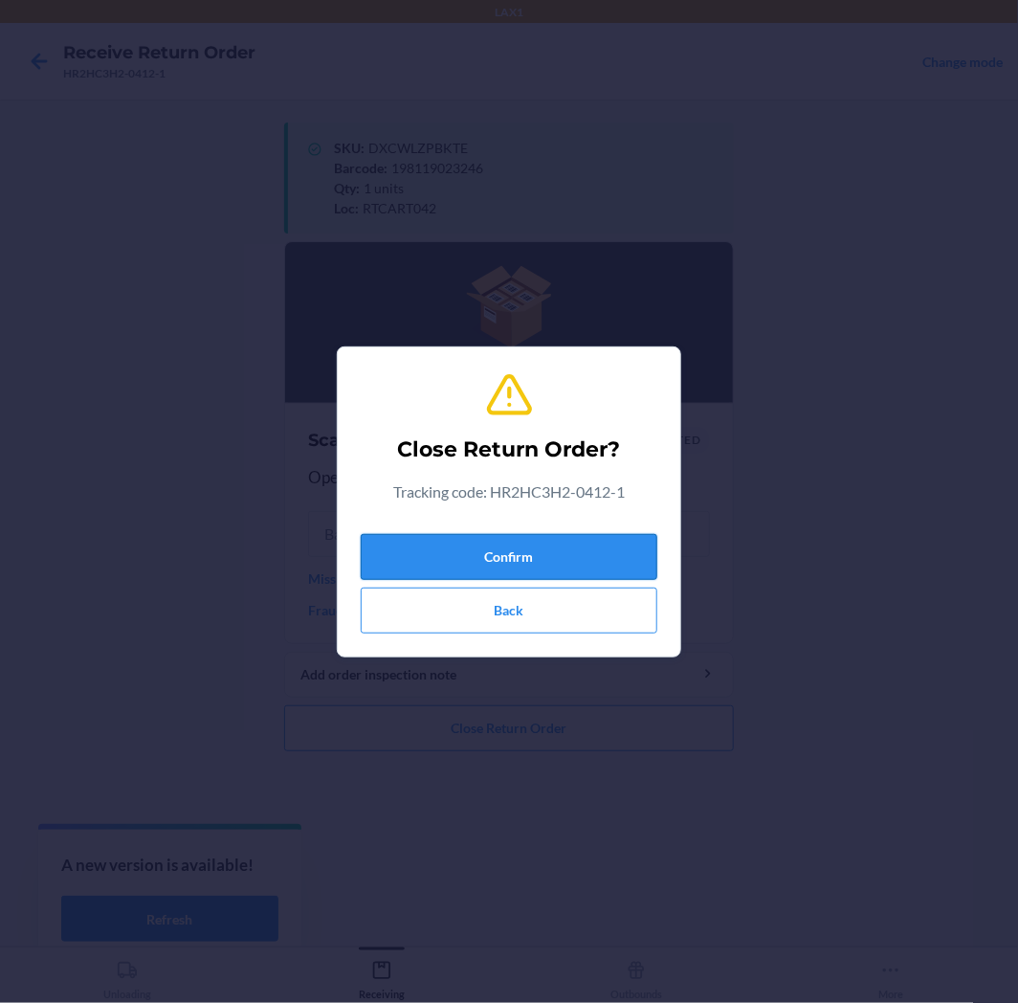
click at [539, 546] on button "Confirm" at bounding box center [509, 557] width 297 height 46
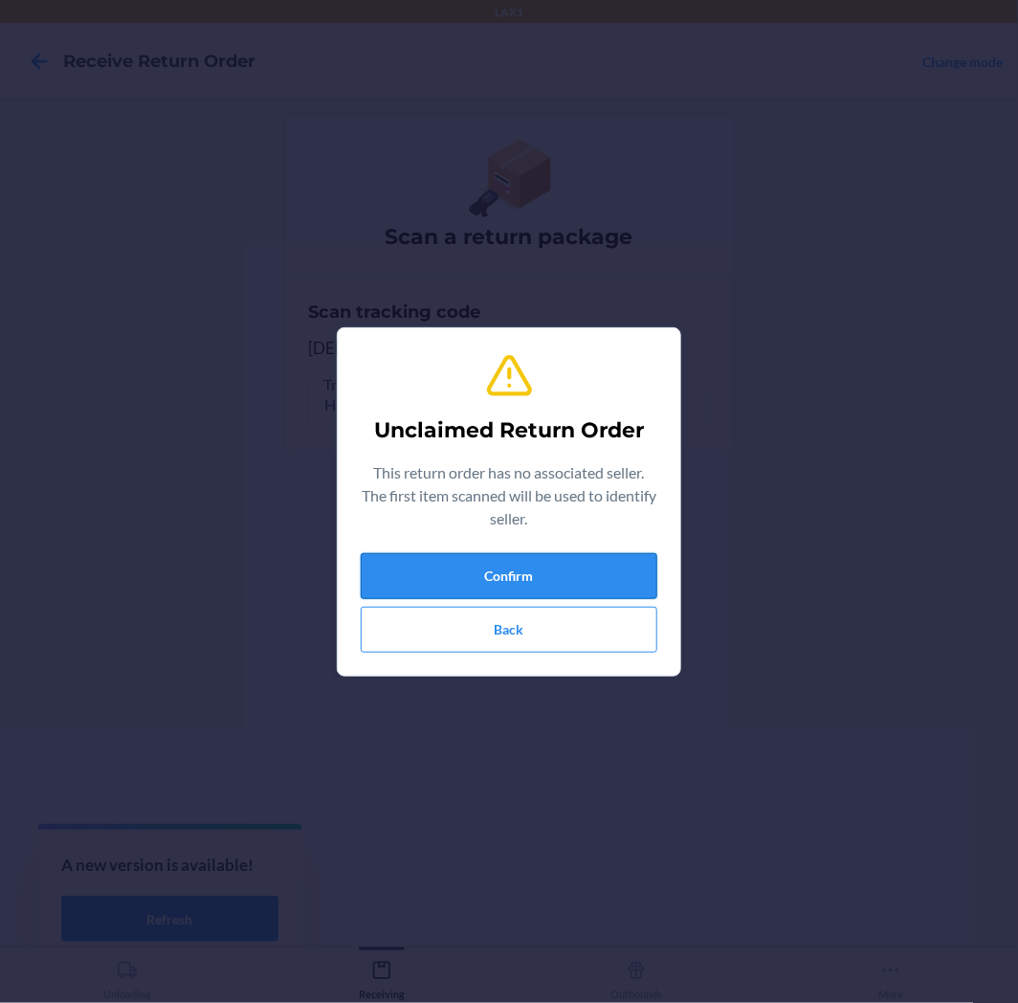
click at [577, 574] on button "Confirm" at bounding box center [509, 576] width 297 height 46
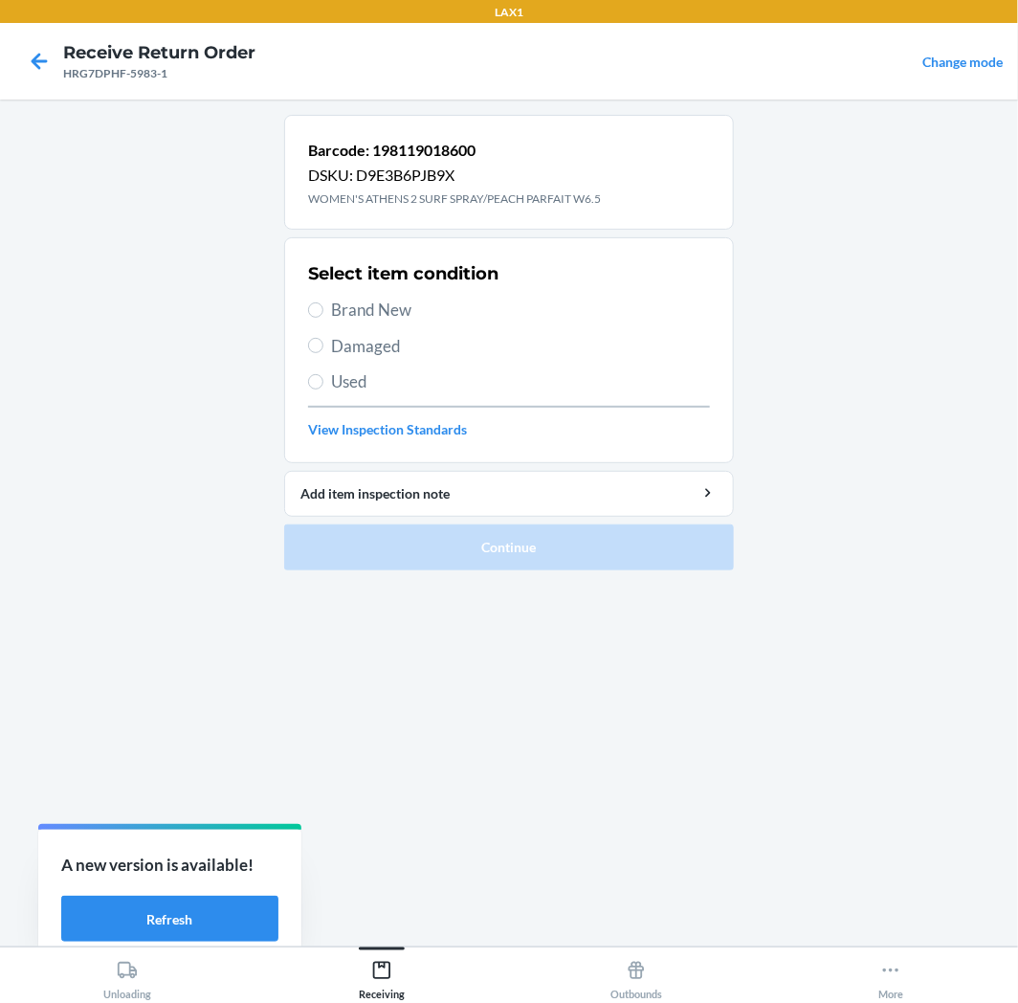
click at [378, 310] on span "Brand New" at bounding box center [520, 310] width 379 height 25
click at [323, 310] on input "Brand New" at bounding box center [315, 309] width 15 height 15
radio input "true"
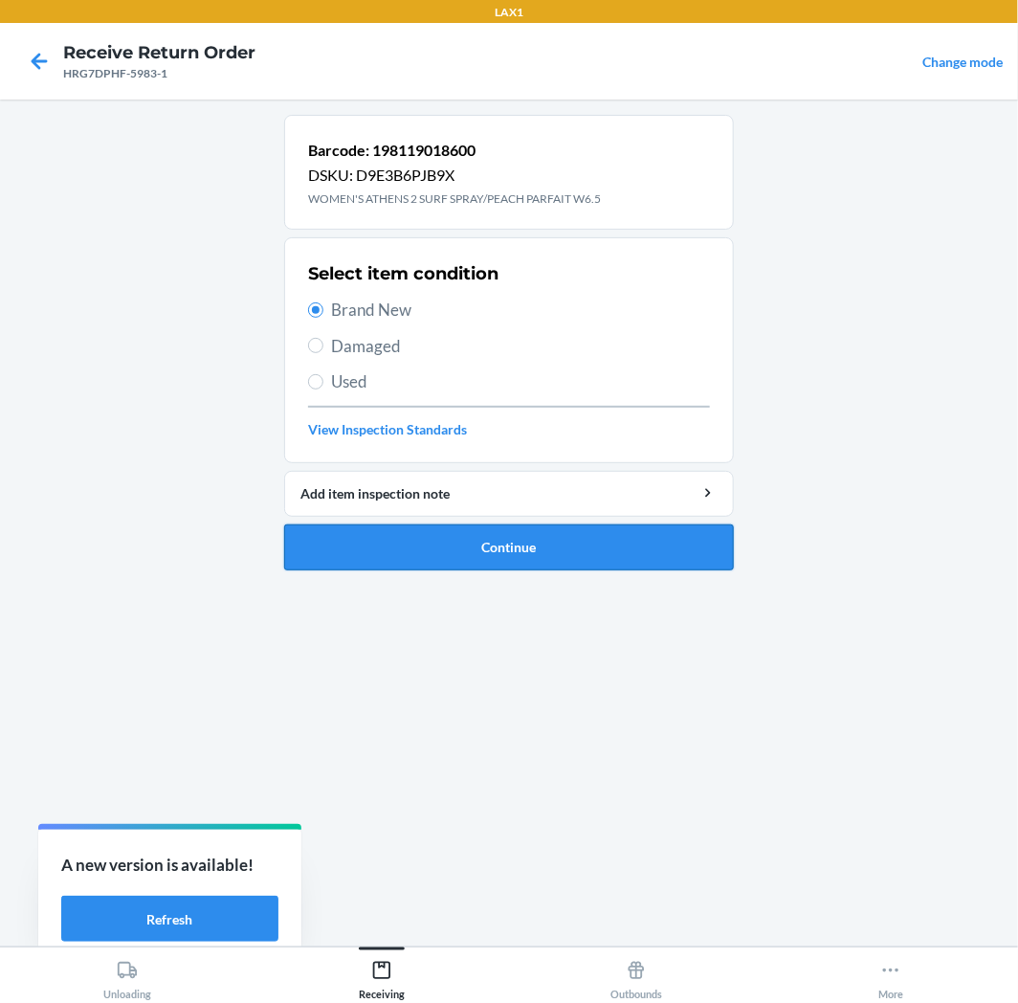
click at [509, 538] on button "Continue" at bounding box center [509, 547] width 450 height 46
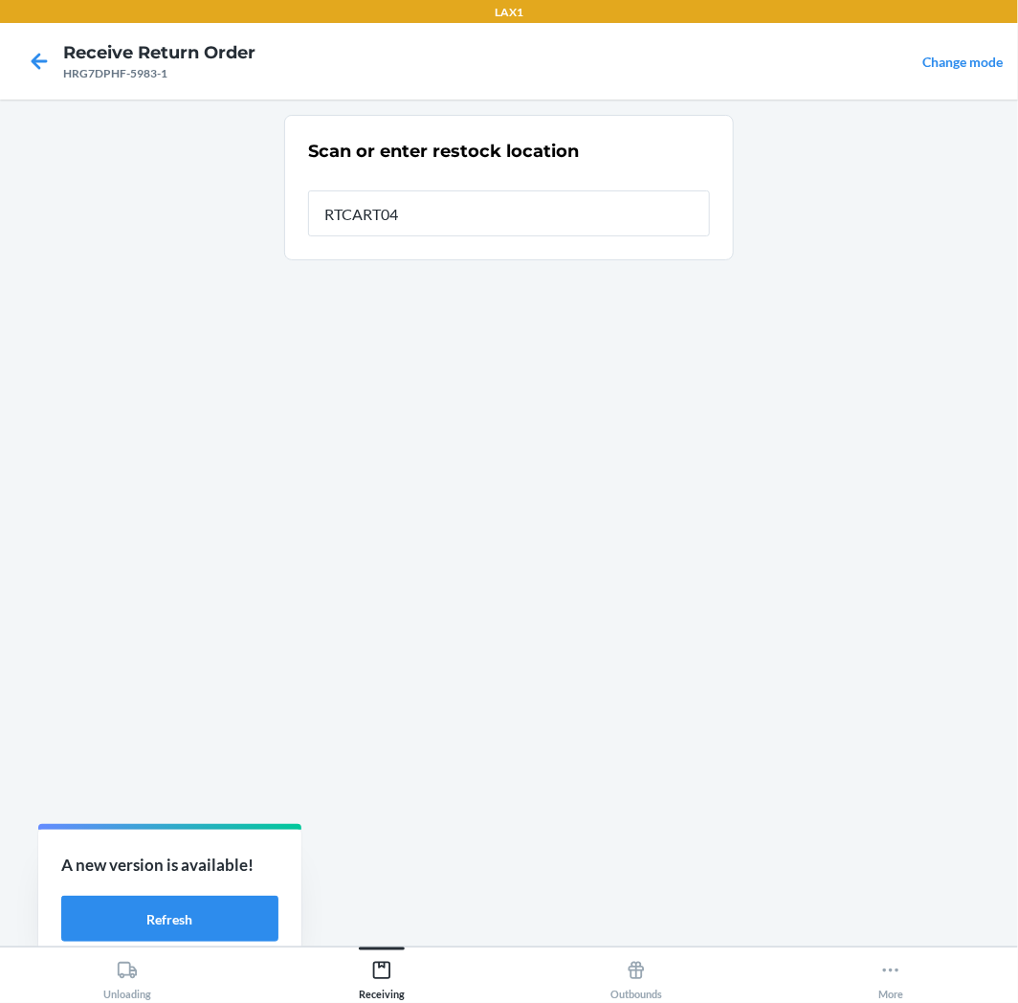
type input "RTCART042"
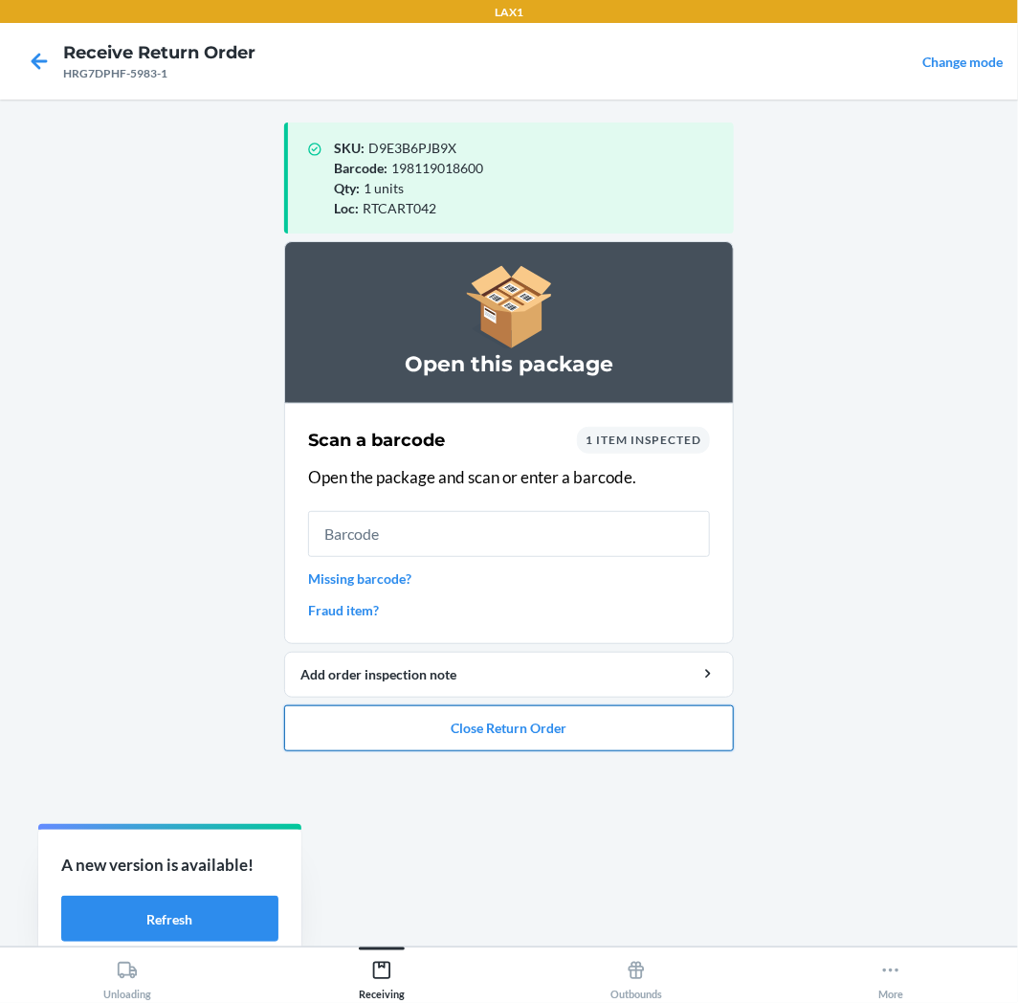
click at [484, 720] on button "Close Return Order" at bounding box center [509, 728] width 450 height 46
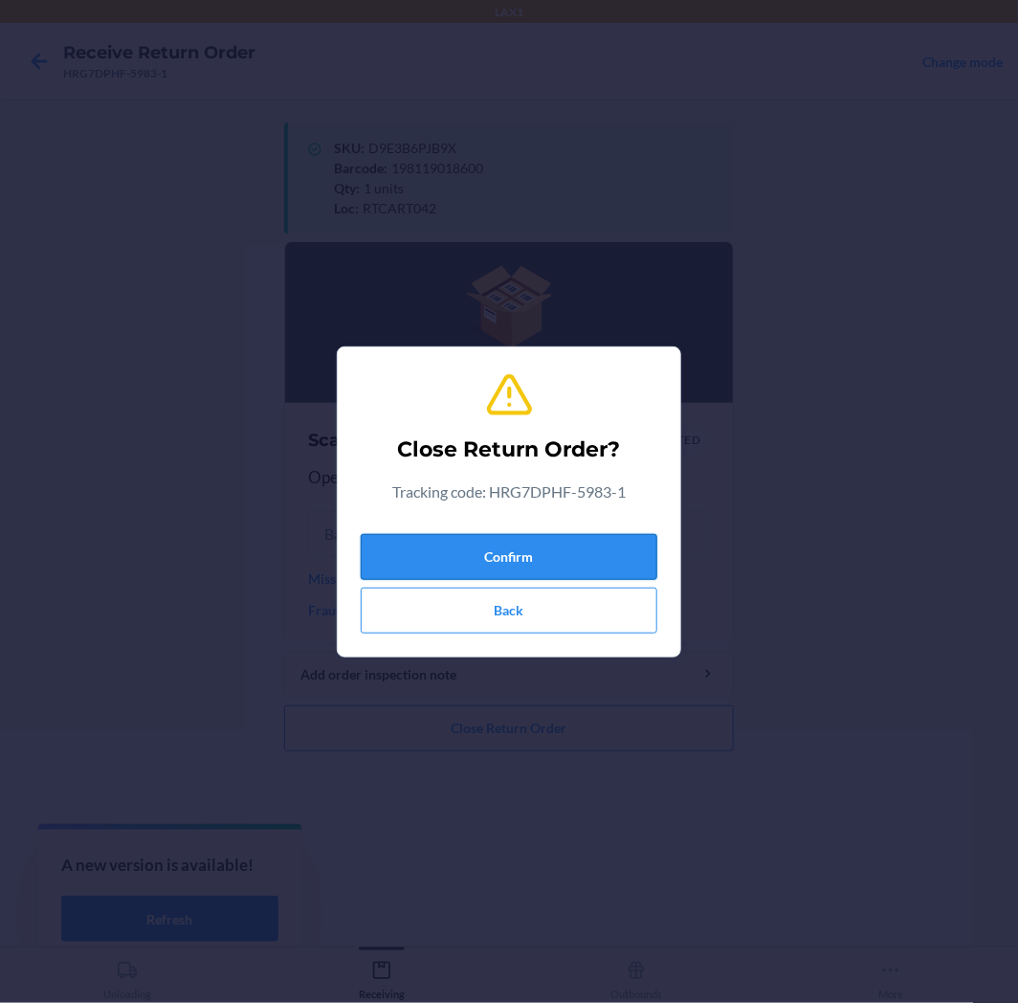
click at [519, 561] on button "Confirm" at bounding box center [509, 557] width 297 height 46
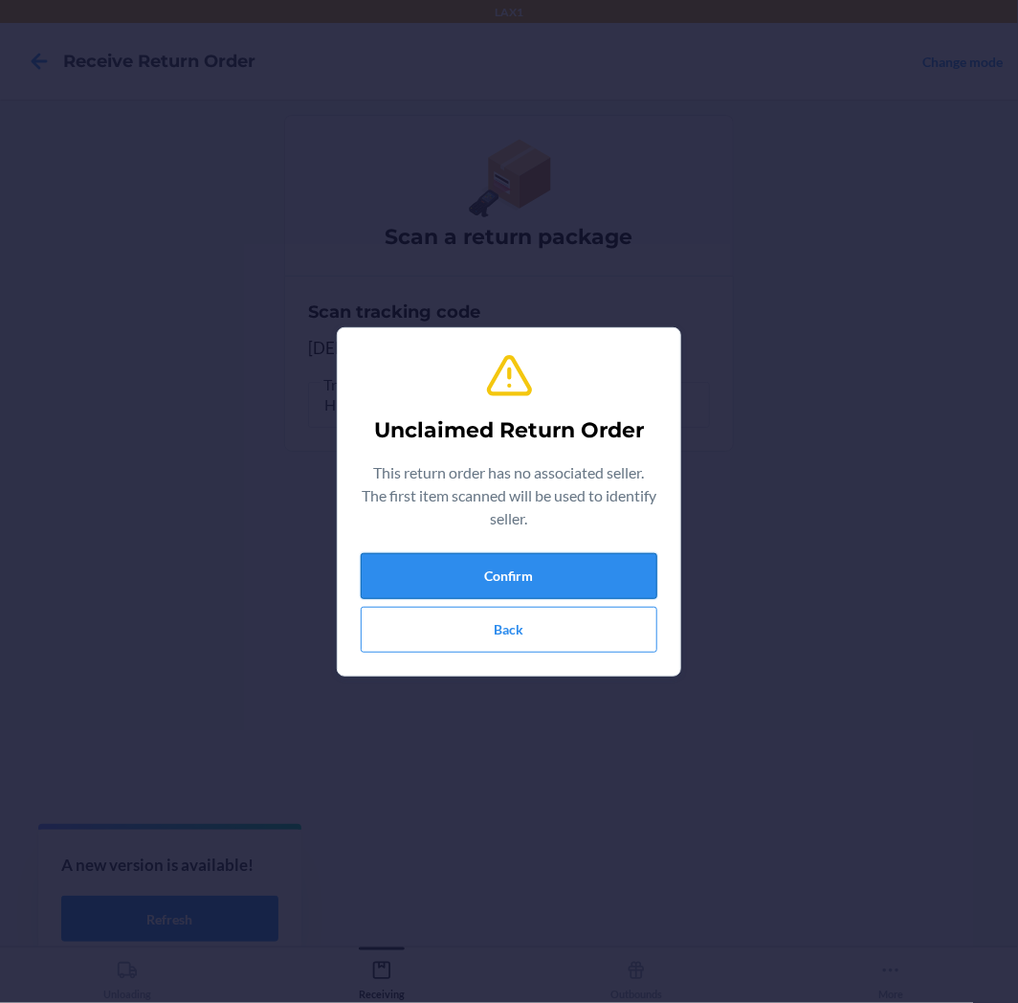
click at [520, 563] on button "Confirm" at bounding box center [509, 576] width 297 height 46
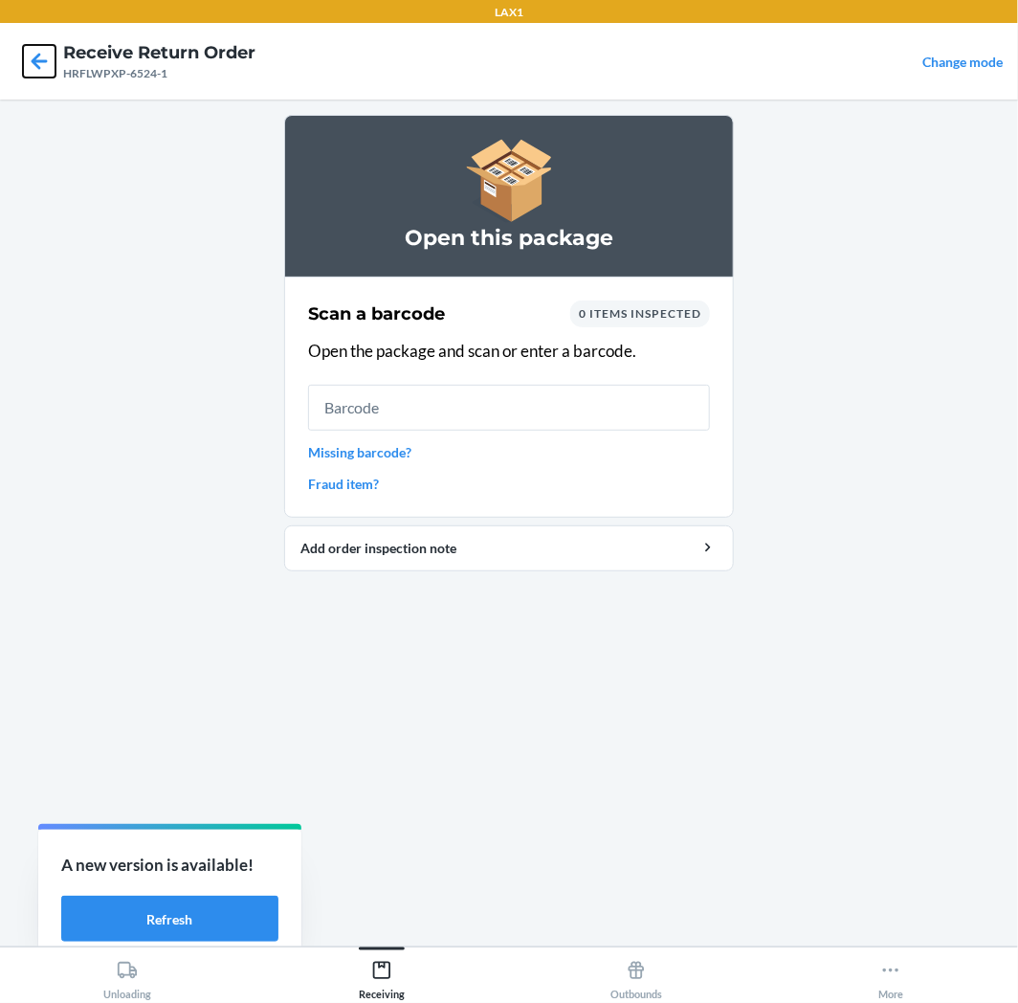
click at [40, 55] on icon at bounding box center [39, 61] width 33 height 33
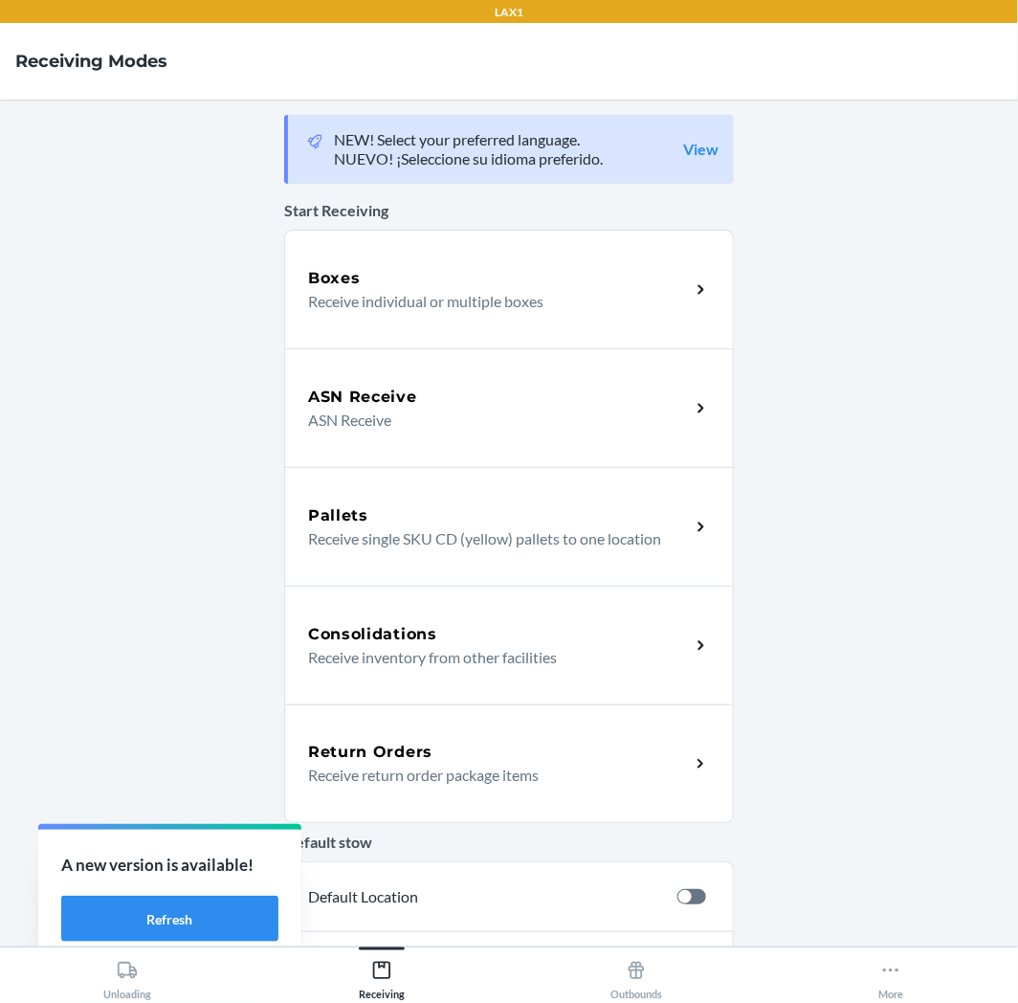
click at [442, 775] on p "Receive return order package items" at bounding box center [491, 775] width 367 height 23
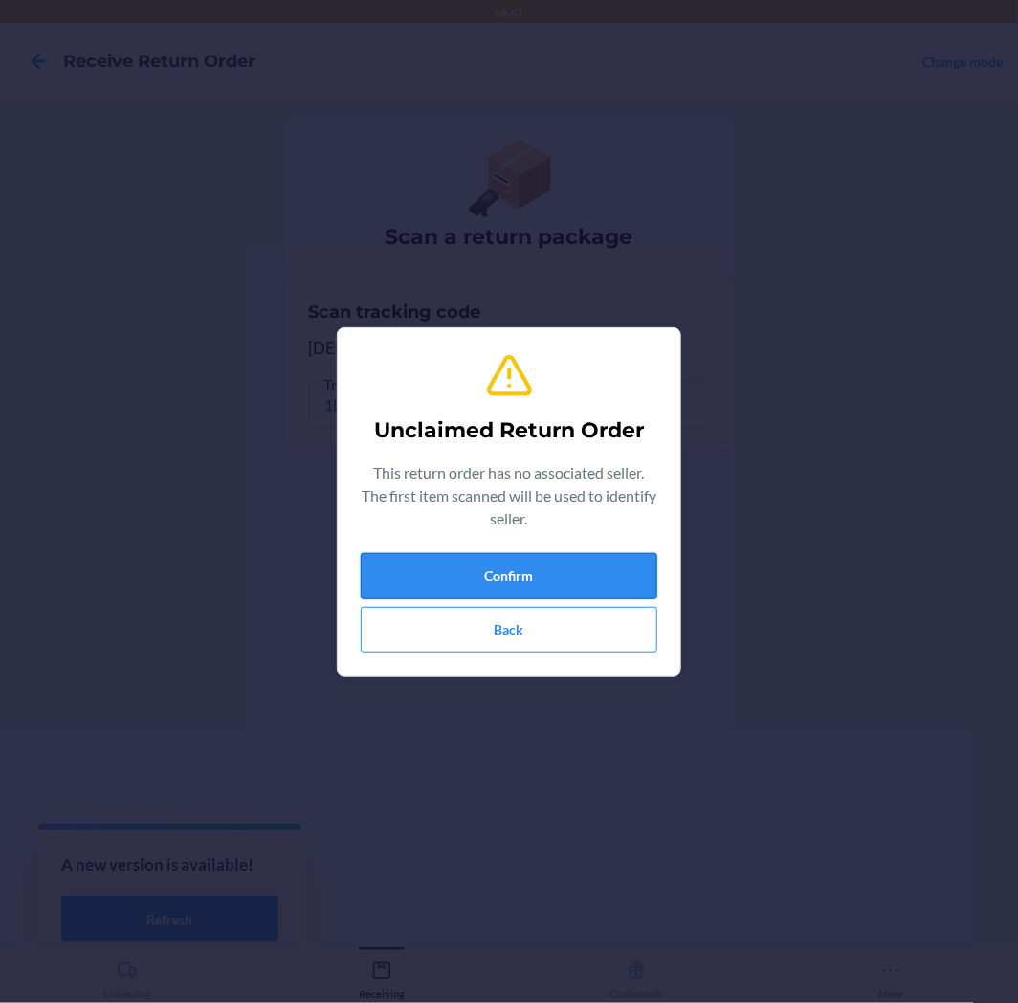
click at [546, 576] on button "Confirm" at bounding box center [509, 576] width 297 height 46
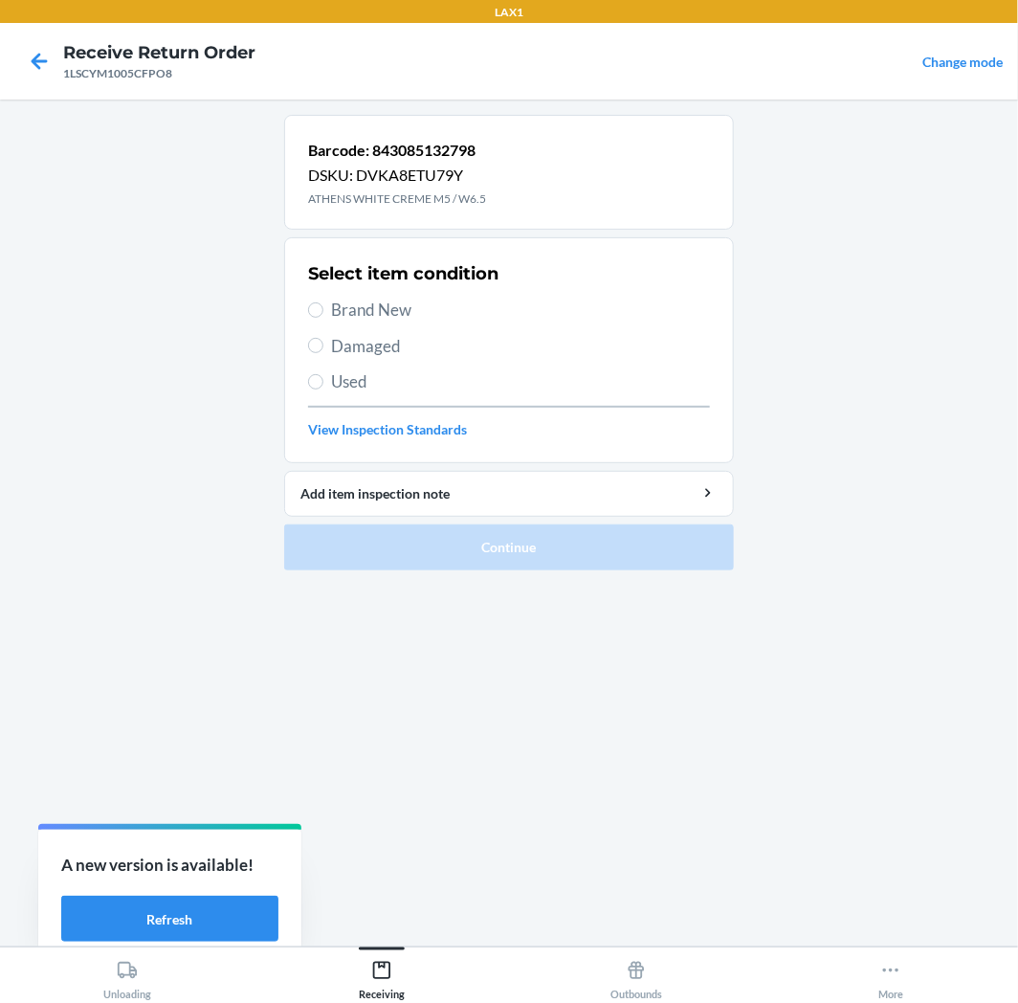
click at [310, 290] on div "Select item condition Brand New Damaged Used View Inspection Standards" at bounding box center [509, 350] width 402 height 189
click at [346, 309] on span "Brand New" at bounding box center [520, 310] width 379 height 25
click at [323, 309] on input "Brand New" at bounding box center [315, 309] width 15 height 15
radio input "true"
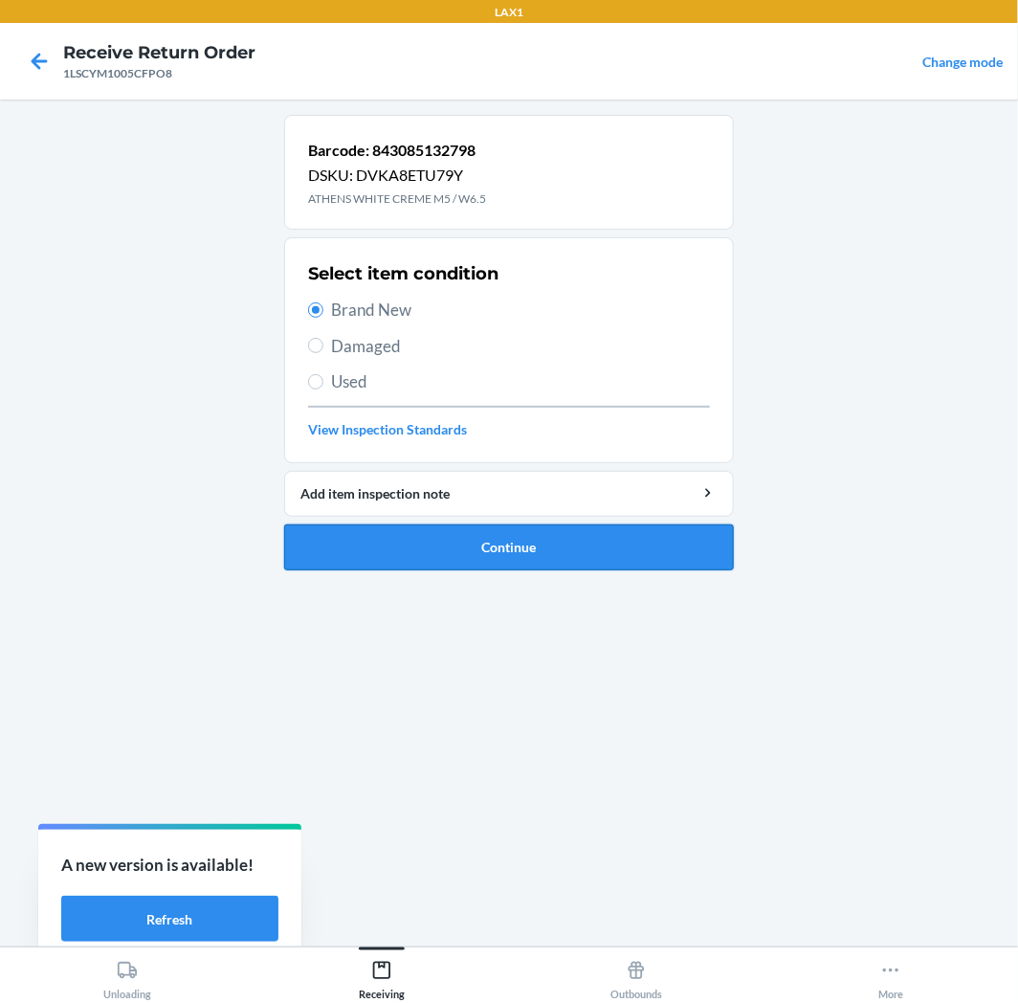
click at [463, 550] on button "Continue" at bounding box center [509, 547] width 450 height 46
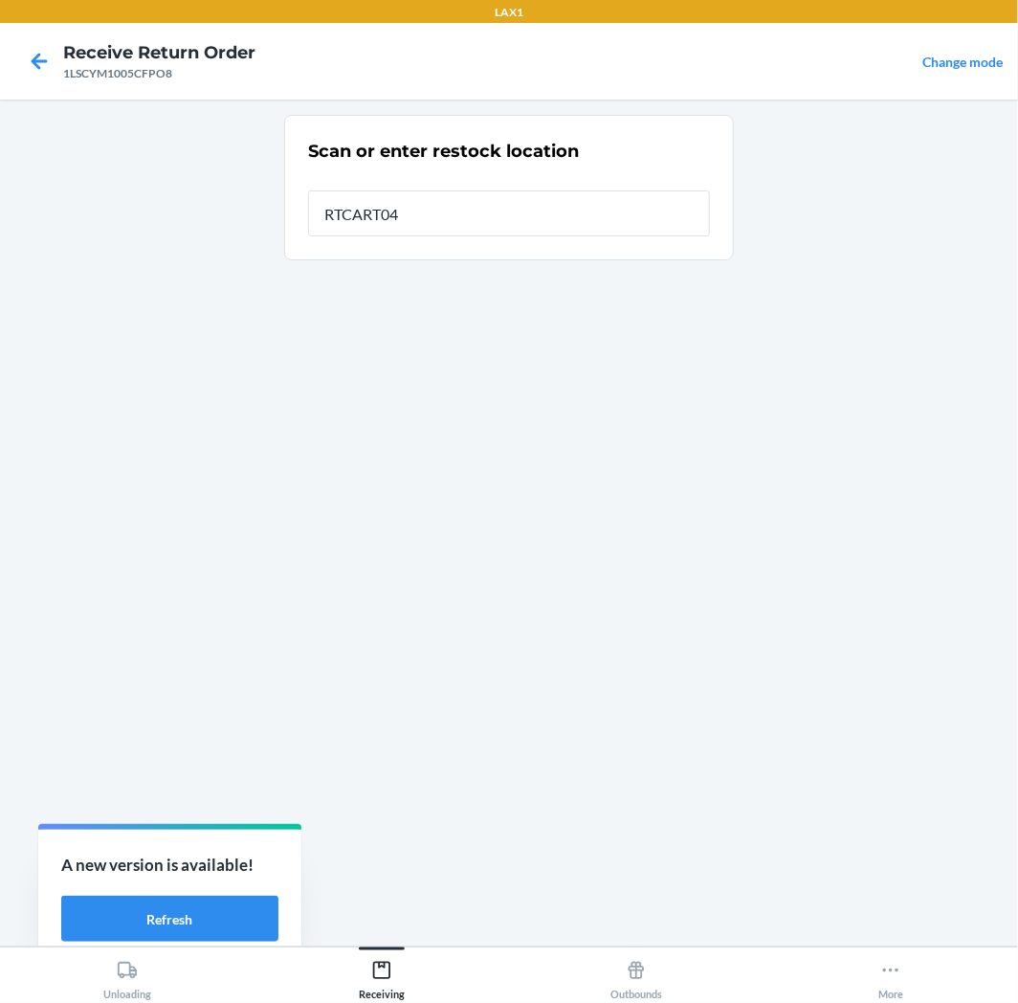
type input "RTCART042"
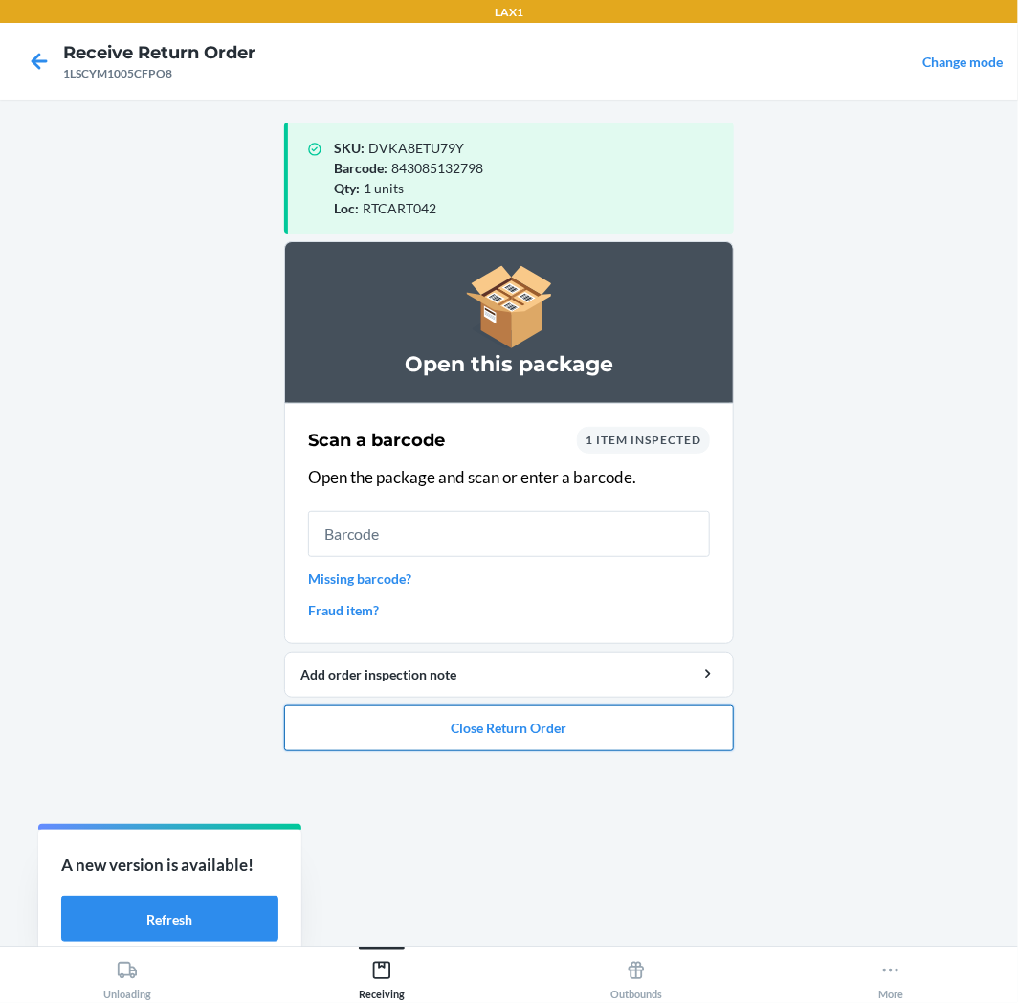
click at [462, 732] on button "Close Return Order" at bounding box center [509, 728] width 450 height 46
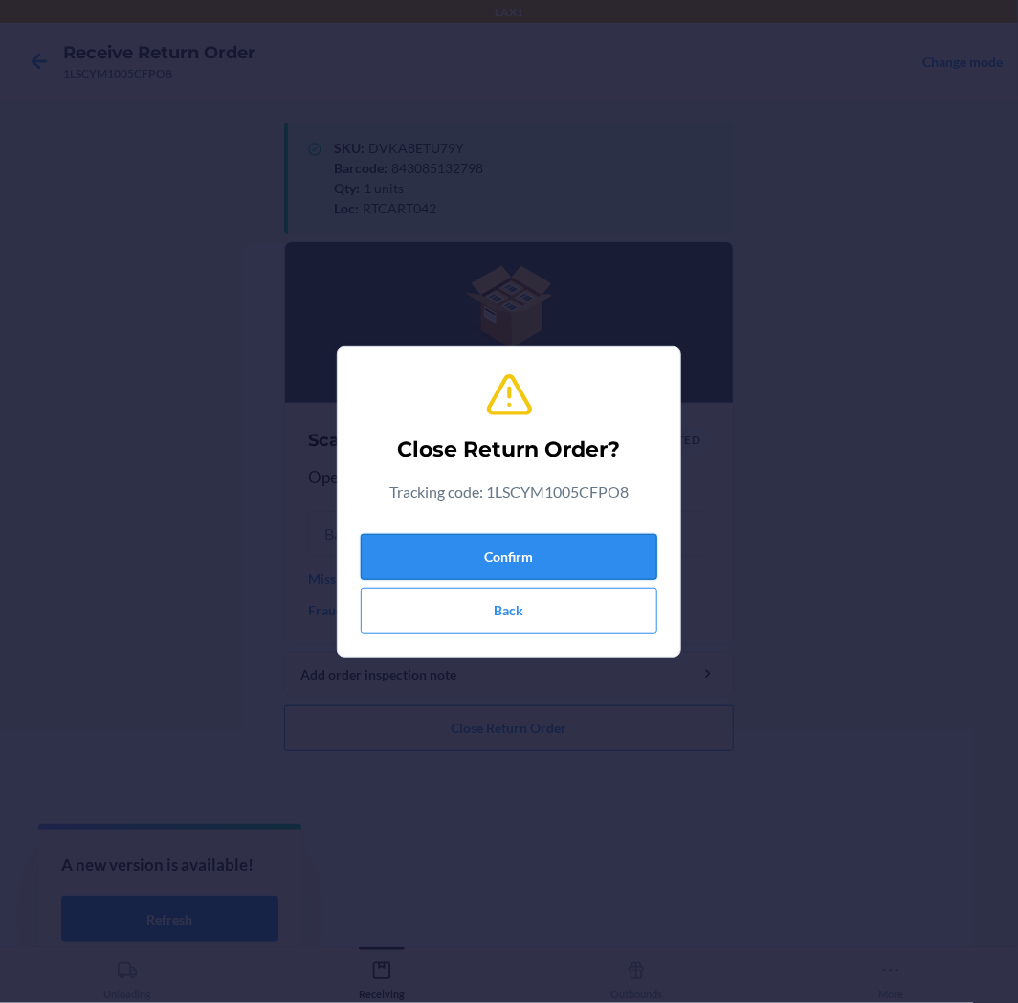
click at [552, 547] on button "Confirm" at bounding box center [509, 557] width 297 height 46
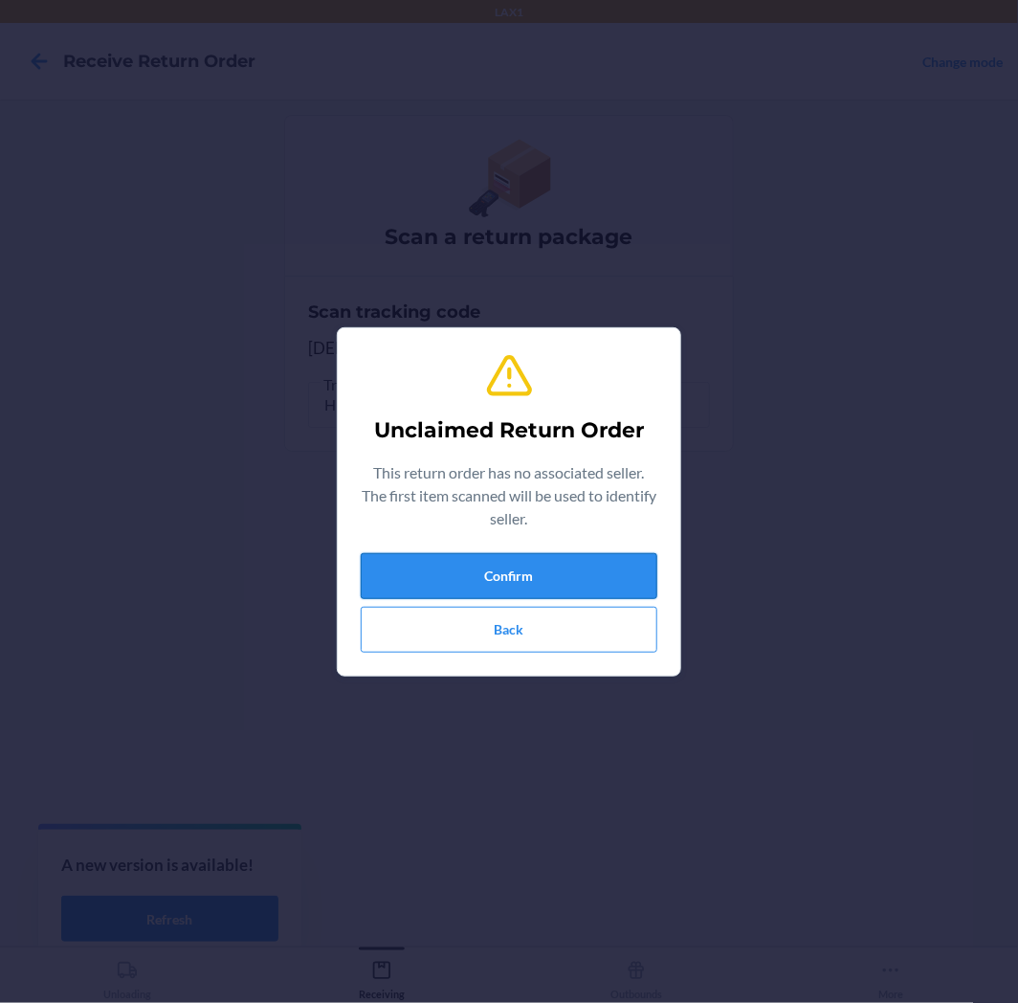
click at [536, 568] on button "Confirm" at bounding box center [509, 576] width 297 height 46
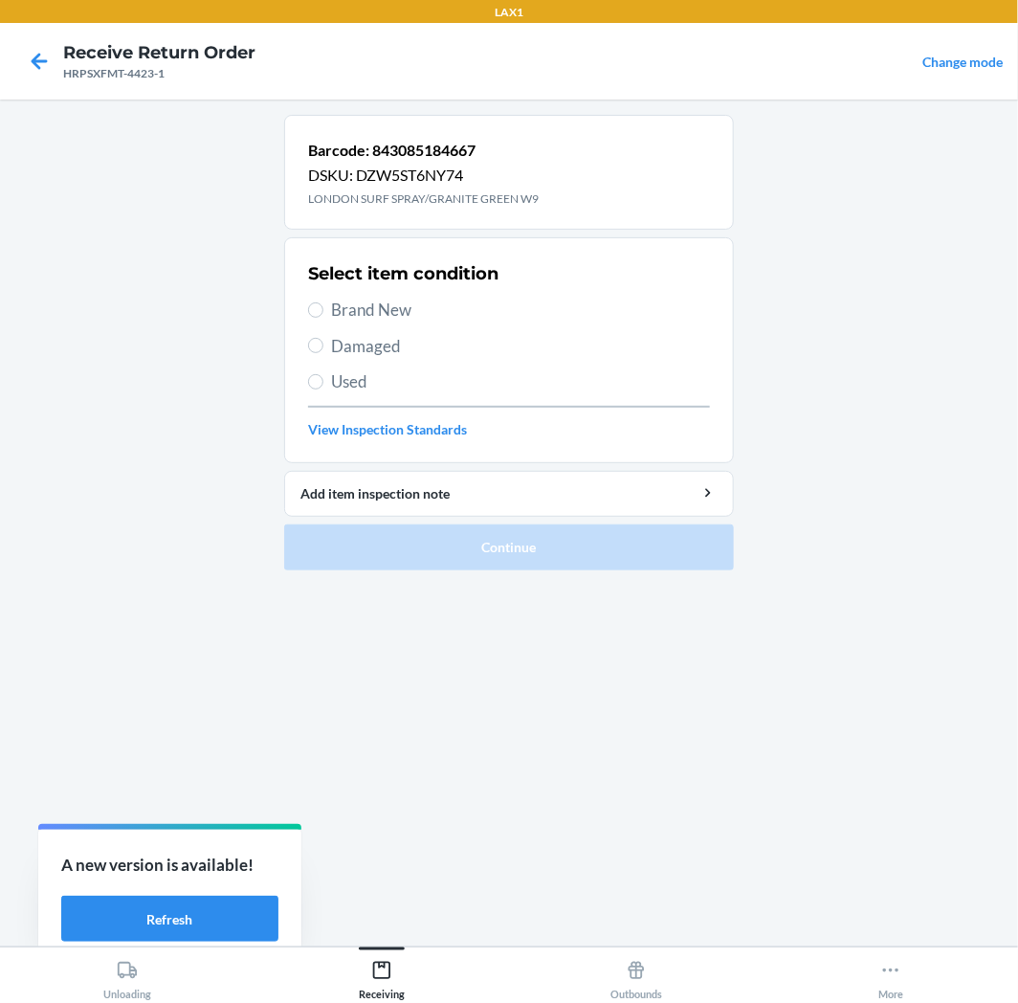
click at [371, 348] on span "Damaged" at bounding box center [520, 346] width 379 height 25
click at [323, 348] on input "Damaged" at bounding box center [315, 345] width 15 height 15
radio input "true"
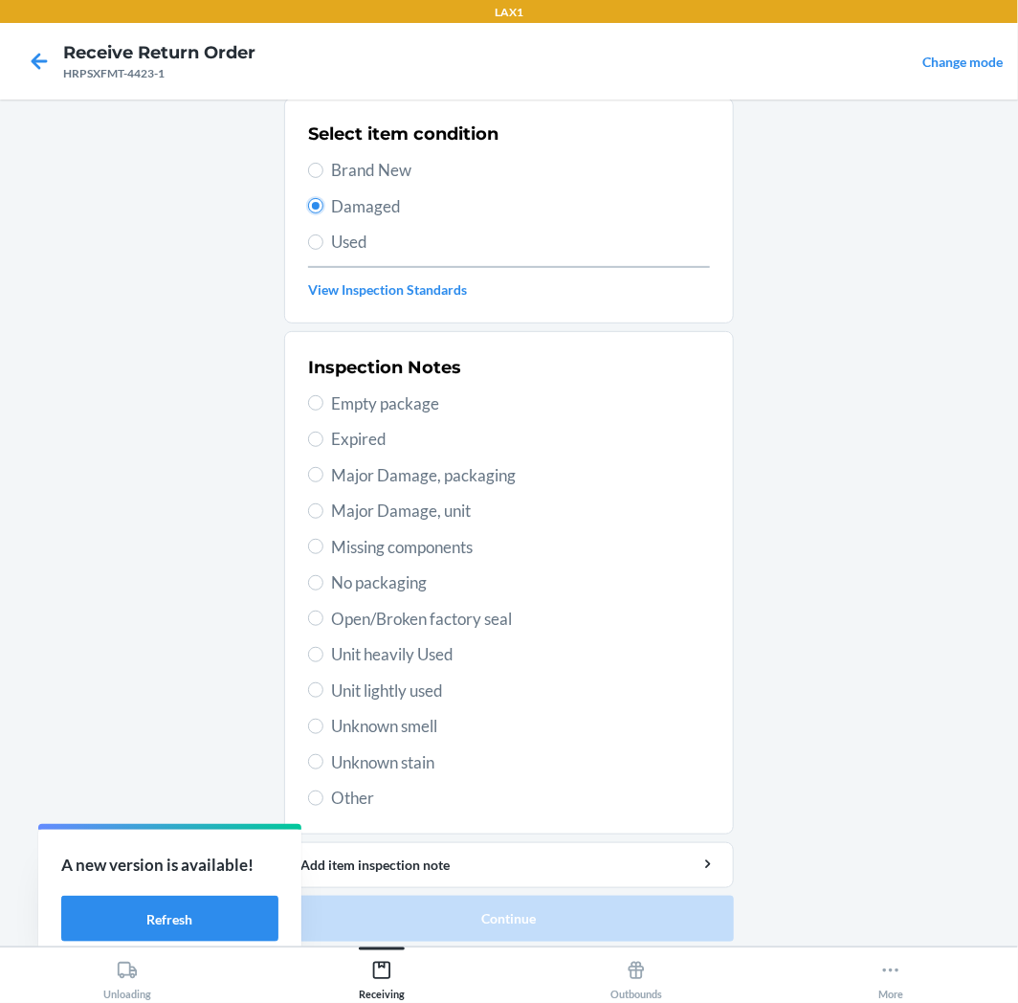
scroll to position [148, 0]
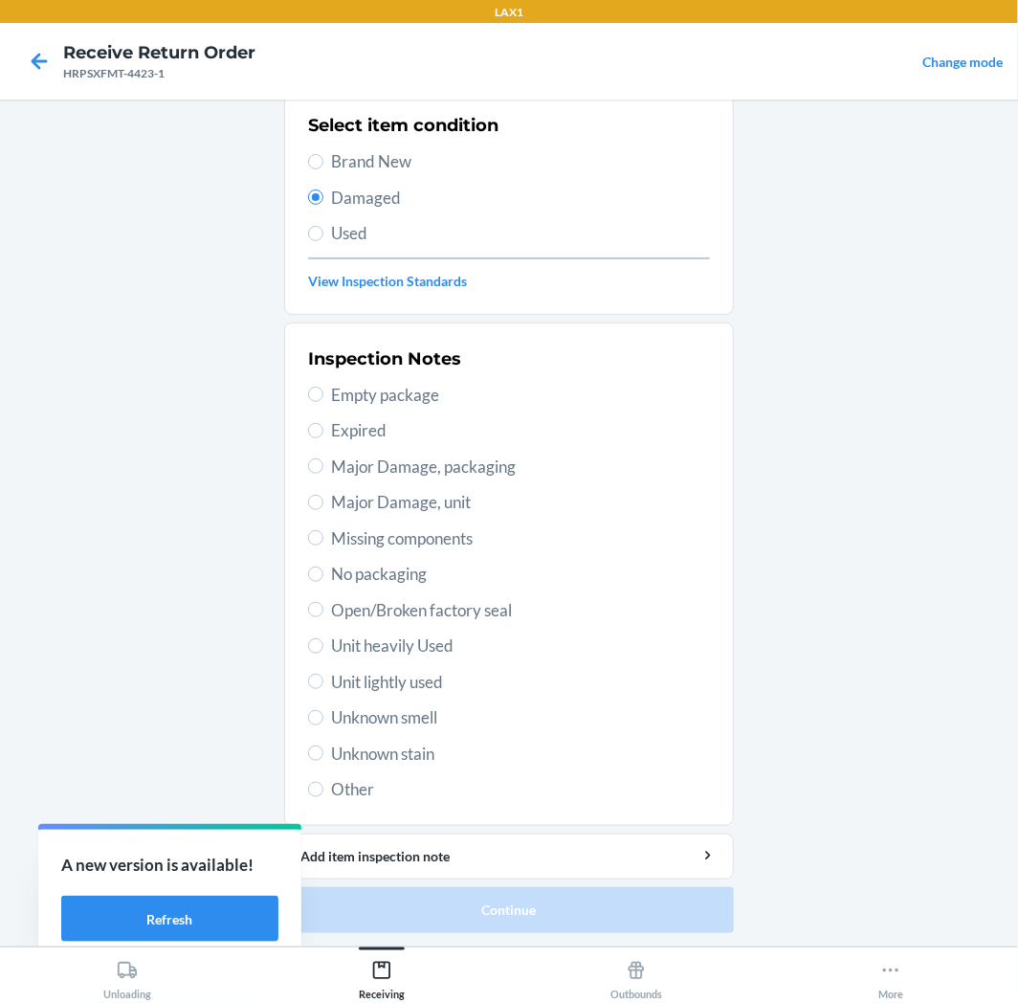
click at [409, 649] on span "Unit heavily Used" at bounding box center [520, 646] width 379 height 25
click at [323, 649] on input "Unit heavily Used" at bounding box center [315, 645] width 15 height 15
radio input "true"
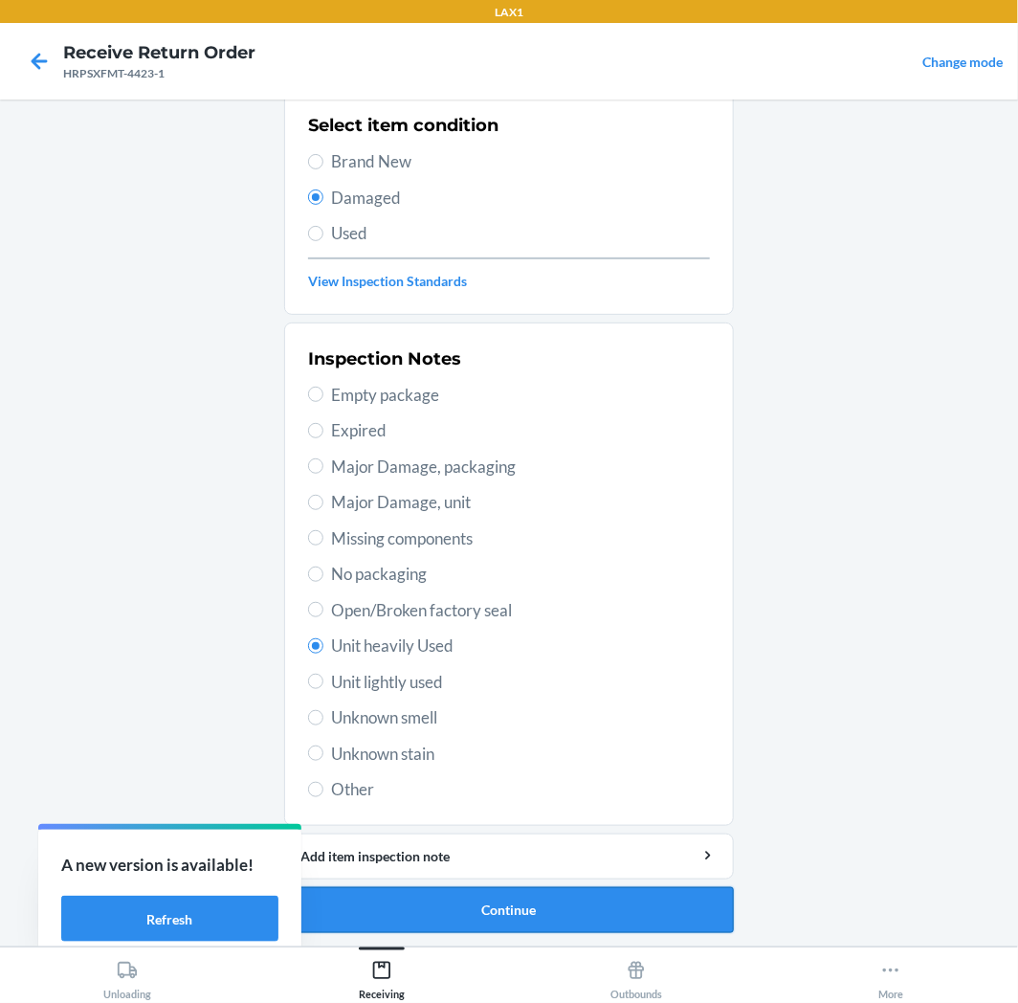
click at [533, 894] on button "Continue" at bounding box center [509, 910] width 450 height 46
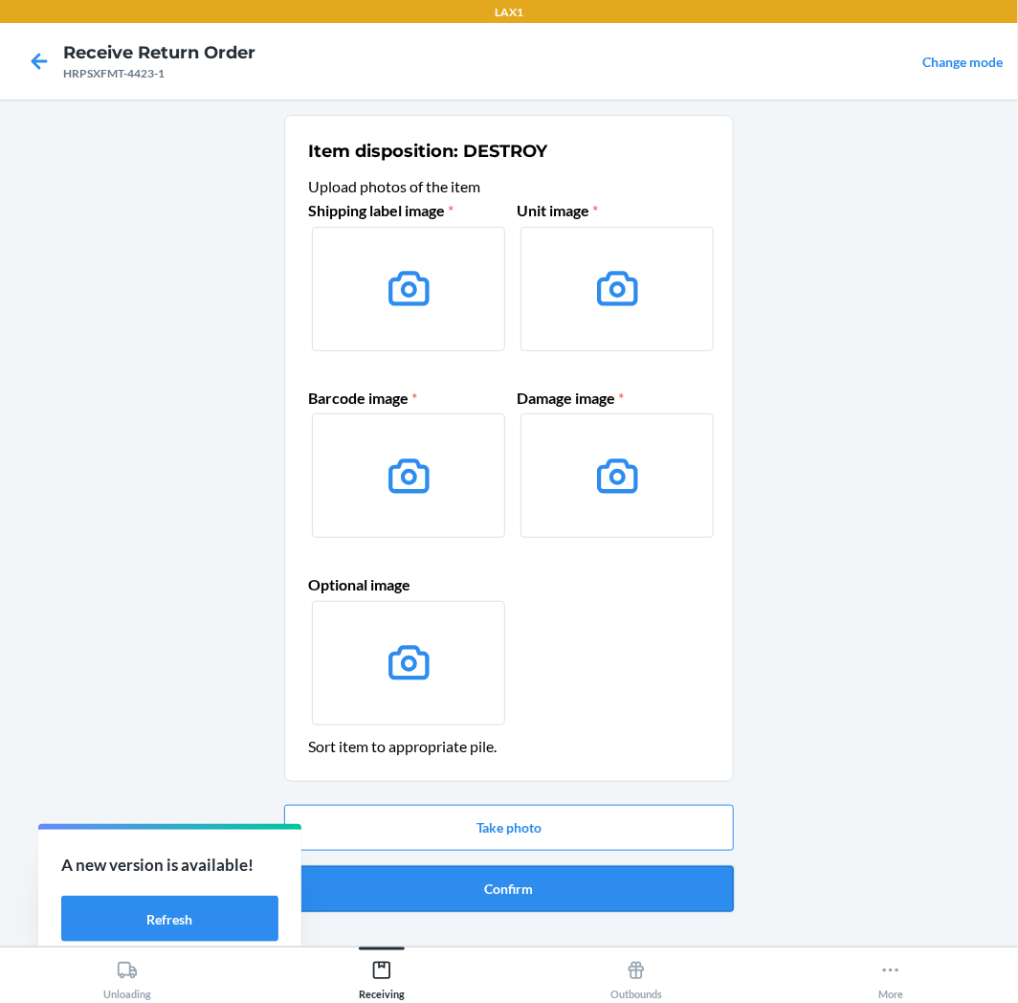
click at [625, 888] on button "Confirm" at bounding box center [509, 889] width 450 height 46
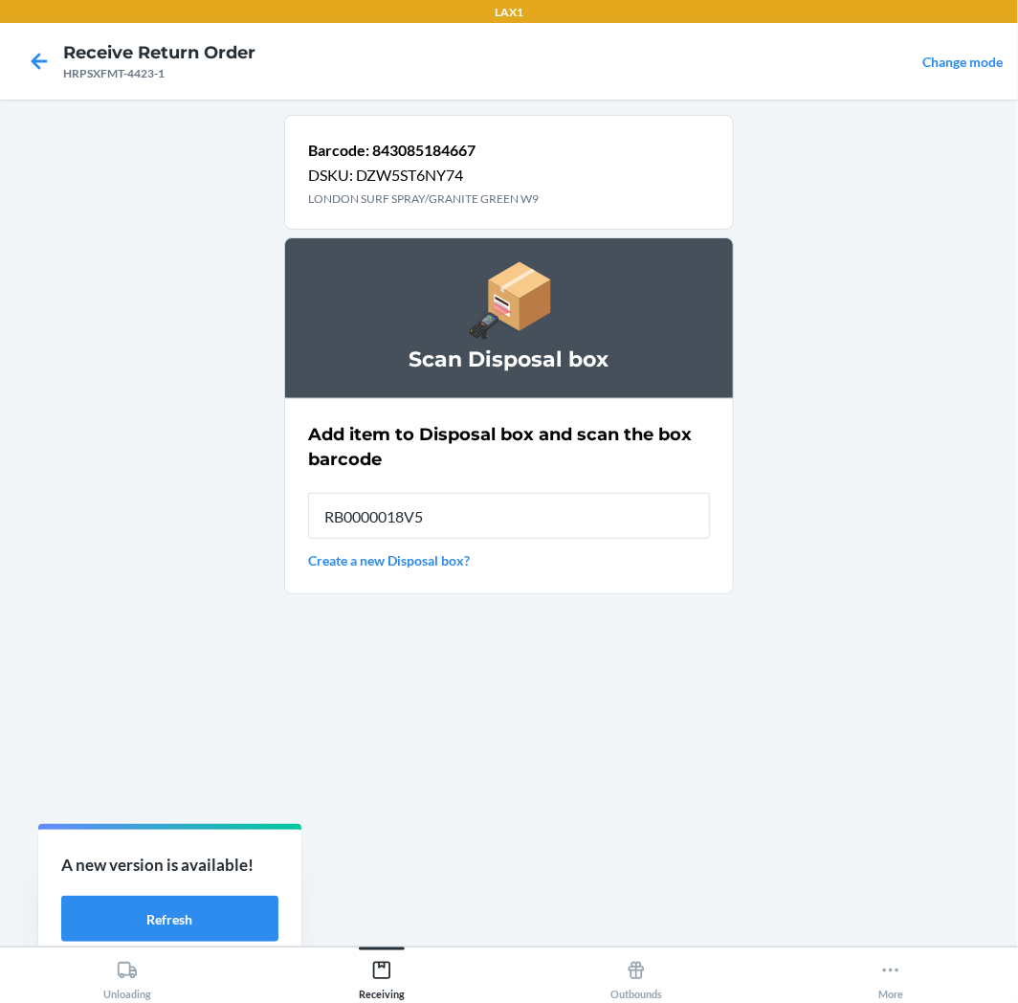
type input "RB0000018V5"
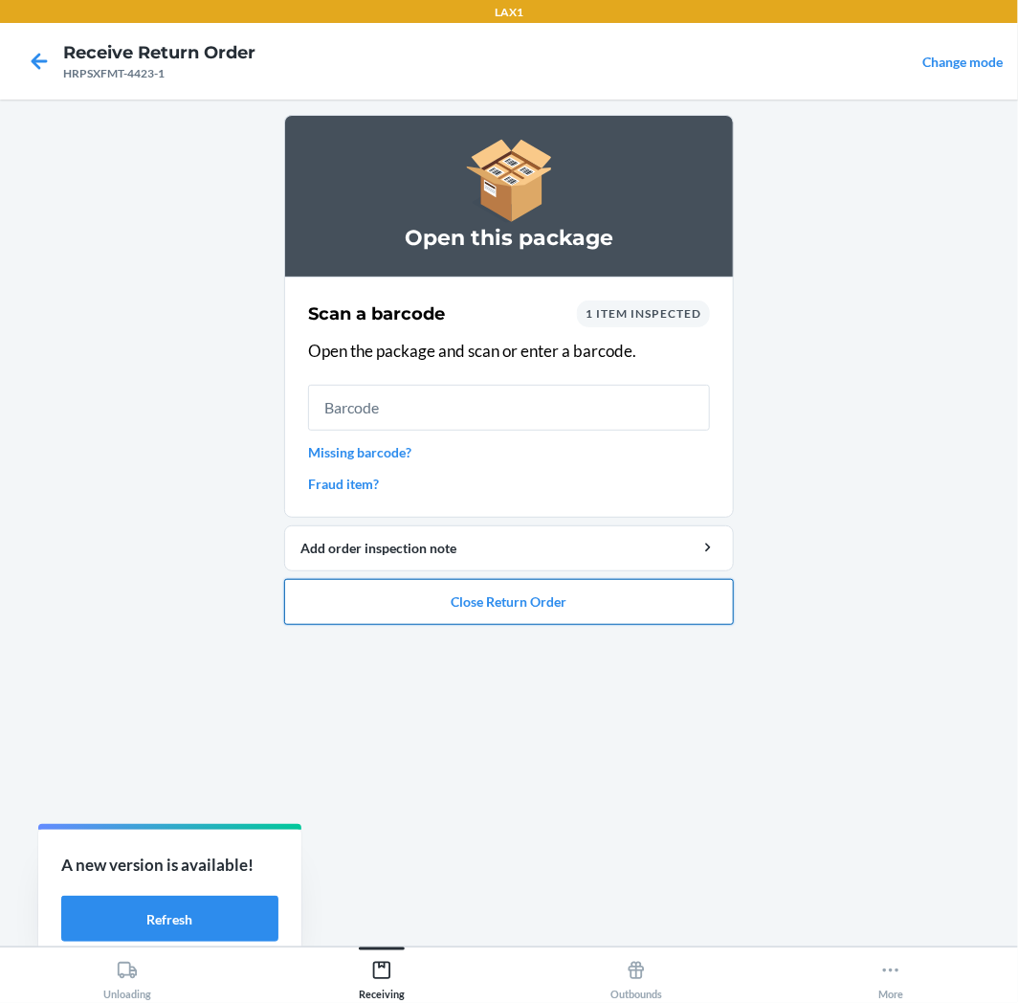
click at [603, 607] on button "Close Return Order" at bounding box center [509, 602] width 450 height 46
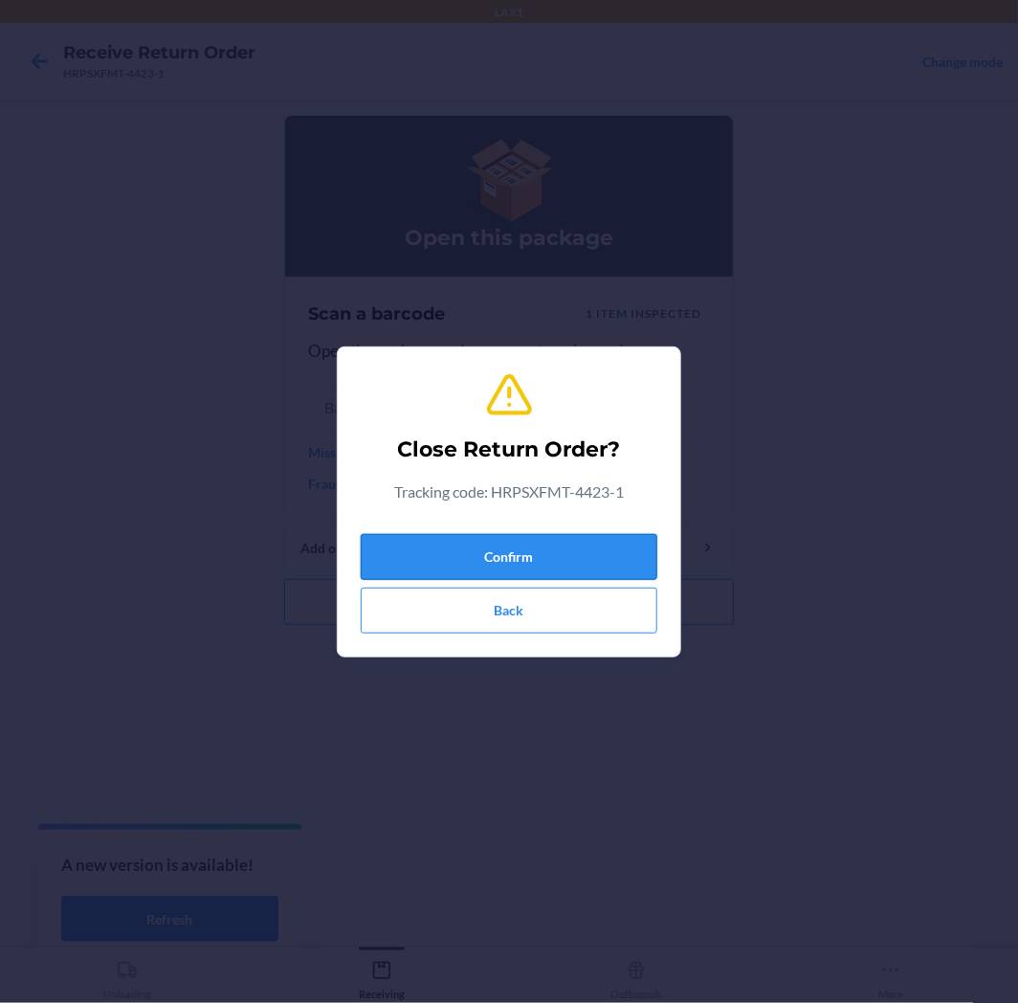
click at [584, 565] on button "Confirm" at bounding box center [509, 557] width 297 height 46
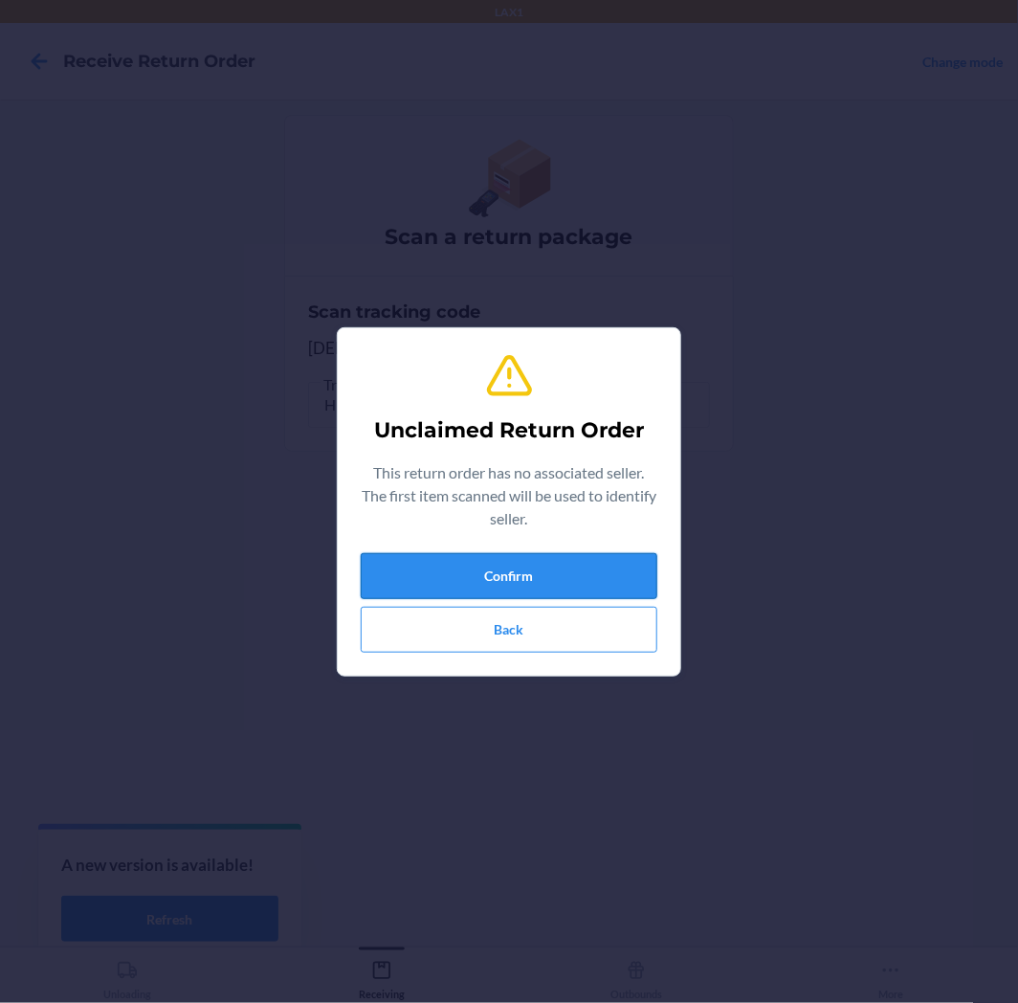
click at [628, 558] on button "Confirm" at bounding box center [509, 576] width 297 height 46
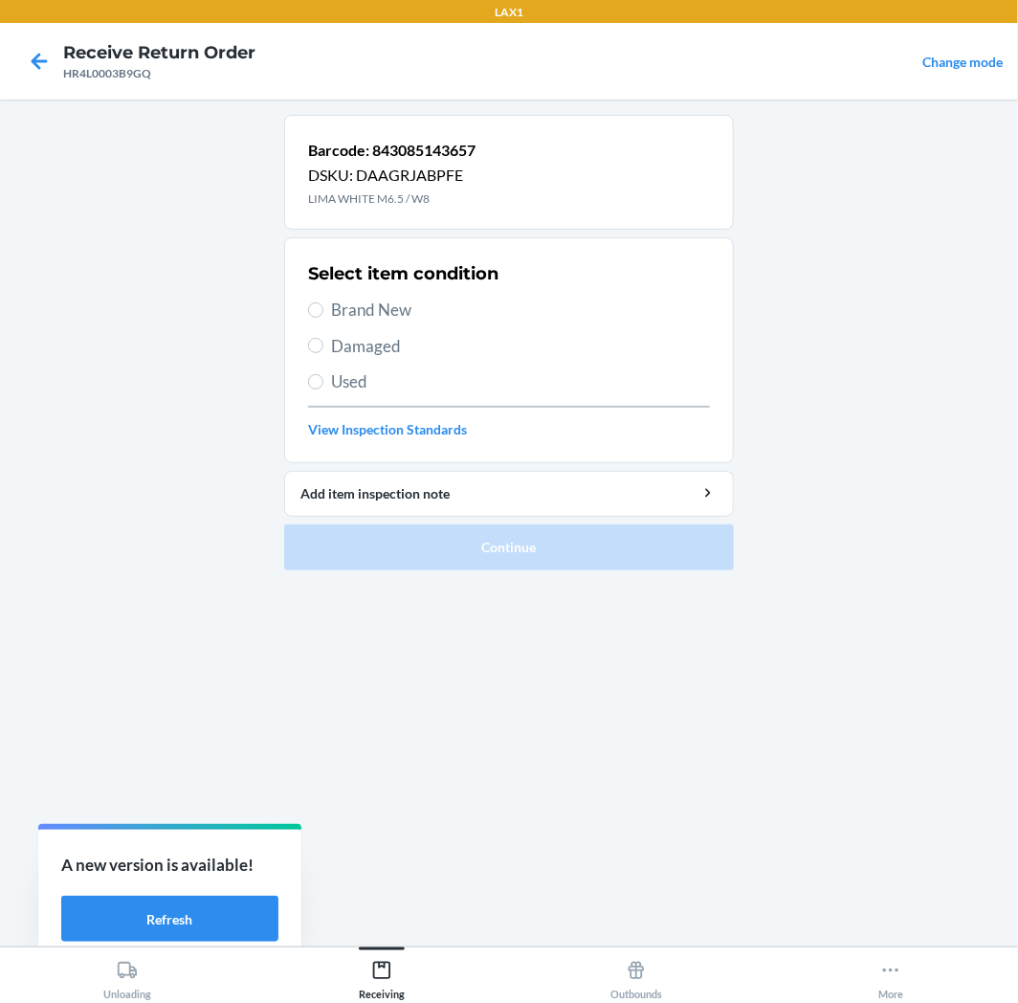
click at [385, 343] on span "Damaged" at bounding box center [520, 346] width 379 height 25
click at [323, 343] on input "Damaged" at bounding box center [315, 345] width 15 height 15
radio input "true"
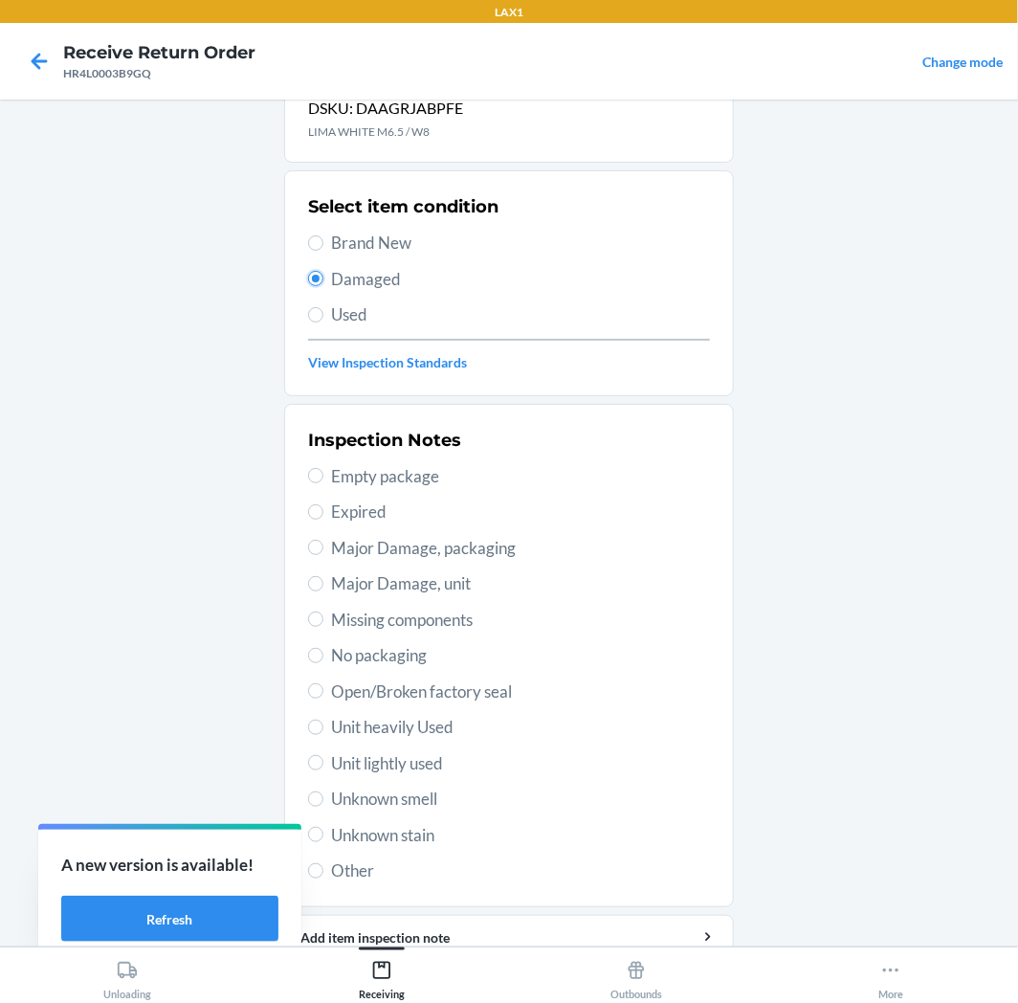
scroll to position [148, 0]
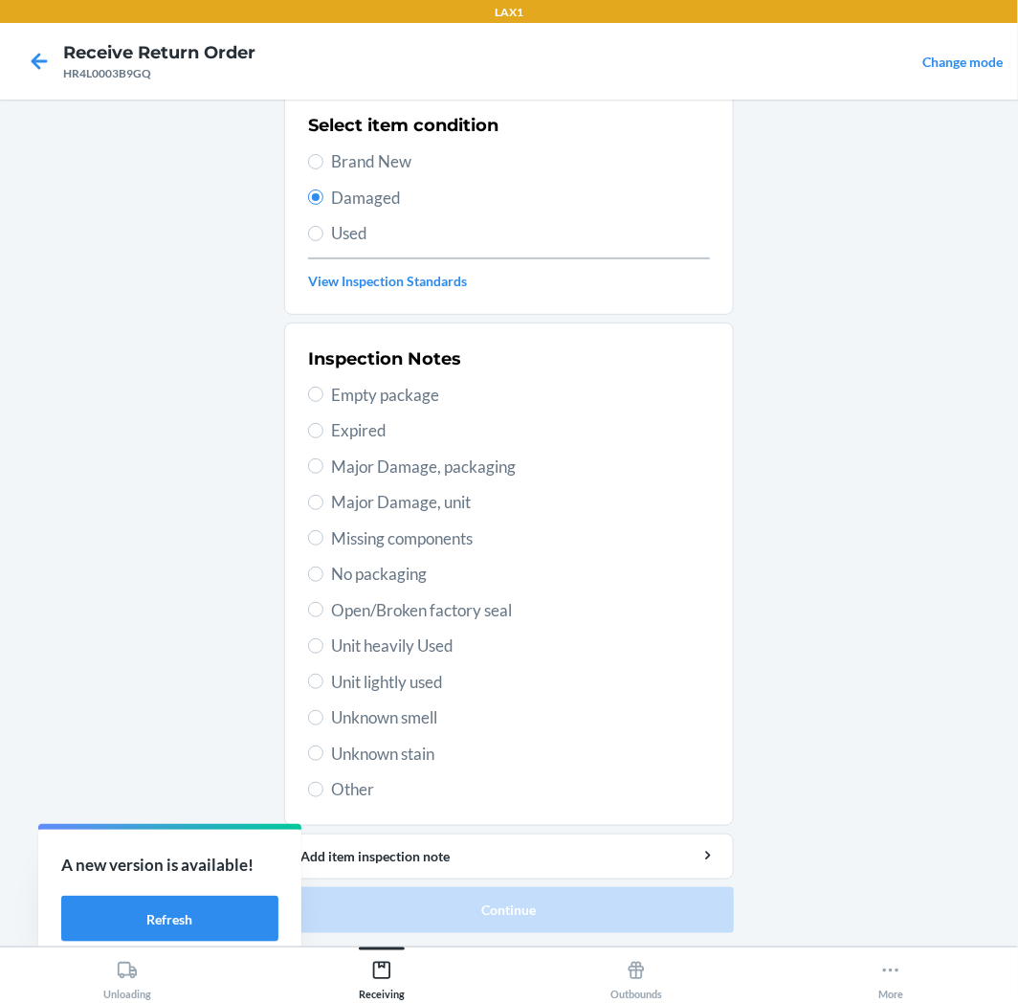
click at [381, 682] on span "Unit lightly used" at bounding box center [520, 682] width 379 height 25
click at [323, 682] on input "Unit lightly used" at bounding box center [315, 681] width 15 height 15
radio input "true"
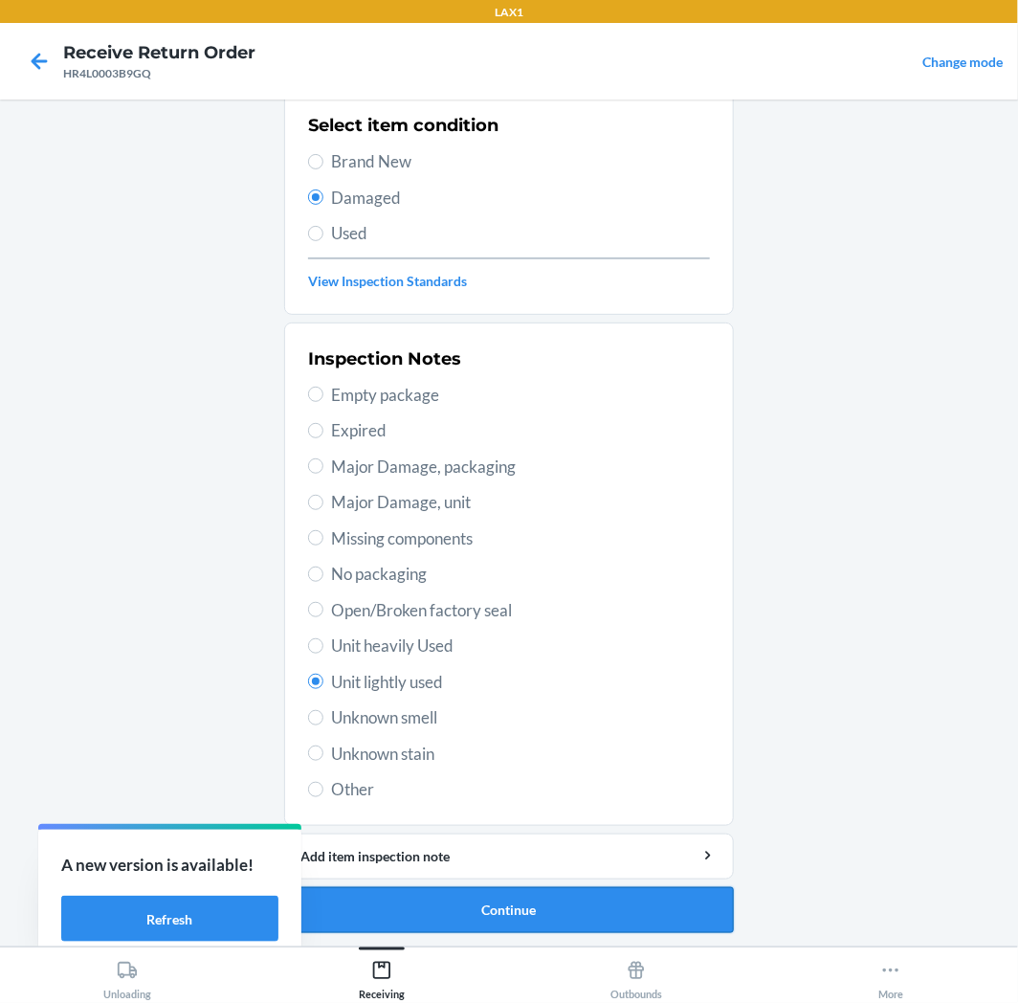
click at [460, 910] on button "Continue" at bounding box center [509, 910] width 450 height 46
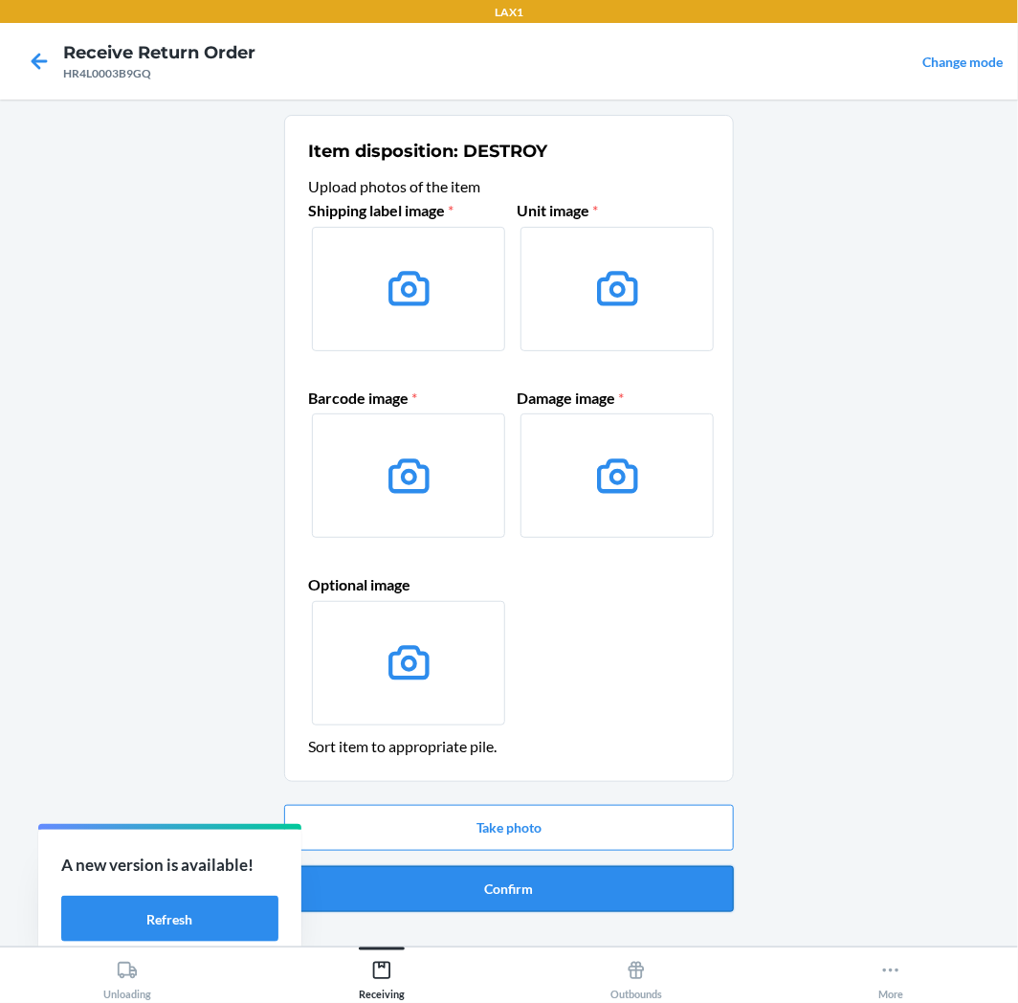
click at [548, 873] on button "Confirm" at bounding box center [509, 889] width 450 height 46
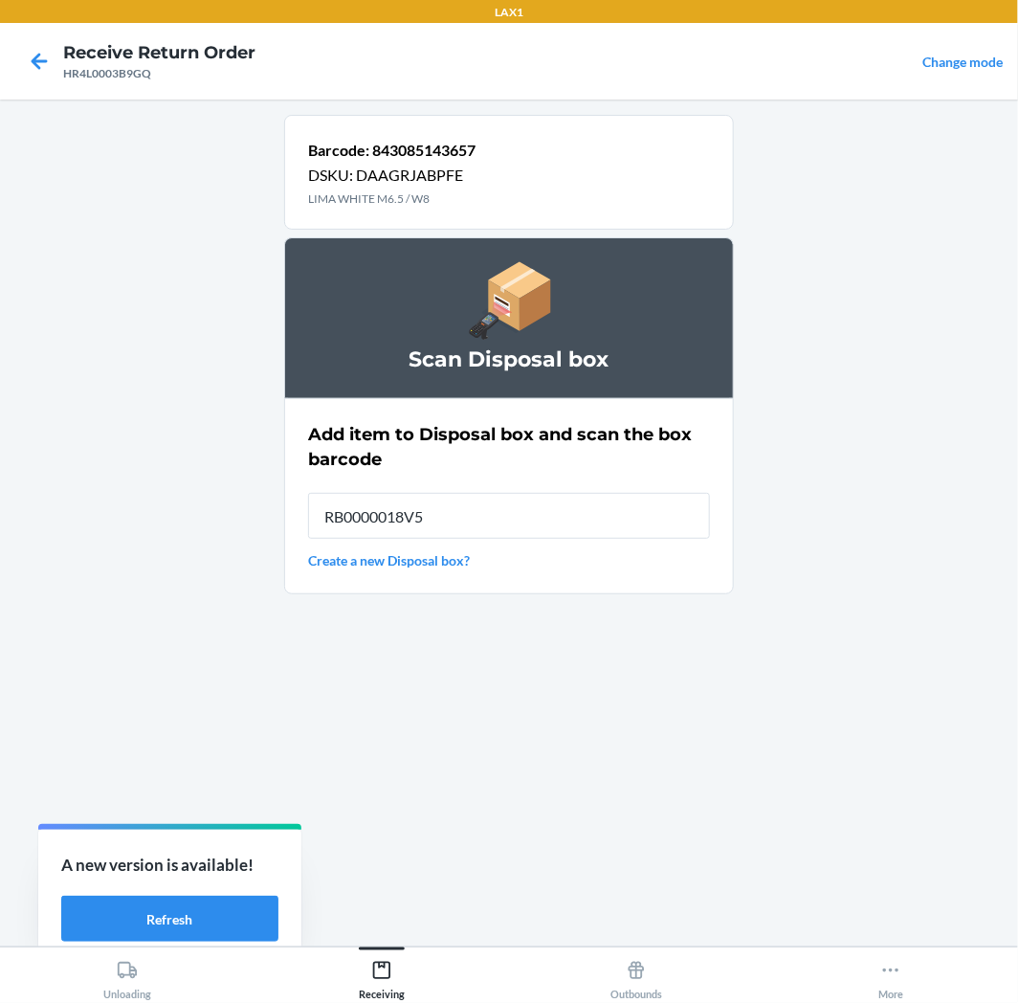
type input "RB0000018V5"
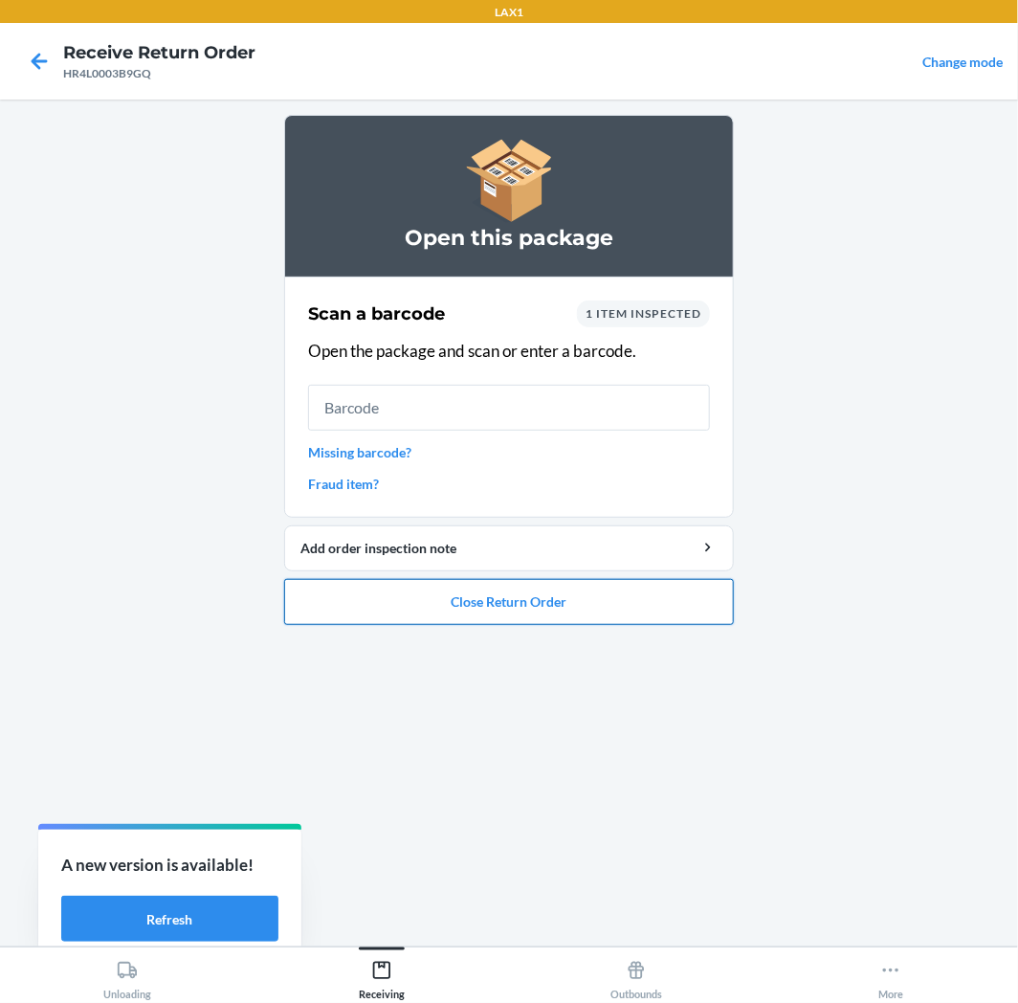
click at [580, 603] on button "Close Return Order" at bounding box center [509, 602] width 450 height 46
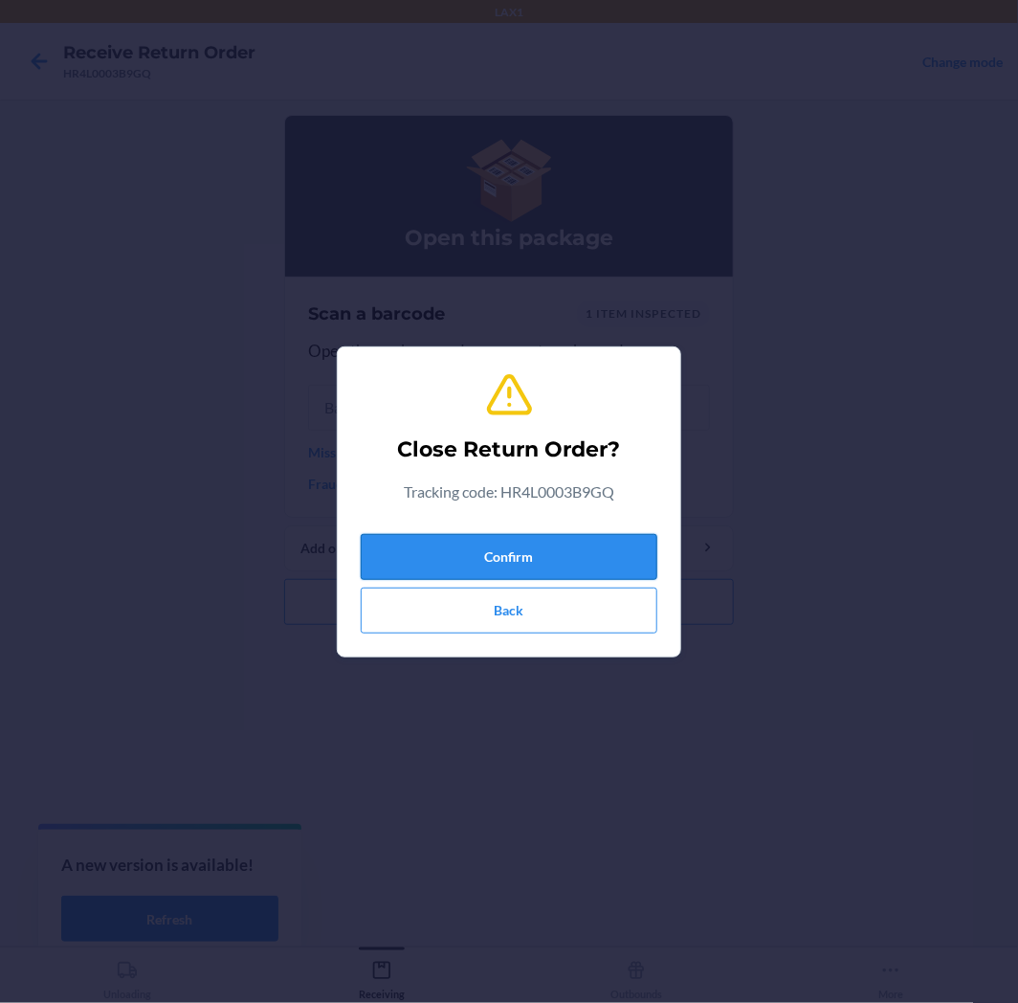
click at [546, 547] on button "Confirm" at bounding box center [509, 557] width 297 height 46
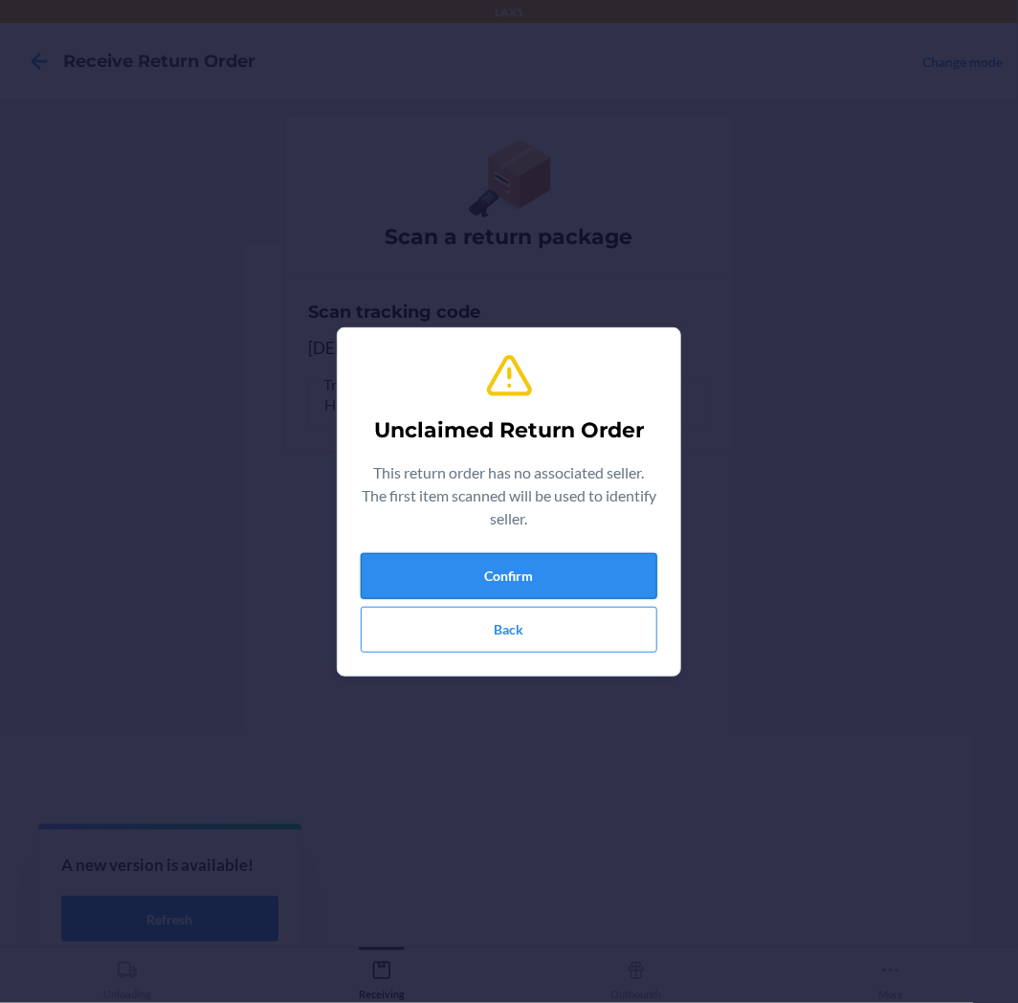
click at [532, 581] on button "Confirm" at bounding box center [509, 576] width 297 height 46
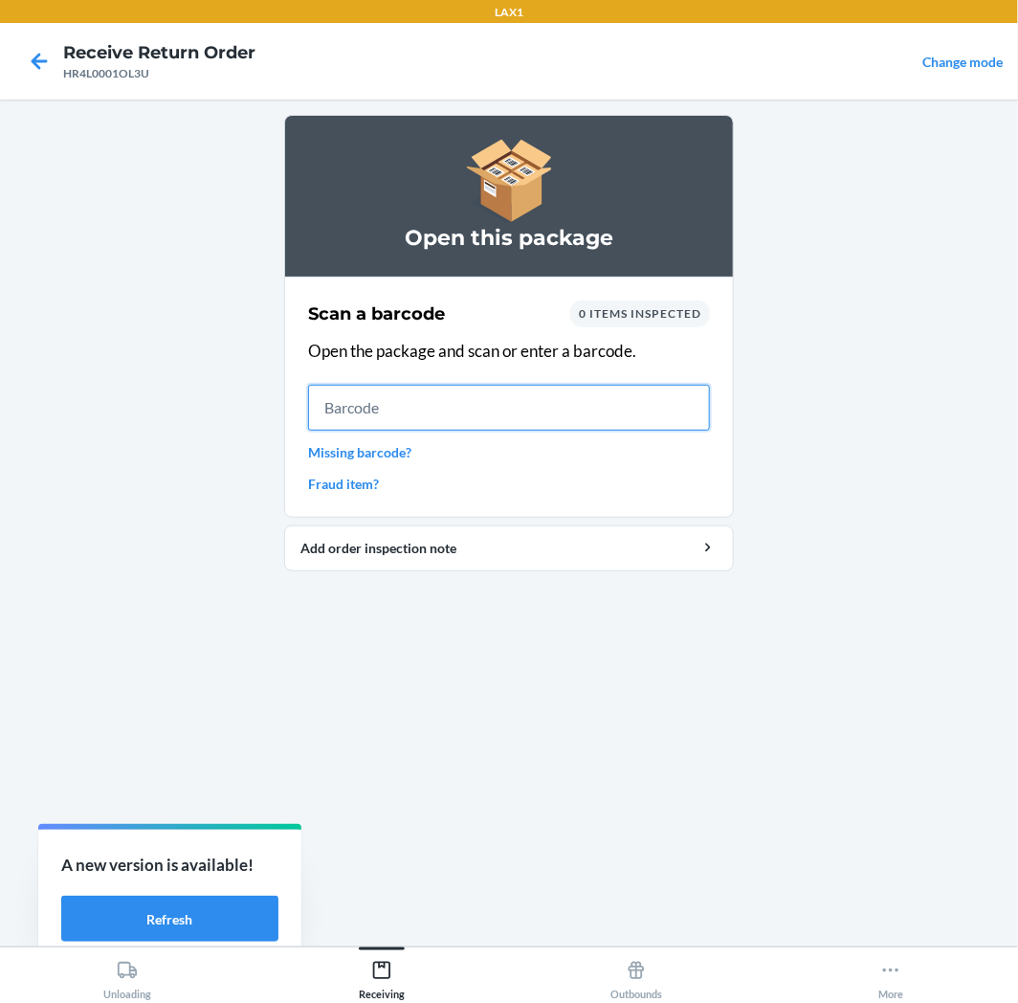
click at [412, 412] on input "text" at bounding box center [509, 408] width 402 height 46
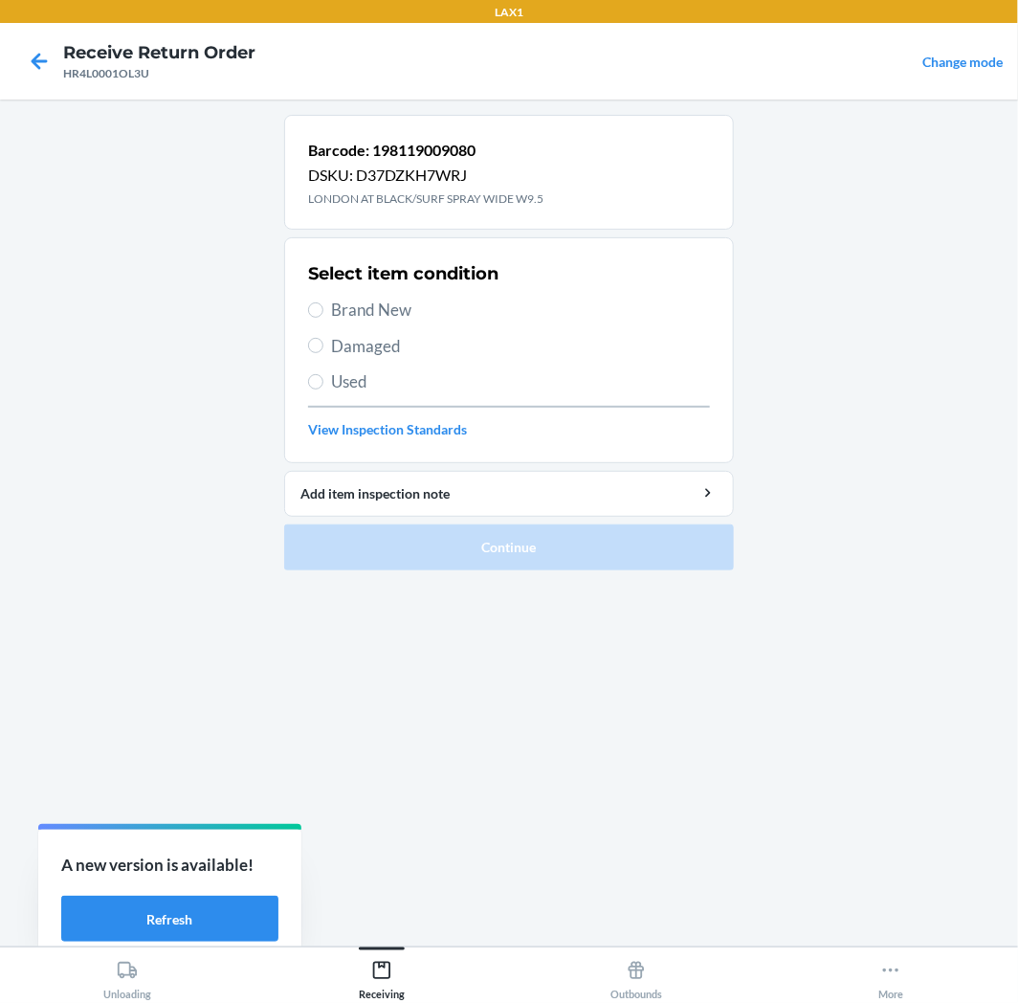
click at [383, 306] on span "Brand New" at bounding box center [520, 310] width 379 height 25
click at [323, 306] on input "Brand New" at bounding box center [315, 309] width 15 height 15
radio input "true"
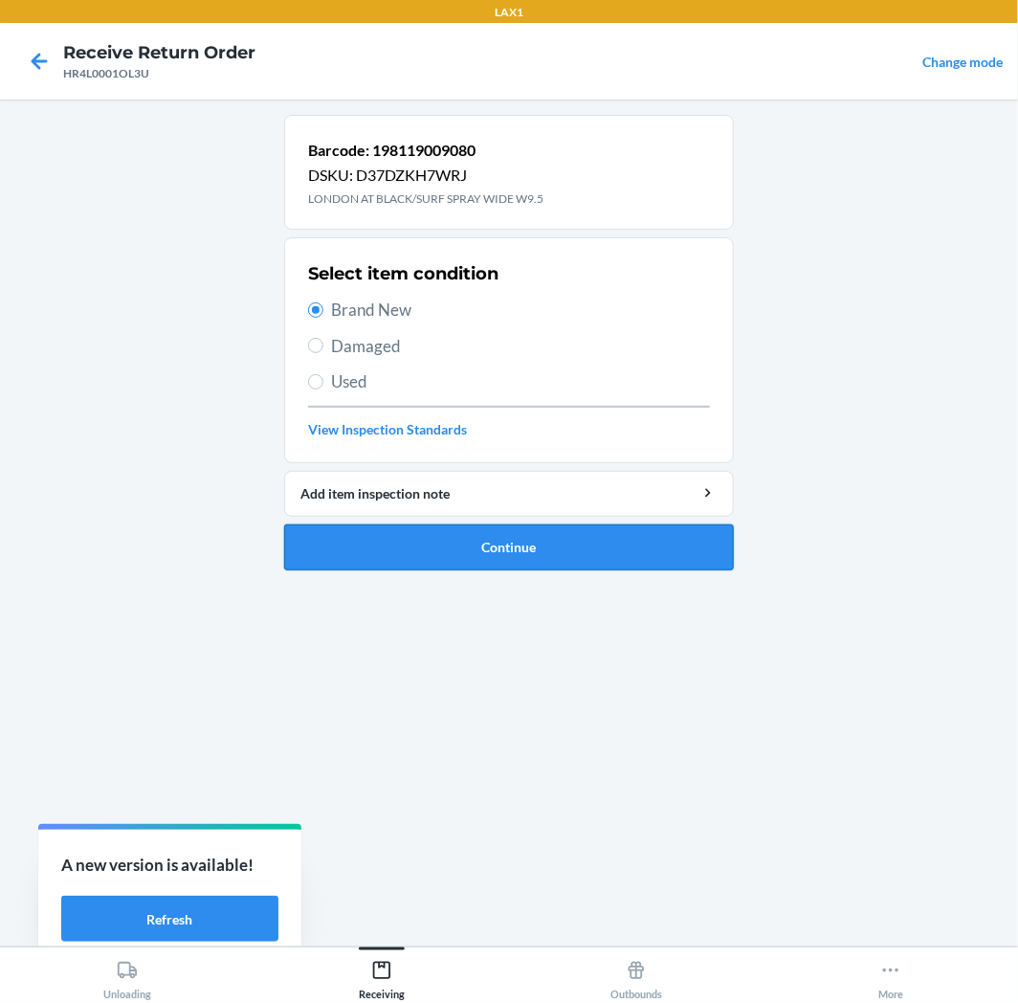
click at [402, 541] on button "Continue" at bounding box center [509, 547] width 450 height 46
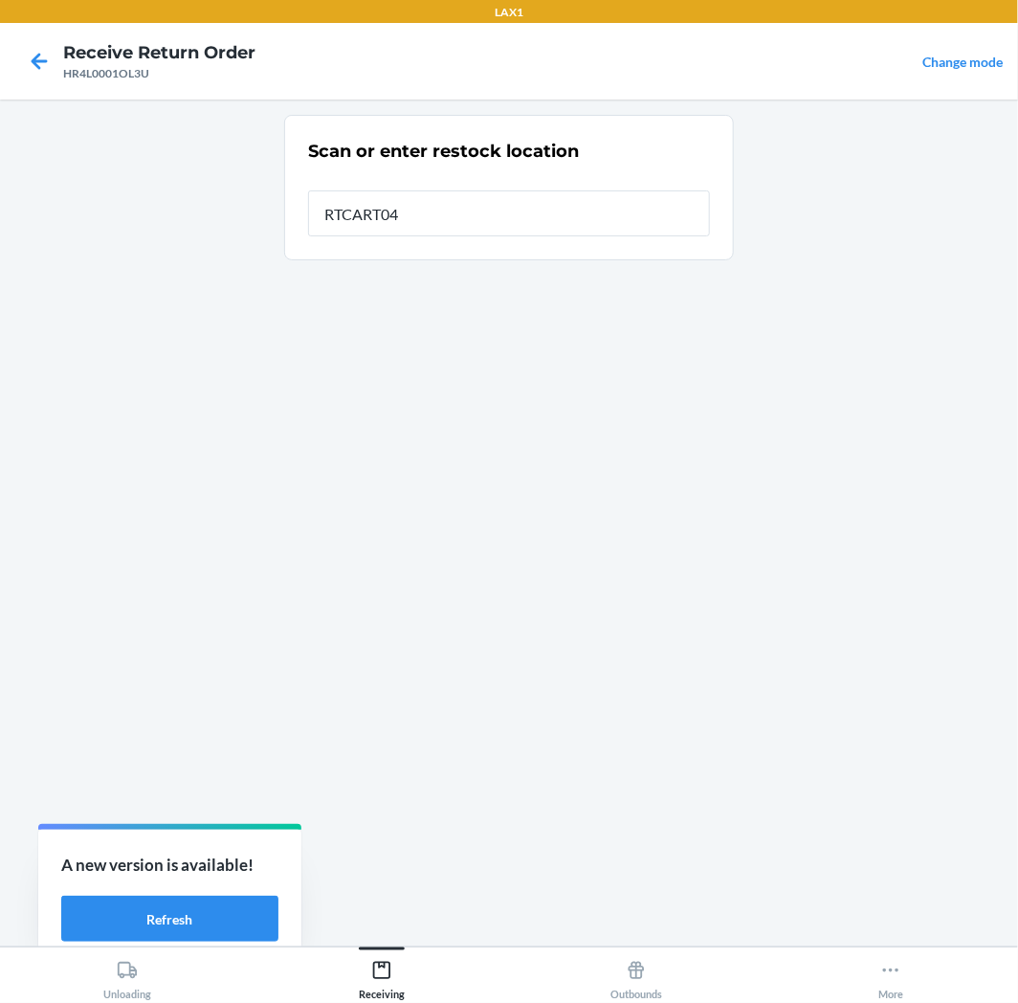
type input "RTCART042"
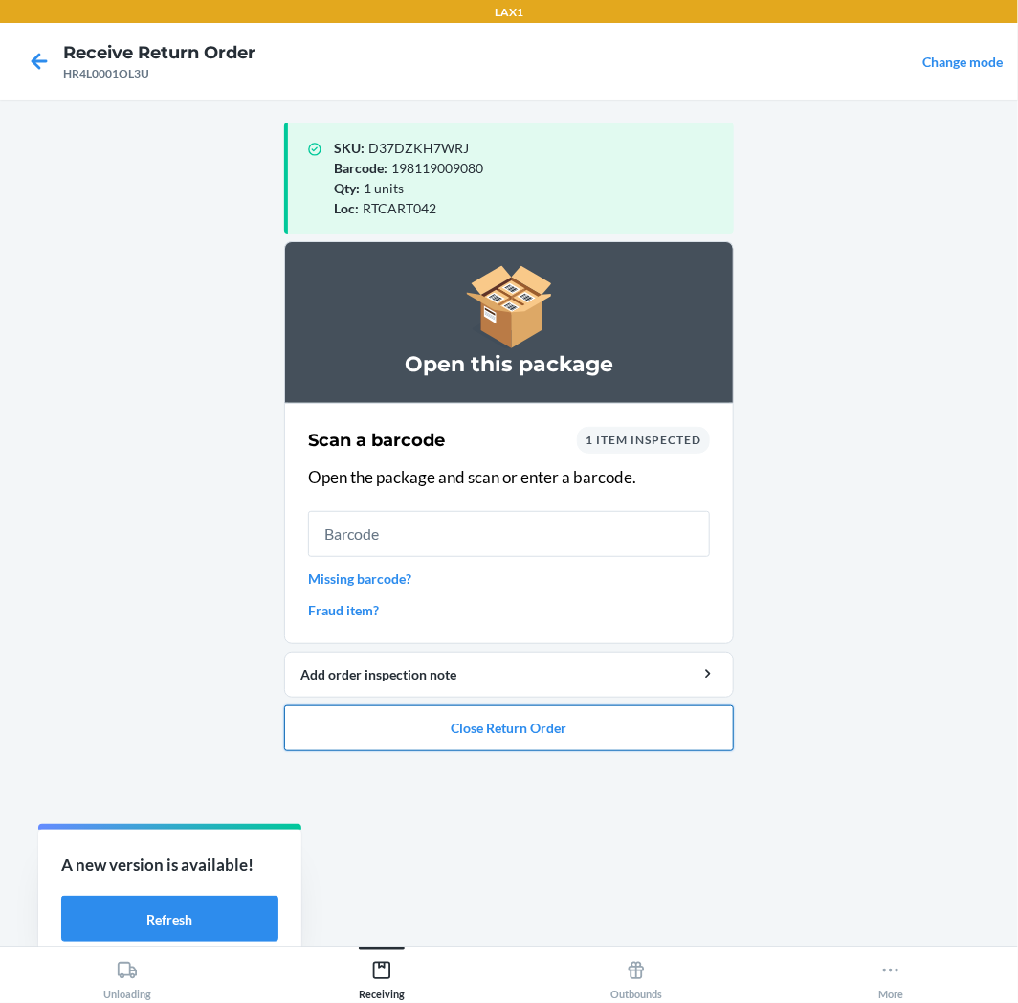
click at [510, 725] on button "Close Return Order" at bounding box center [509, 728] width 450 height 46
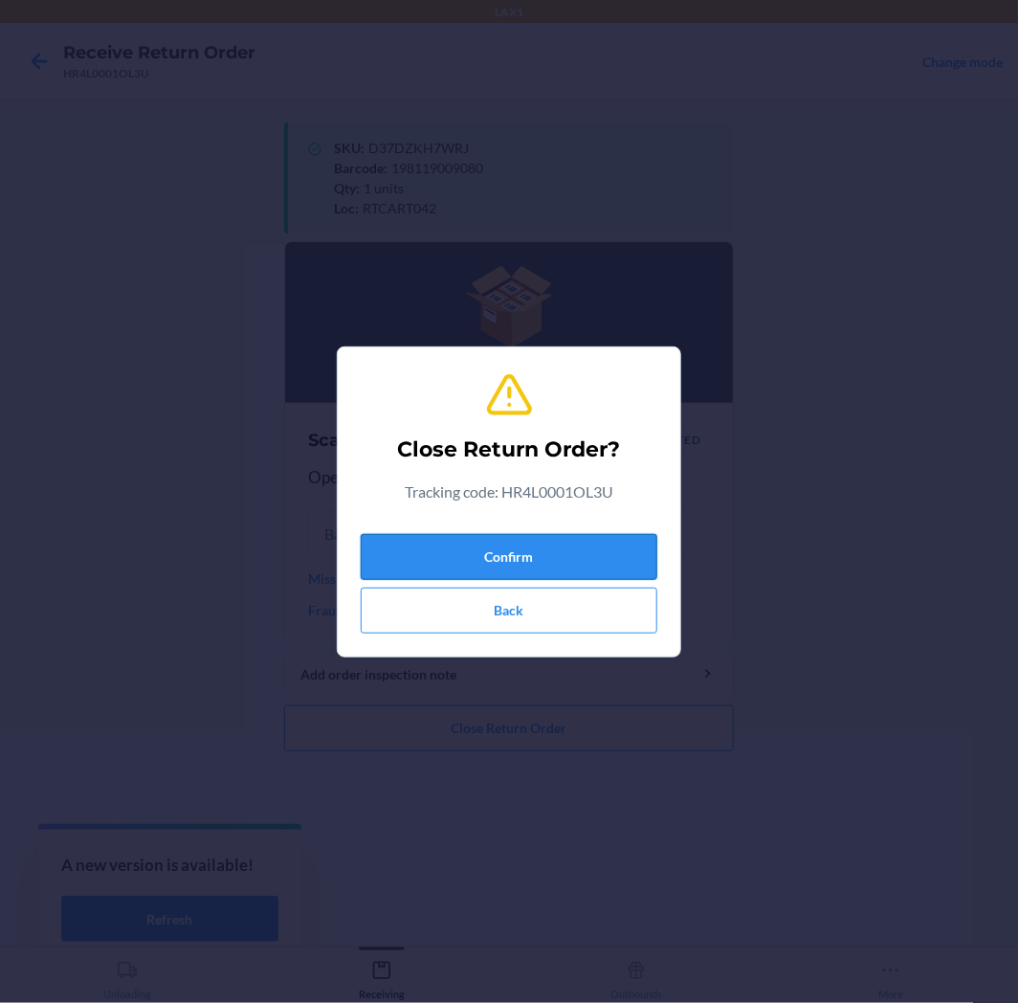
click at [469, 567] on button "Confirm" at bounding box center [509, 557] width 297 height 46
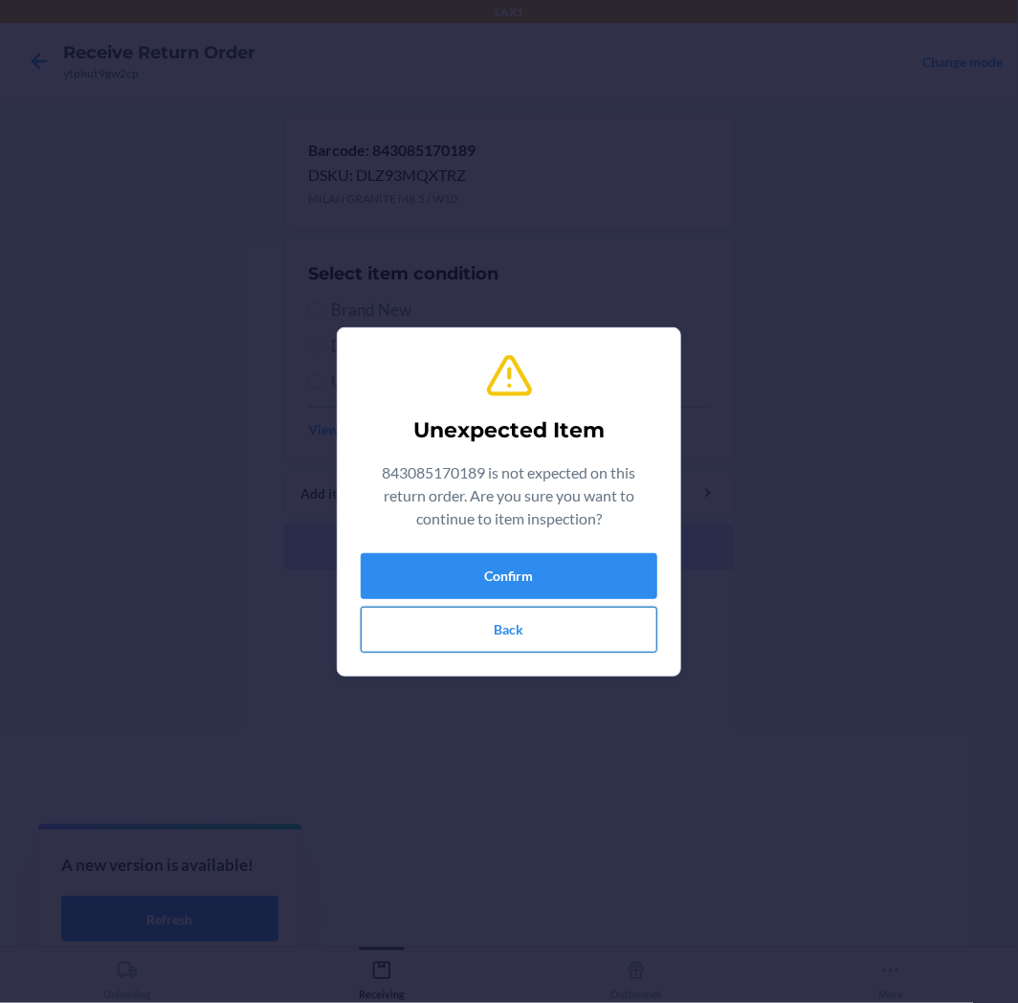
click at [584, 632] on button "Back" at bounding box center [509, 630] width 297 height 46
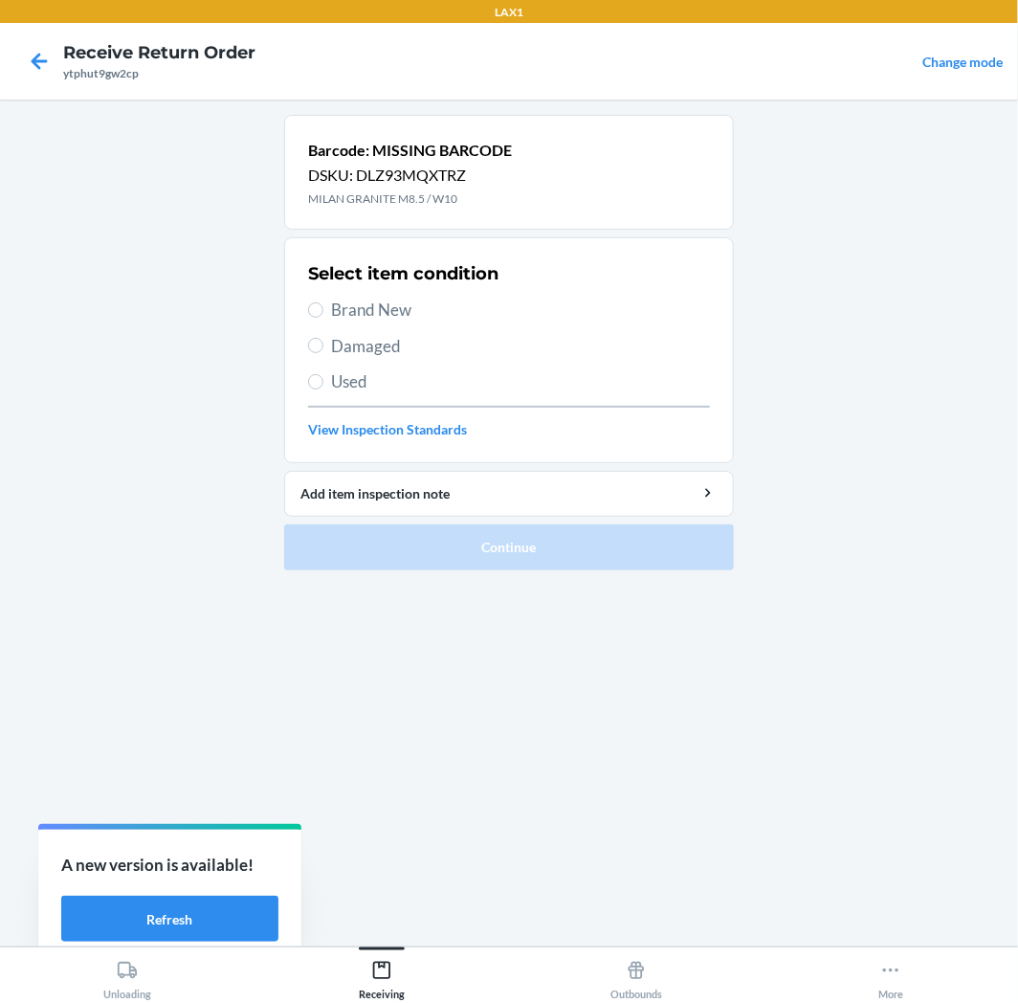
click at [55, 65] on div at bounding box center [39, 61] width 48 height 48
click at [103, 61] on h4 "Receive Return Order" at bounding box center [159, 52] width 192 height 25
click at [33, 61] on icon at bounding box center [40, 61] width 16 height 16
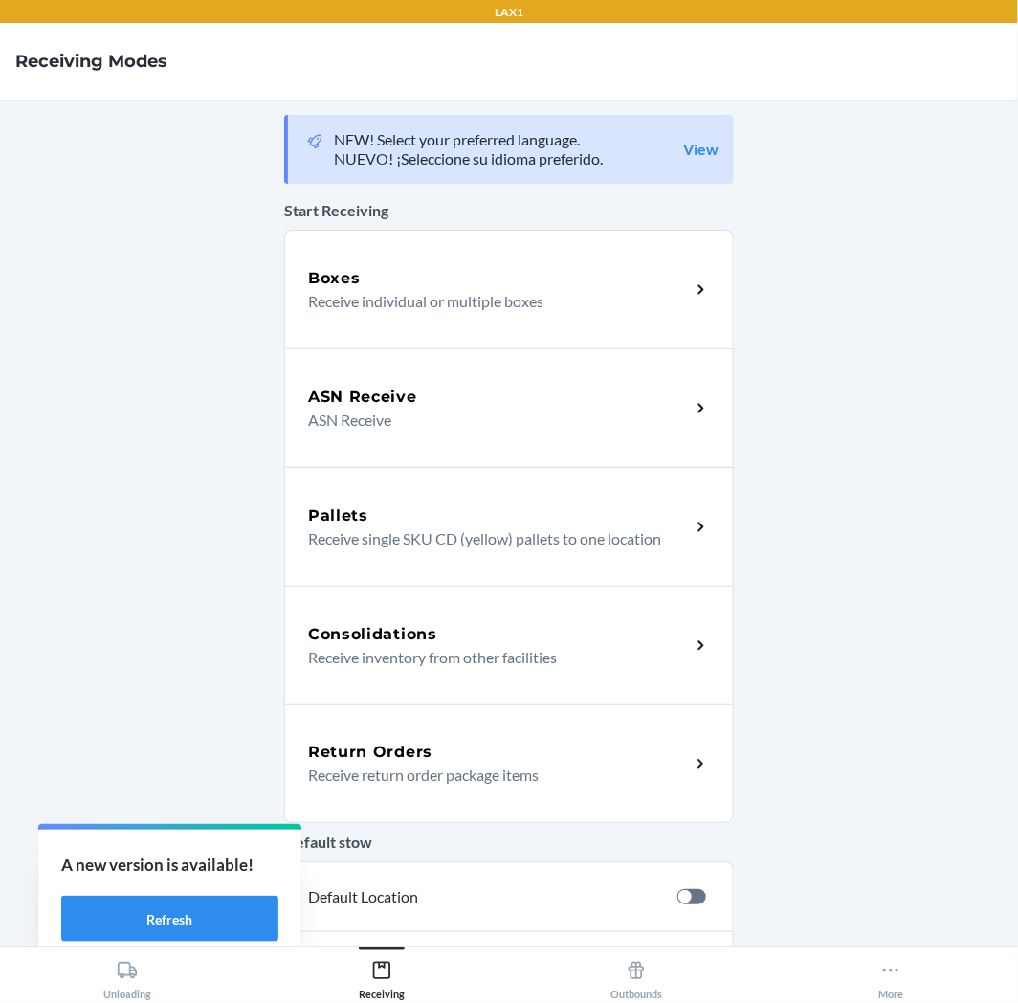
click at [412, 745] on h5 "Return Orders" at bounding box center [370, 752] width 124 height 23
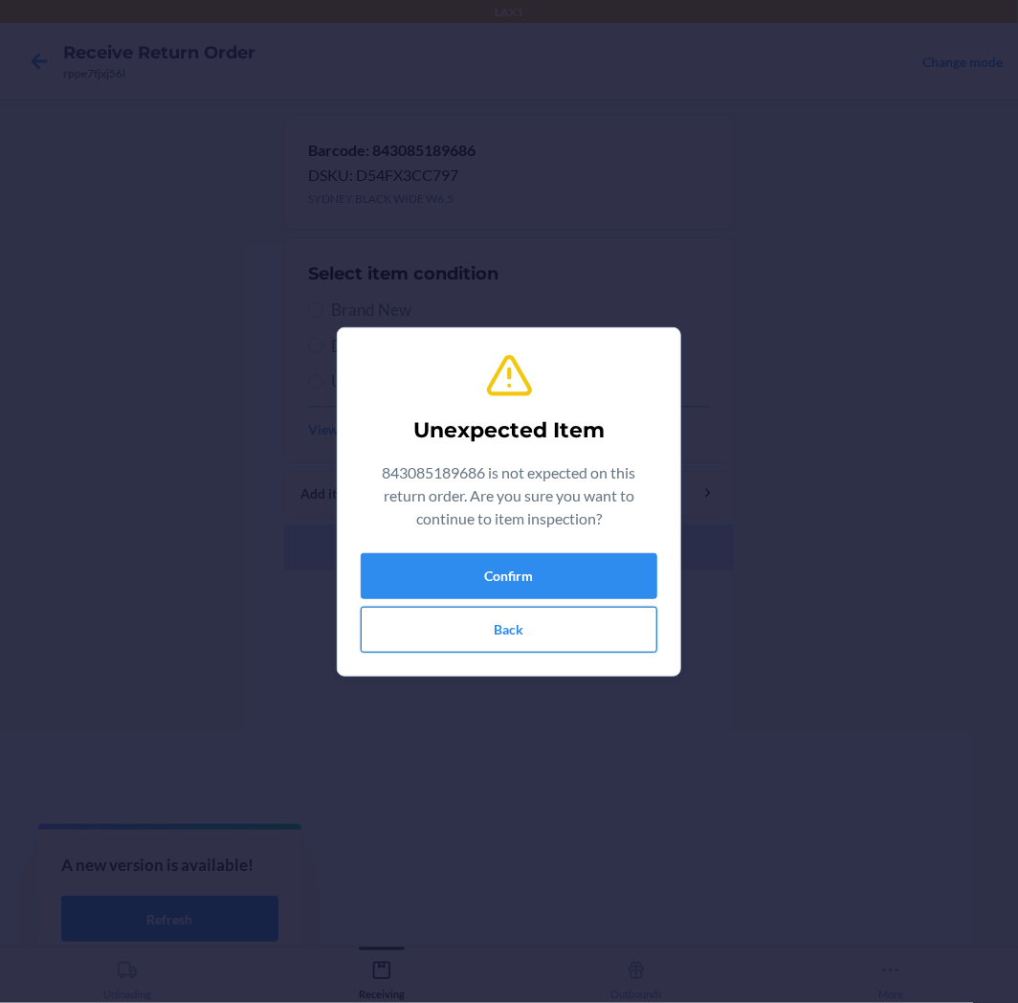
click at [581, 639] on button "Back" at bounding box center [509, 630] width 297 height 46
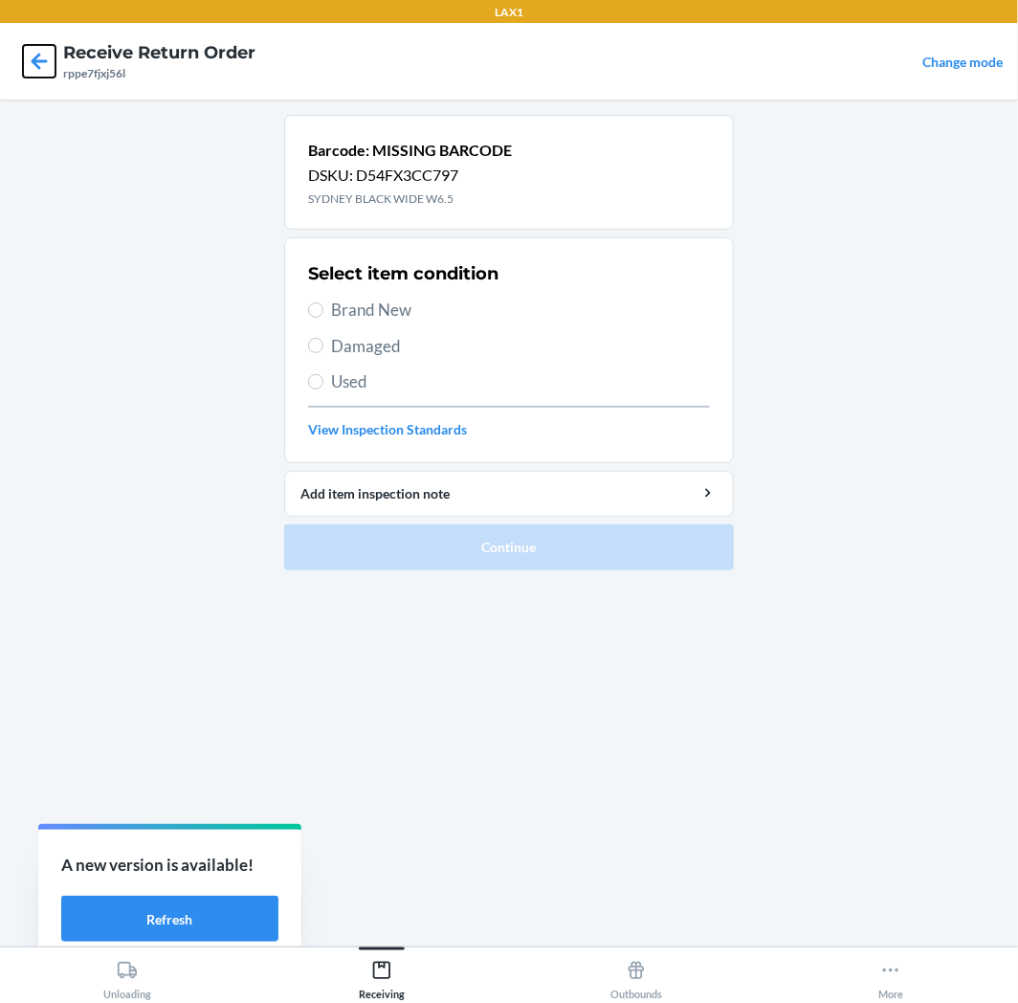
click at [32, 48] on icon at bounding box center [39, 61] width 33 height 33
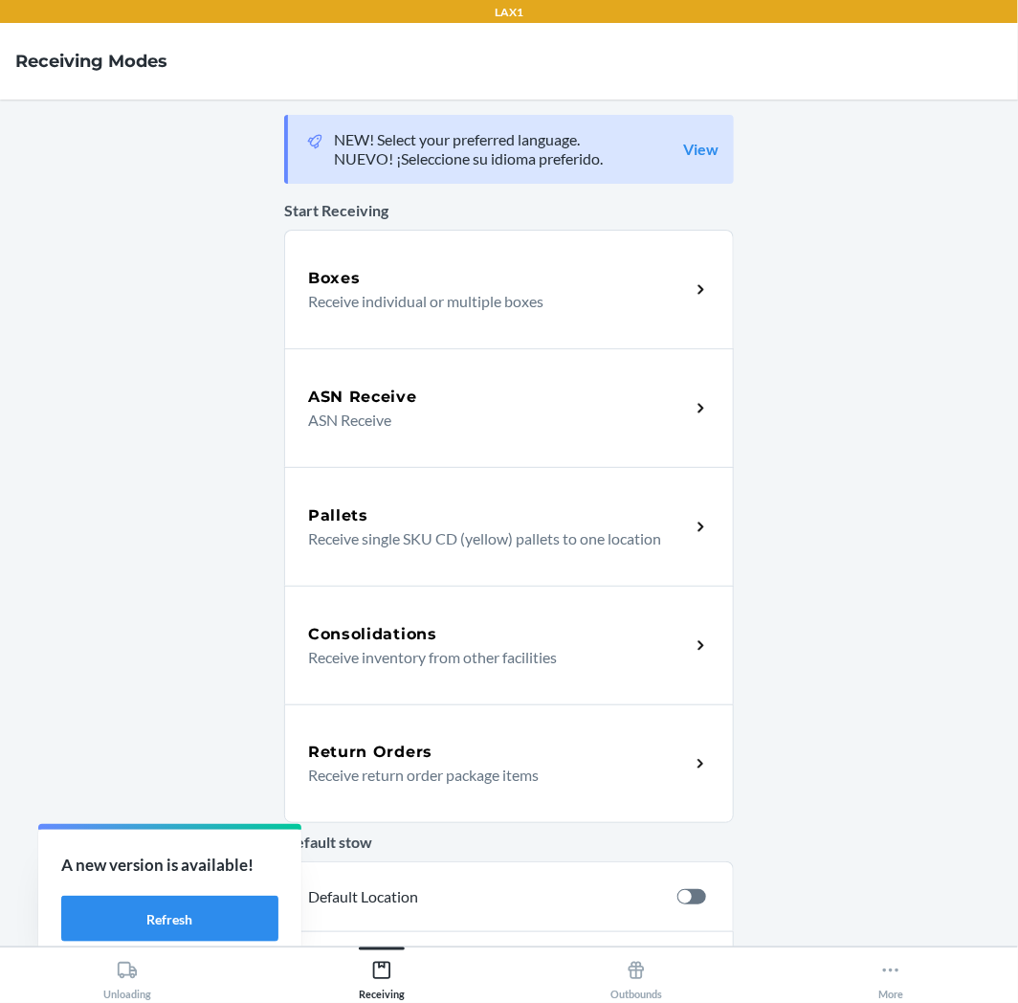
click at [448, 761] on div "Return Orders" at bounding box center [499, 752] width 382 height 23
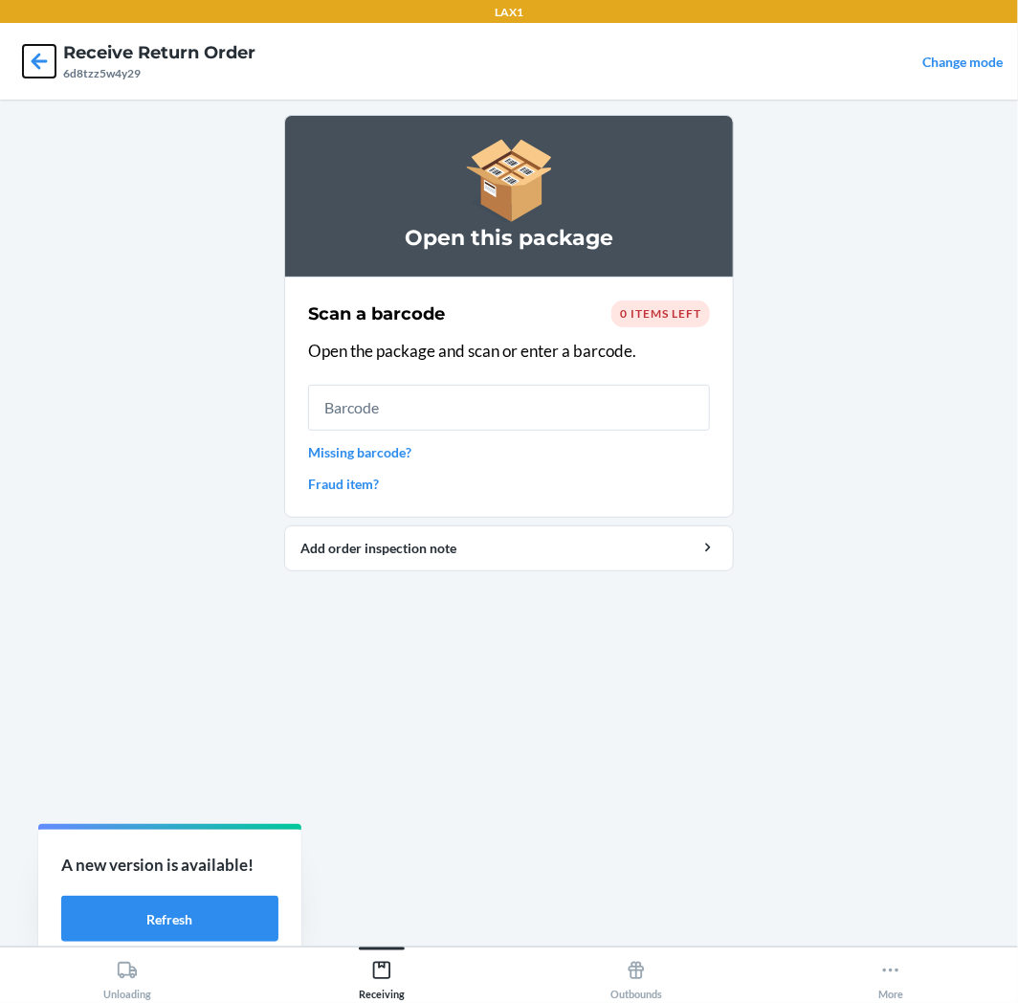
click at [43, 63] on icon at bounding box center [39, 61] width 33 height 33
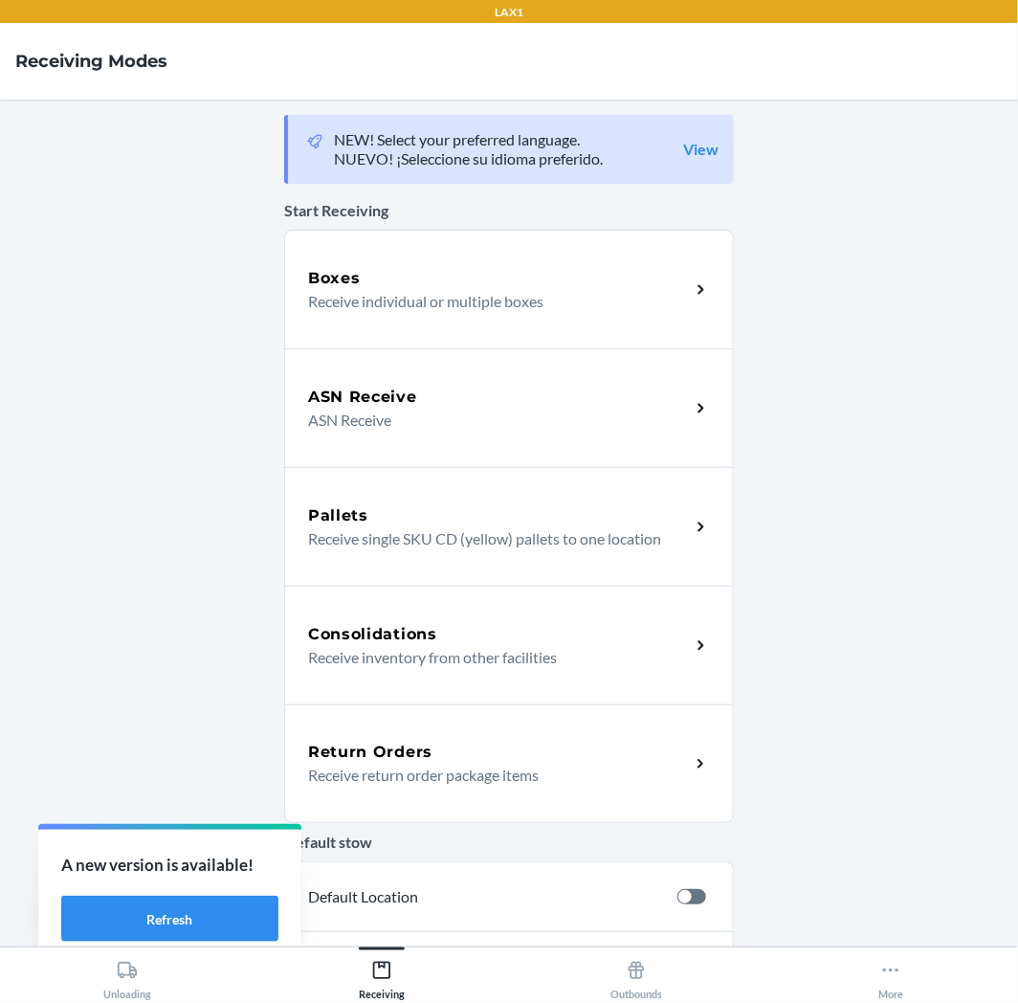
click at [540, 741] on div "Return Orders" at bounding box center [499, 752] width 382 height 23
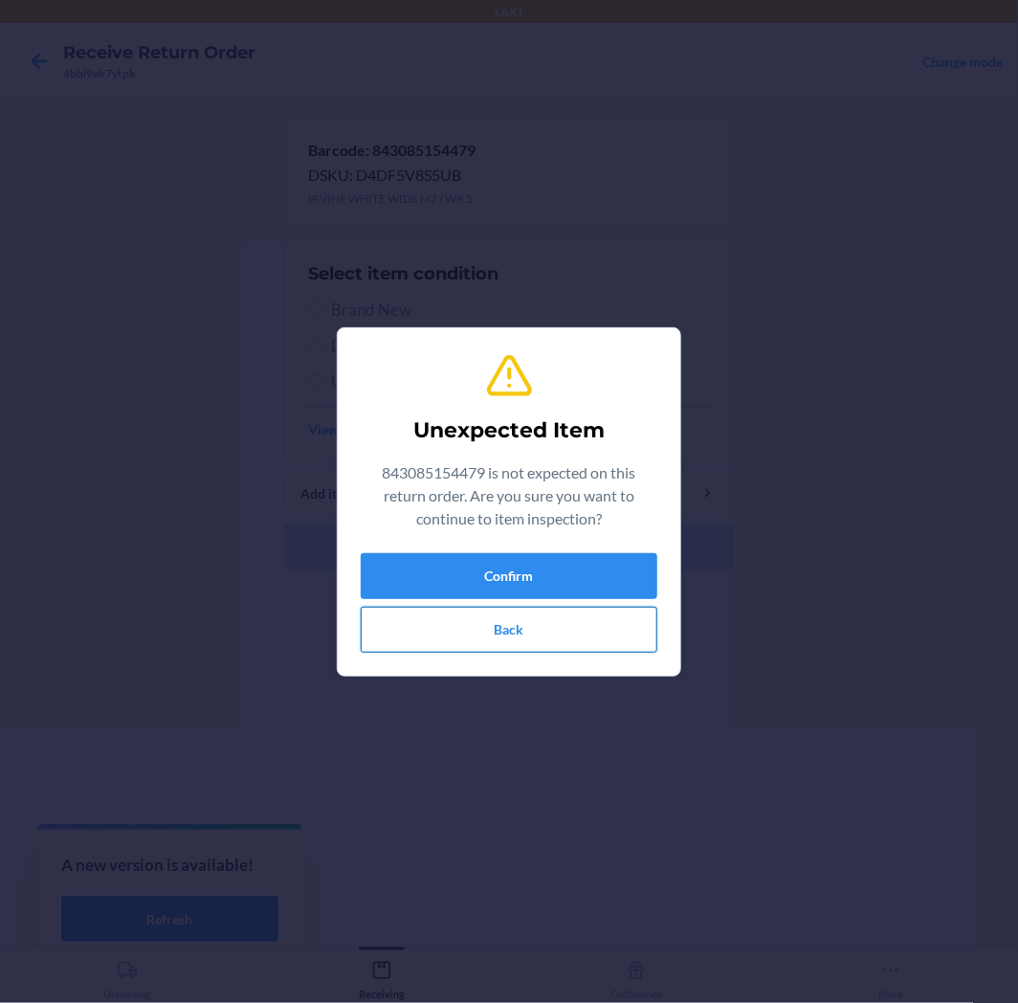
click at [539, 628] on button "Back" at bounding box center [509, 630] width 297 height 46
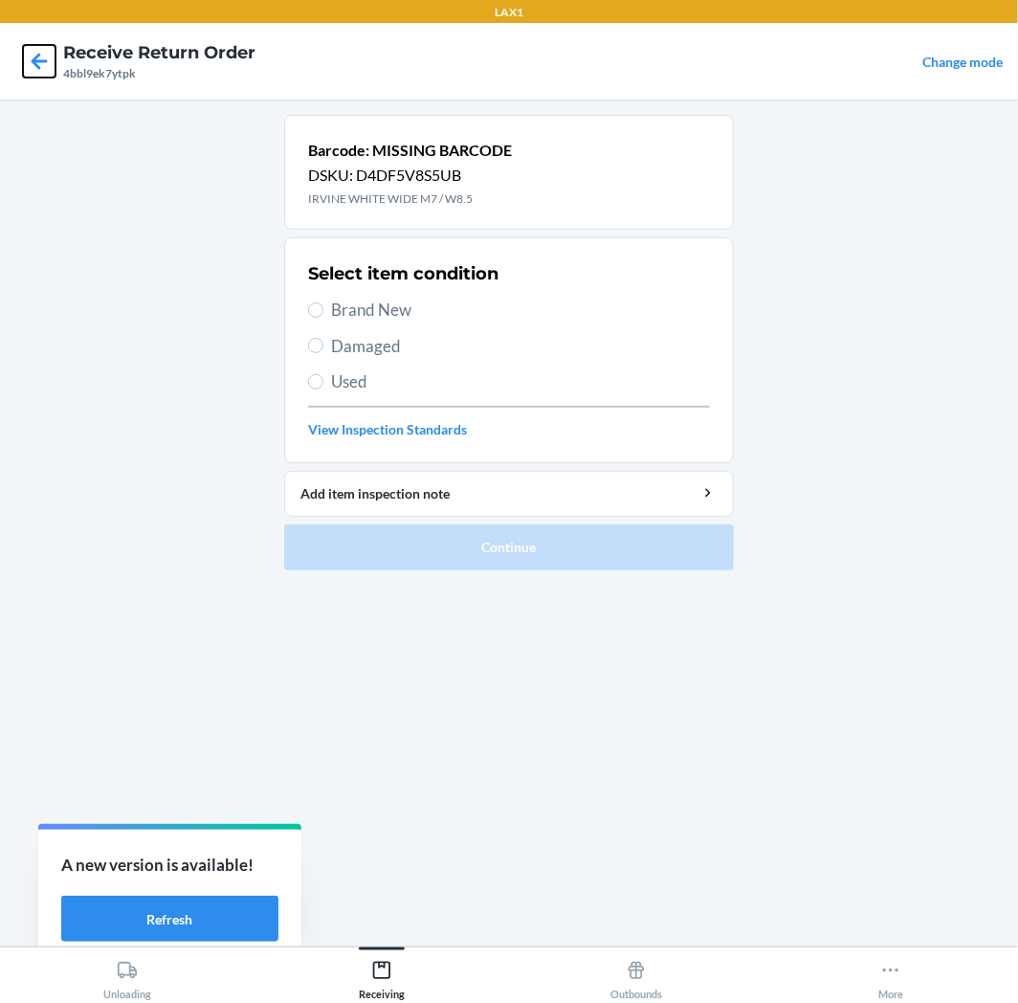
click at [38, 58] on icon at bounding box center [39, 61] width 33 height 33
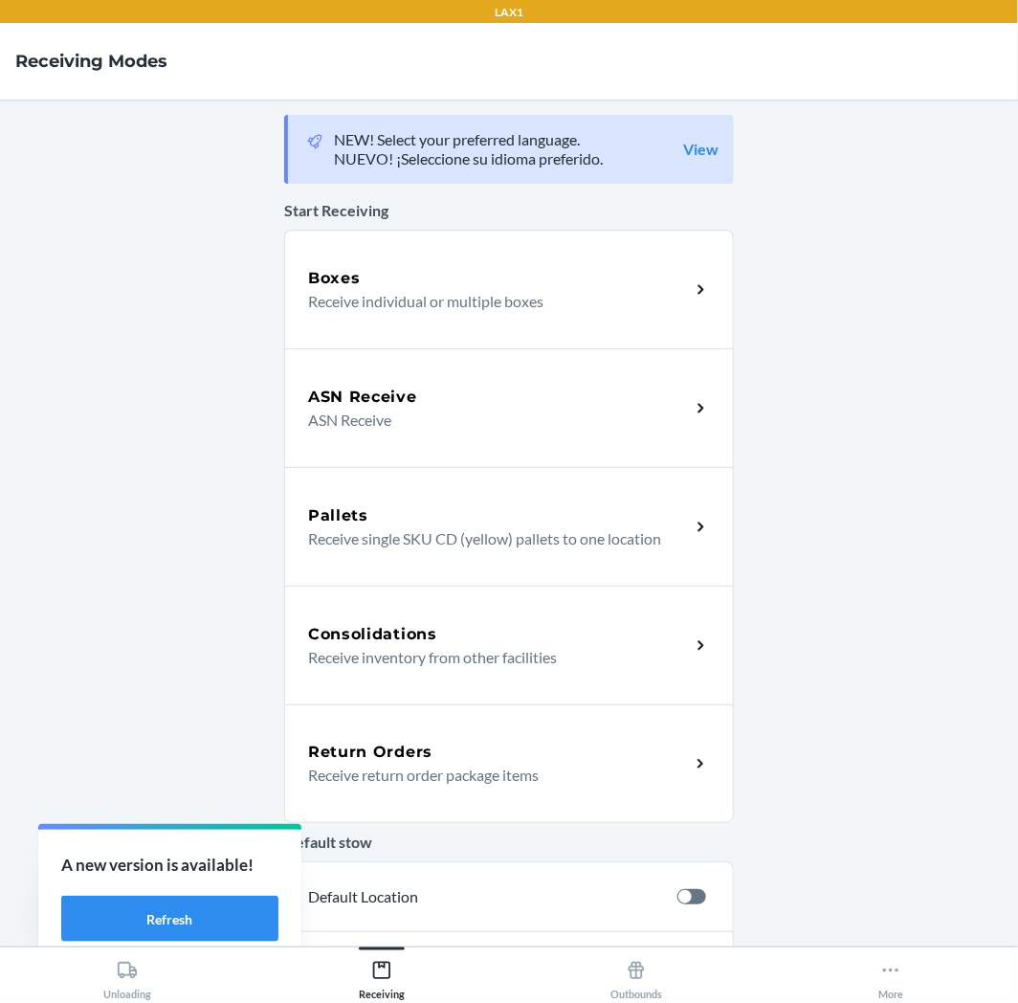
click at [412, 753] on h5 "Return Orders" at bounding box center [370, 752] width 124 height 23
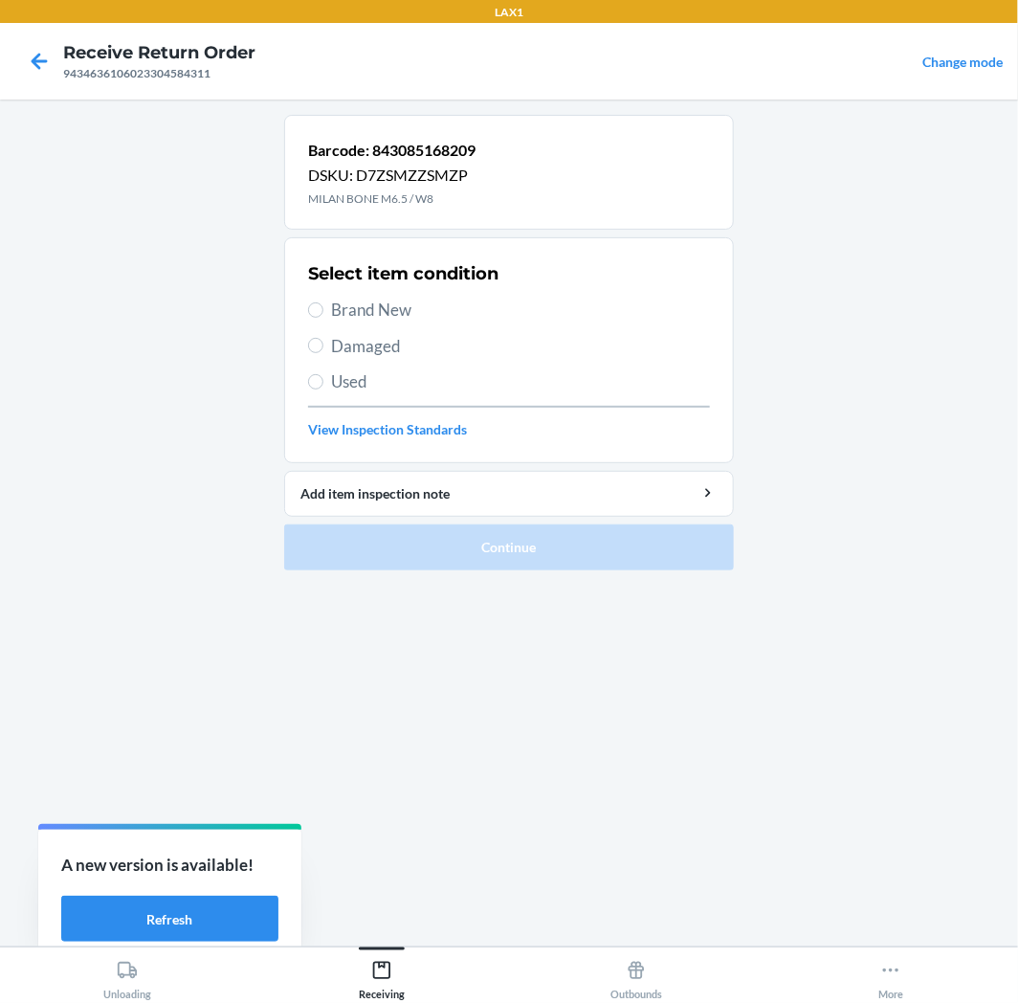
click at [357, 298] on span "Brand New" at bounding box center [520, 310] width 379 height 25
click at [323, 302] on input "Brand New" at bounding box center [315, 309] width 15 height 15
radio input "true"
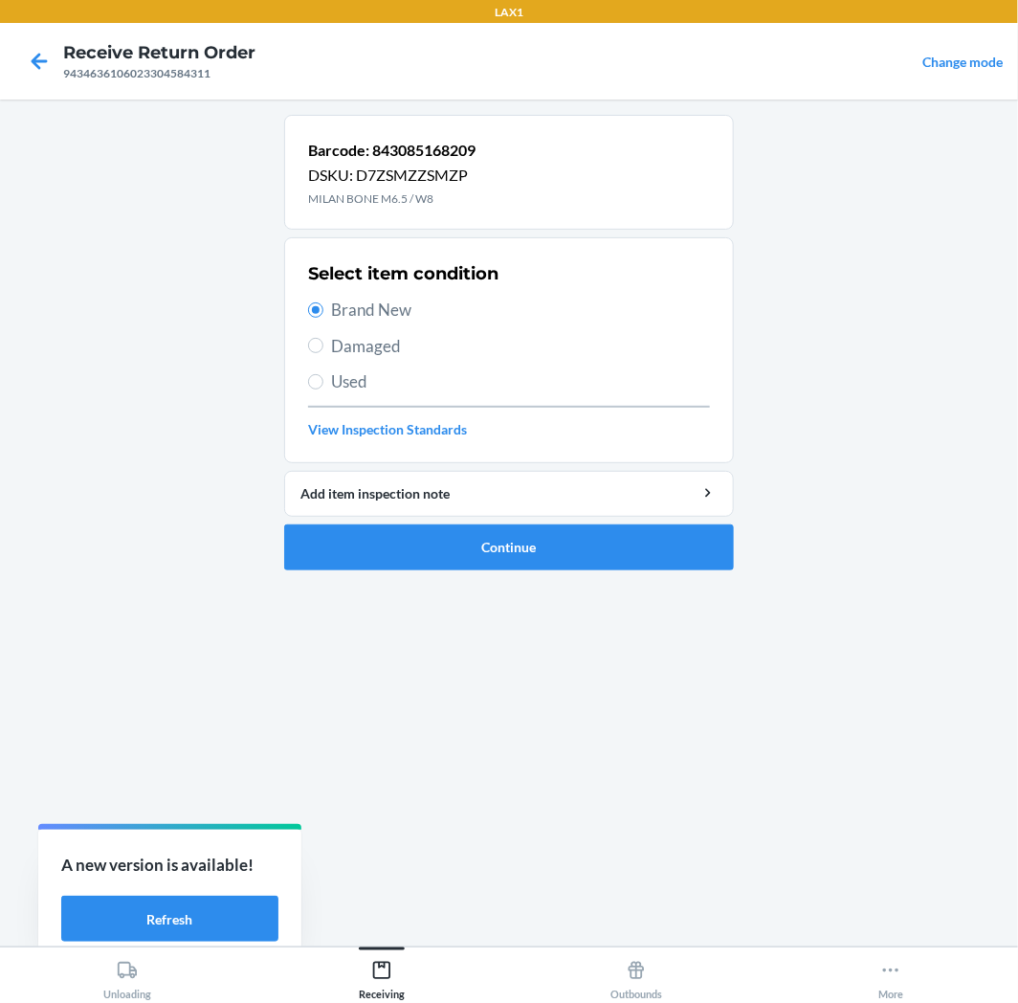
click at [475, 575] on ol "Barcode: 843085168209 DSKU: D7ZSMZZSMZP MILAN BONE M6.5 / W8 Select item condit…" at bounding box center [509, 350] width 450 height 471
click at [488, 560] on button "Continue" at bounding box center [509, 547] width 450 height 46
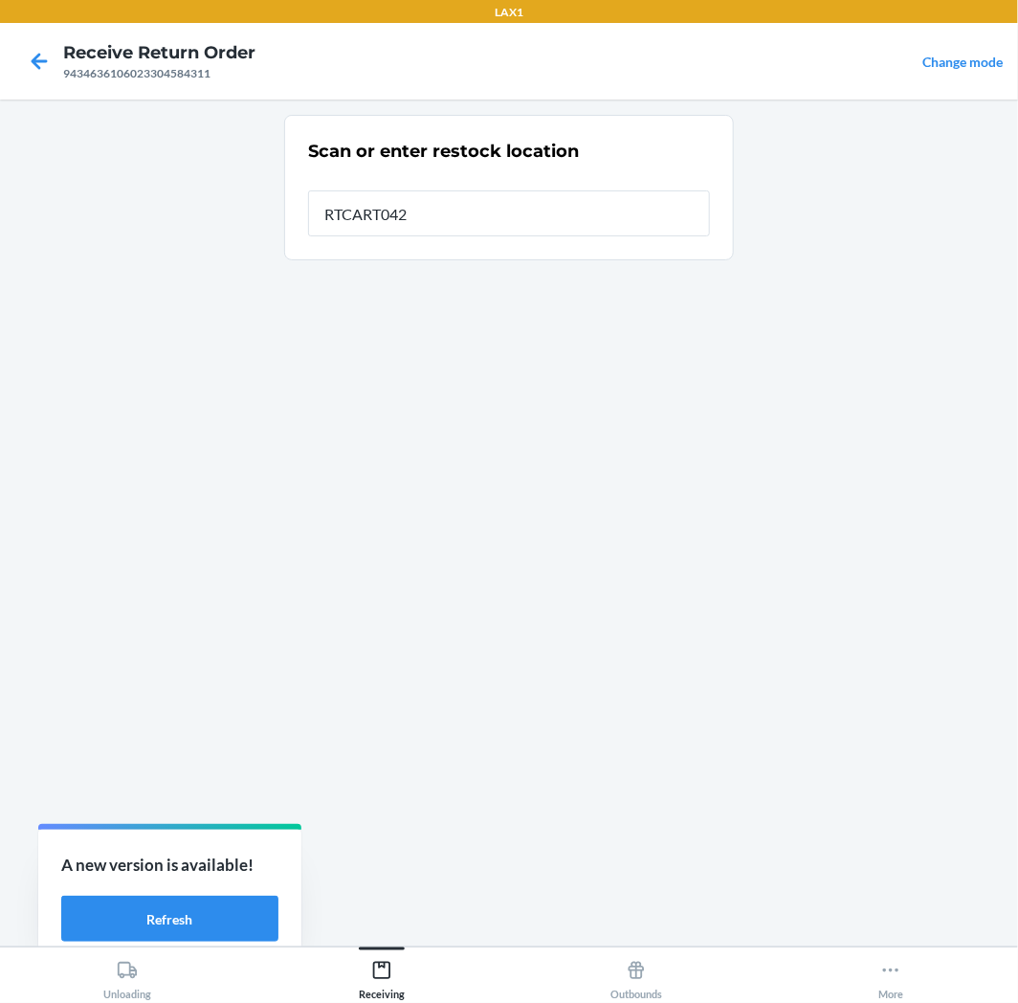
type input "RTCART042"
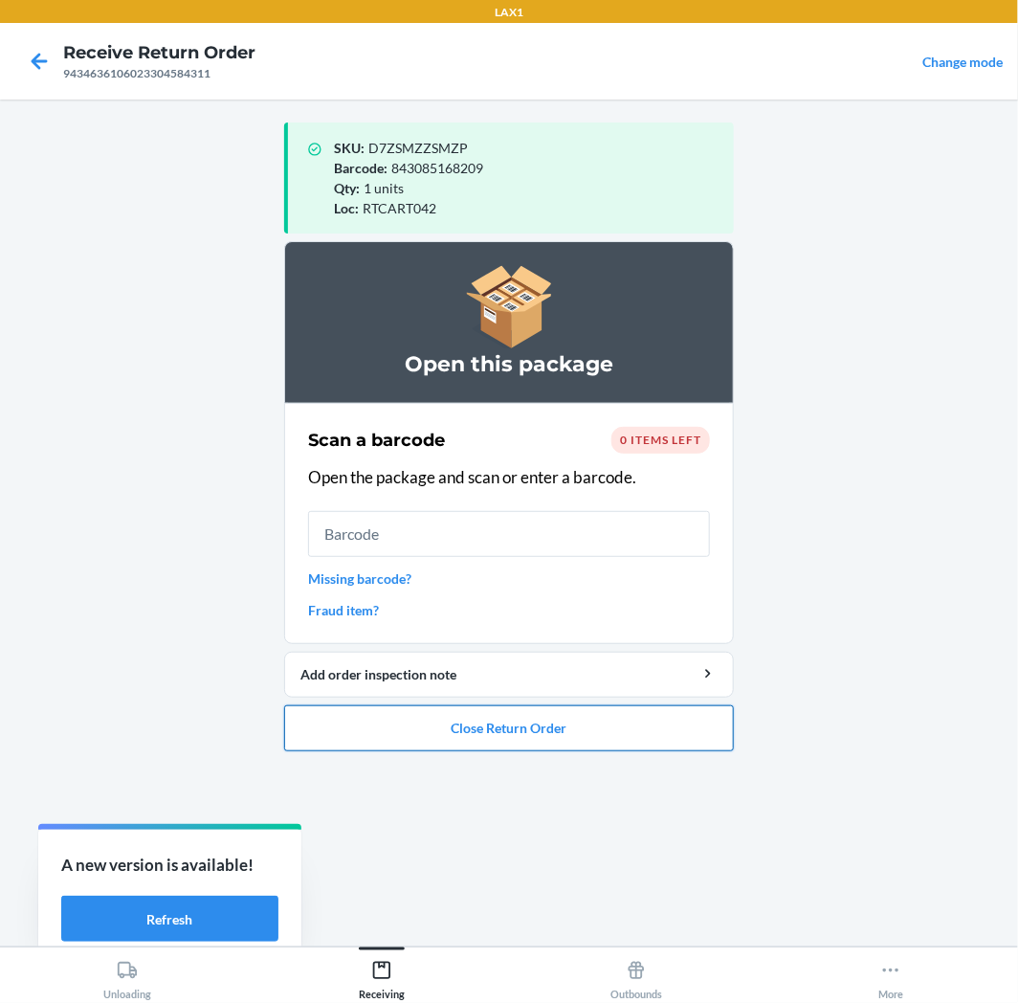
click at [481, 724] on button "Close Return Order" at bounding box center [509, 728] width 450 height 46
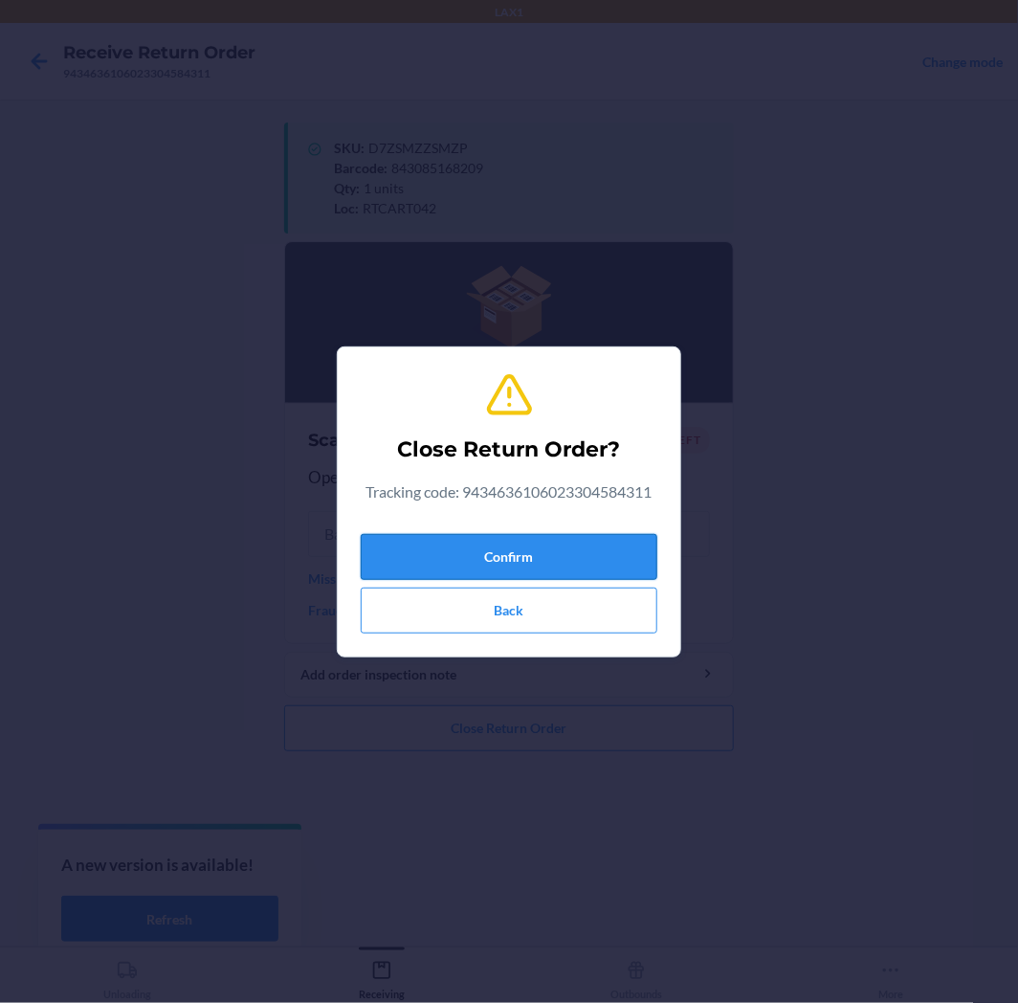
click at [616, 542] on button "Confirm" at bounding box center [509, 557] width 297 height 46
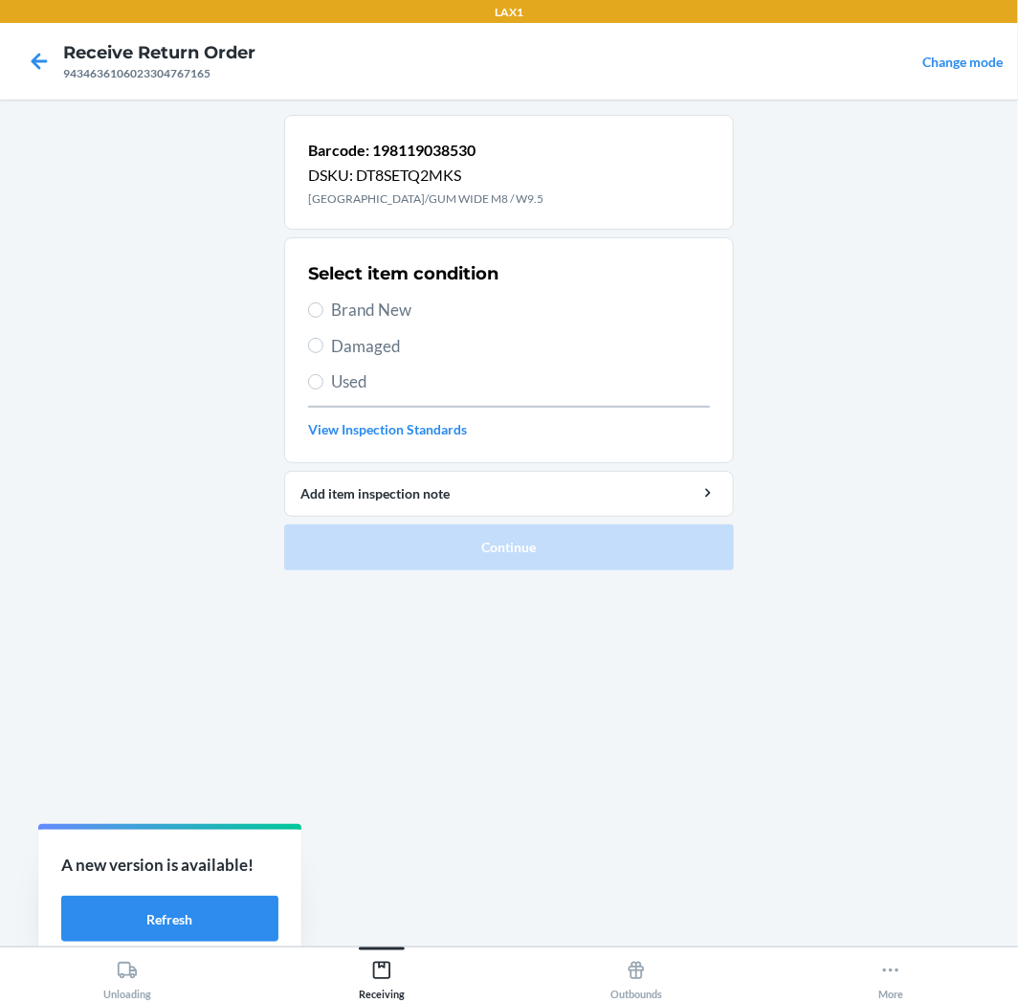
click at [371, 318] on span "Brand New" at bounding box center [520, 310] width 379 height 25
click at [323, 318] on input "Brand New" at bounding box center [315, 309] width 15 height 15
radio input "true"
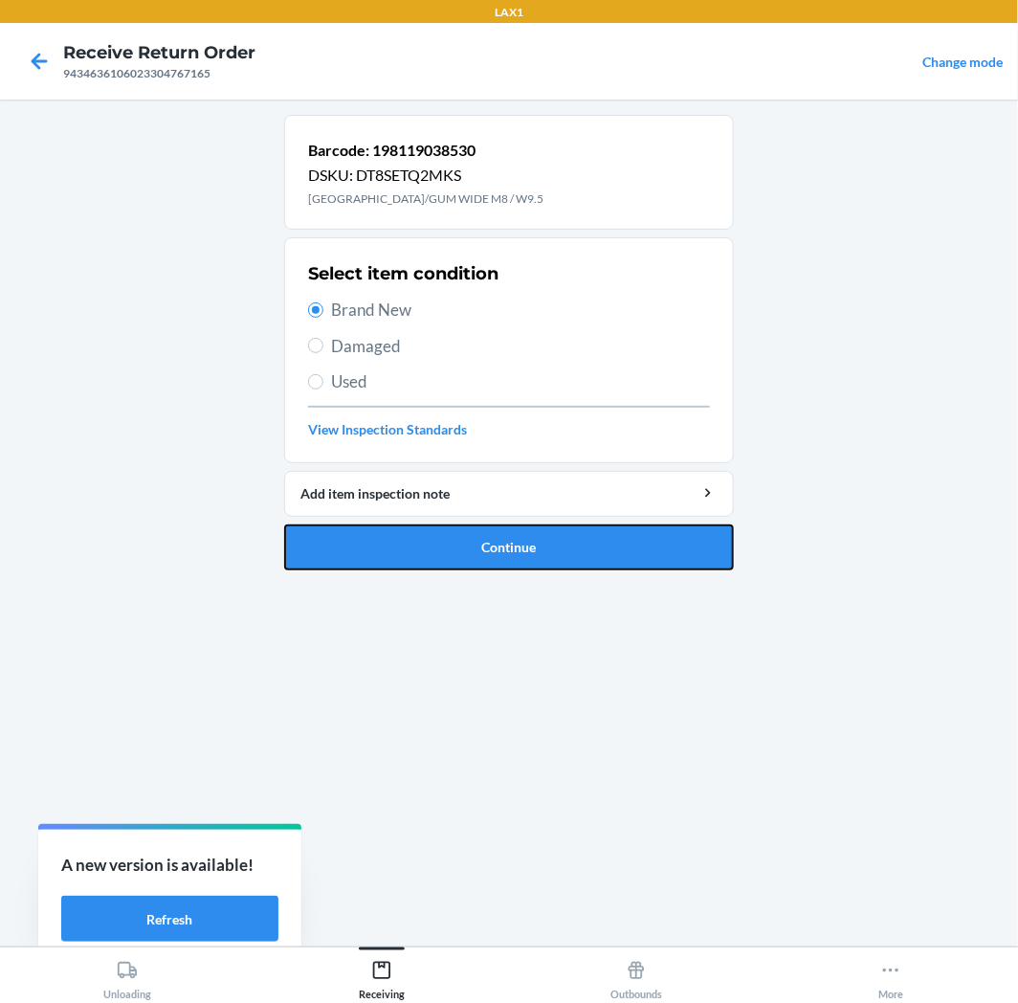
click at [588, 546] on button "Continue" at bounding box center [509, 547] width 450 height 46
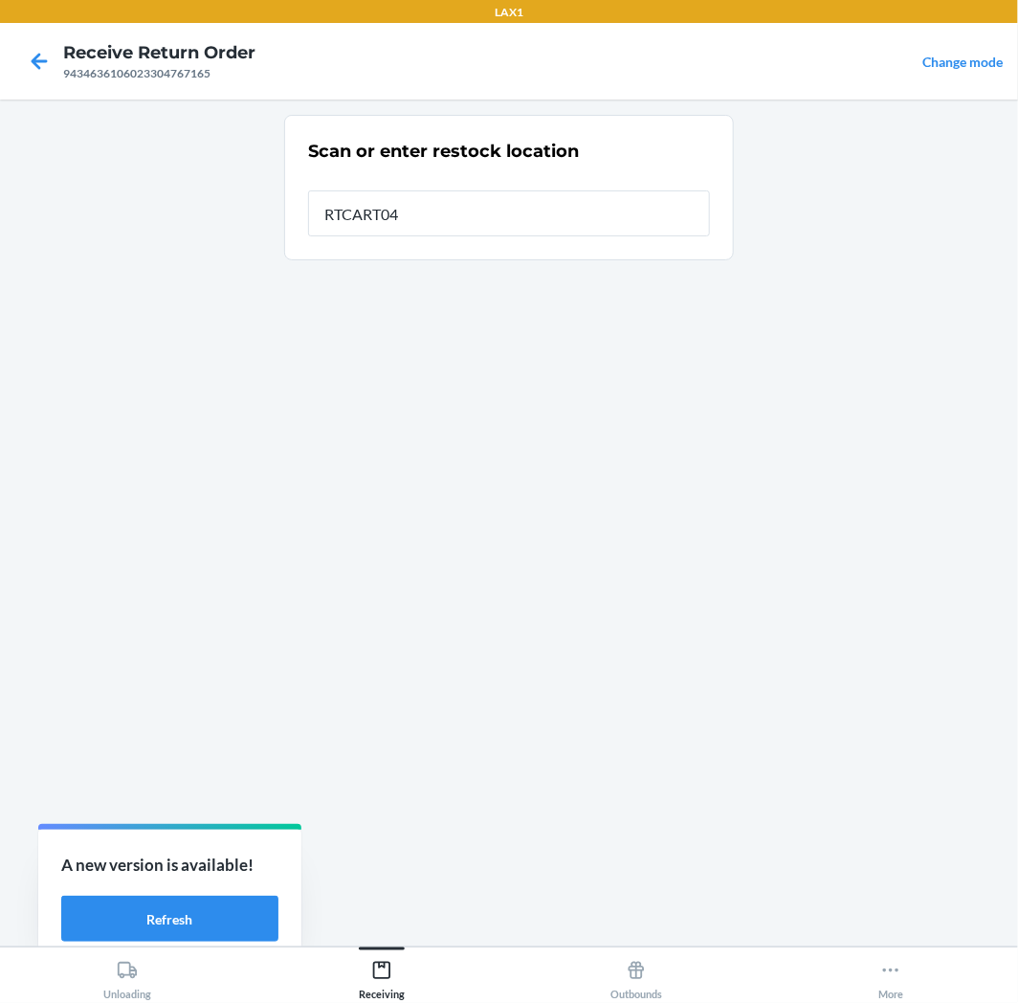
type input "RTCART042"
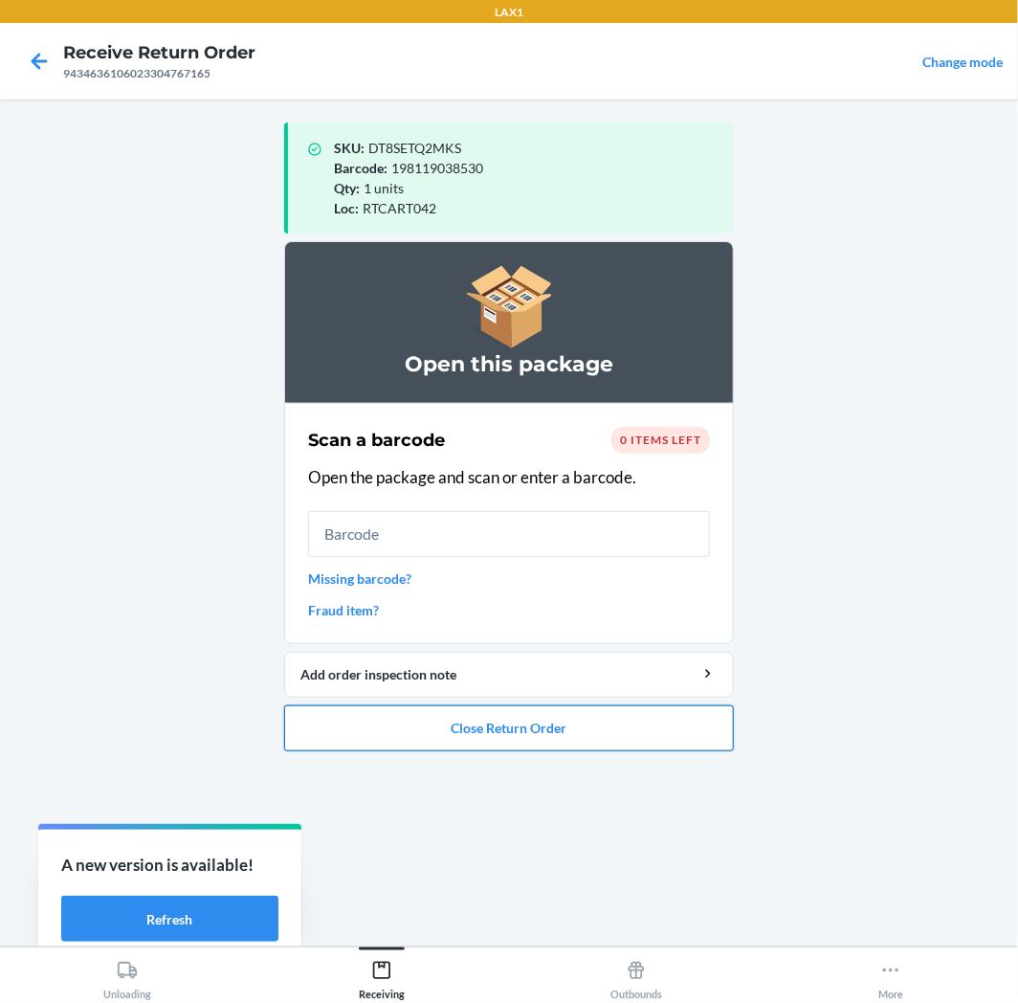
click at [546, 741] on button "Close Return Order" at bounding box center [509, 728] width 450 height 46
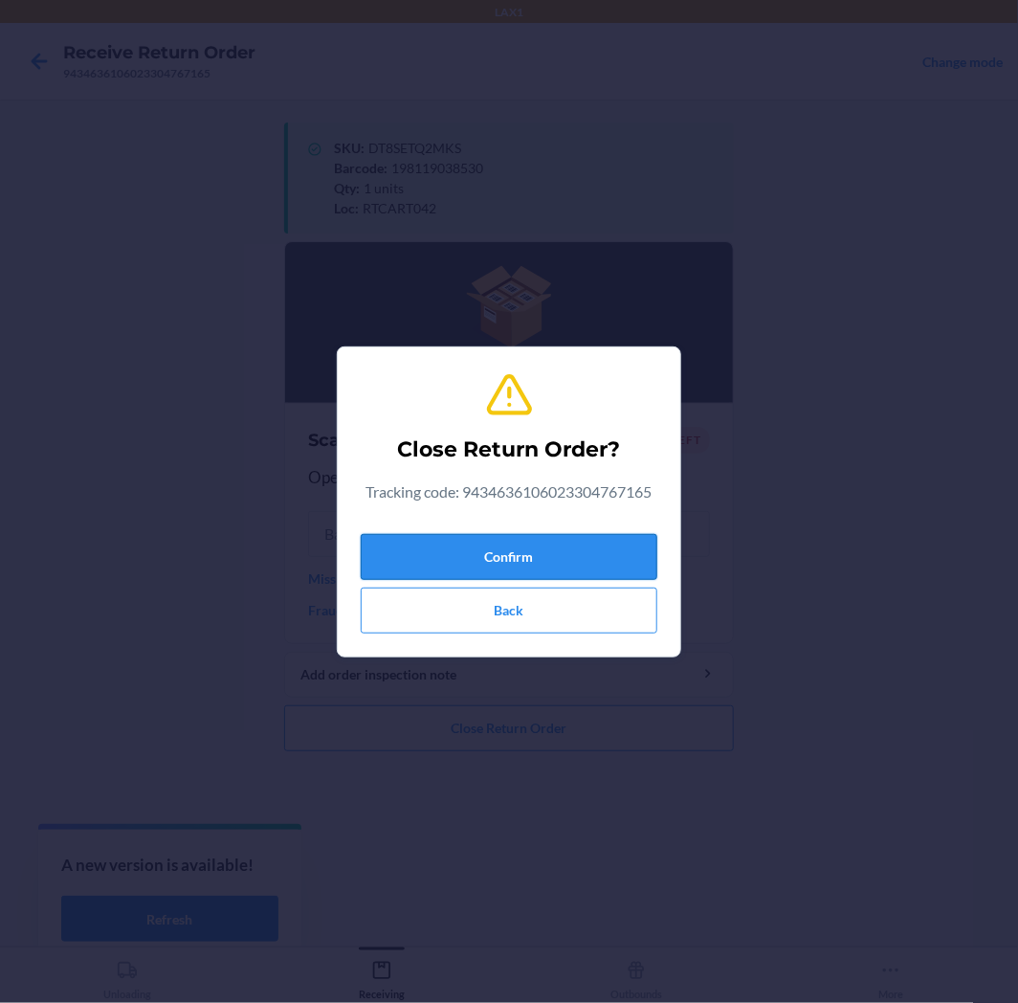
click at [546, 559] on button "Confirm" at bounding box center [509, 557] width 297 height 46
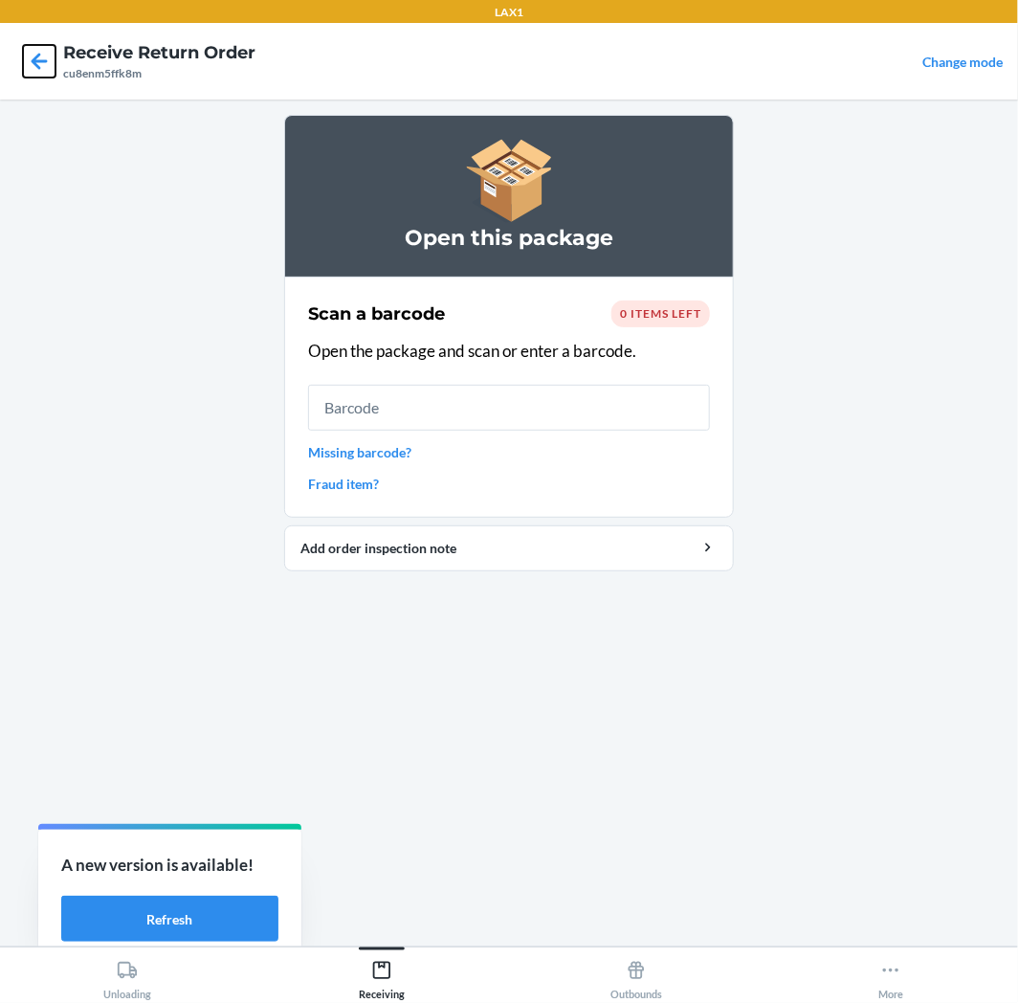
click at [30, 72] on icon at bounding box center [39, 61] width 33 height 33
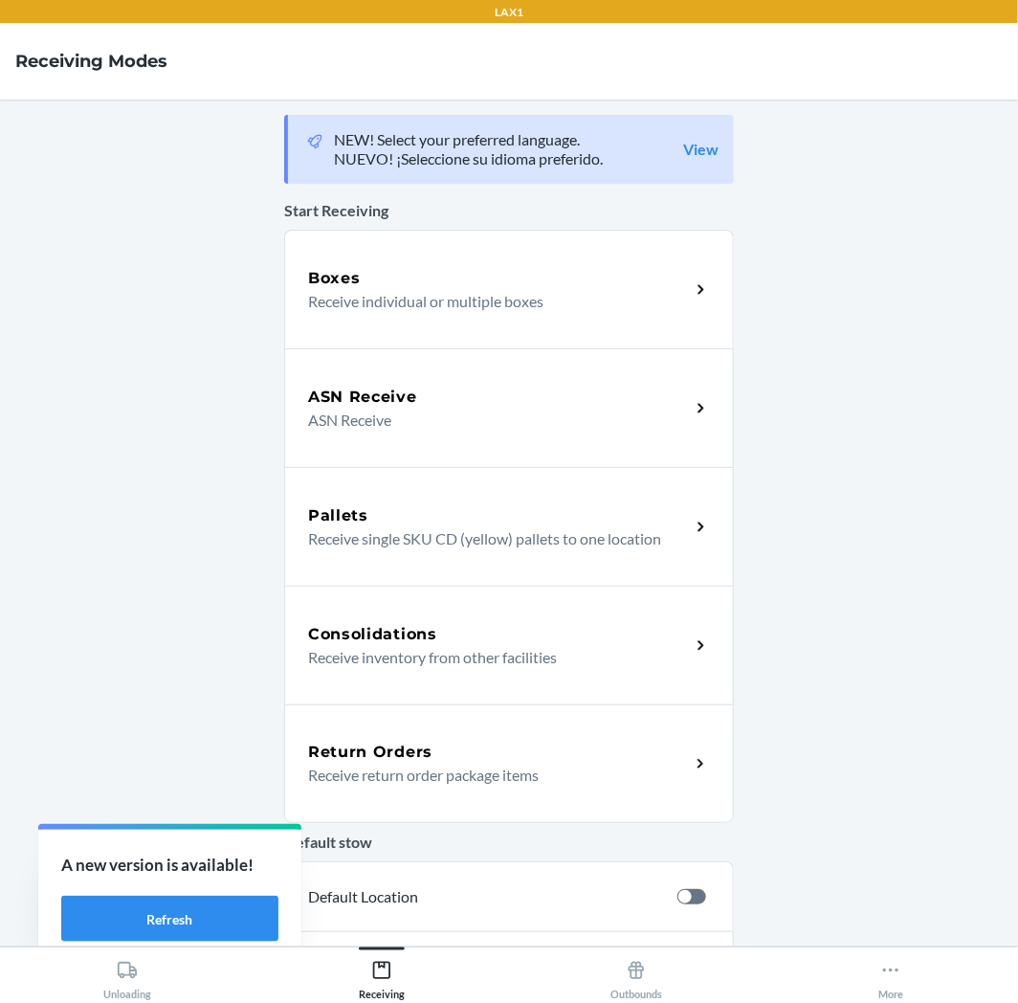
drag, startPoint x: 373, startPoint y: 721, endPoint x: 373, endPoint y: 731, distance: 10.5
click at [373, 724] on div "Return Orders Receive return order package items" at bounding box center [509, 763] width 450 height 119
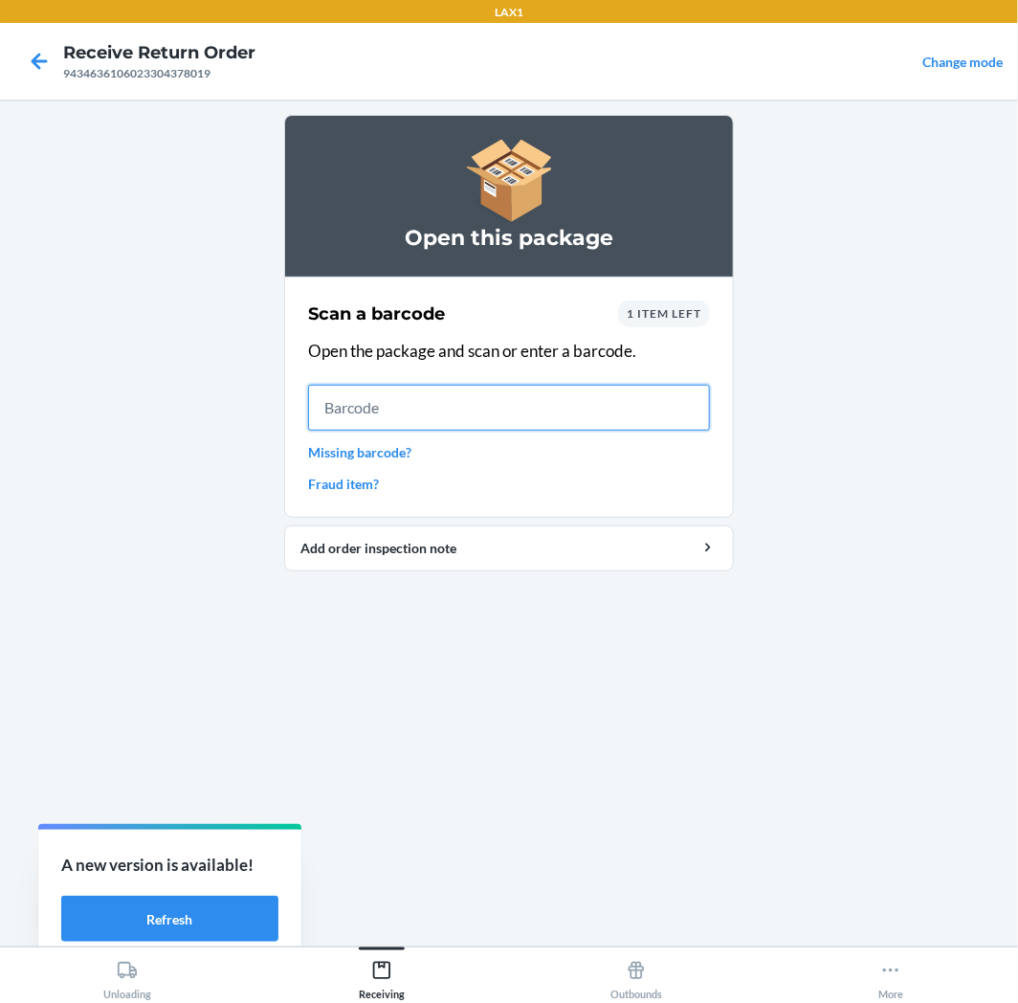
click at [403, 408] on input "text" at bounding box center [509, 408] width 402 height 46
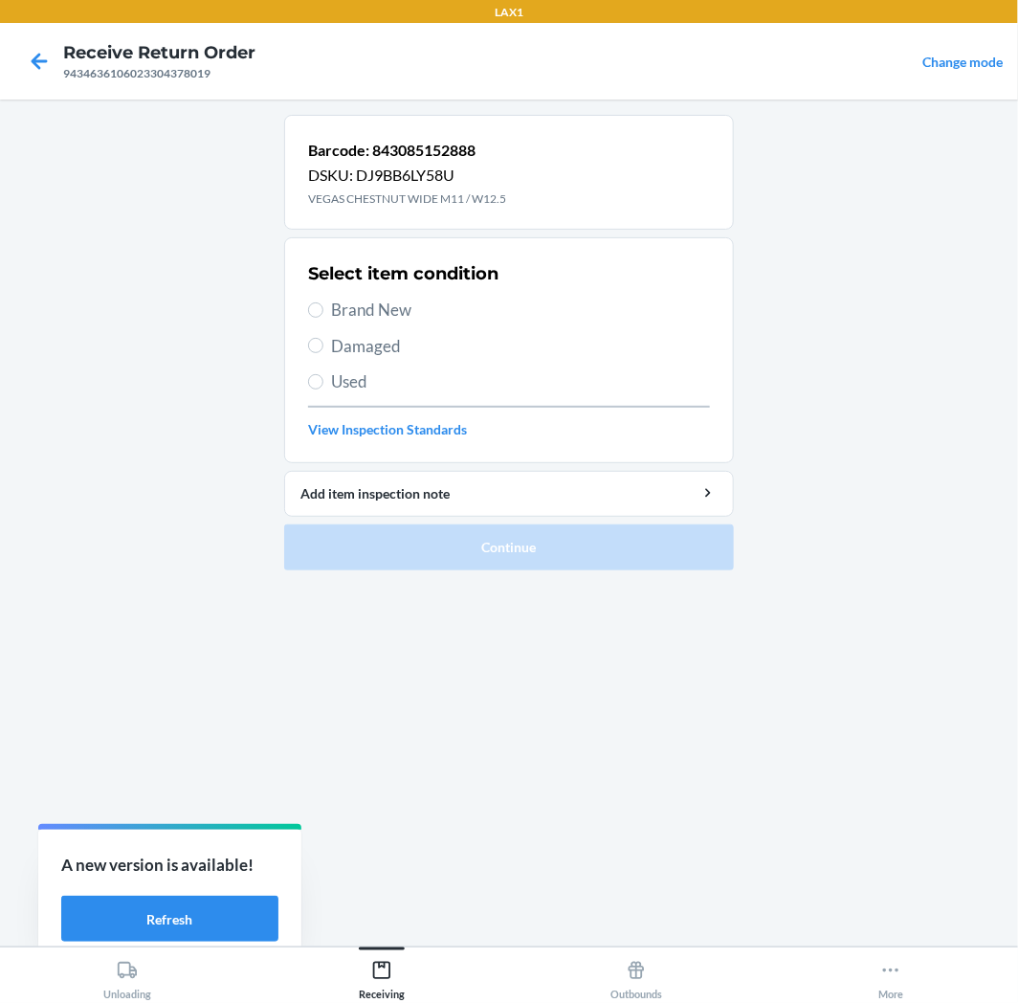
click at [394, 312] on span "Brand New" at bounding box center [520, 310] width 379 height 25
click at [323, 312] on input "Brand New" at bounding box center [315, 309] width 15 height 15
radio input "true"
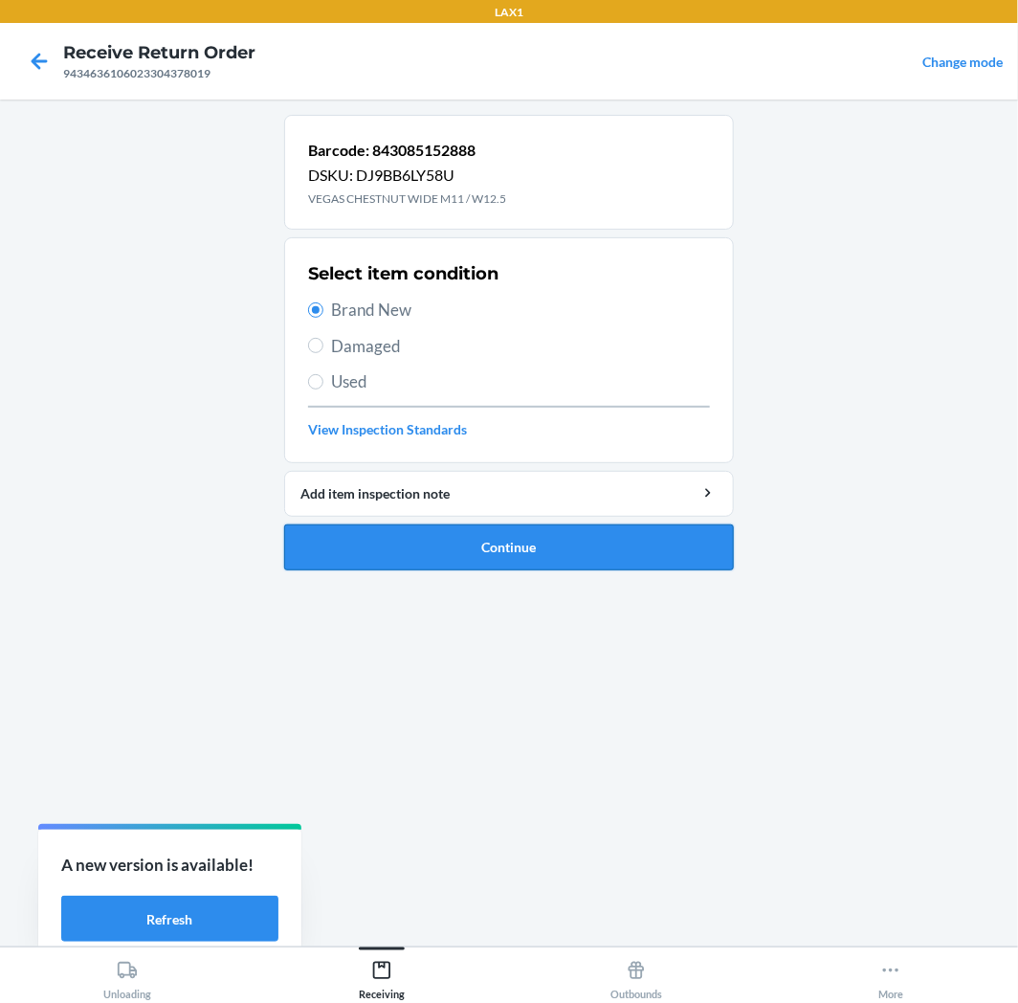
click at [389, 565] on button "Continue" at bounding box center [509, 547] width 450 height 46
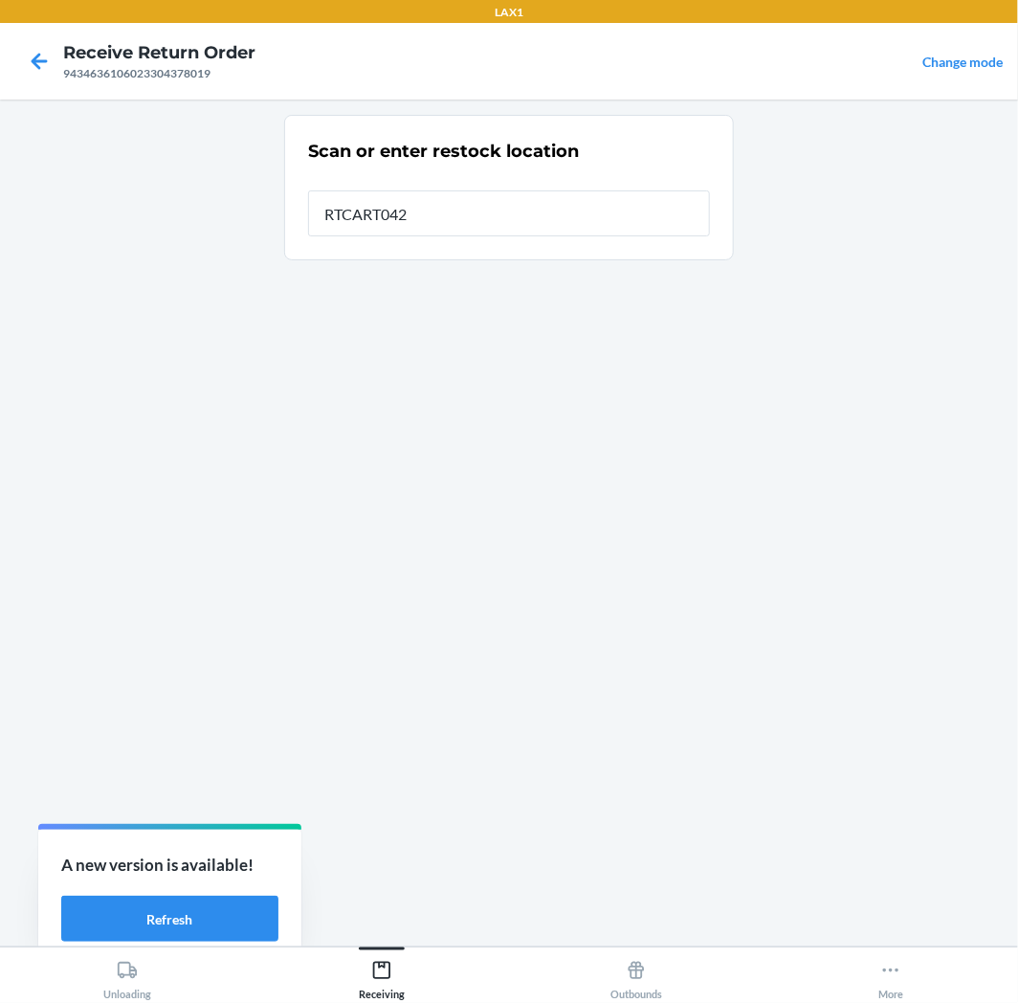
type input "RTCART042"
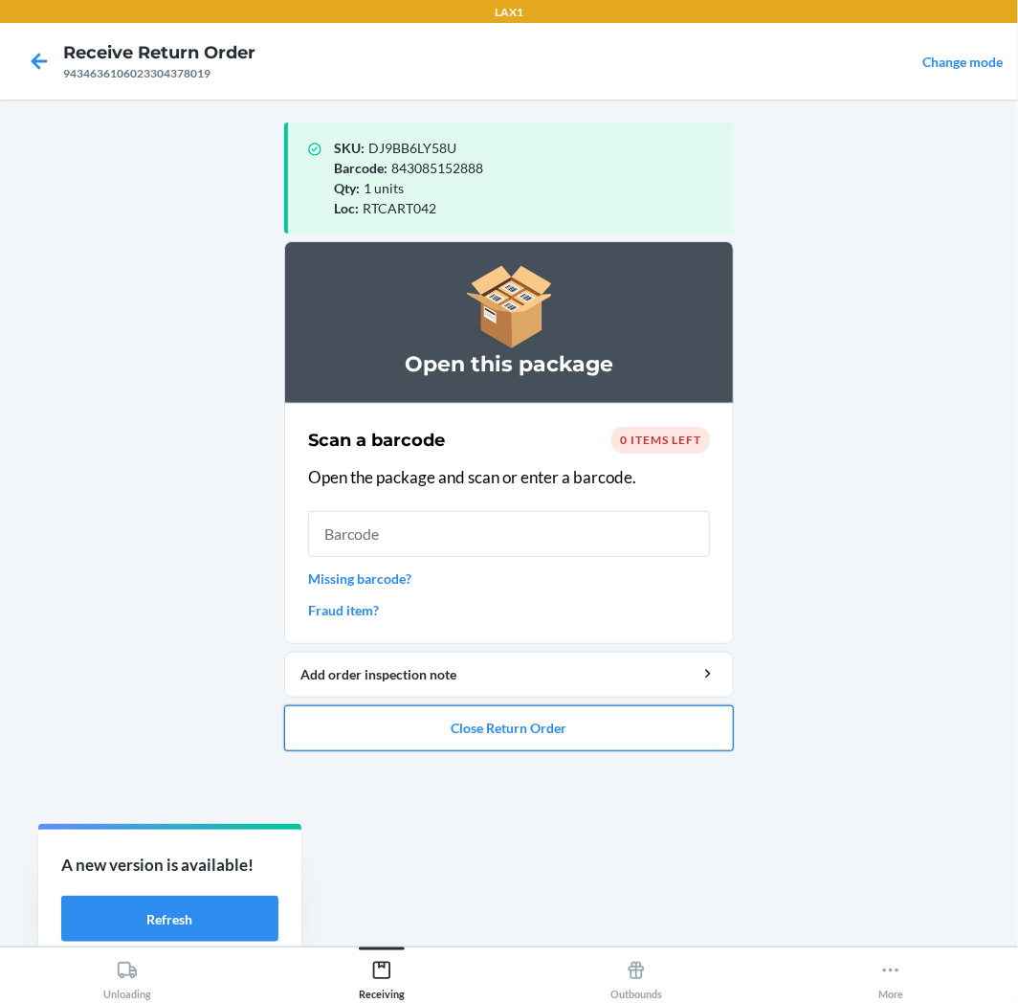
click at [591, 711] on button "Close Return Order" at bounding box center [509, 728] width 450 height 46
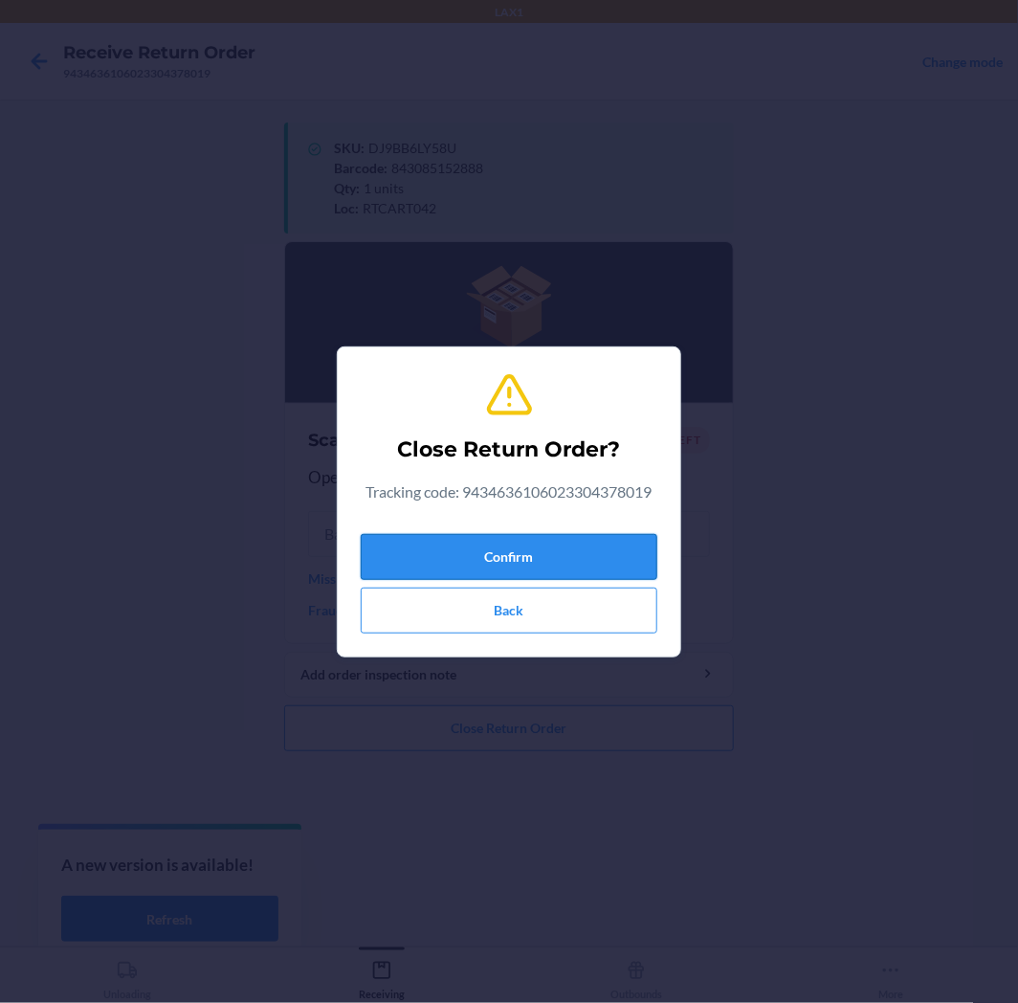
click at [510, 562] on button "Confirm" at bounding box center [509, 557] width 297 height 46
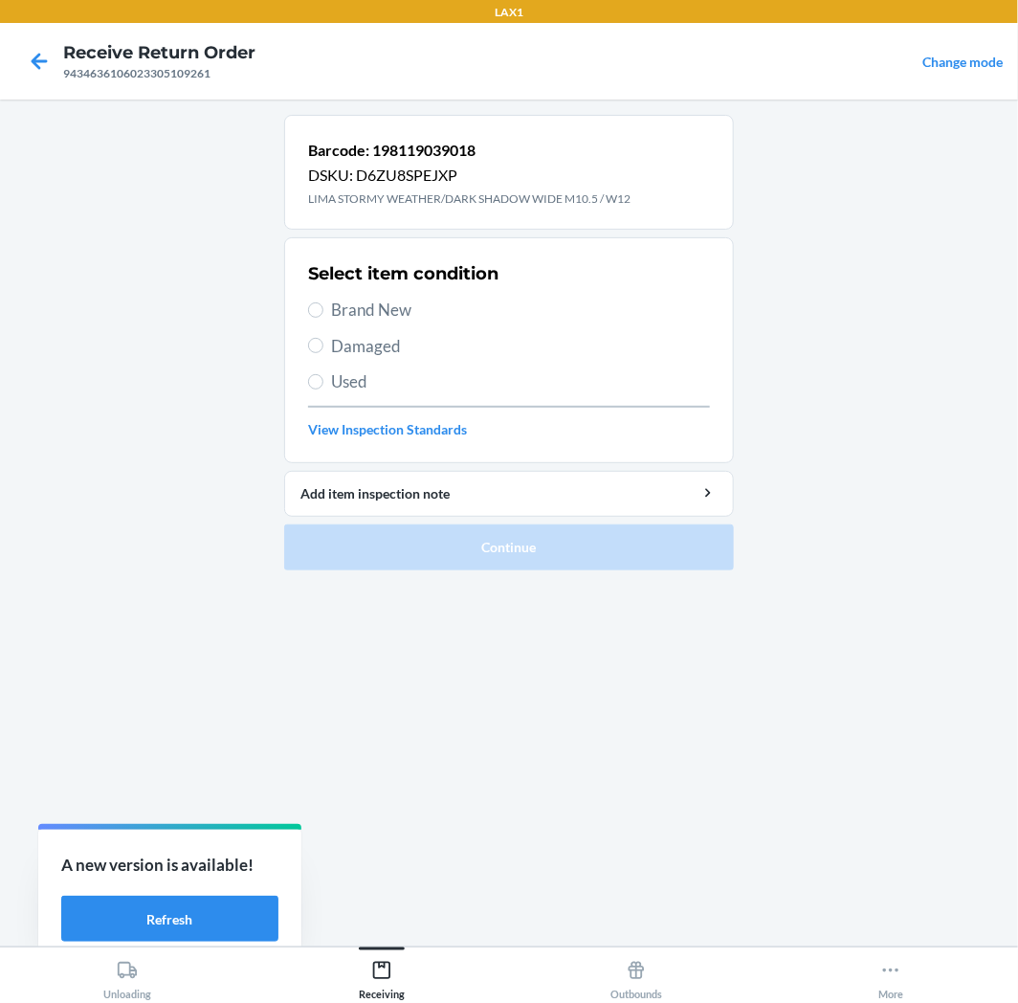
click at [374, 306] on span "Brand New" at bounding box center [520, 310] width 379 height 25
click at [323, 306] on input "Brand New" at bounding box center [315, 309] width 15 height 15
radio input "true"
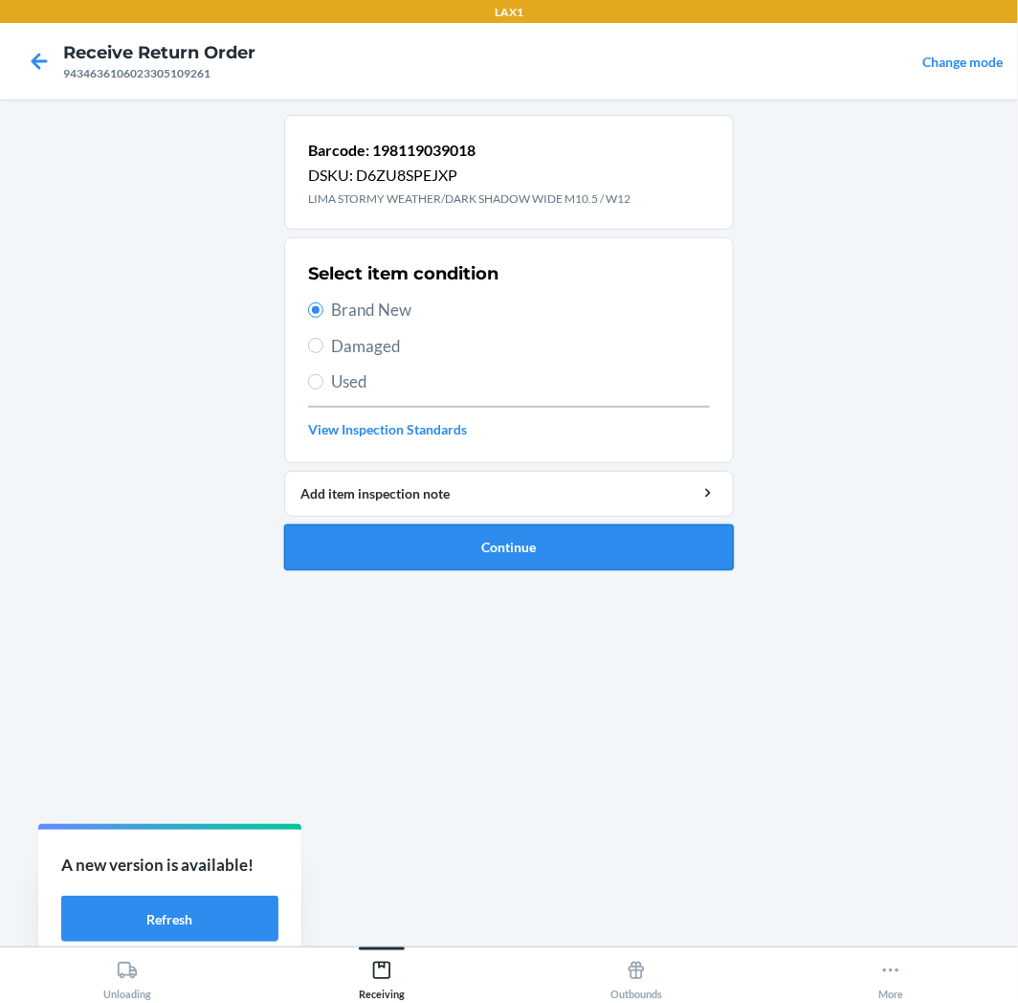
click at [587, 534] on button "Continue" at bounding box center [509, 547] width 450 height 46
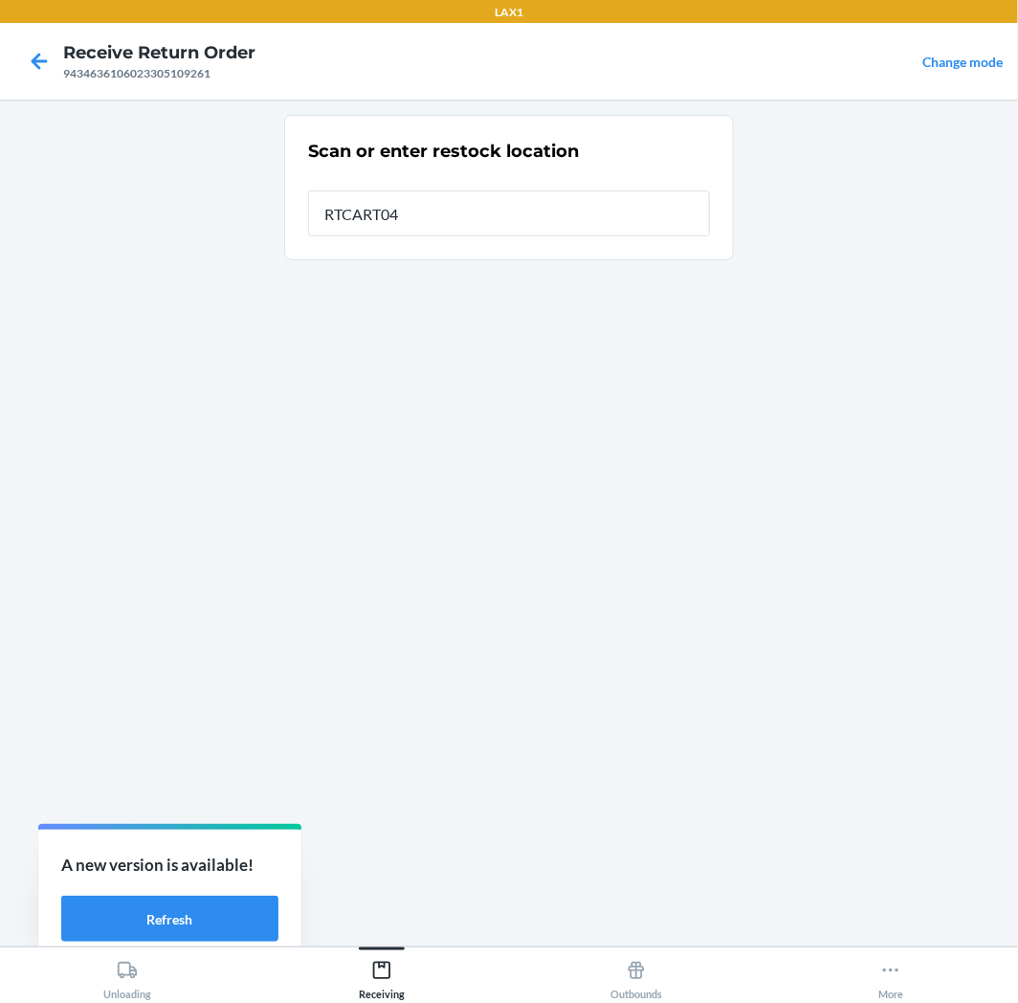
type input "RTCART042"
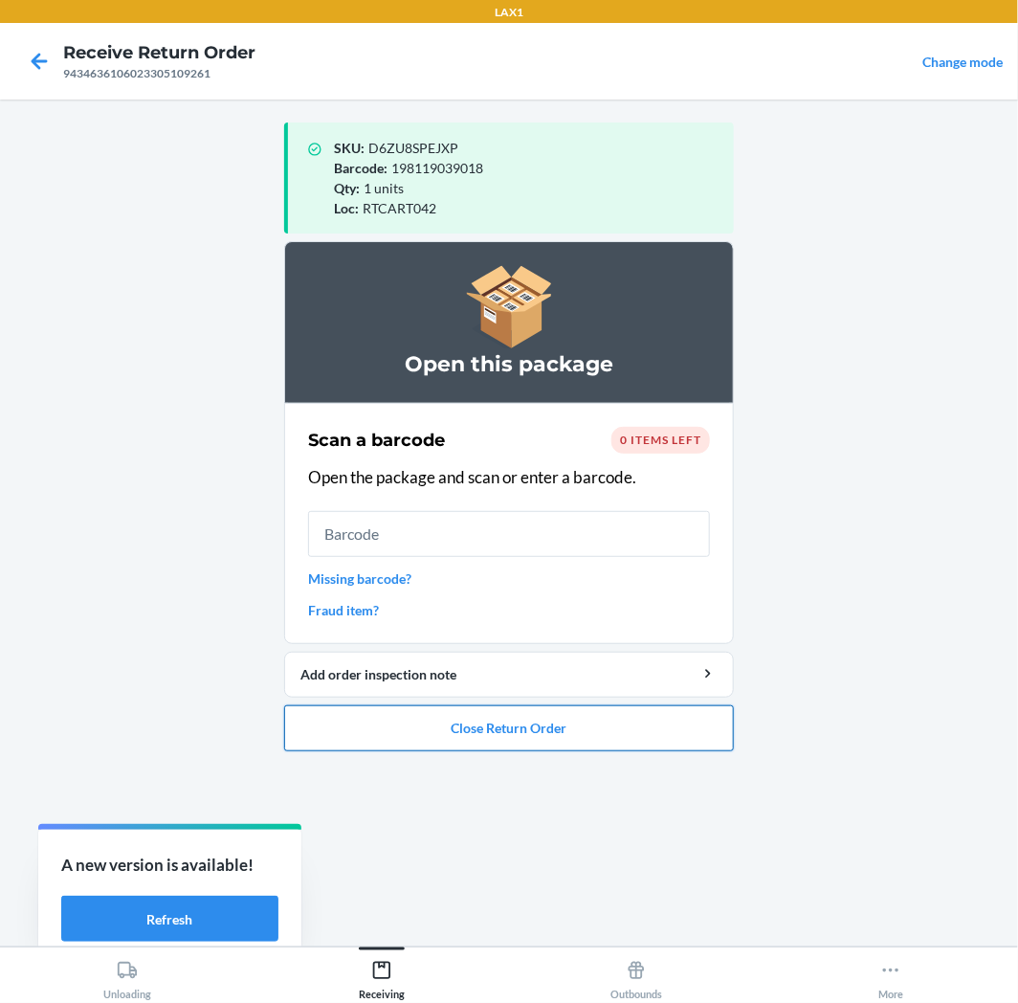
click at [582, 735] on button "Close Return Order" at bounding box center [509, 728] width 450 height 46
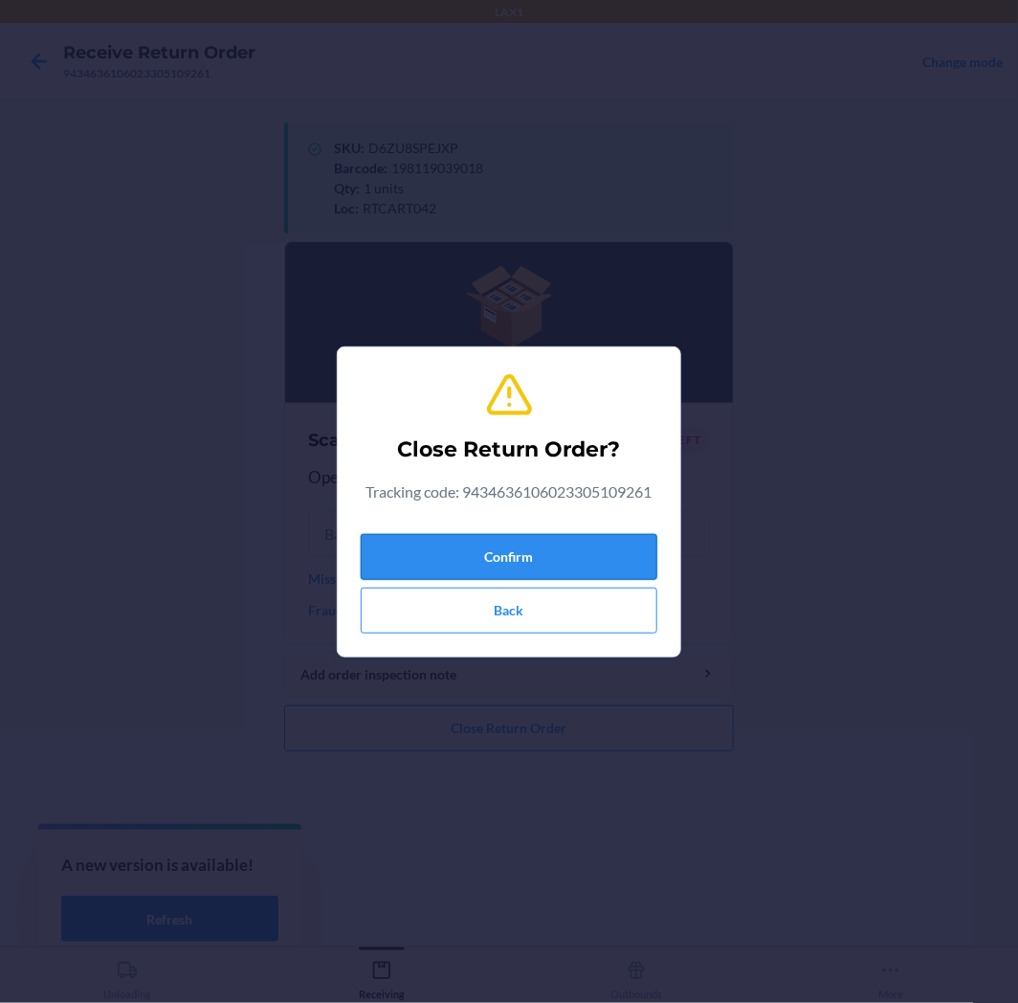
click at [548, 570] on button "Confirm" at bounding box center [509, 557] width 297 height 46
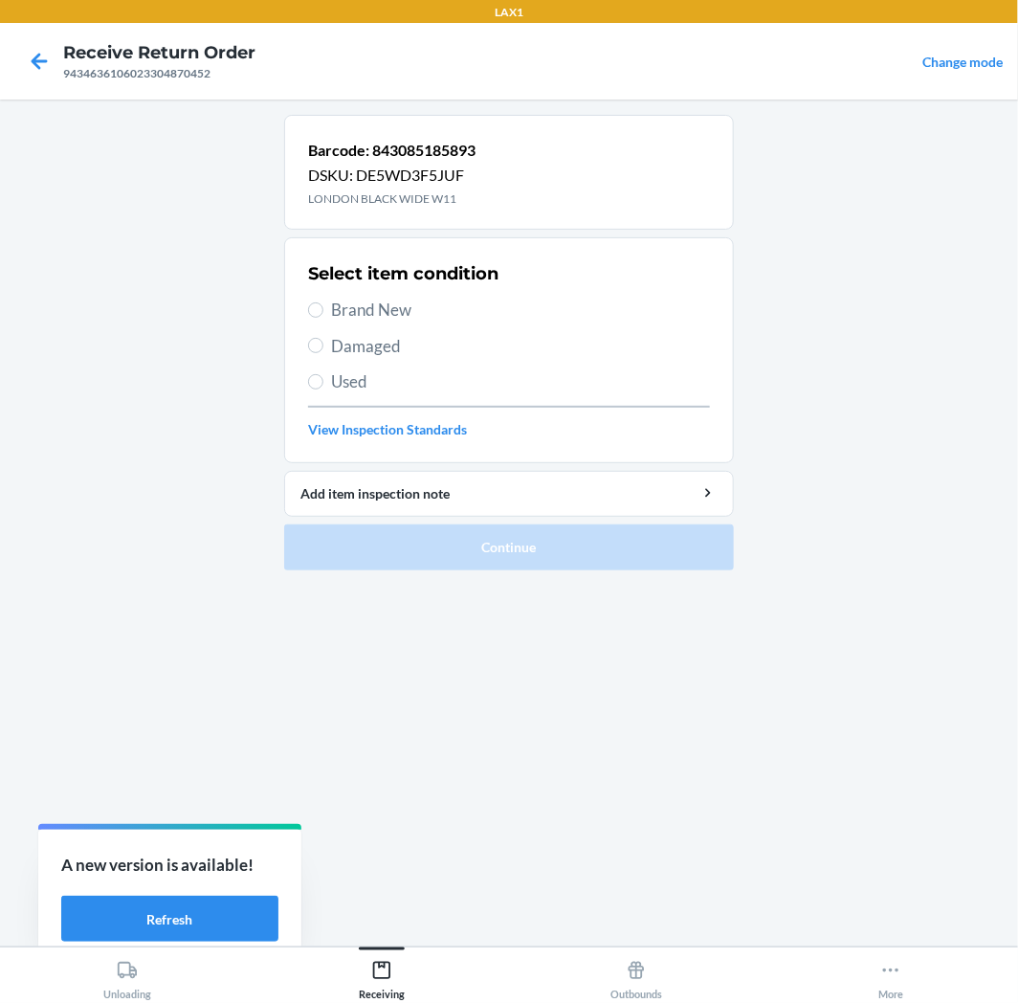
click at [384, 328] on div "Select item condition Brand New Damaged Used View Inspection Standards" at bounding box center [509, 350] width 402 height 189
click at [377, 345] on span "Damaged" at bounding box center [520, 346] width 379 height 25
click at [323, 345] on input "Damaged" at bounding box center [315, 345] width 15 height 15
radio input "true"
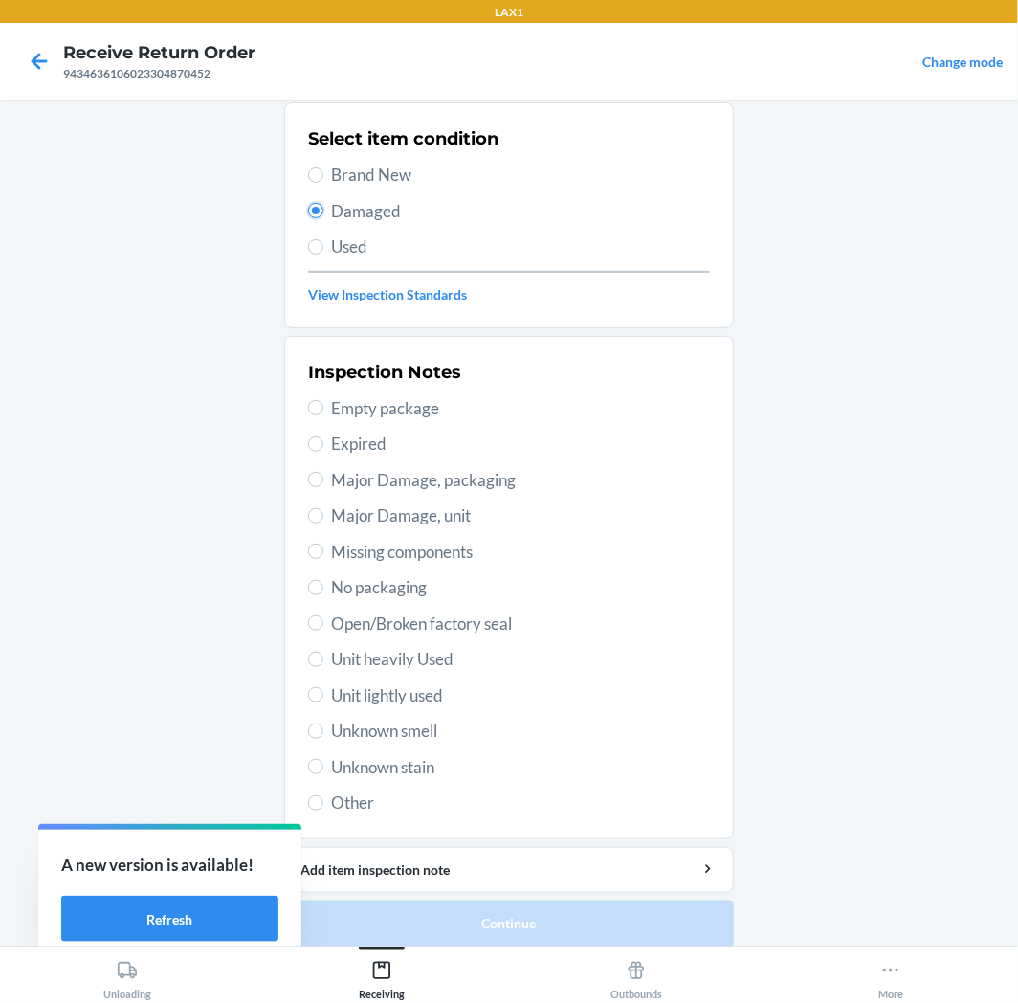
scroll to position [148, 0]
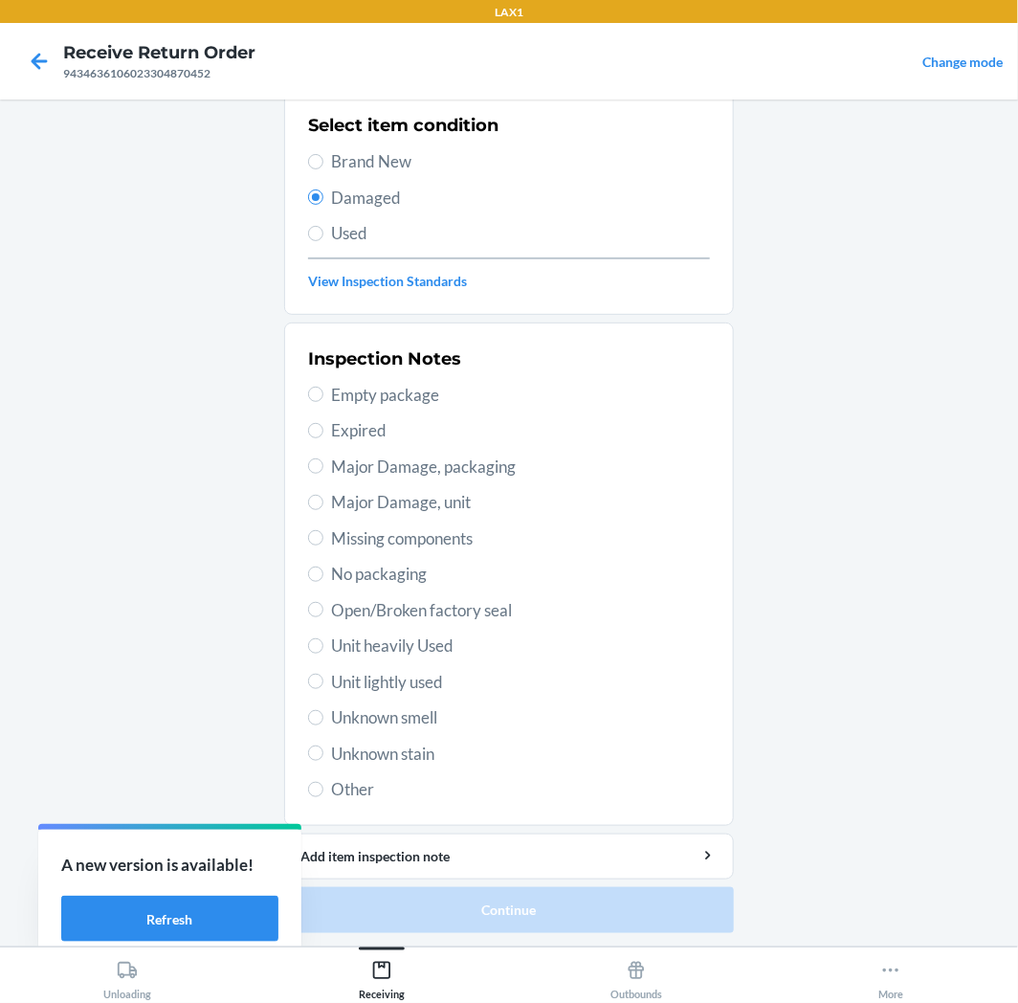
click at [409, 687] on span "Unit lightly used" at bounding box center [520, 682] width 379 height 25
click at [323, 687] on input "Unit lightly used" at bounding box center [315, 681] width 15 height 15
radio input "true"
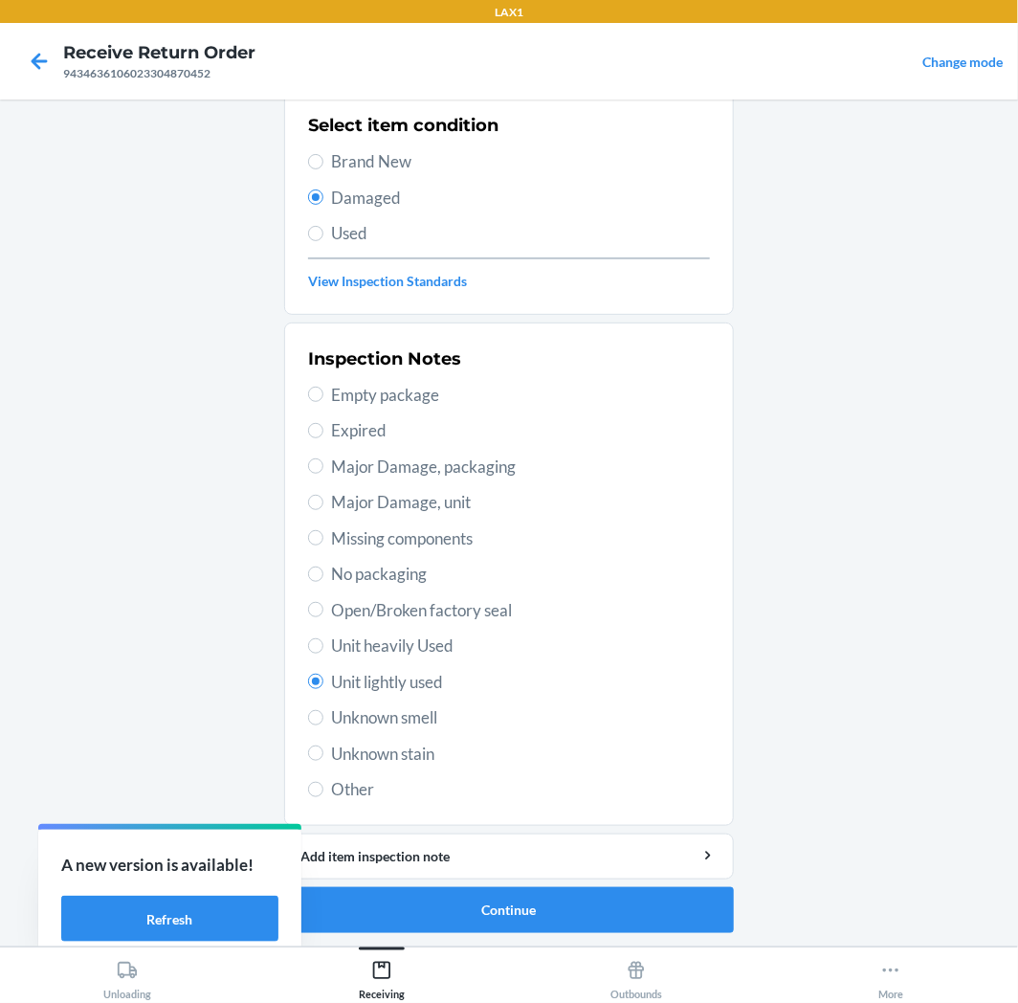
click at [412, 721] on span "Unknown smell" at bounding box center [520, 717] width 379 height 25
click at [323, 721] on input "Unknown smell" at bounding box center [315, 717] width 15 height 15
radio input "true"
radio input "false"
click at [415, 758] on span "Unknown stain" at bounding box center [520, 754] width 379 height 25
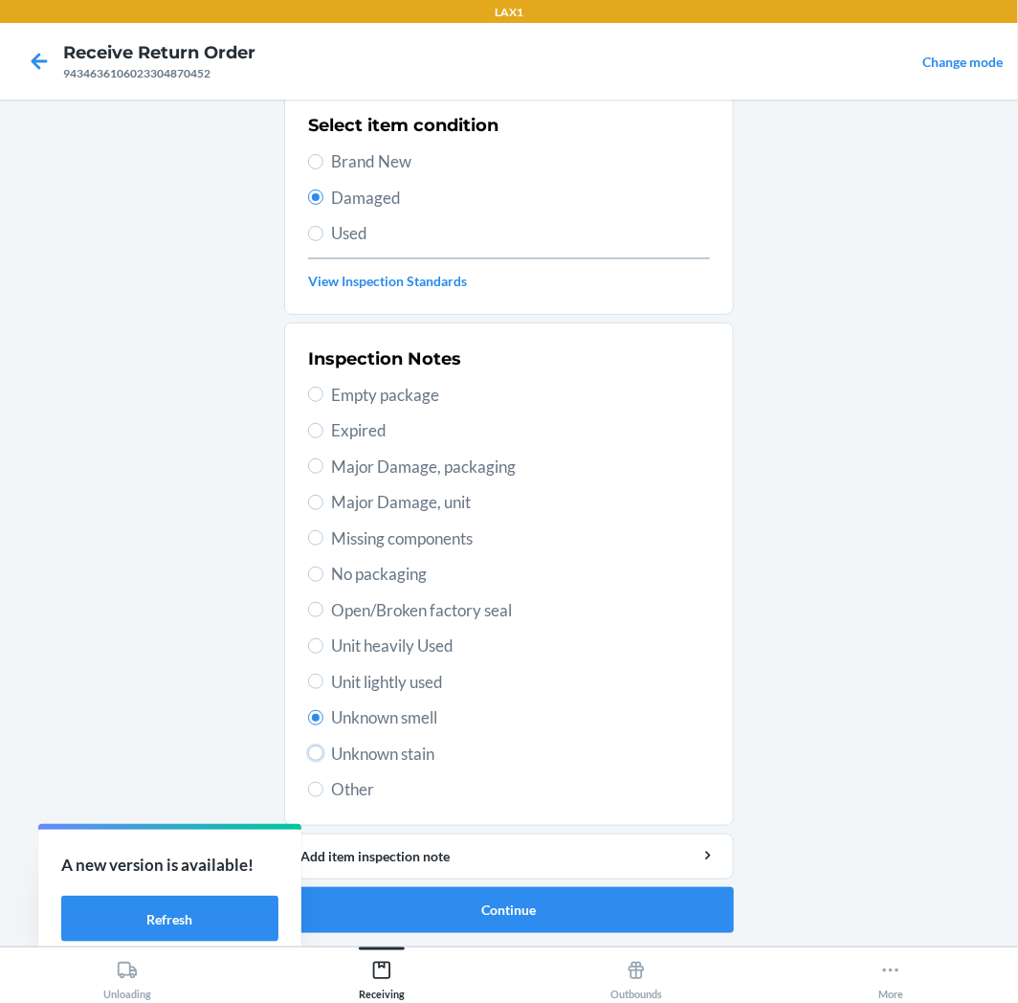
click at [323, 758] on input "Unknown stain" at bounding box center [315, 753] width 15 height 15
radio input "true"
radio input "false"
click at [590, 910] on button "Continue" at bounding box center [509, 910] width 450 height 46
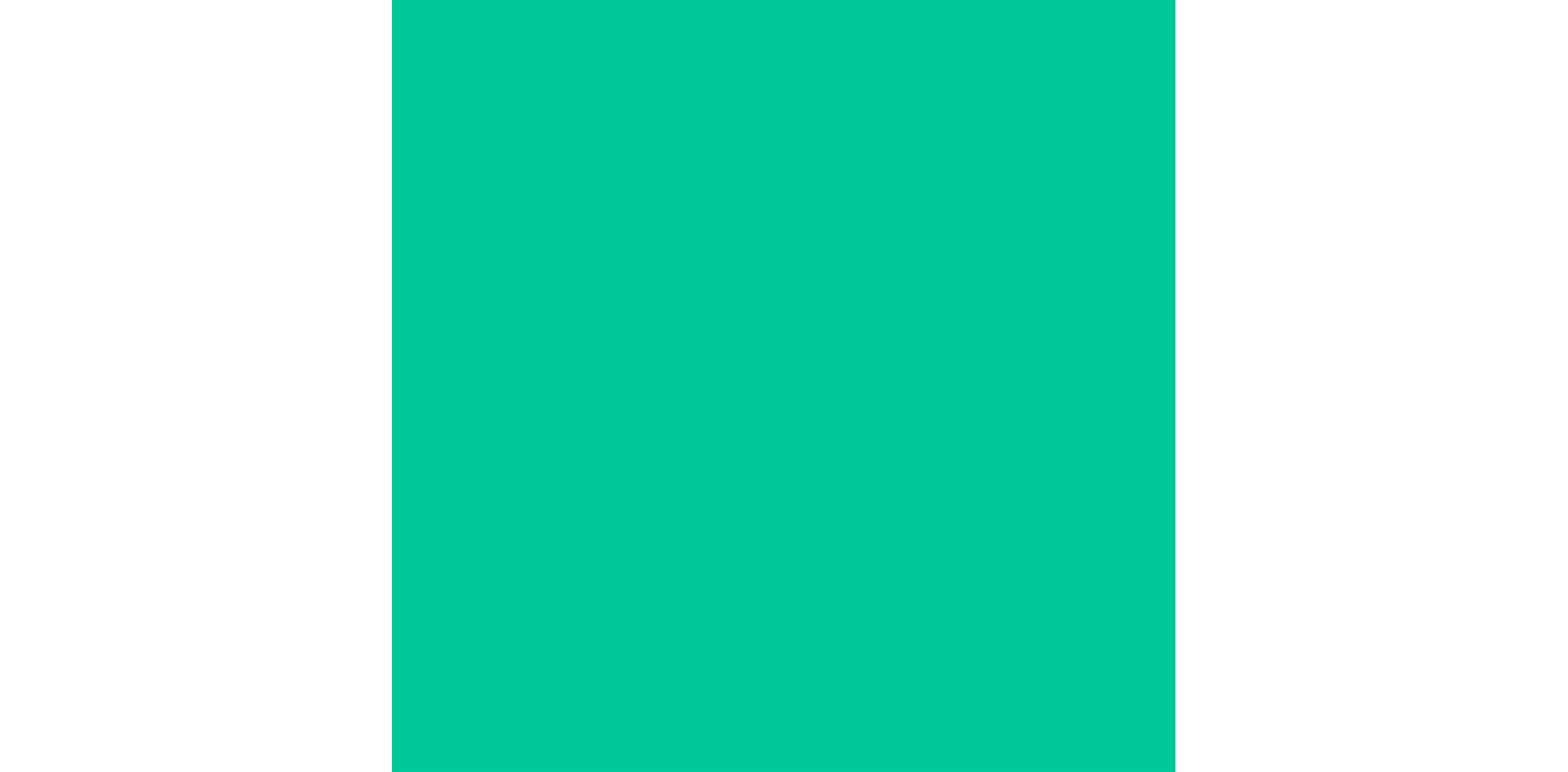
scroll to position [0, 0]
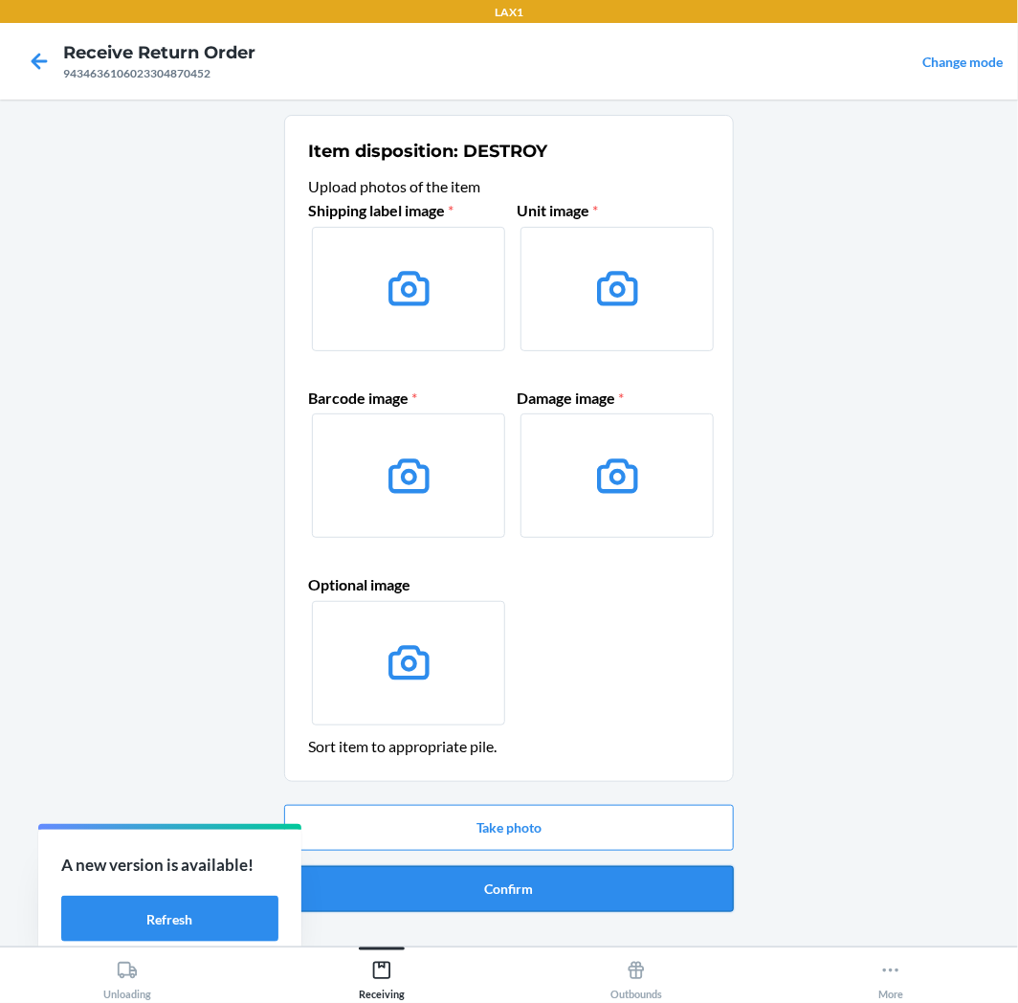
click at [623, 894] on button "Confirm" at bounding box center [509, 889] width 450 height 46
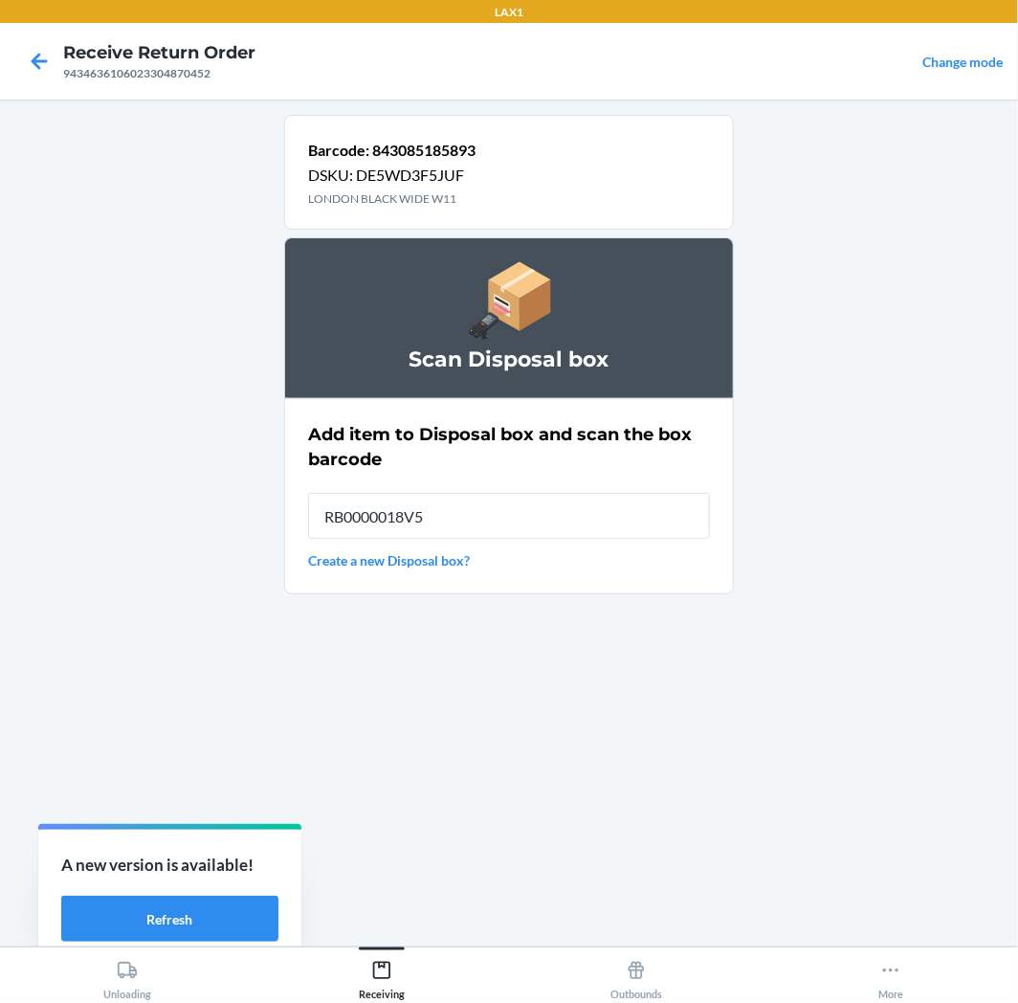
type input "RB0000018V5"
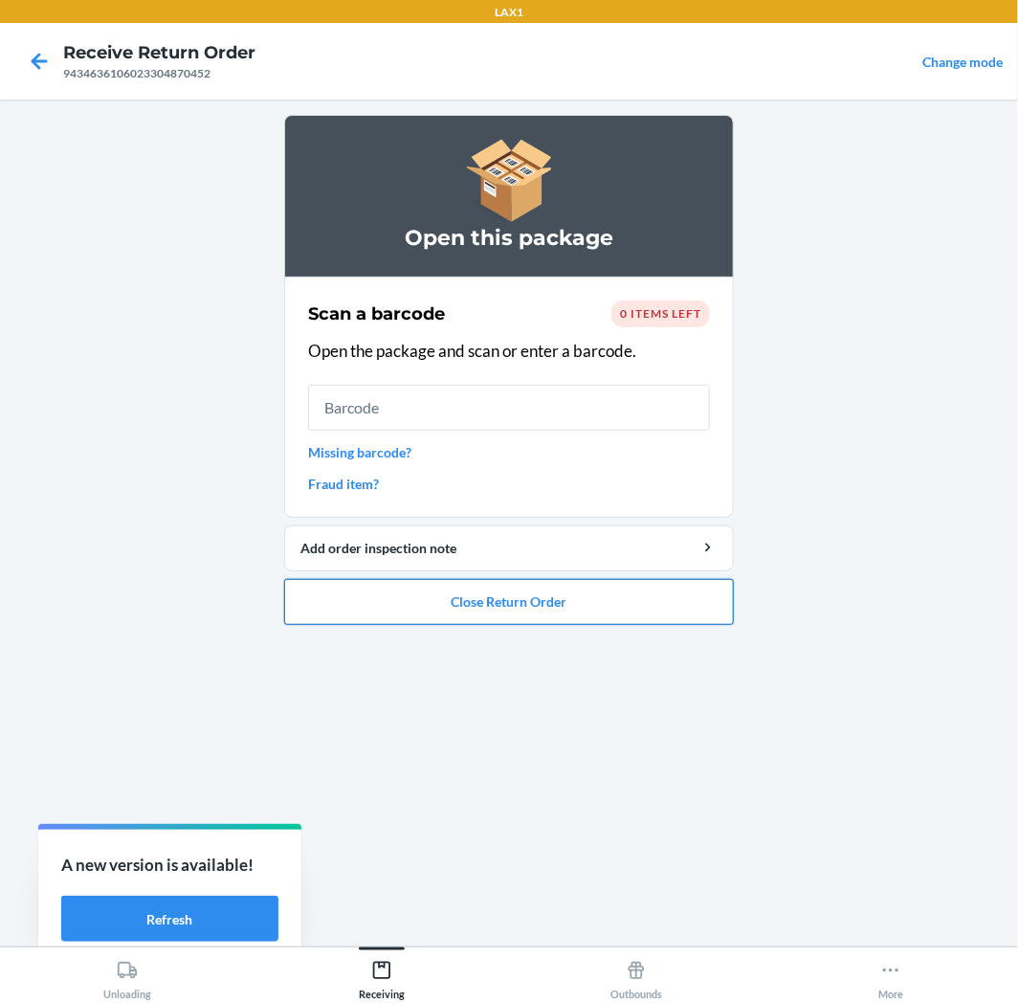
click at [593, 595] on button "Close Return Order" at bounding box center [509, 602] width 450 height 46
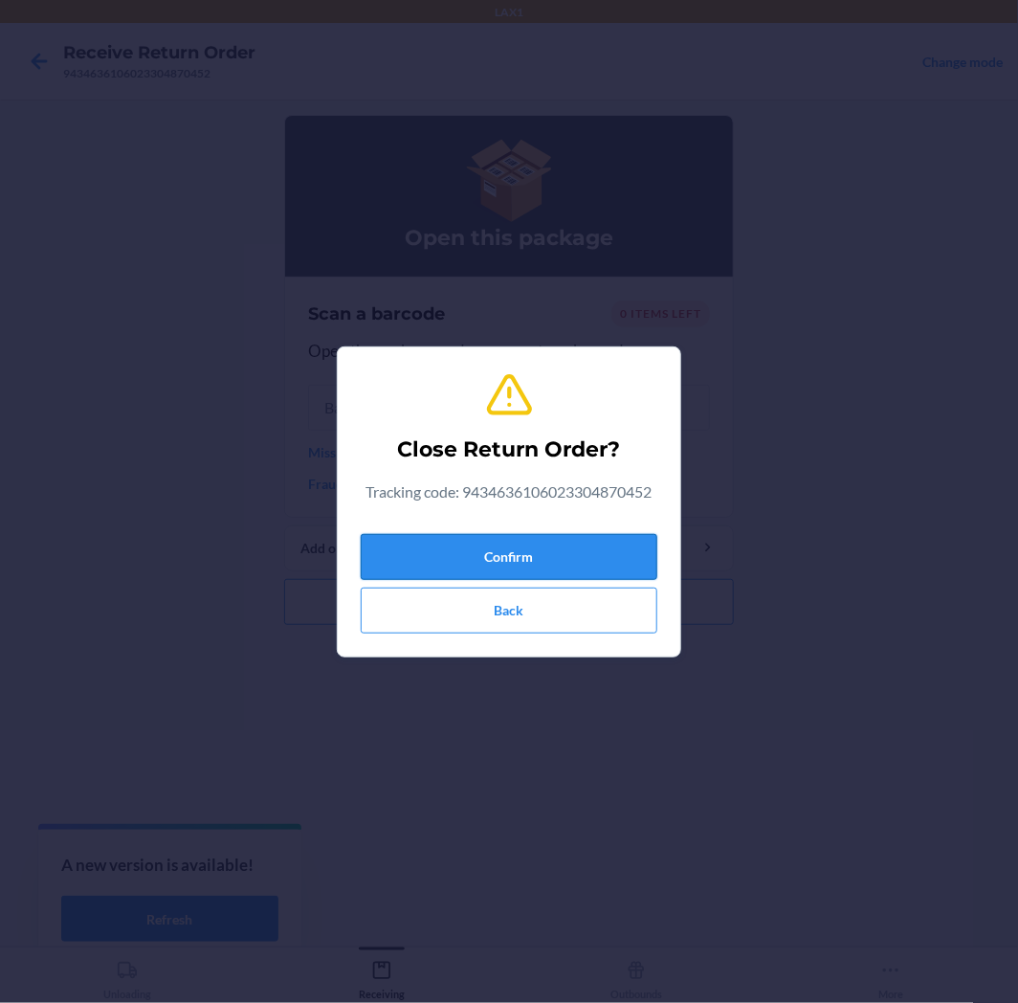
click at [555, 561] on button "Confirm" at bounding box center [509, 557] width 297 height 46
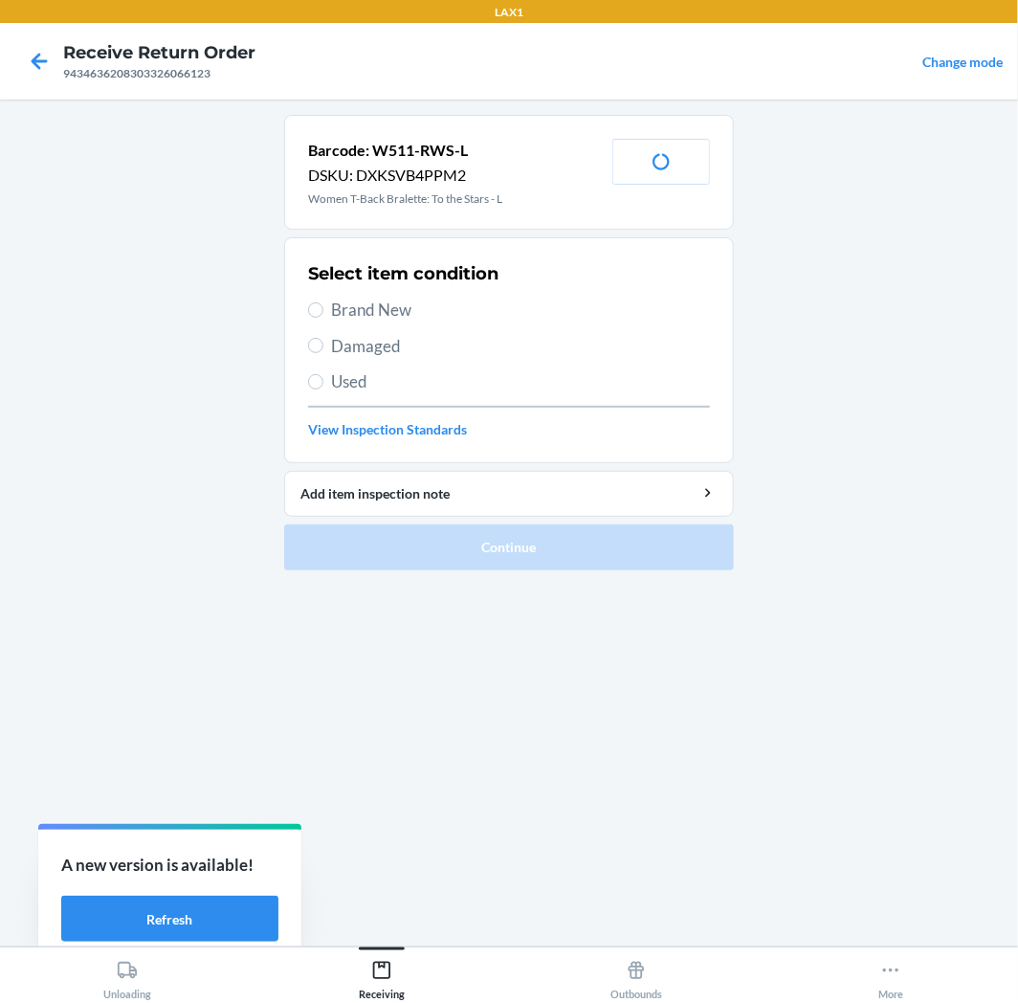
click at [360, 311] on span "Brand New" at bounding box center [520, 310] width 379 height 25
click at [323, 311] on input "Brand New" at bounding box center [315, 309] width 15 height 15
radio input "true"
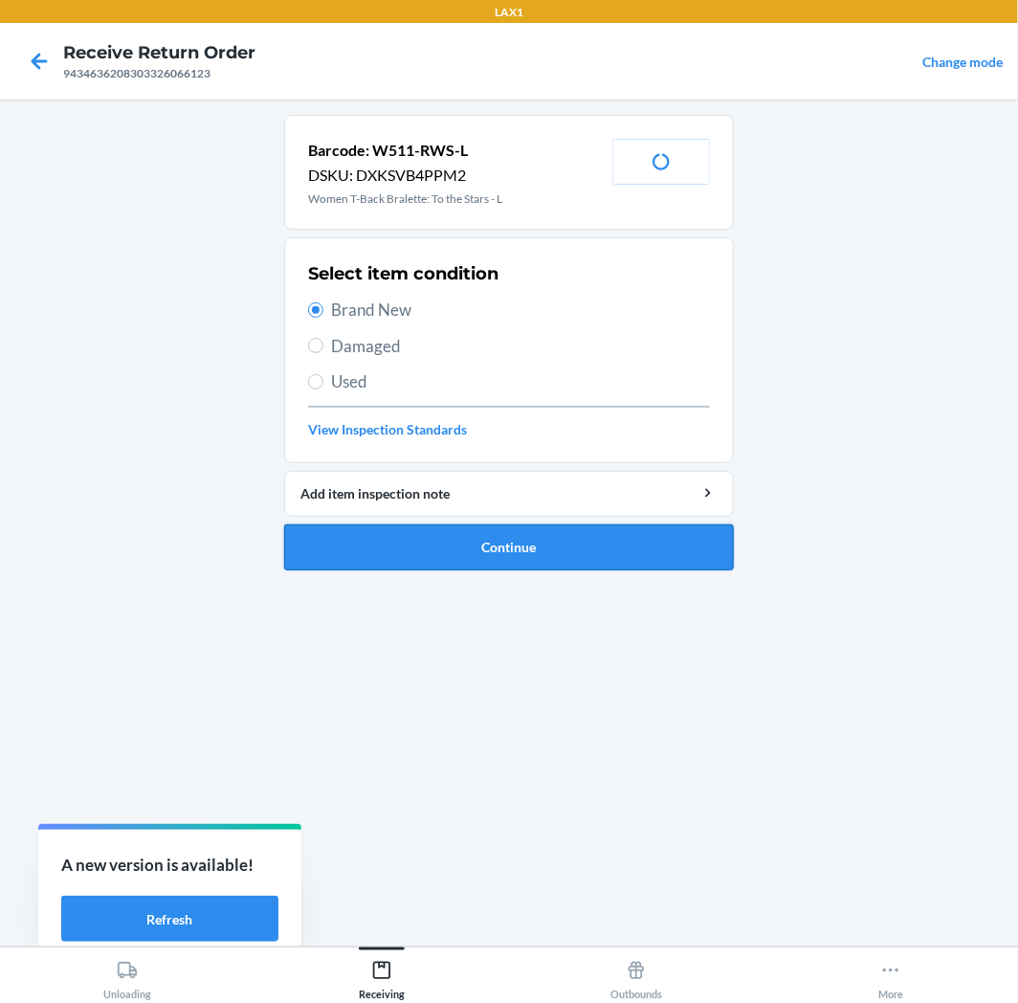
click at [526, 553] on button "Continue" at bounding box center [509, 547] width 450 height 46
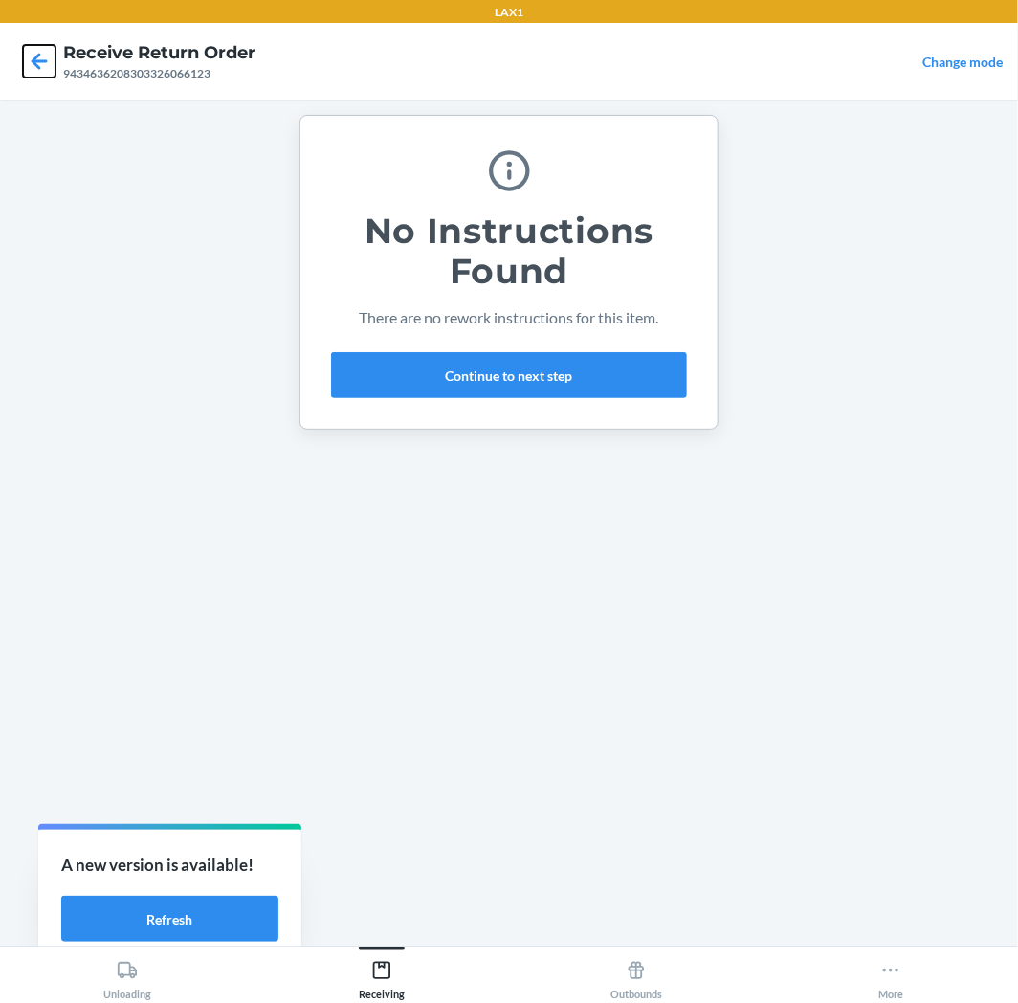
click at [35, 61] on icon at bounding box center [40, 61] width 16 height 16
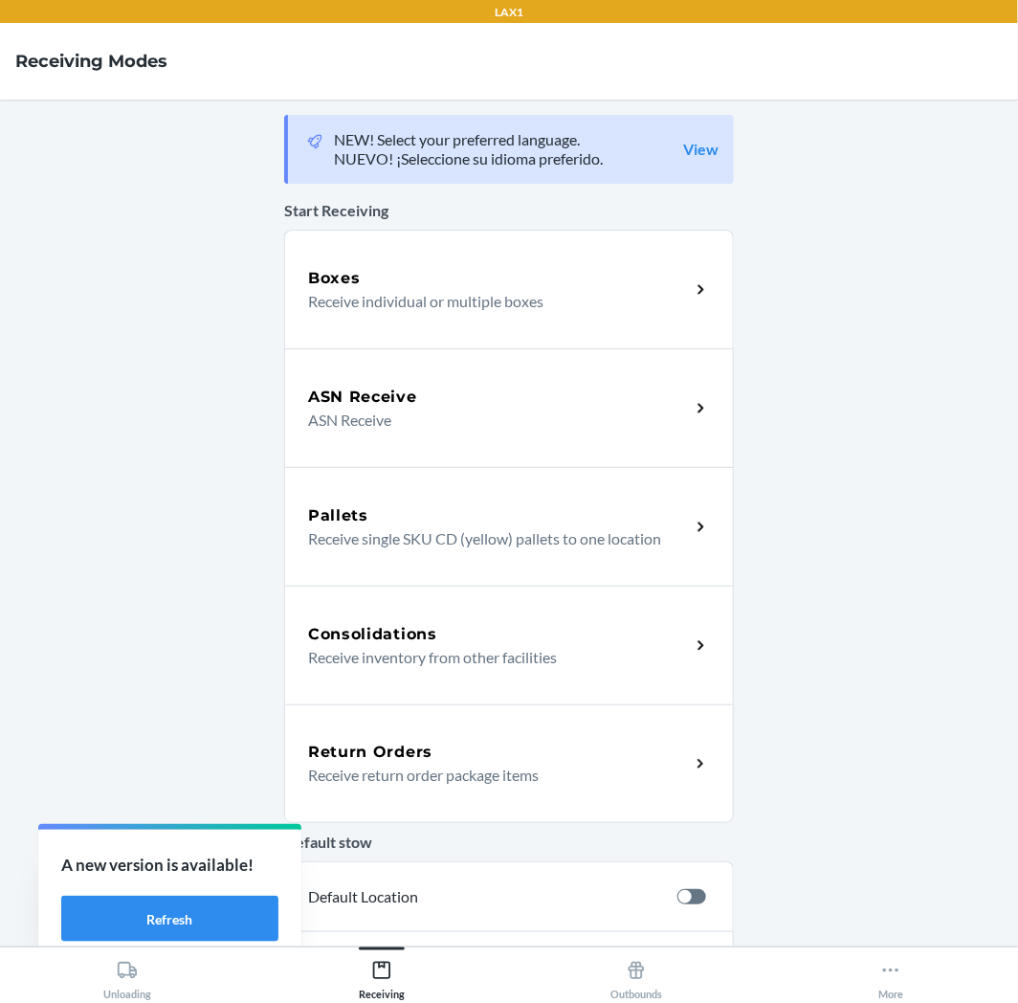
click at [386, 760] on h5 "Return Orders" at bounding box center [370, 752] width 124 height 23
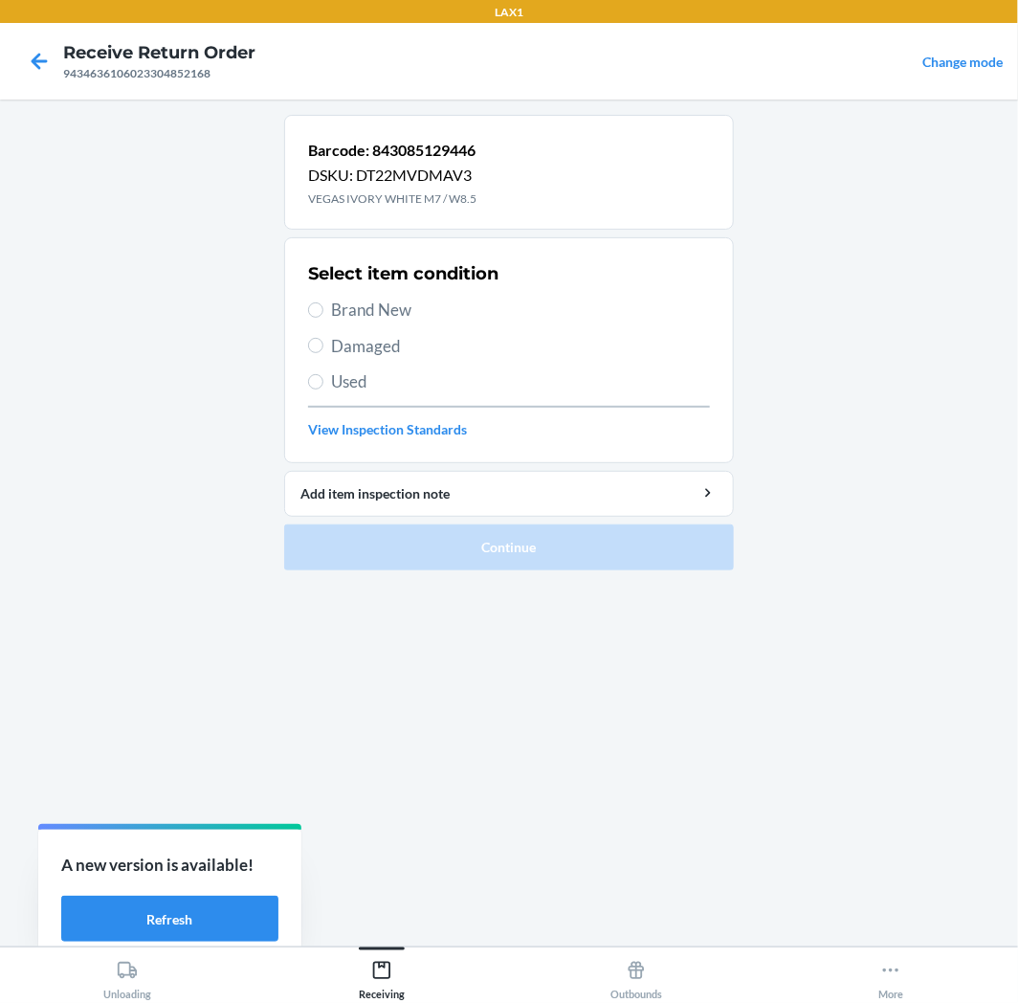
click at [387, 314] on span "Brand New" at bounding box center [520, 310] width 379 height 25
click at [323, 314] on input "Brand New" at bounding box center [315, 309] width 15 height 15
radio input "true"
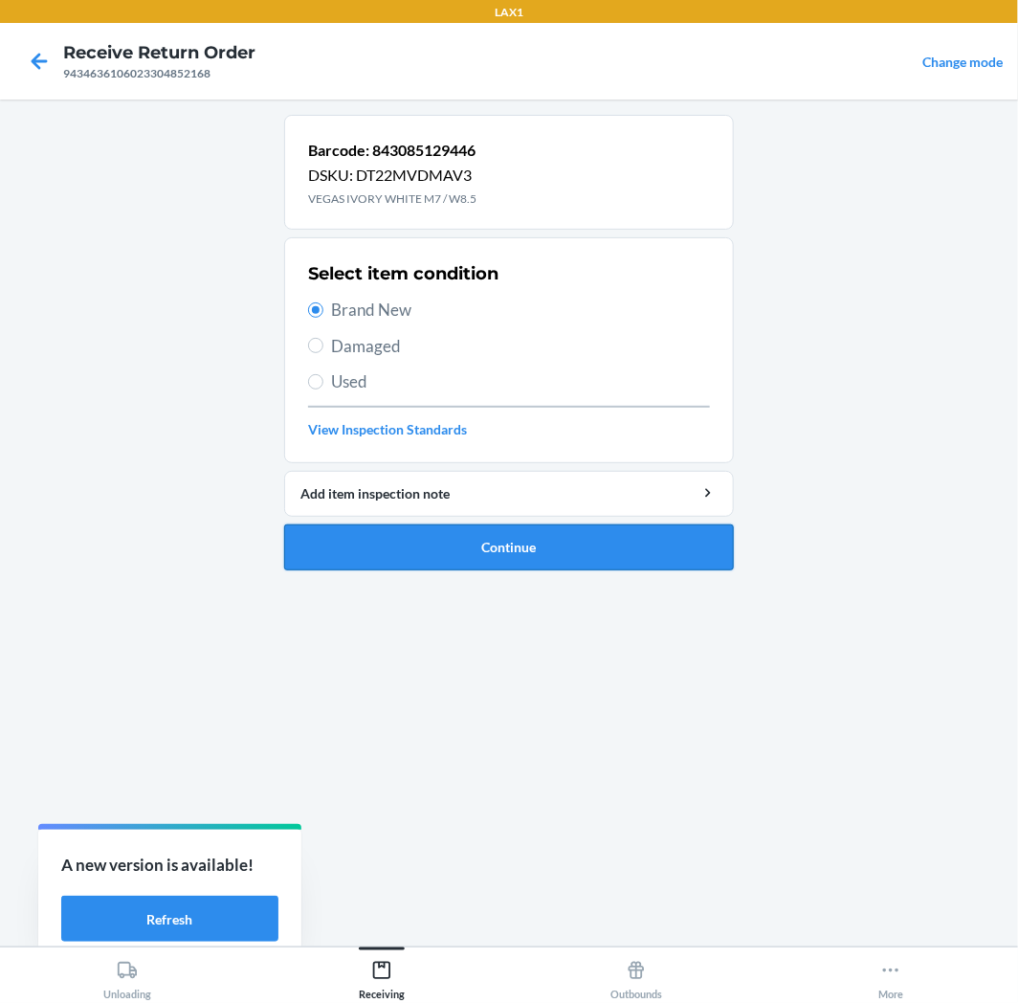
click at [455, 538] on button "Continue" at bounding box center [509, 547] width 450 height 46
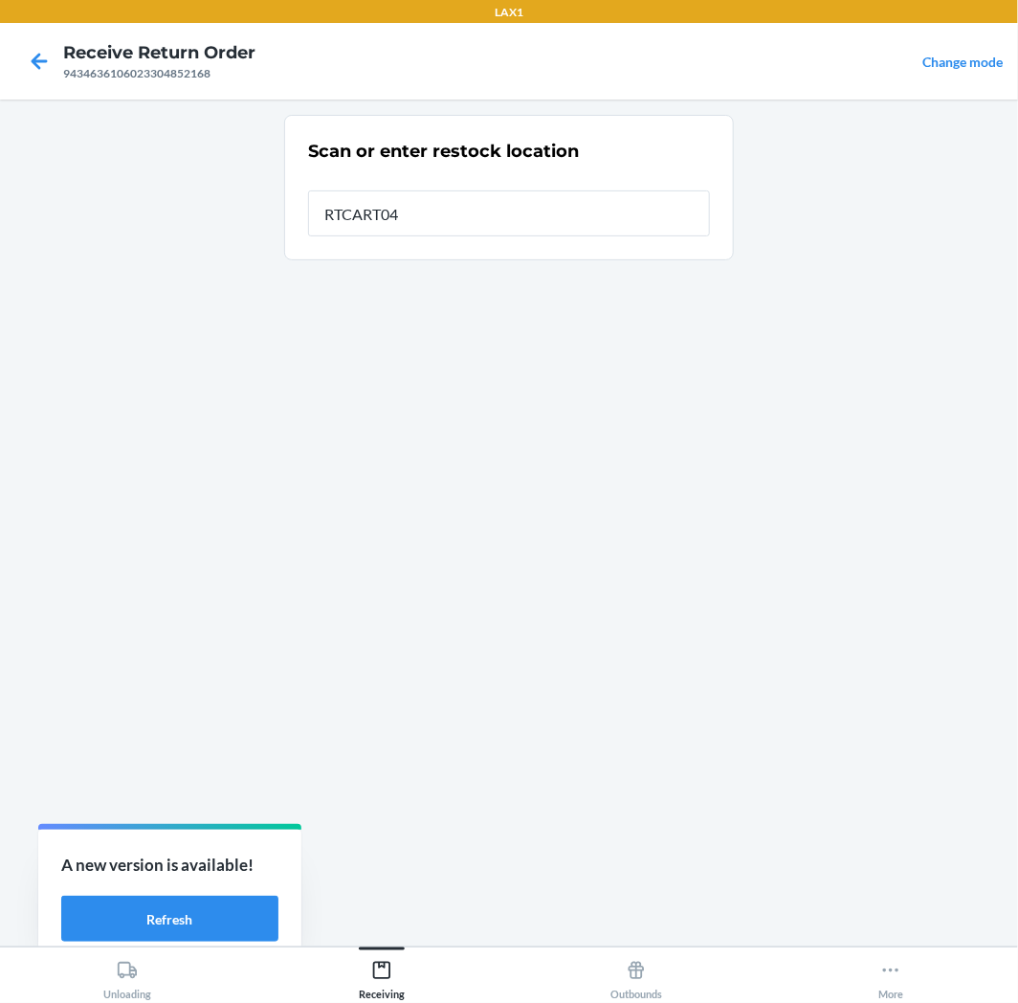
type input "RTCART042"
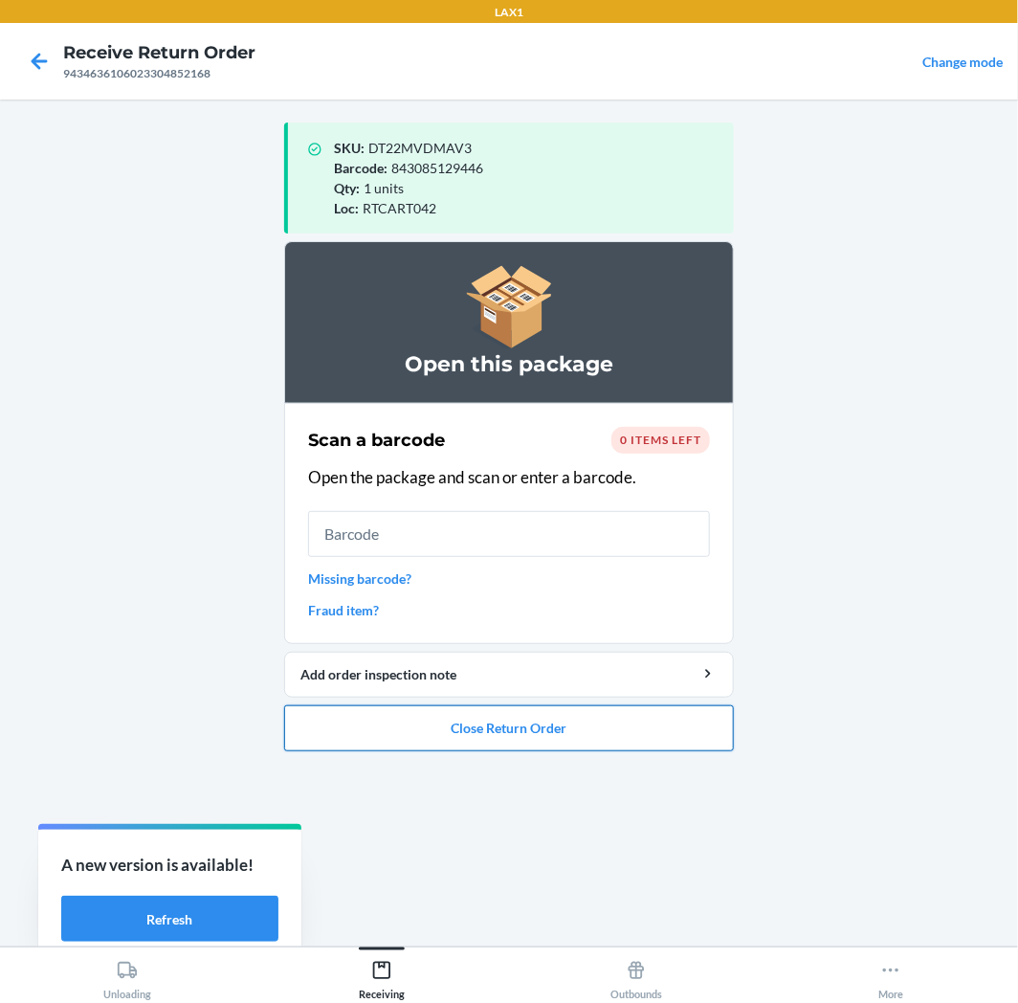
click at [574, 710] on button "Close Return Order" at bounding box center [509, 728] width 450 height 46
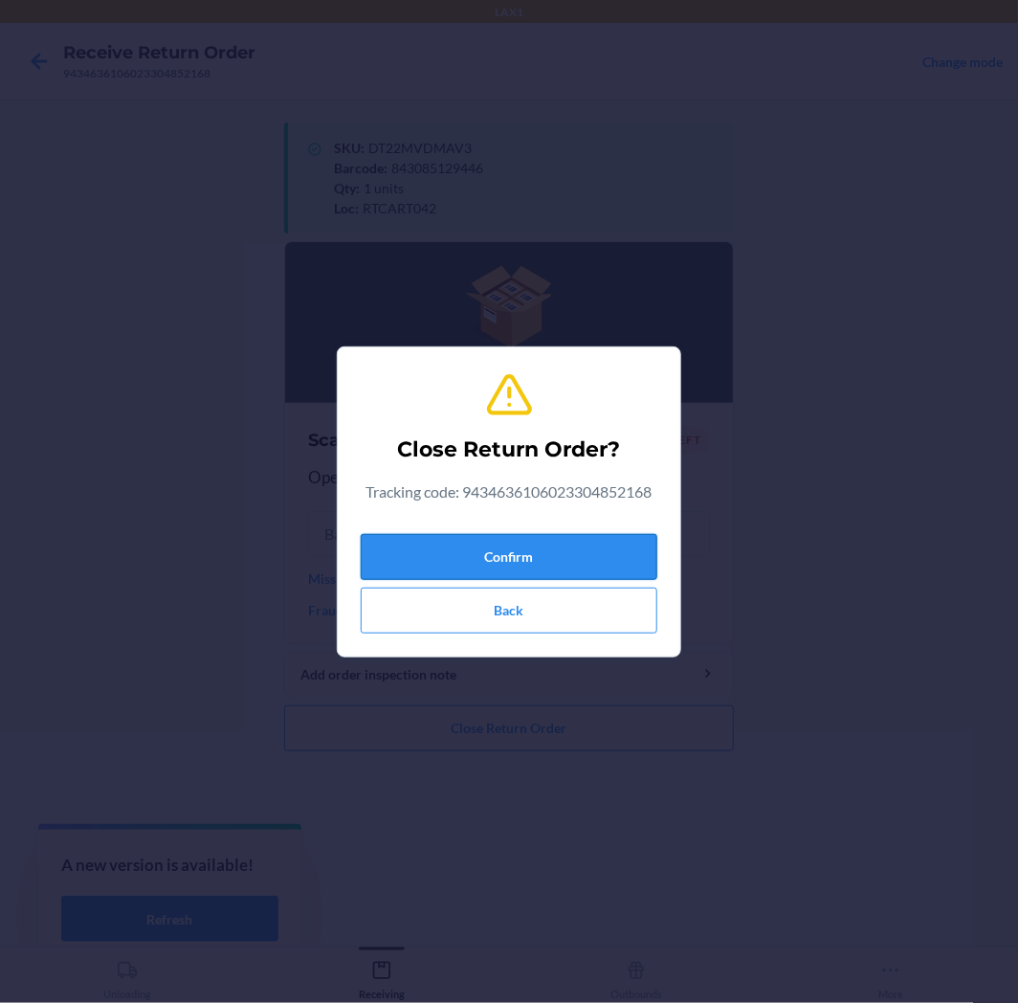
click at [571, 563] on button "Confirm" at bounding box center [509, 557] width 297 height 46
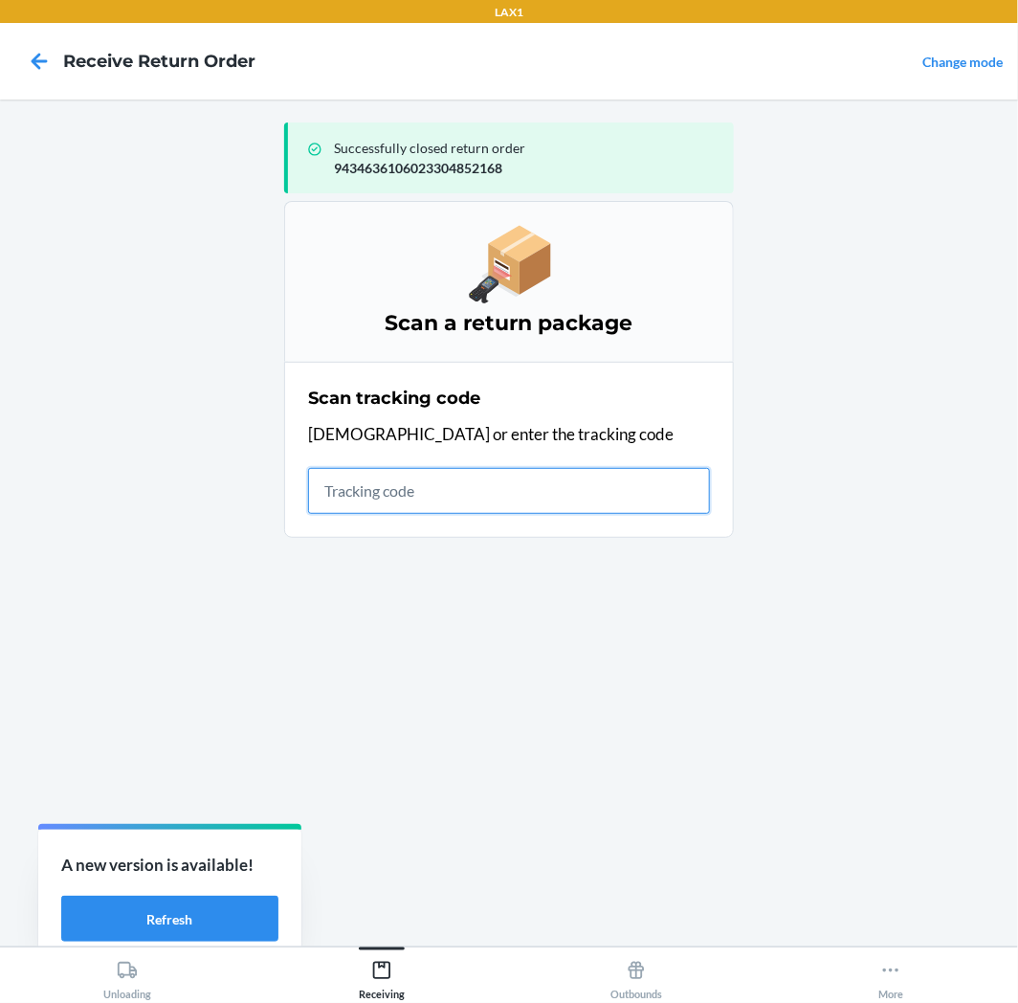
click at [407, 495] on input "text" at bounding box center [509, 491] width 402 height 46
type input "42092408"
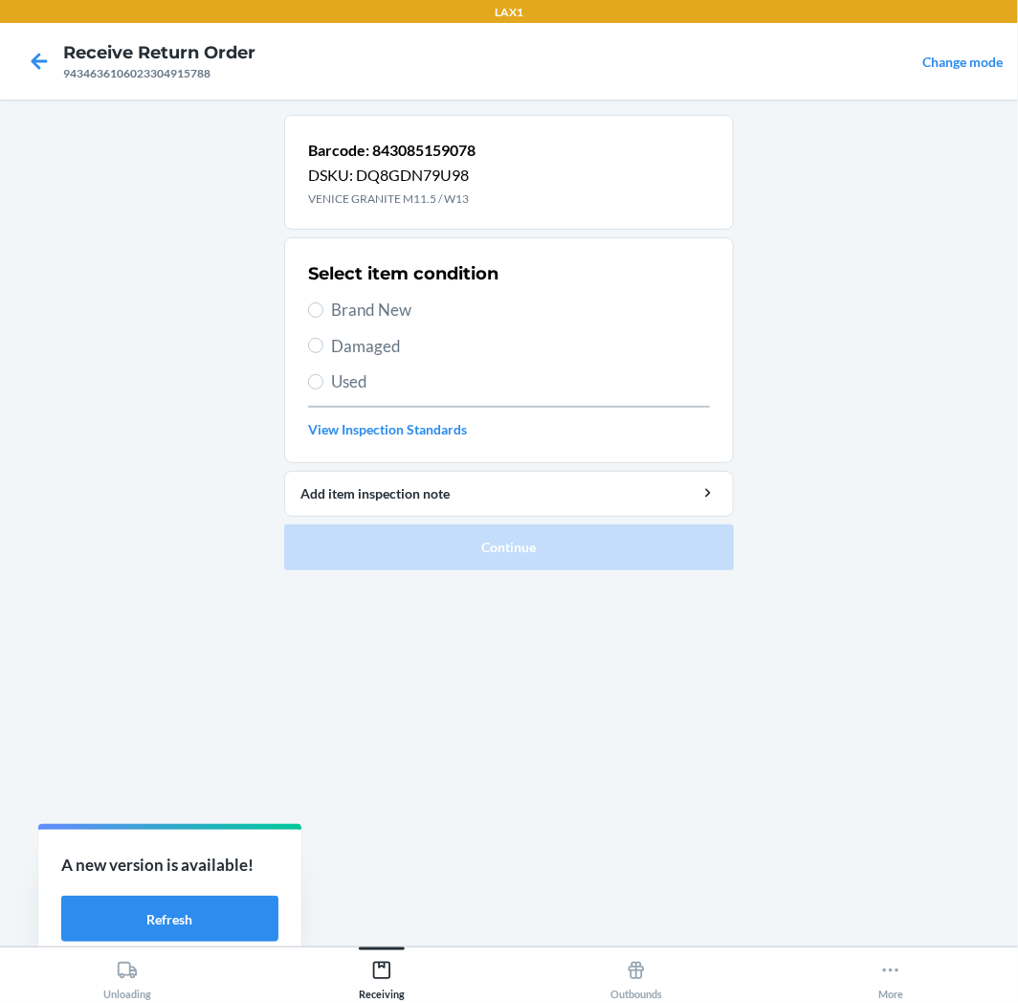
click at [345, 307] on span "Brand New" at bounding box center [520, 310] width 379 height 25
click at [323, 307] on input "Brand New" at bounding box center [315, 309] width 15 height 15
radio input "true"
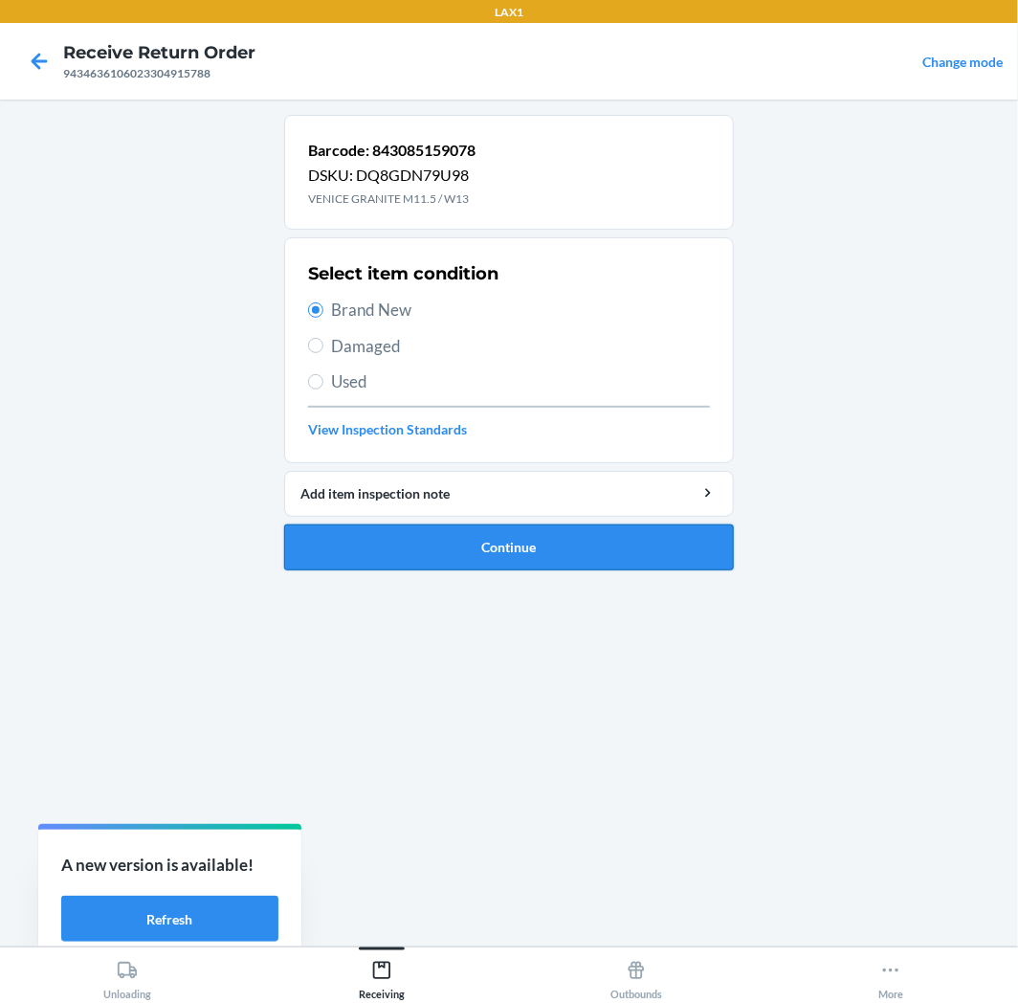
click at [527, 534] on button "Continue" at bounding box center [509, 547] width 450 height 46
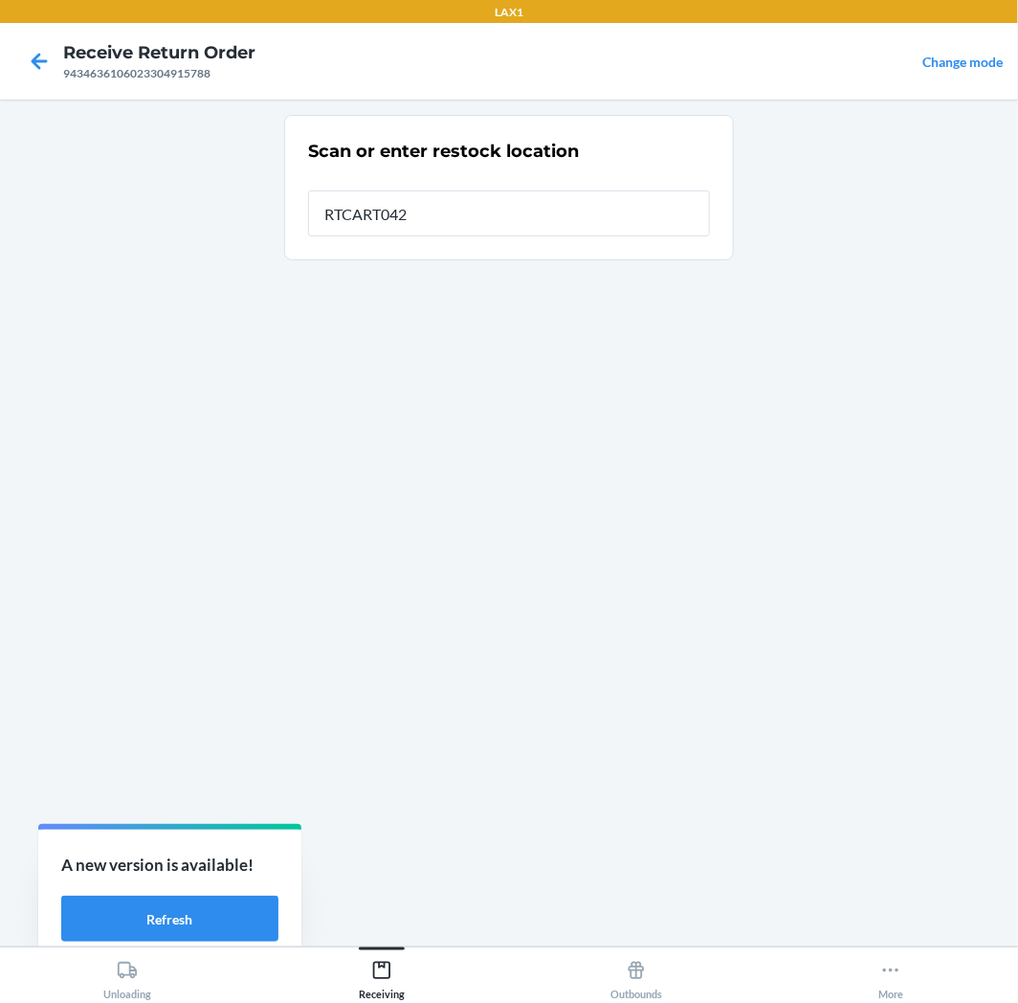
type input "RTCART042"
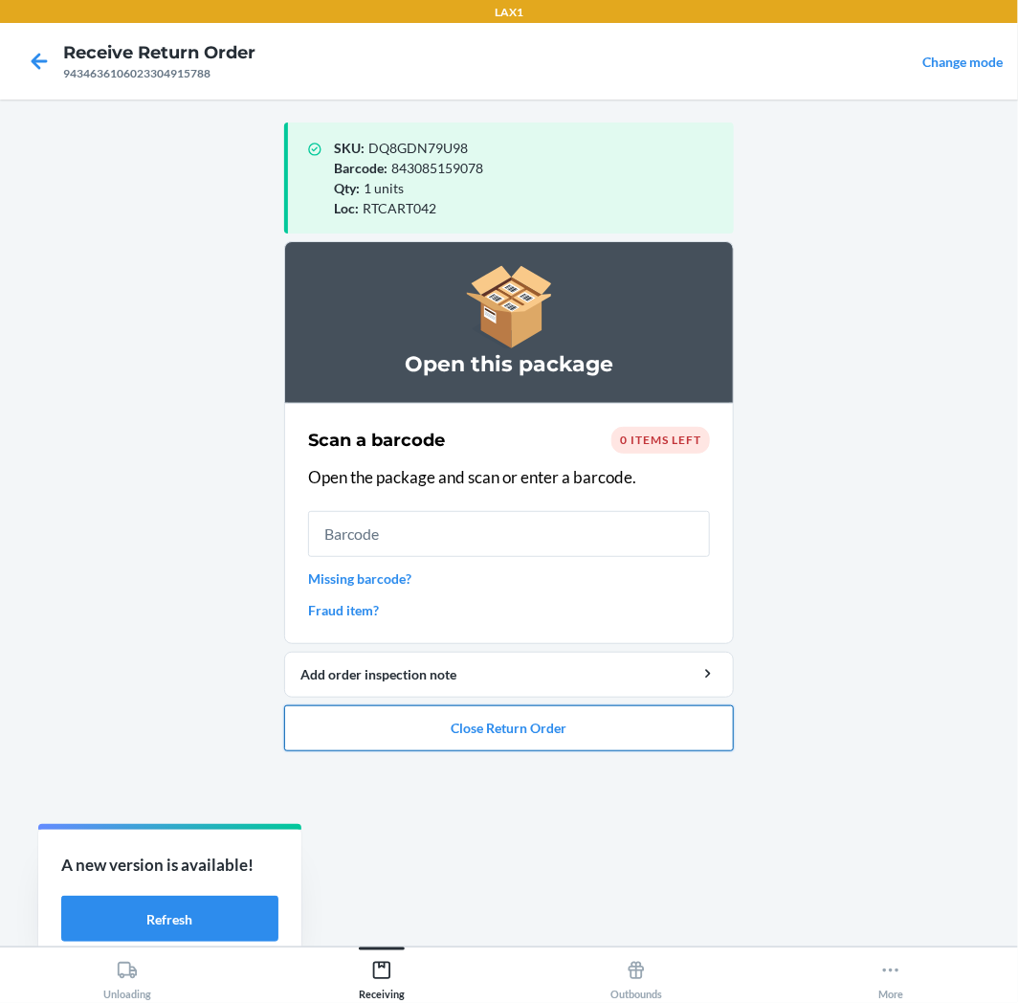
click at [656, 716] on button "Close Return Order" at bounding box center [509, 728] width 450 height 46
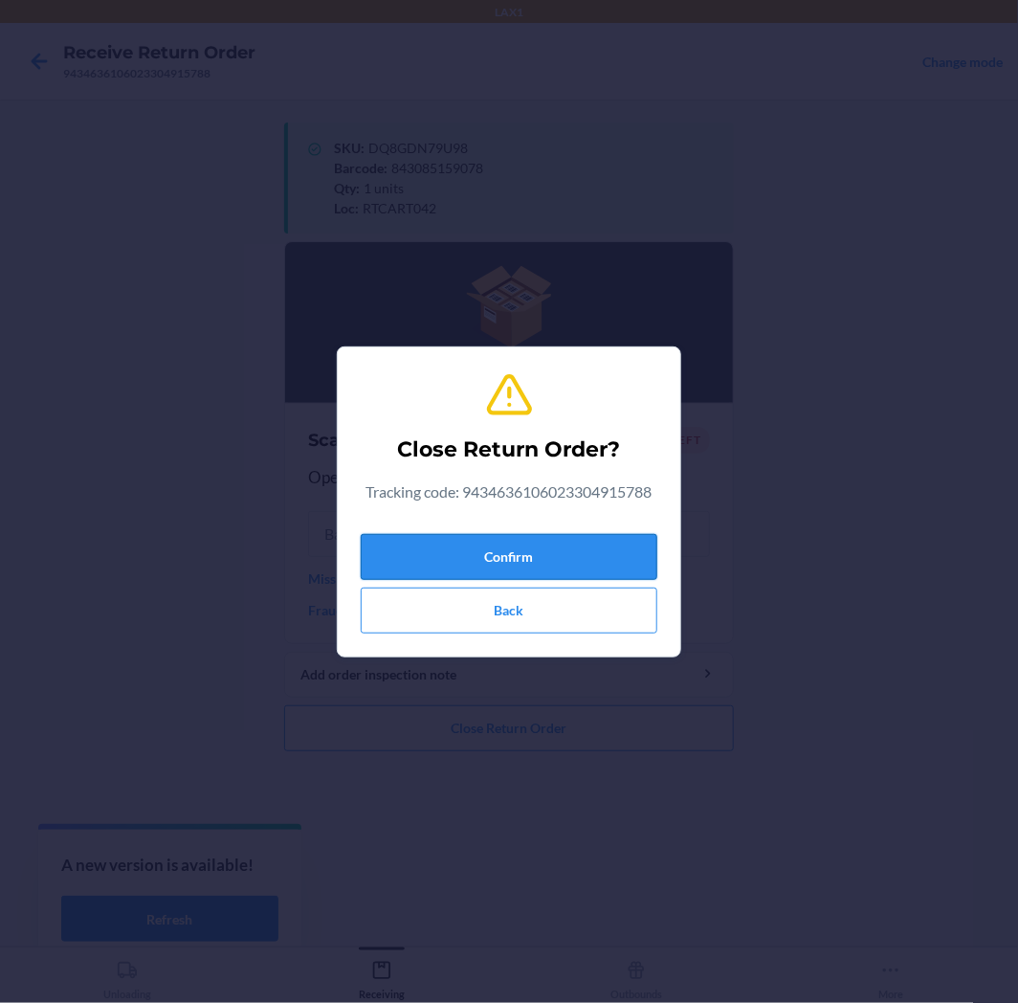
click at [582, 575] on button "Confirm" at bounding box center [509, 557] width 297 height 46
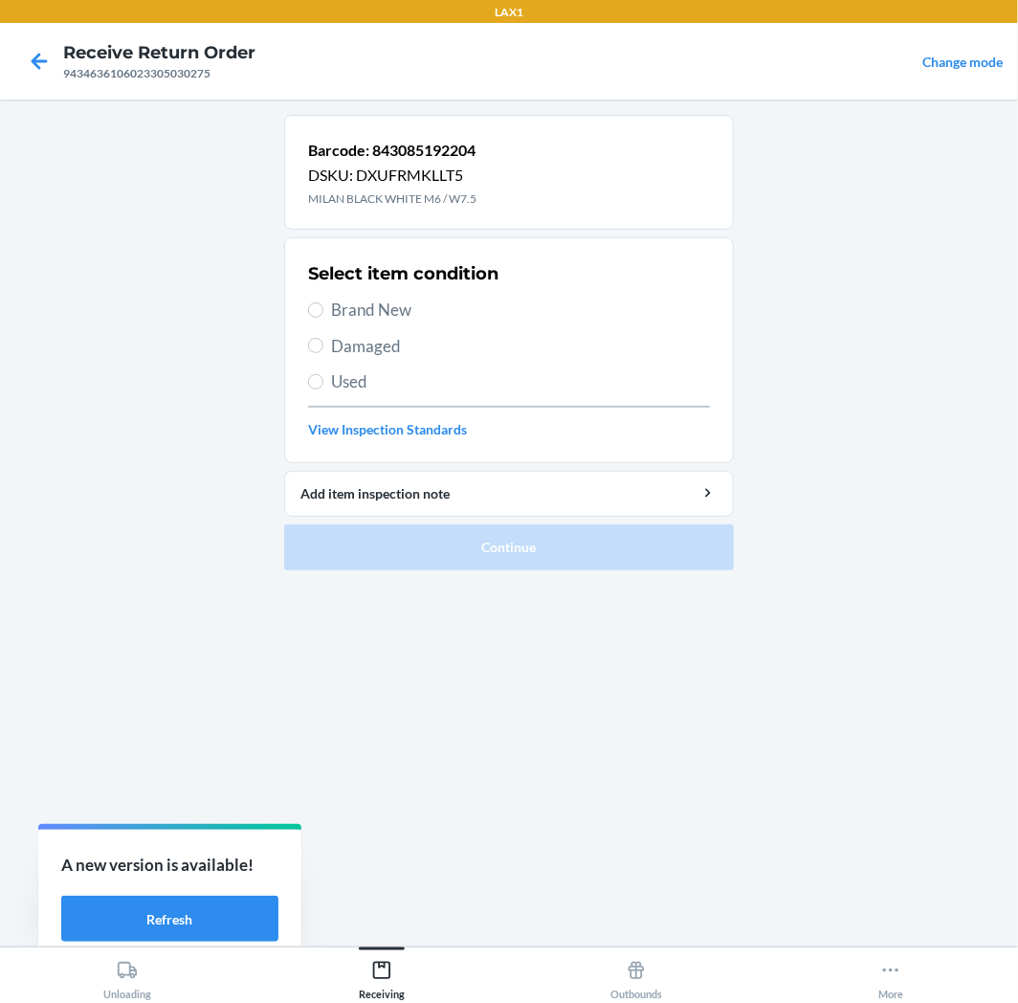
click at [367, 312] on span "Brand New" at bounding box center [520, 310] width 379 height 25
click at [323, 312] on input "Brand New" at bounding box center [315, 309] width 15 height 15
radio input "true"
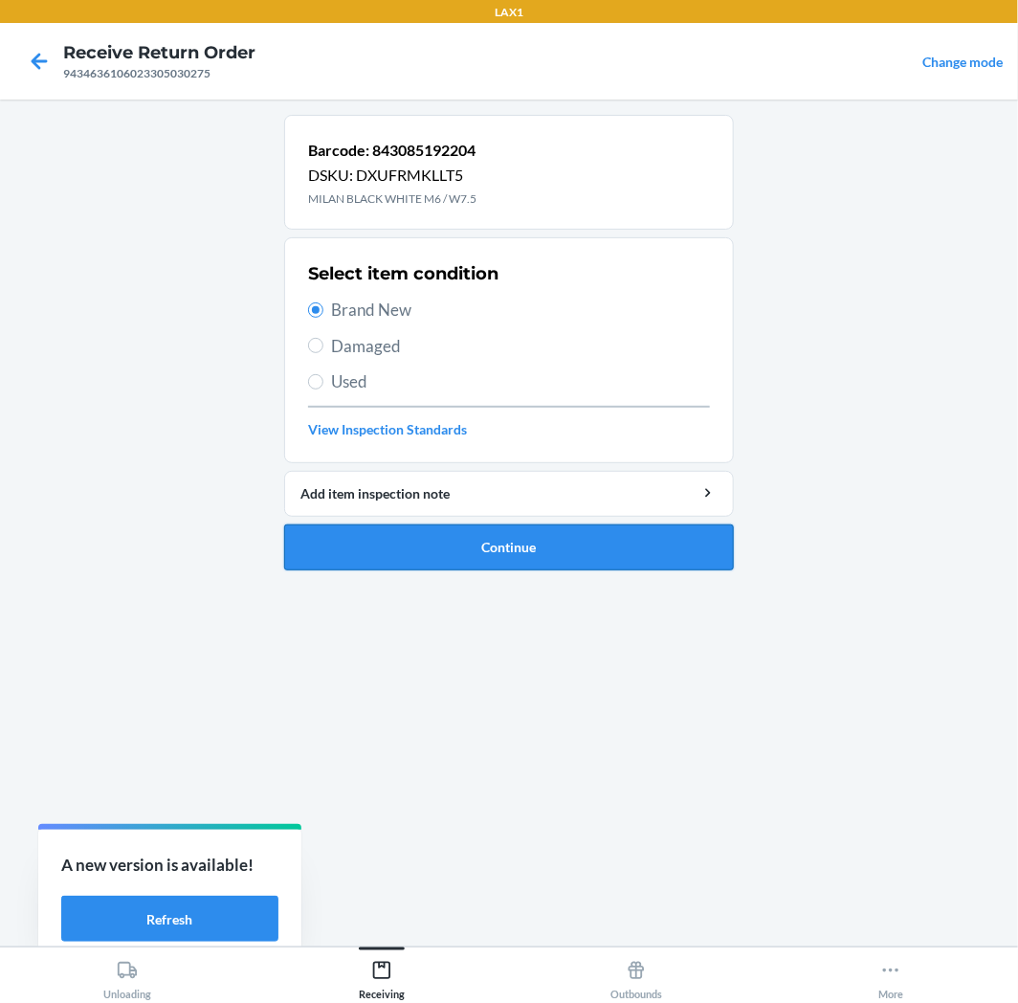
click at [501, 546] on button "Continue" at bounding box center [509, 547] width 450 height 46
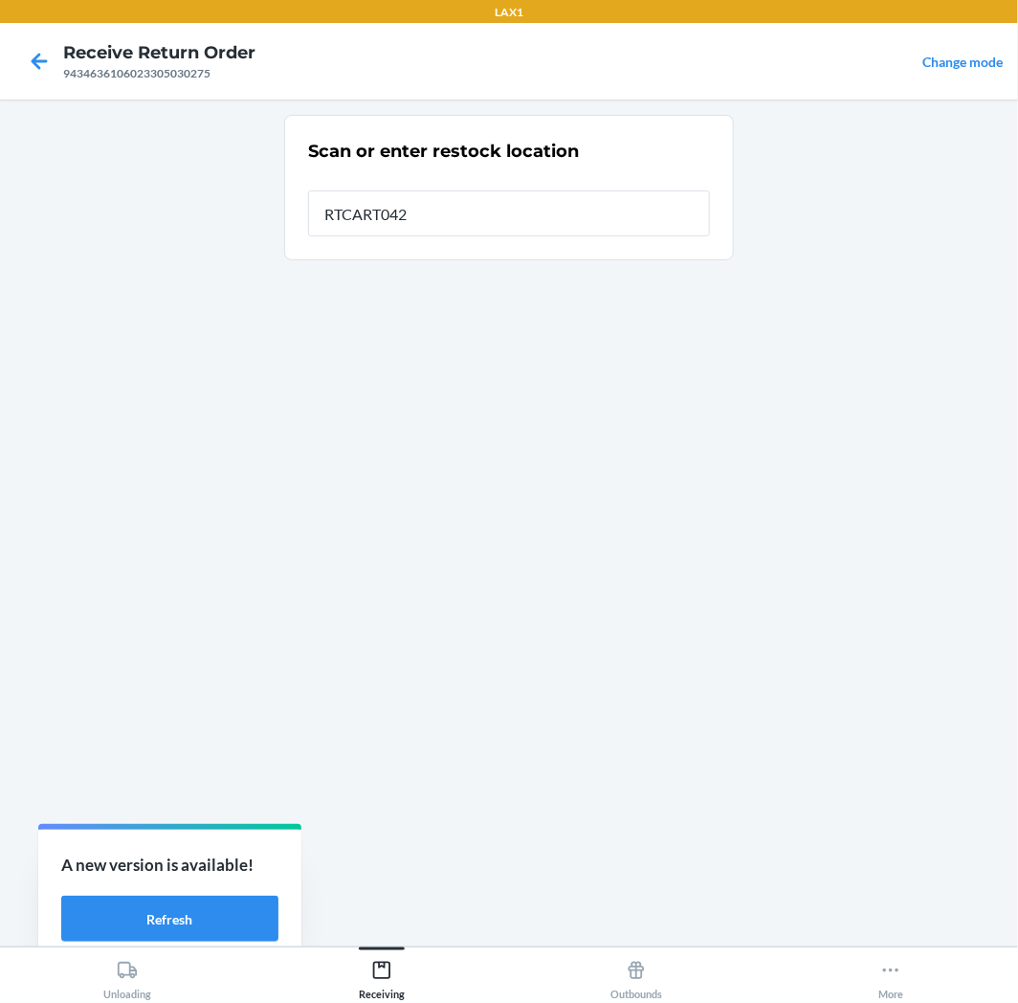
type input "RTCART042"
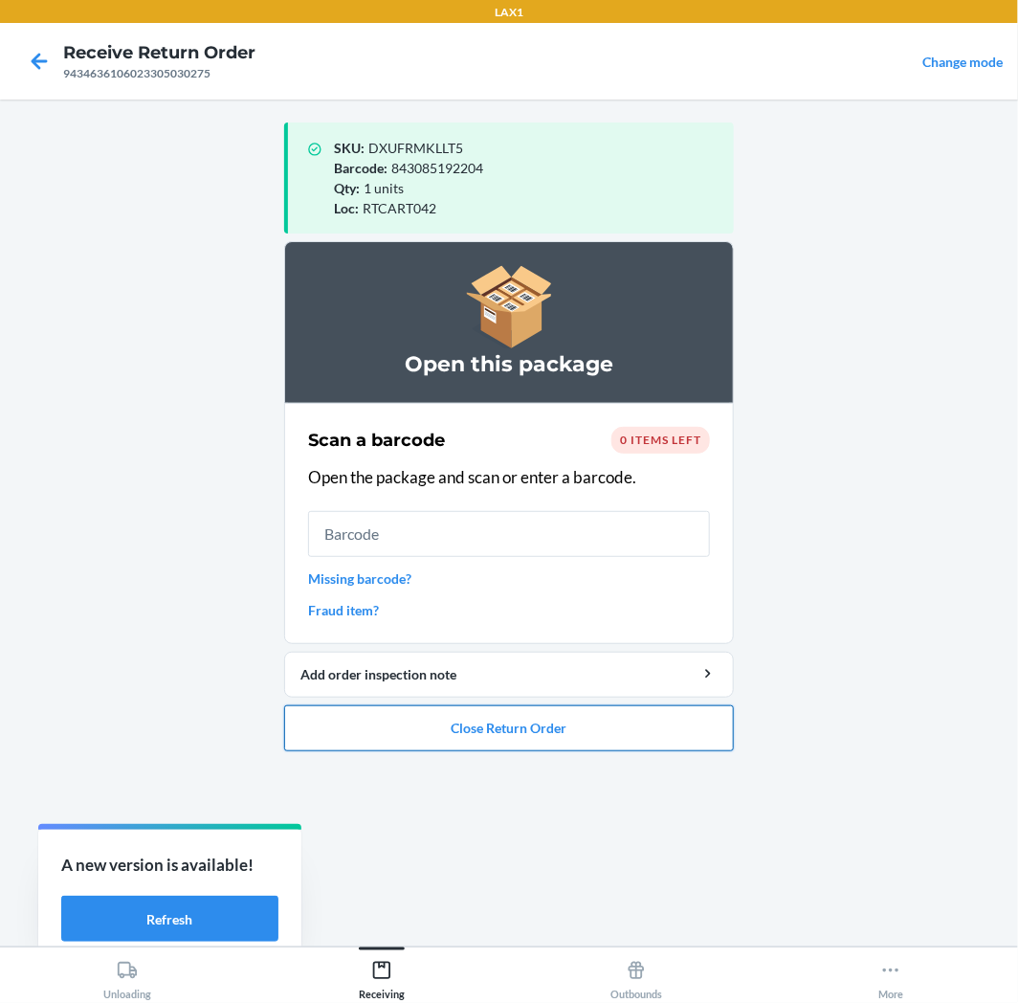
click at [368, 715] on button "Close Return Order" at bounding box center [509, 728] width 450 height 46
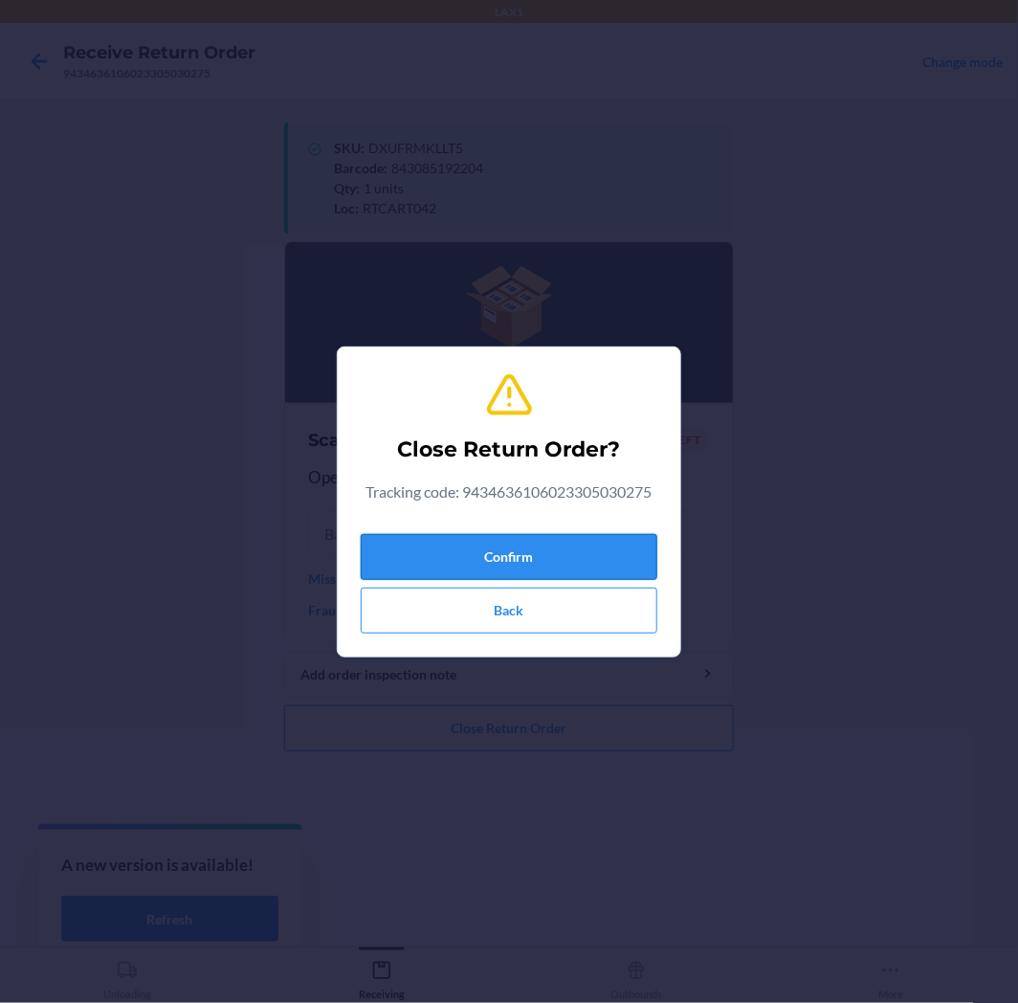
click at [409, 562] on button "Confirm" at bounding box center [509, 557] width 297 height 46
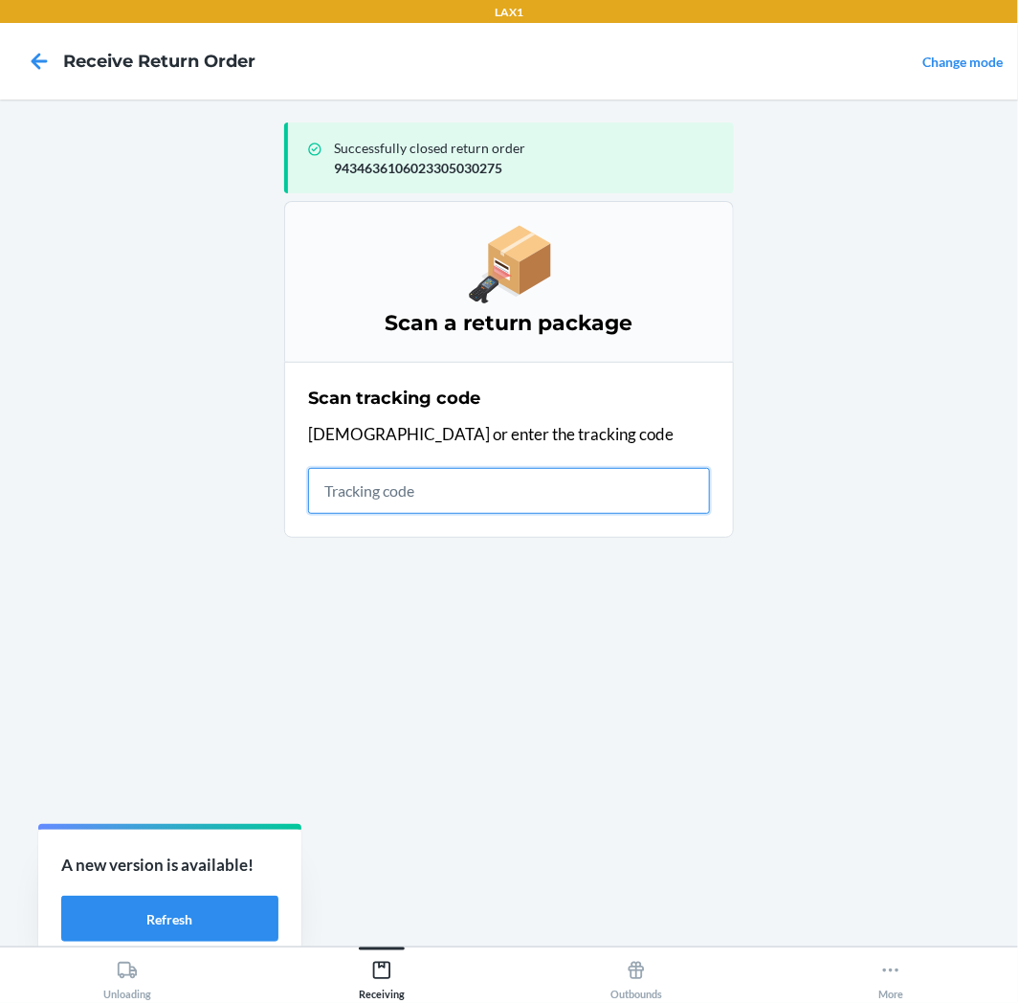
click at [503, 488] on input "text" at bounding box center [509, 491] width 402 height 46
type input "42092408"
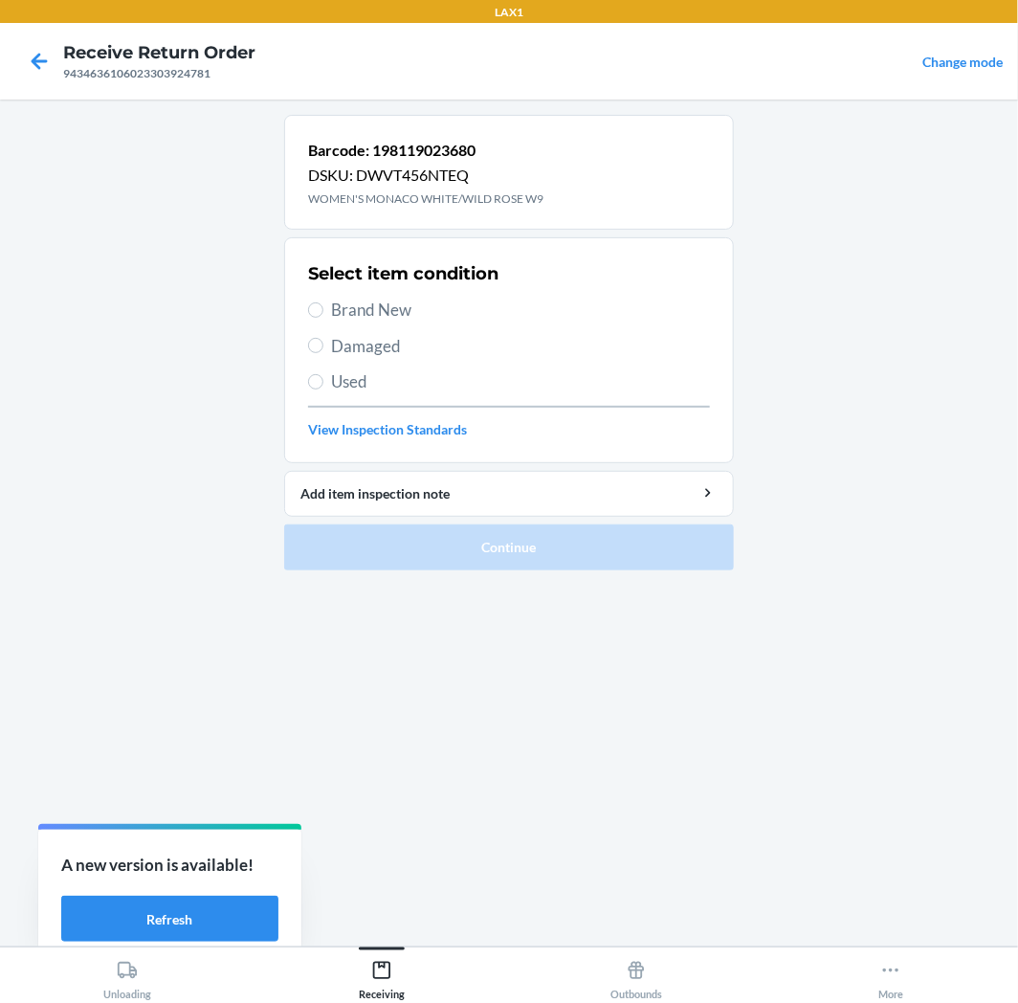
click at [378, 312] on span "Brand New" at bounding box center [520, 310] width 379 height 25
click at [323, 312] on input "Brand New" at bounding box center [315, 309] width 15 height 15
radio input "true"
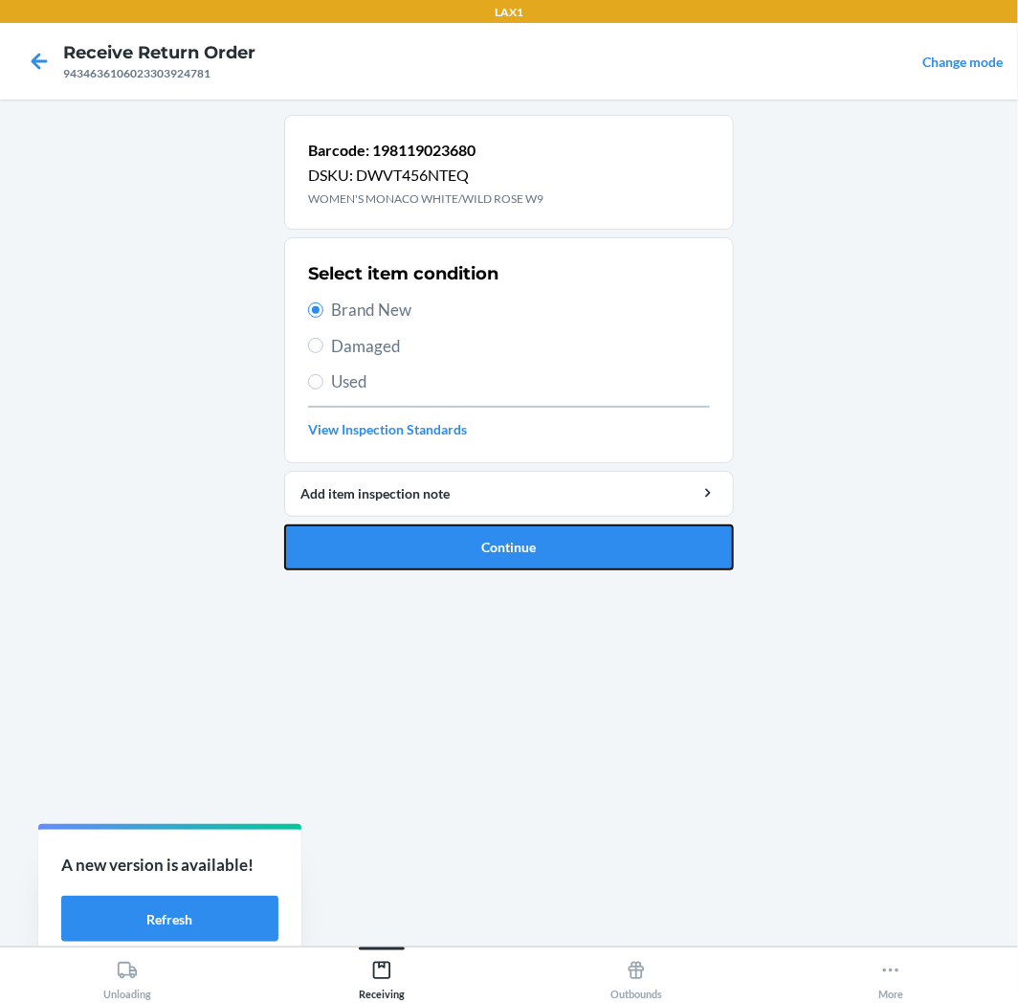
click at [466, 542] on button "Continue" at bounding box center [509, 547] width 450 height 46
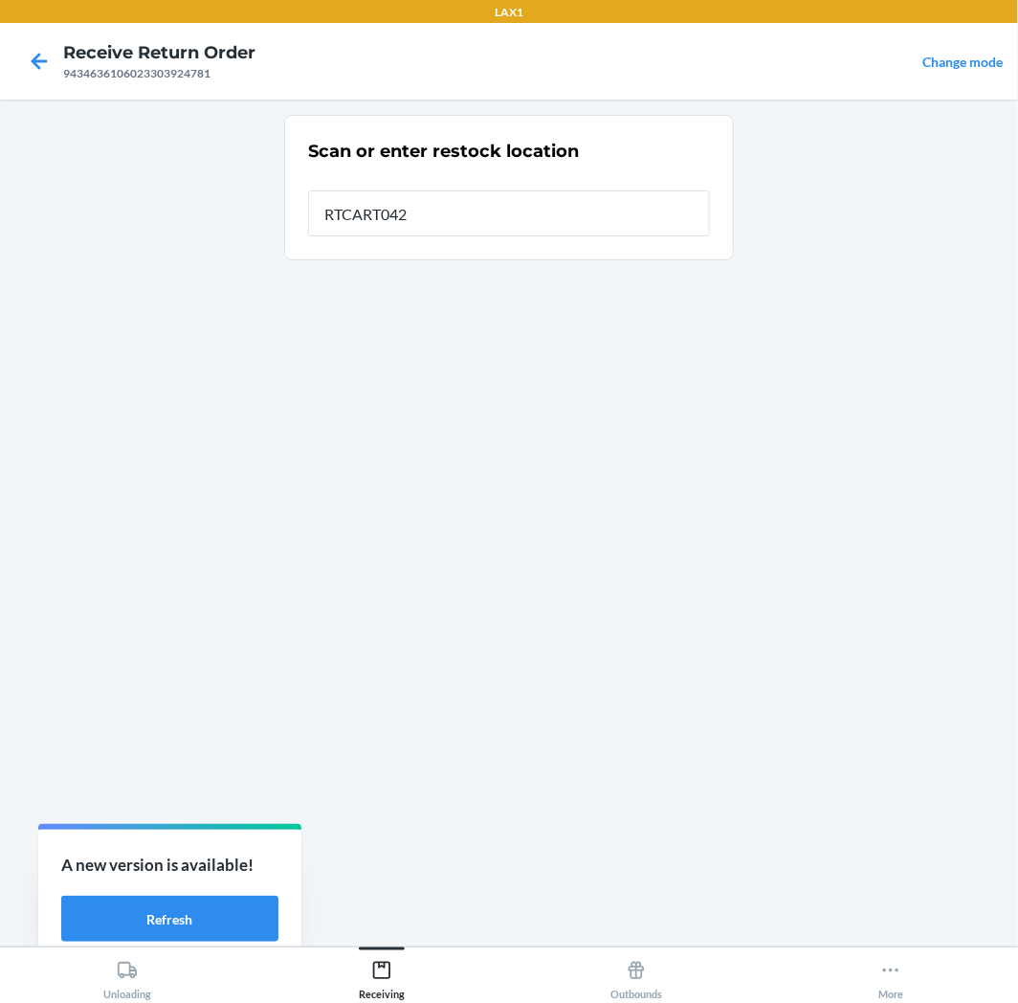
type input "RTCART042"
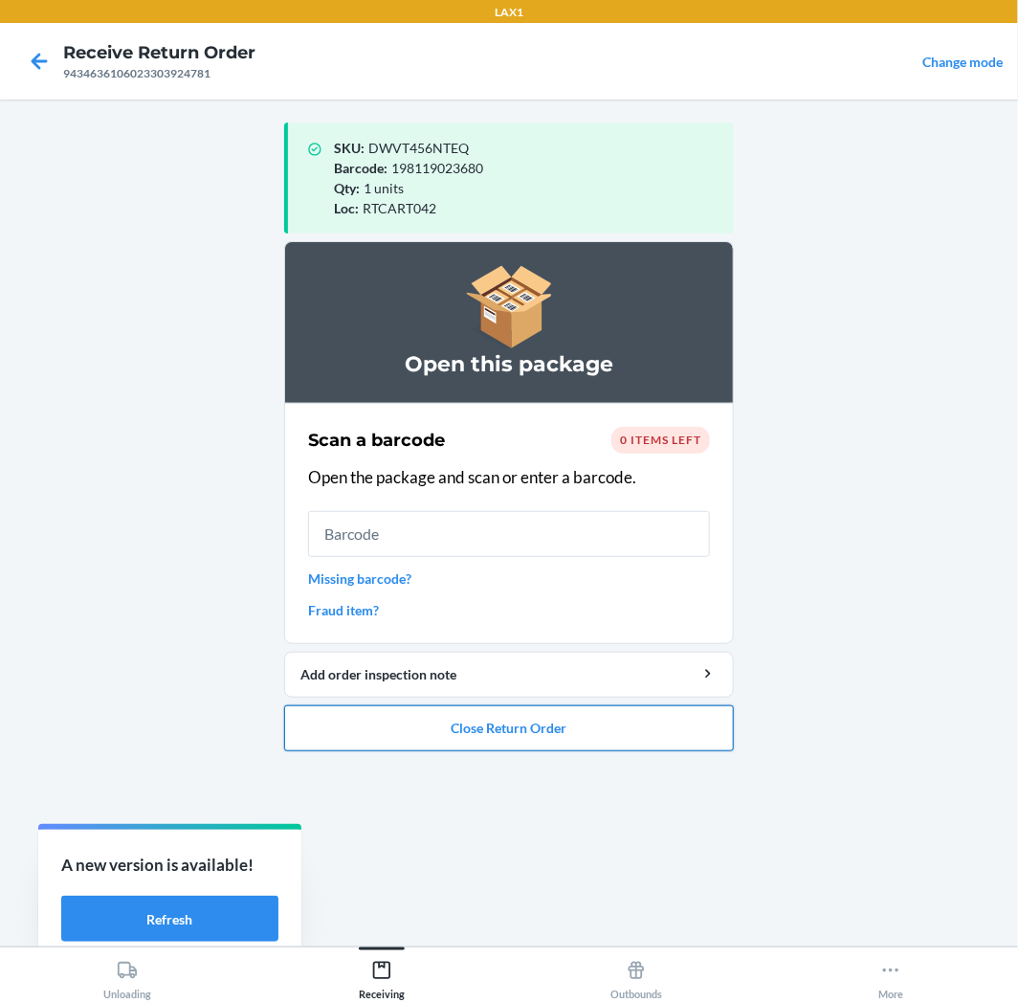
click at [515, 727] on button "Close Return Order" at bounding box center [509, 728] width 450 height 46
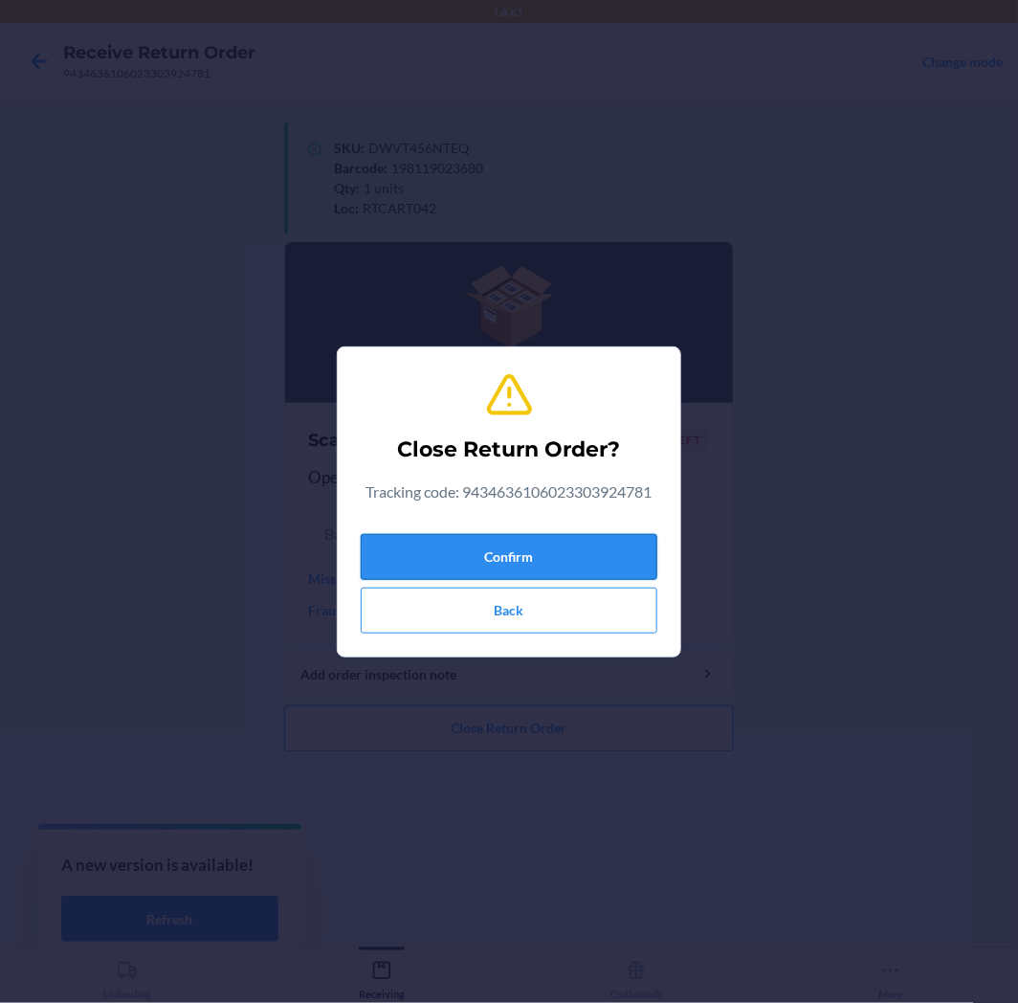
click at [517, 555] on button "Confirm" at bounding box center [509, 557] width 297 height 46
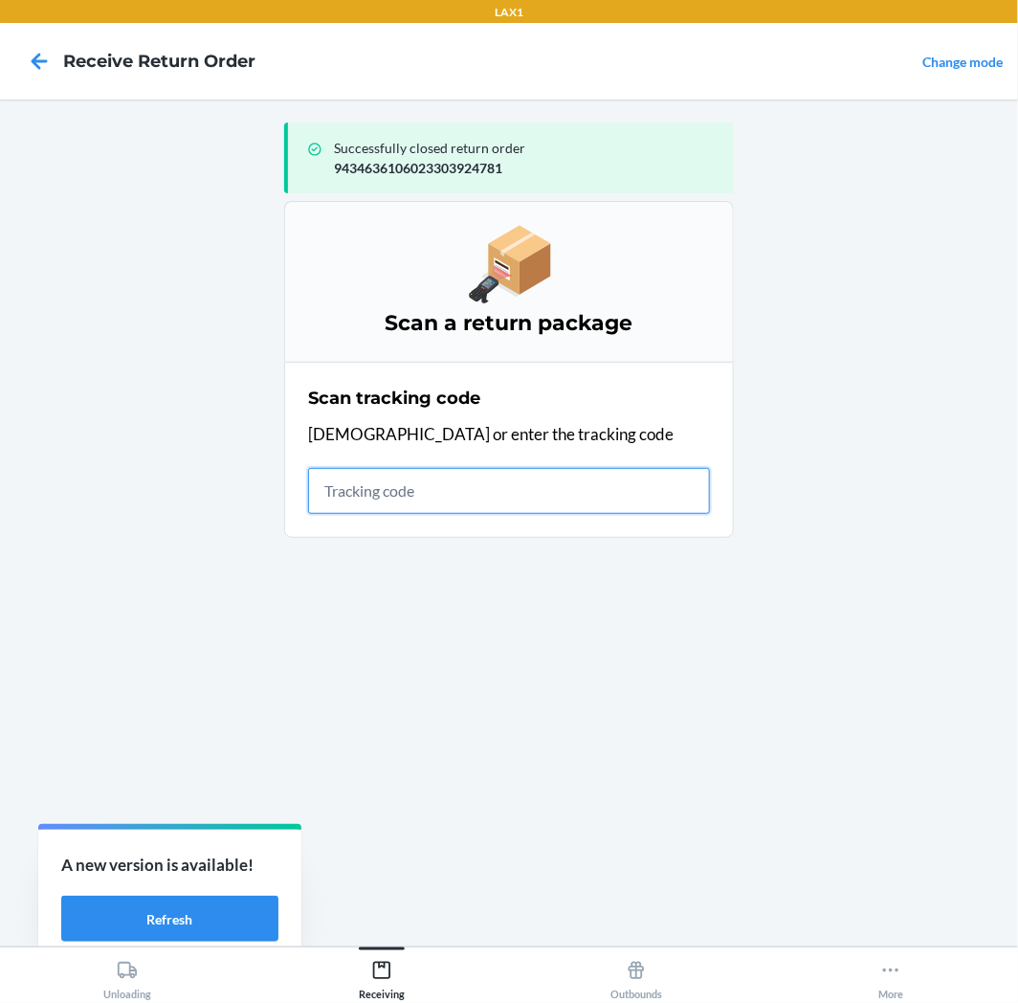
click at [546, 491] on input "text" at bounding box center [509, 491] width 402 height 46
type input "4209240894346361060233043785"
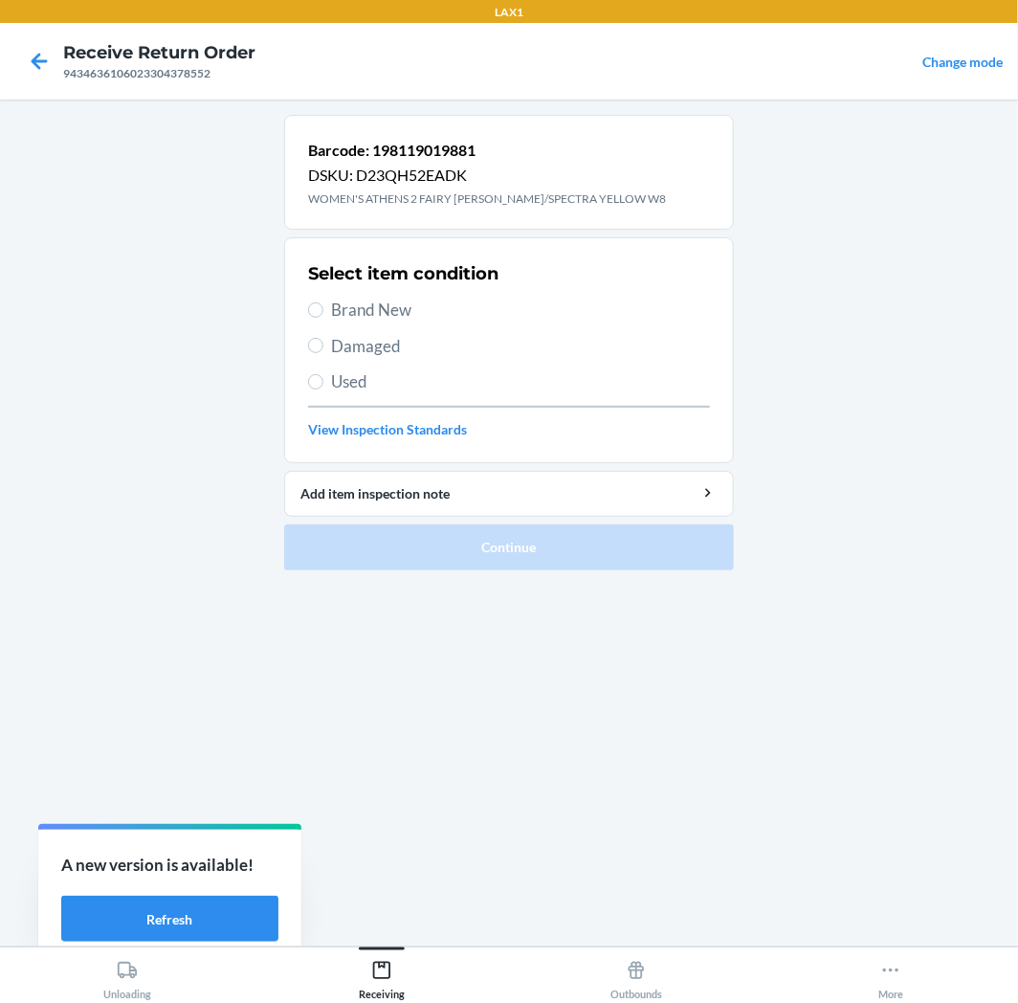
click at [396, 301] on span "Brand New" at bounding box center [520, 310] width 379 height 25
click at [323, 302] on input "Brand New" at bounding box center [315, 309] width 15 height 15
radio input "true"
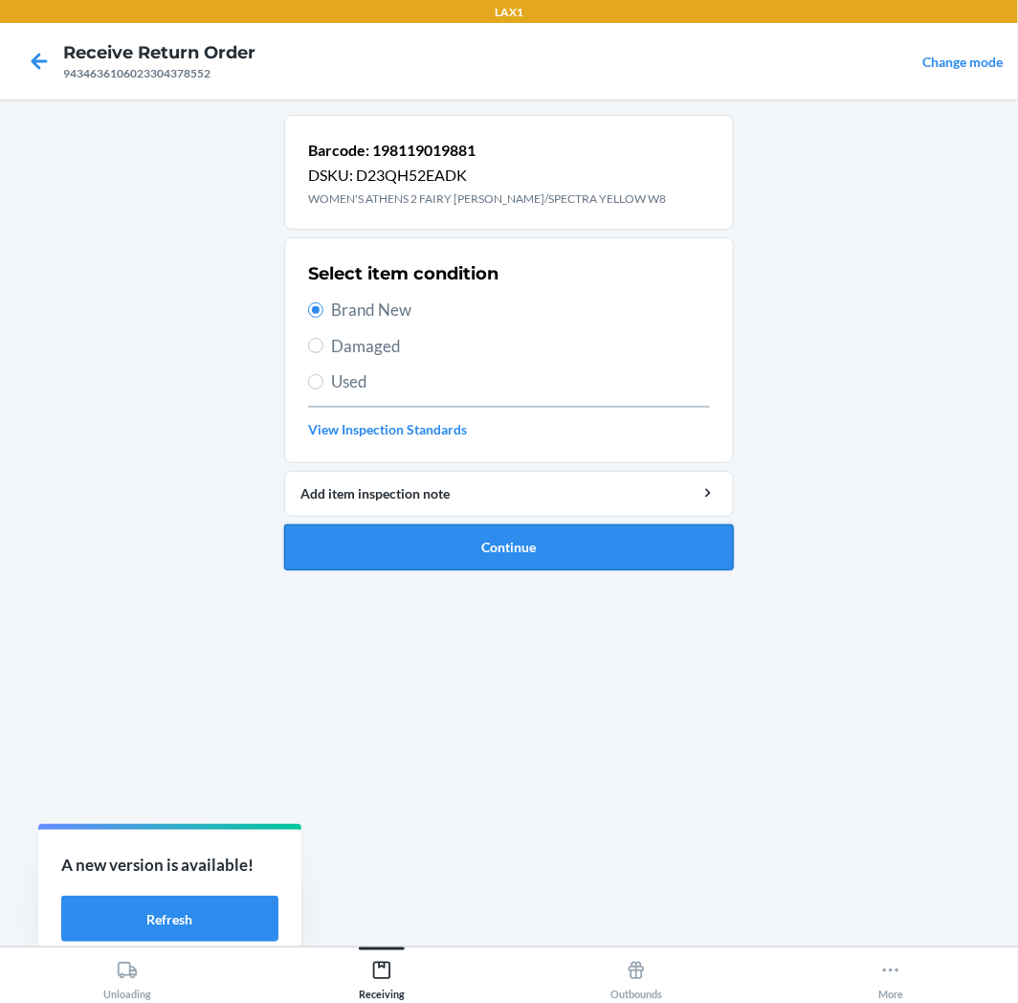
click at [377, 528] on button "Continue" at bounding box center [509, 547] width 450 height 46
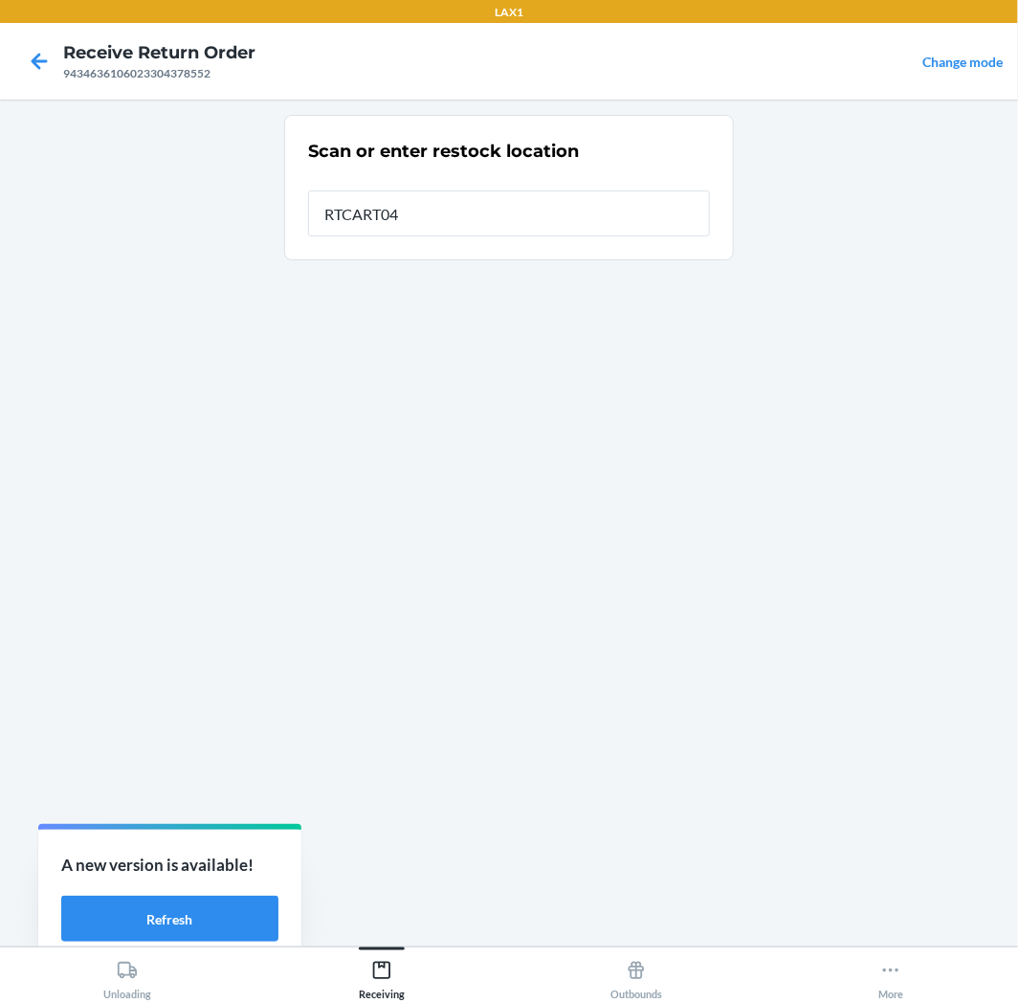
type input "RTCART042"
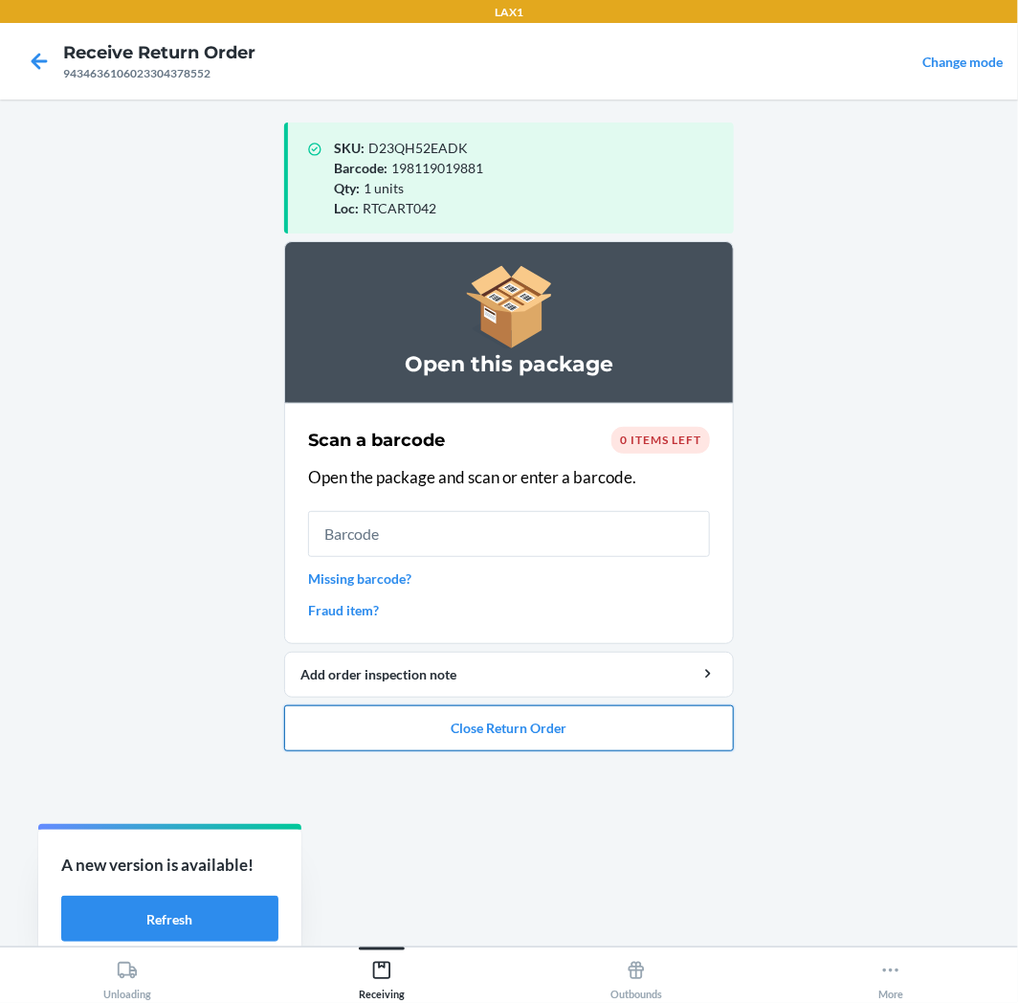
click at [357, 738] on button "Close Return Order" at bounding box center [509, 728] width 450 height 46
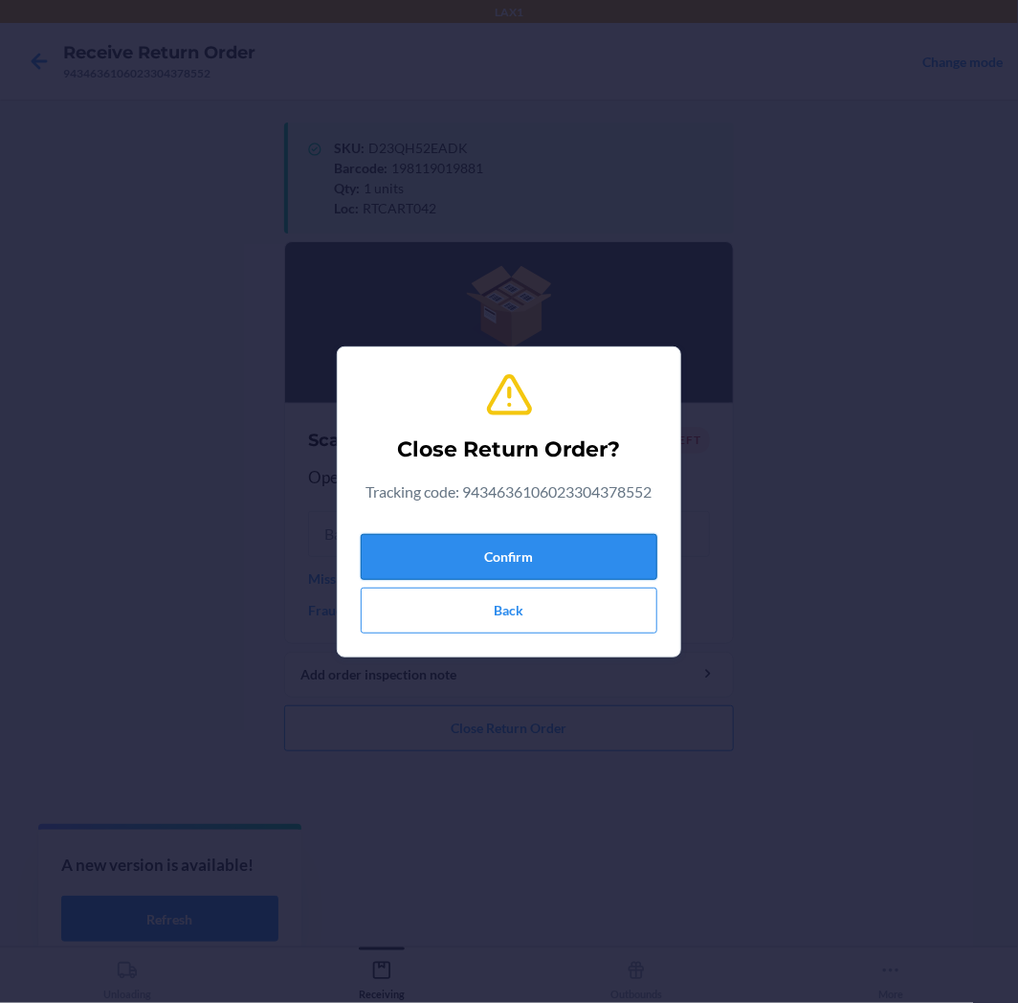
click at [475, 553] on button "Confirm" at bounding box center [509, 557] width 297 height 46
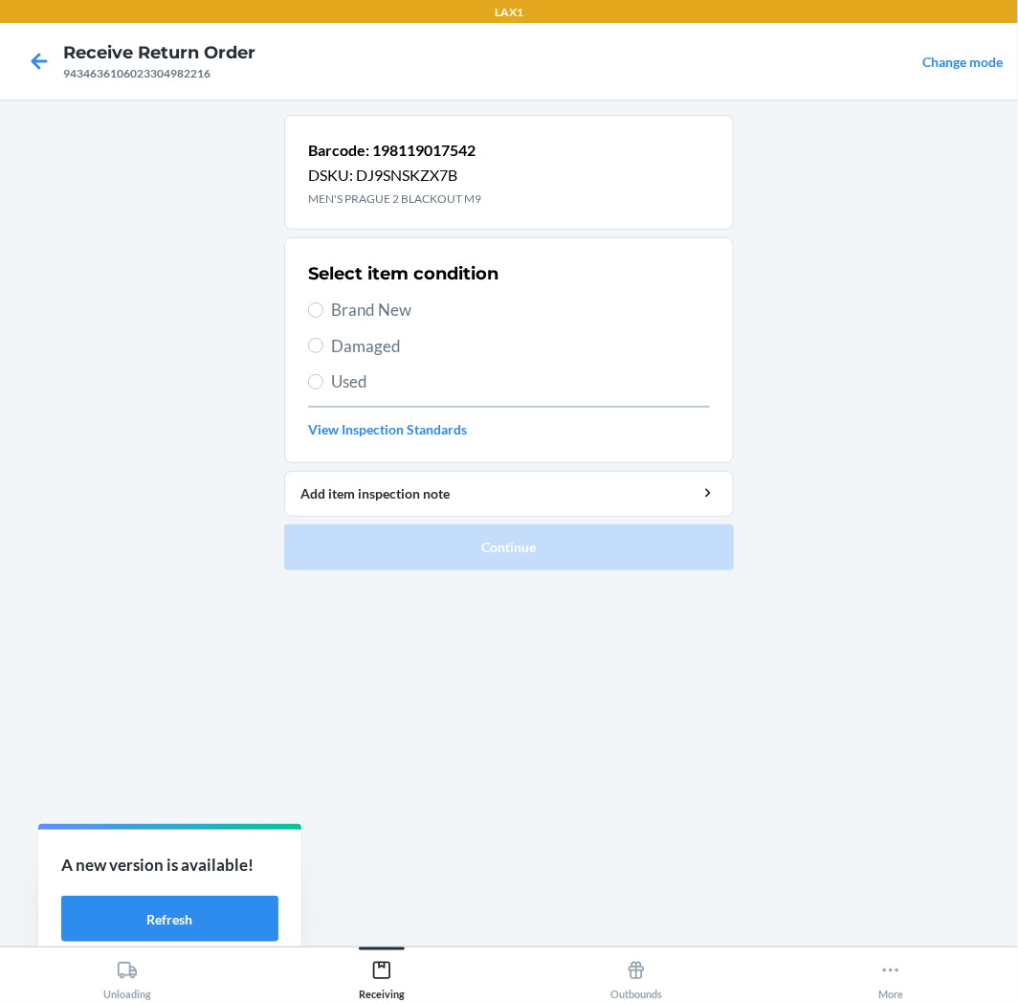
click at [357, 310] on span "Brand New" at bounding box center [520, 310] width 379 height 25
click at [323, 310] on input "Brand New" at bounding box center [315, 309] width 15 height 15
radio input "true"
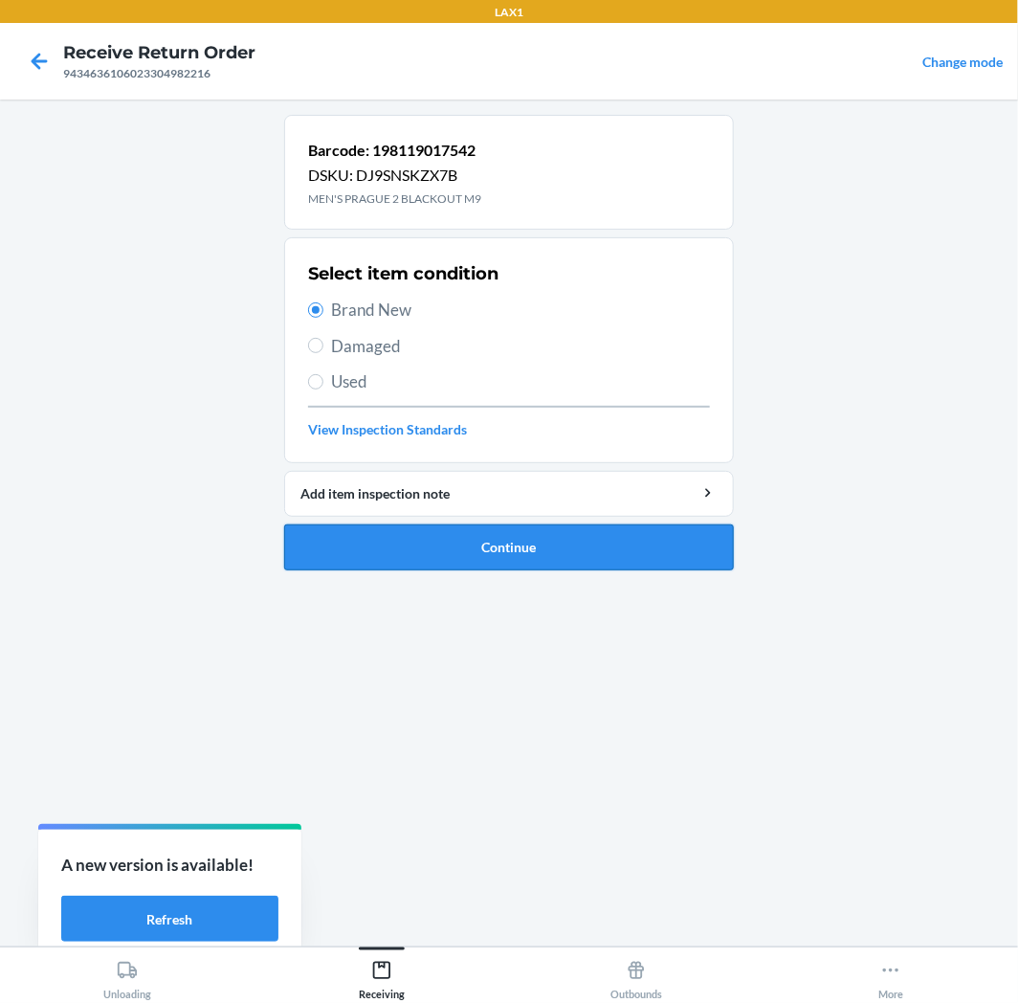
click at [539, 541] on button "Continue" at bounding box center [509, 547] width 450 height 46
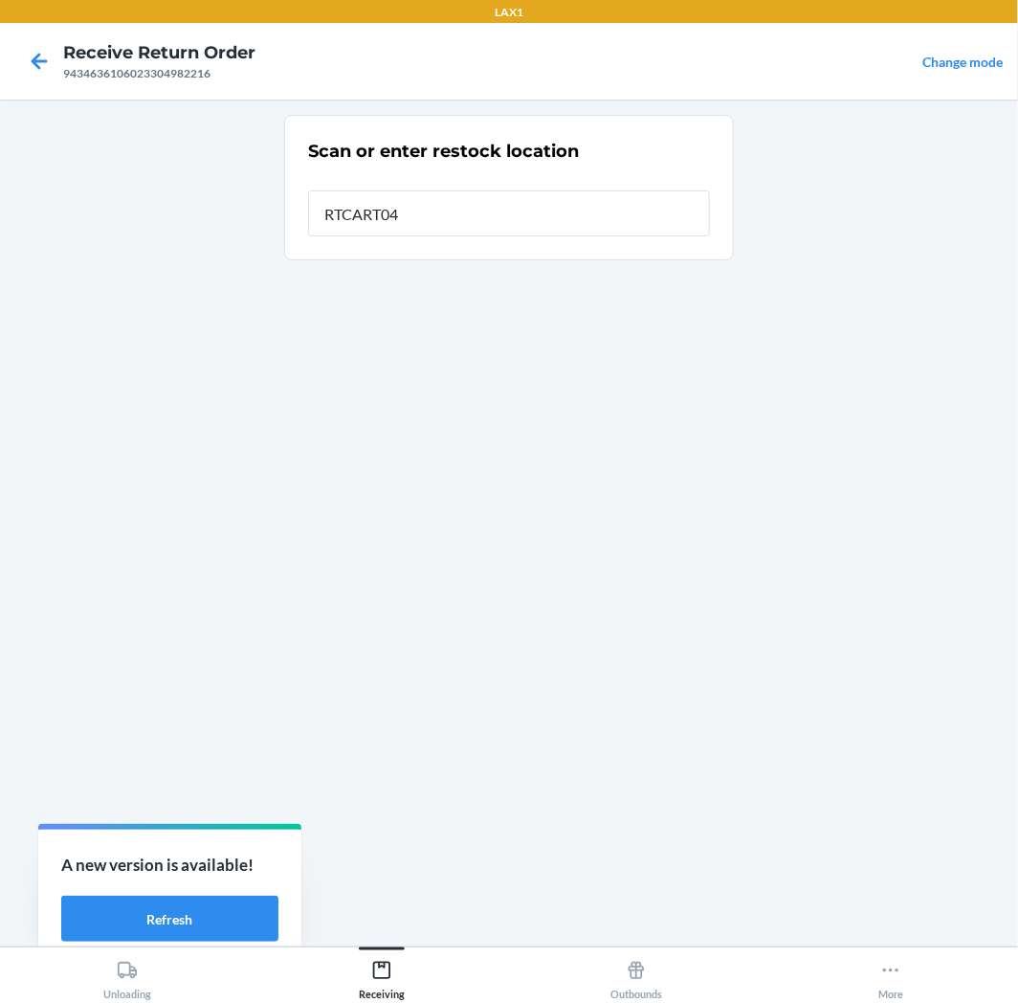
type input "RTCART042"
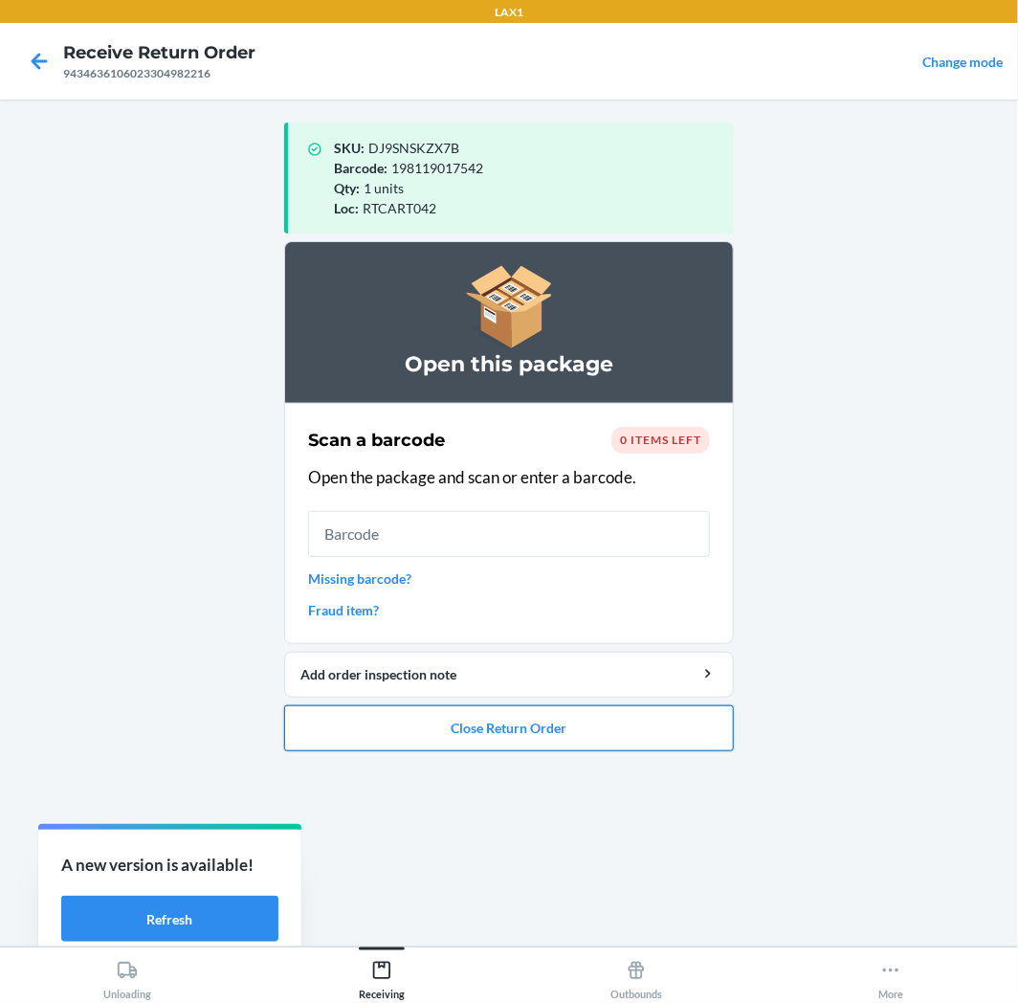
click at [596, 721] on button "Close Return Order" at bounding box center [509, 728] width 450 height 46
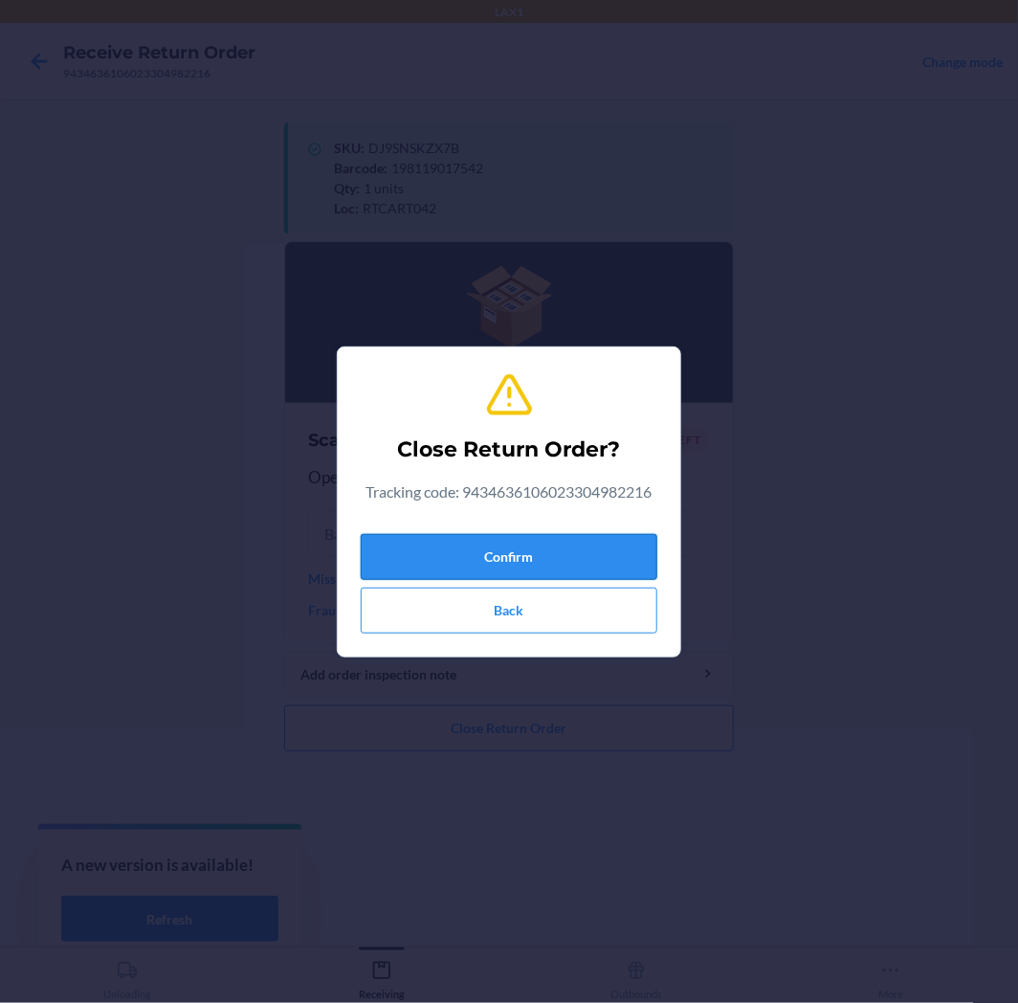
click at [553, 549] on button "Confirm" at bounding box center [509, 557] width 297 height 46
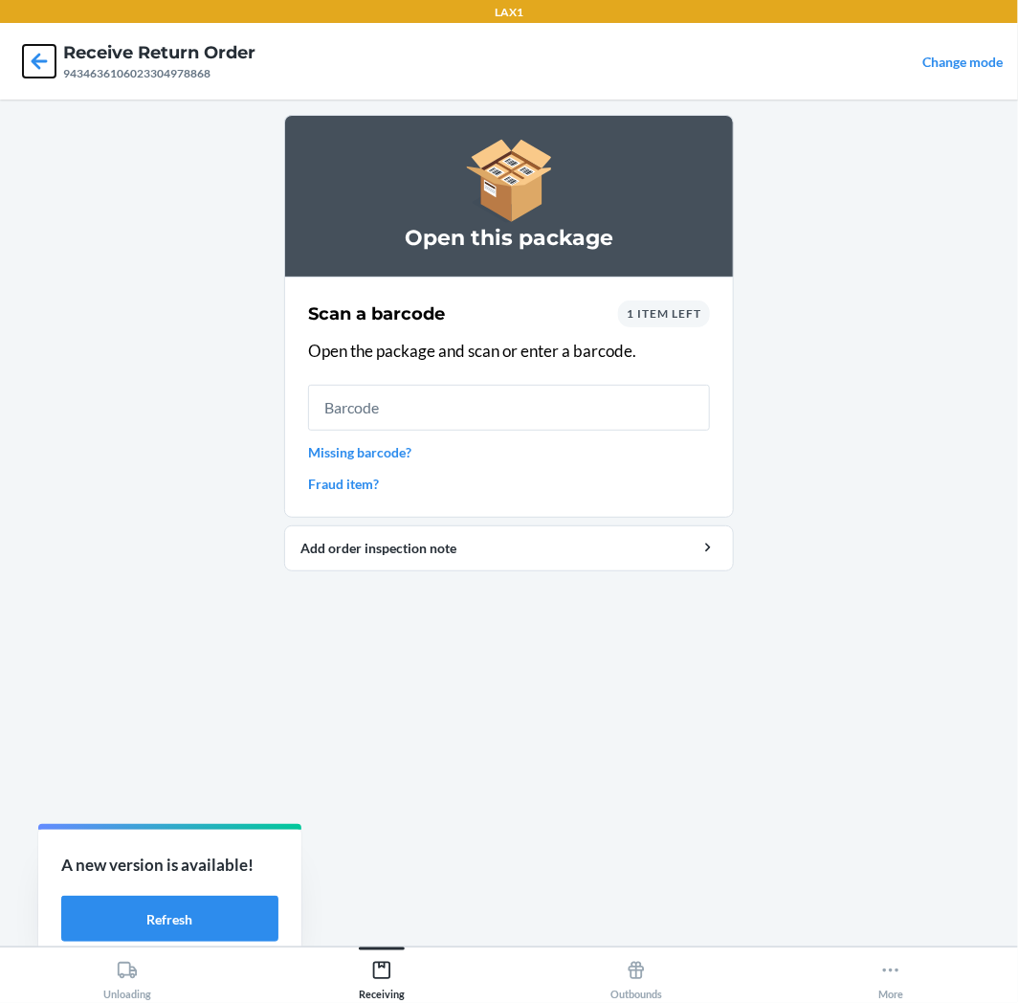
click at [32, 62] on icon at bounding box center [39, 61] width 33 height 33
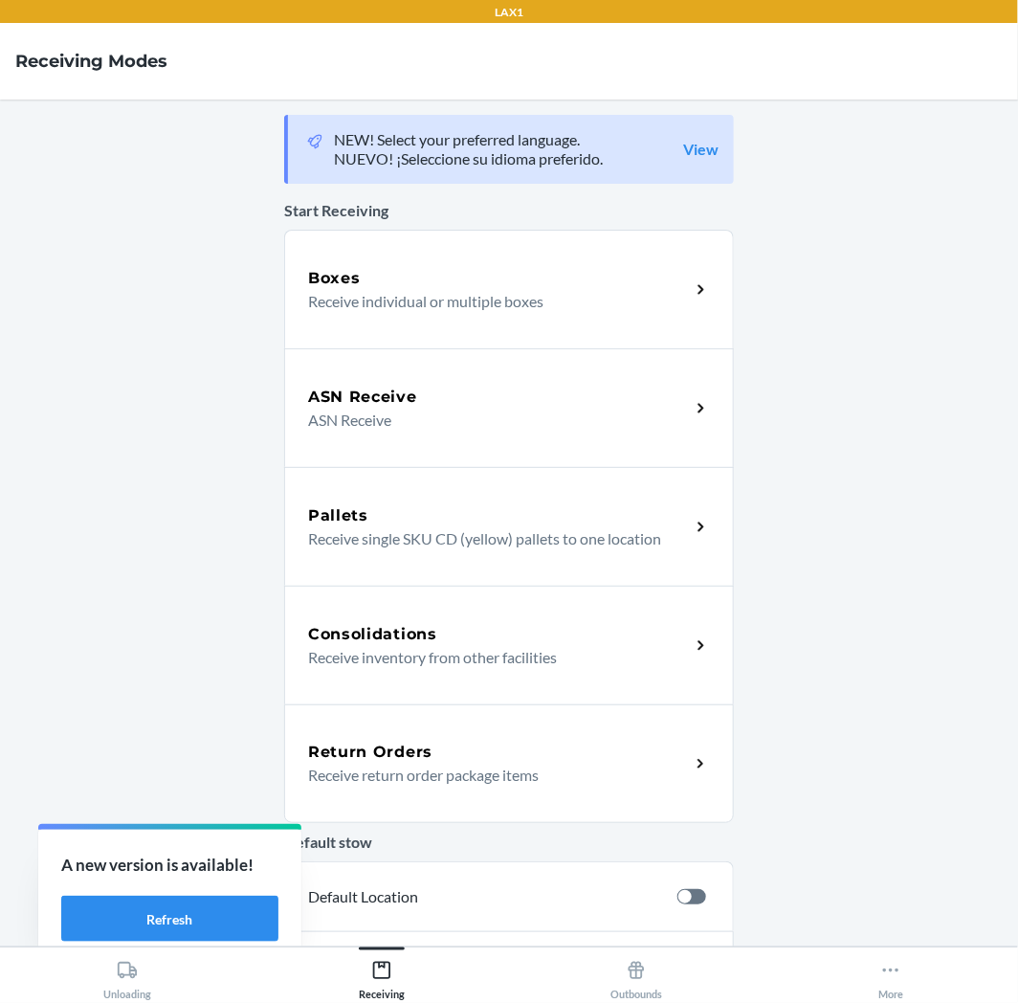
click at [385, 753] on h5 "Return Orders" at bounding box center [370, 752] width 124 height 23
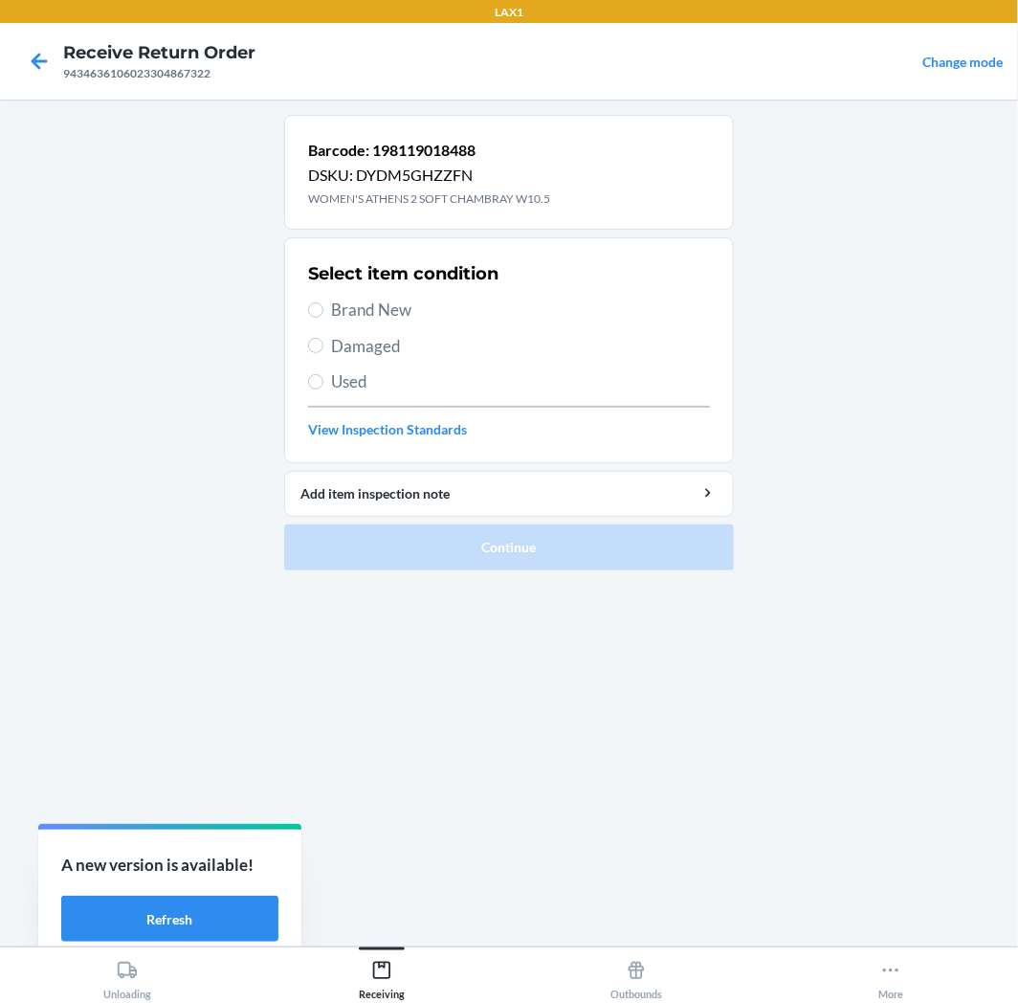
click at [362, 307] on span "Brand New" at bounding box center [520, 310] width 379 height 25
click at [323, 307] on input "Brand New" at bounding box center [315, 309] width 15 height 15
radio input "true"
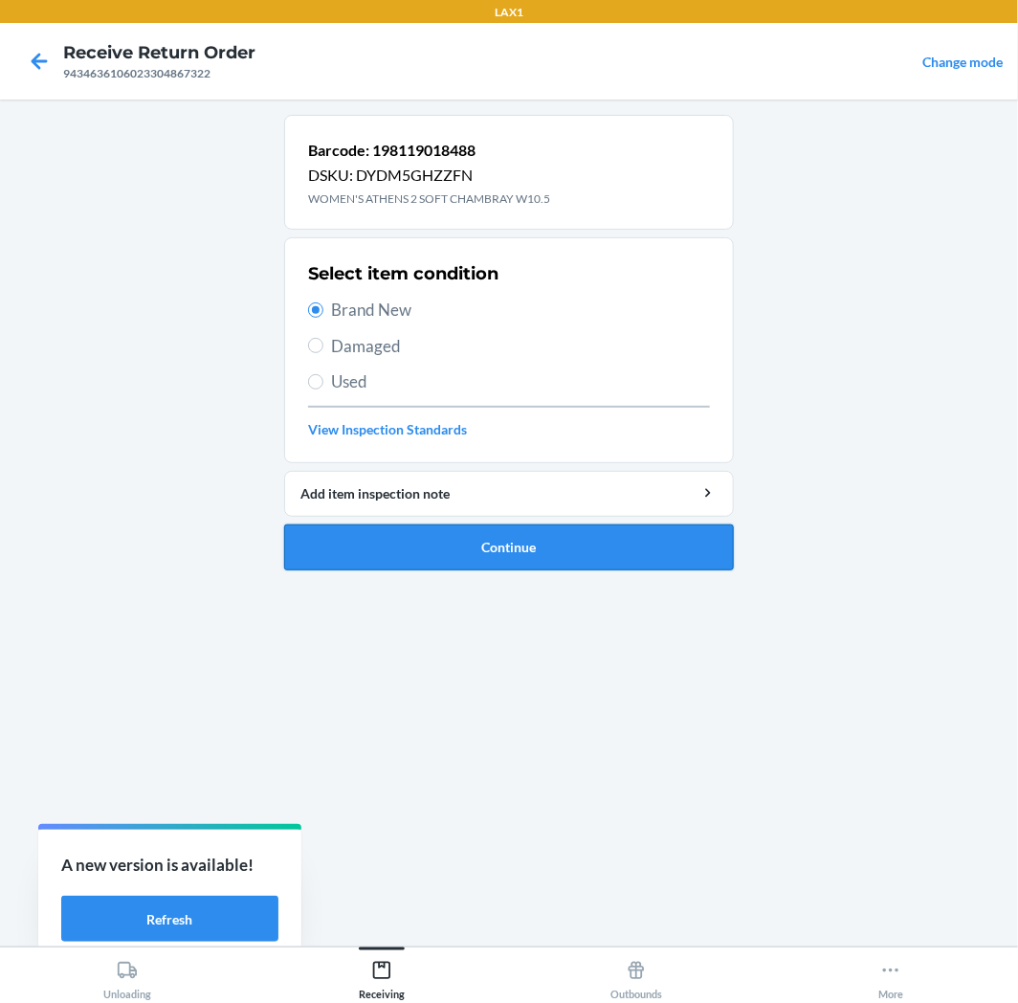
click at [518, 546] on button "Continue" at bounding box center [509, 547] width 450 height 46
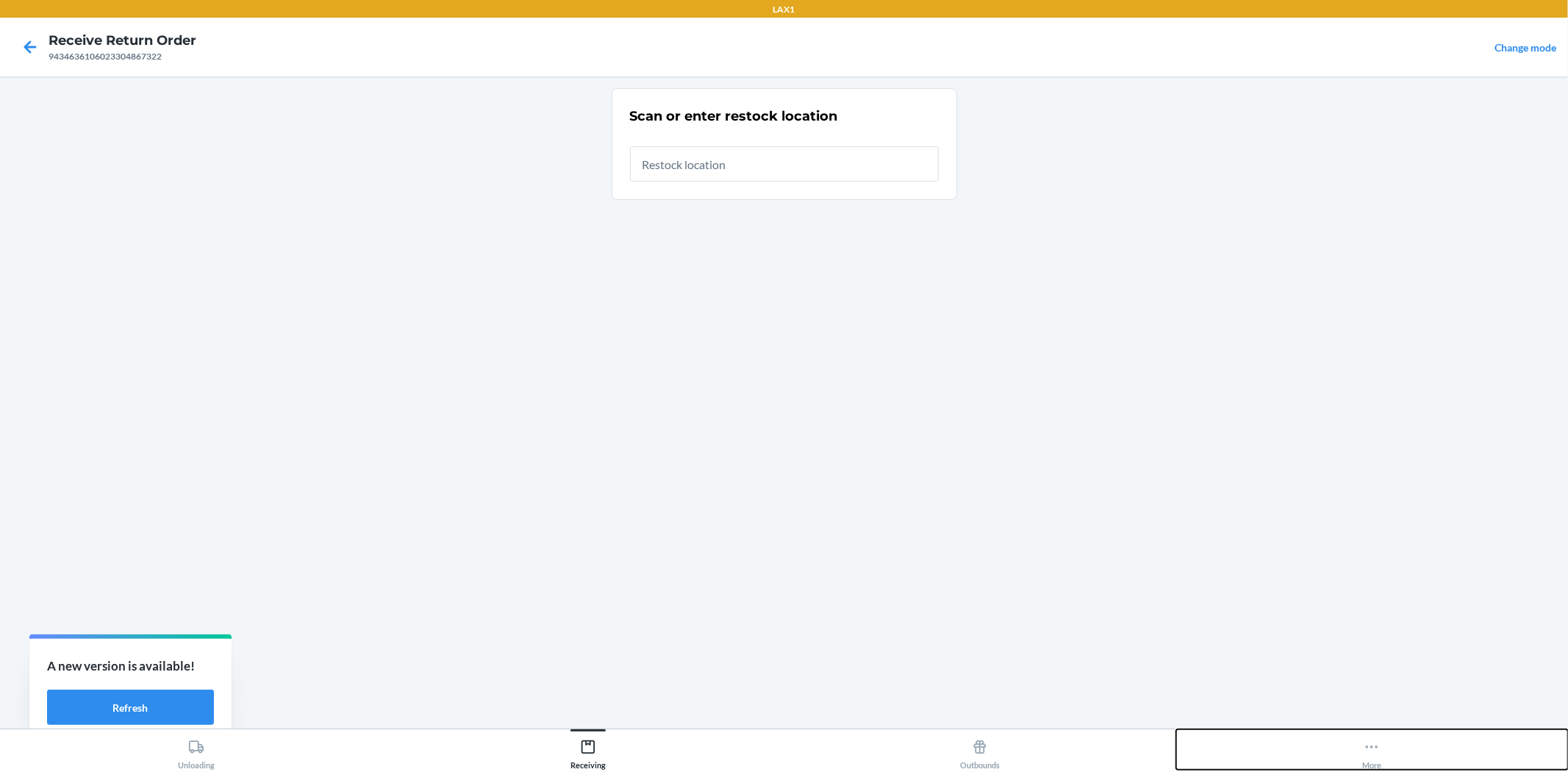
click at [781, 756] on div "More" at bounding box center [1371, 751] width 19 height 37
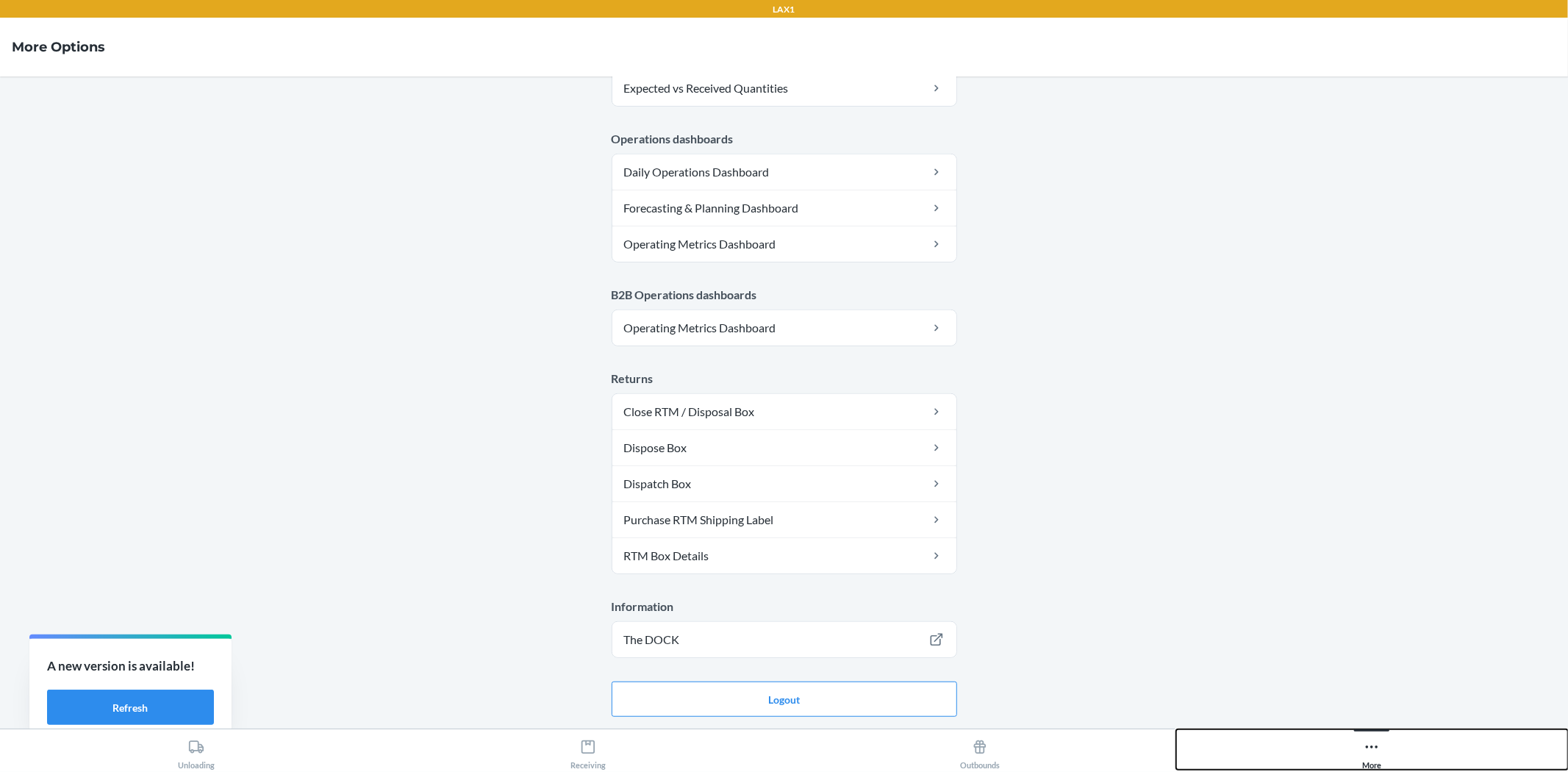
scroll to position [642, 0]
drag, startPoint x: 860, startPoint y: 696, endPoint x: 870, endPoint y: 688, distance: 12.8
click at [781, 696] on button "Logout" at bounding box center [784, 699] width 346 height 35
